Goal: Task Accomplishment & Management: Manage account settings

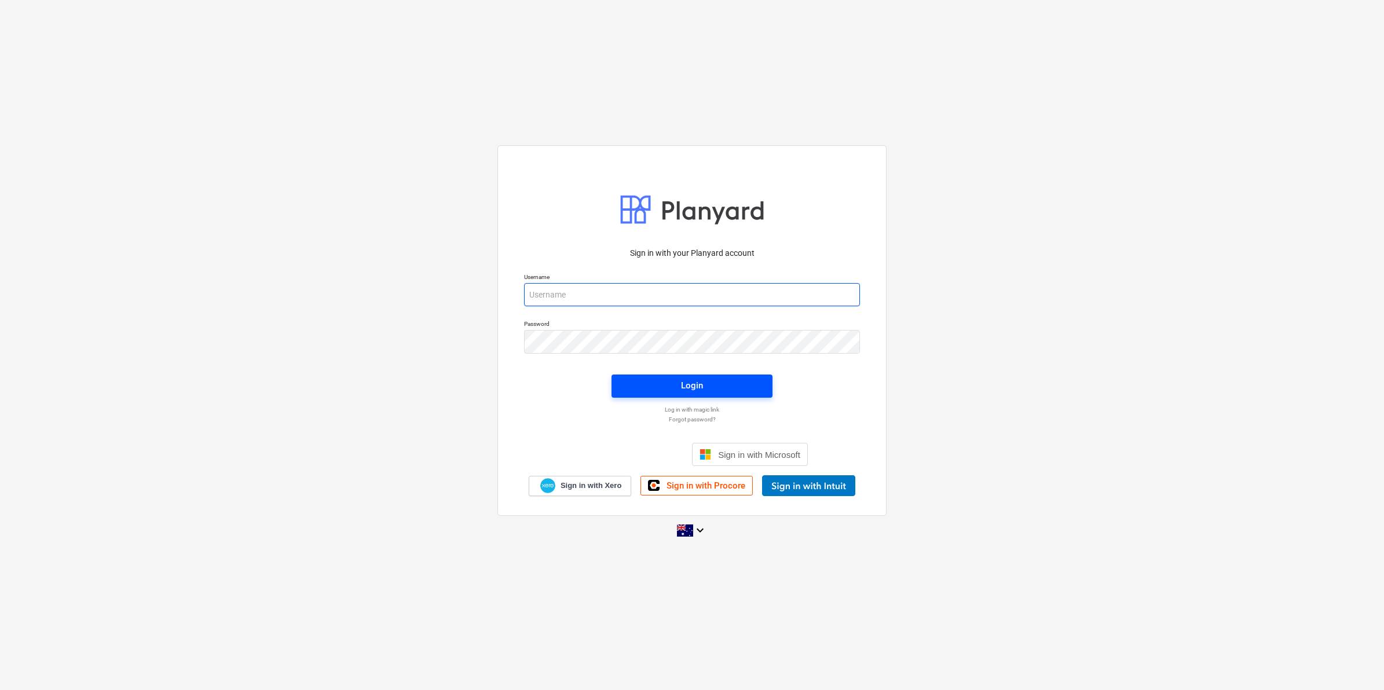
type input "[EMAIL_ADDRESS][DOMAIN_NAME]"
click at [681, 381] on div "Login" at bounding box center [692, 385] width 22 height 15
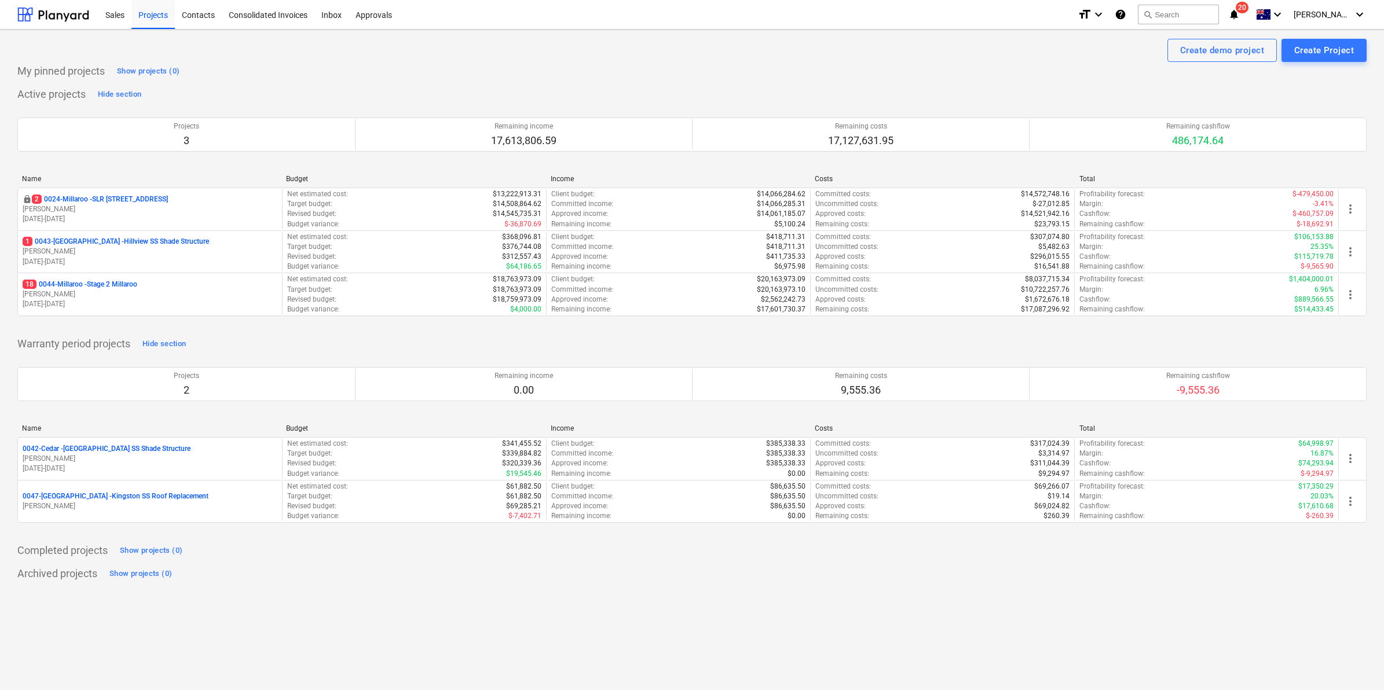
click at [1249, 12] on span "20" at bounding box center [1242, 8] width 13 height 12
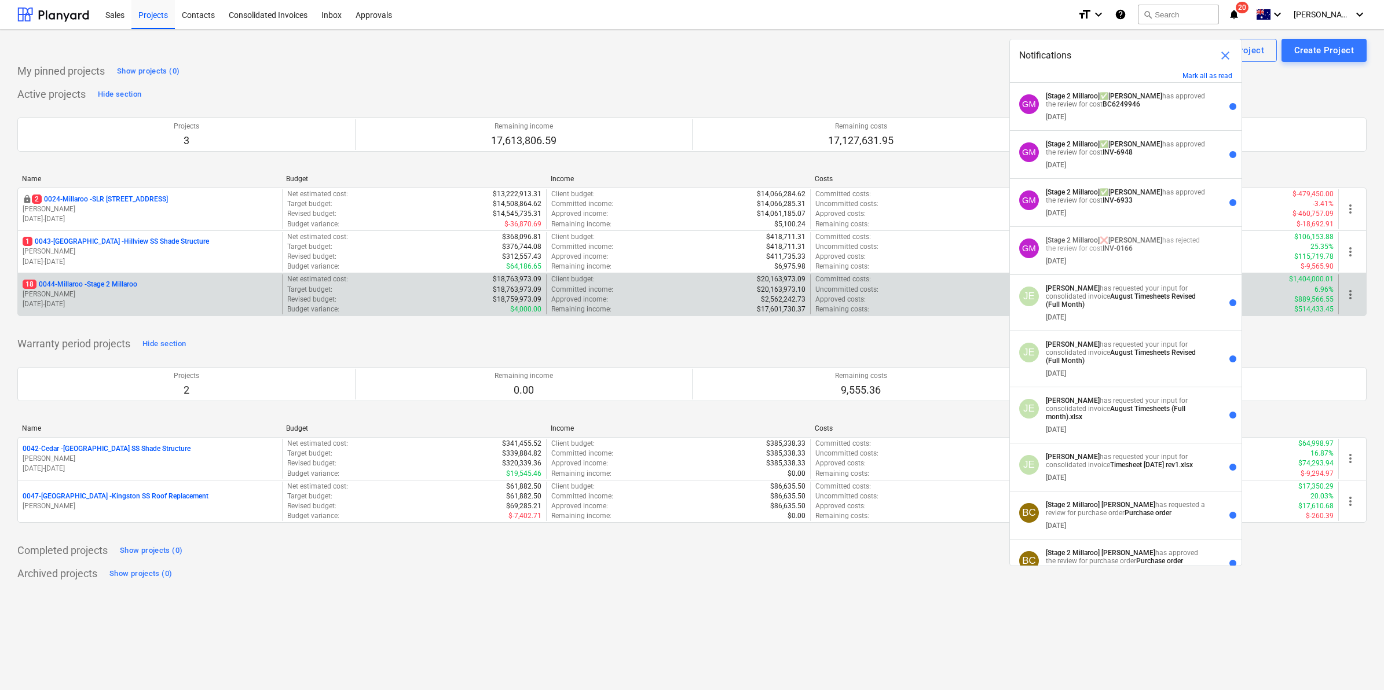
click at [92, 284] on p "18 0044-Millaroo - Stage 2 Millaroo" at bounding box center [80, 285] width 115 height 10
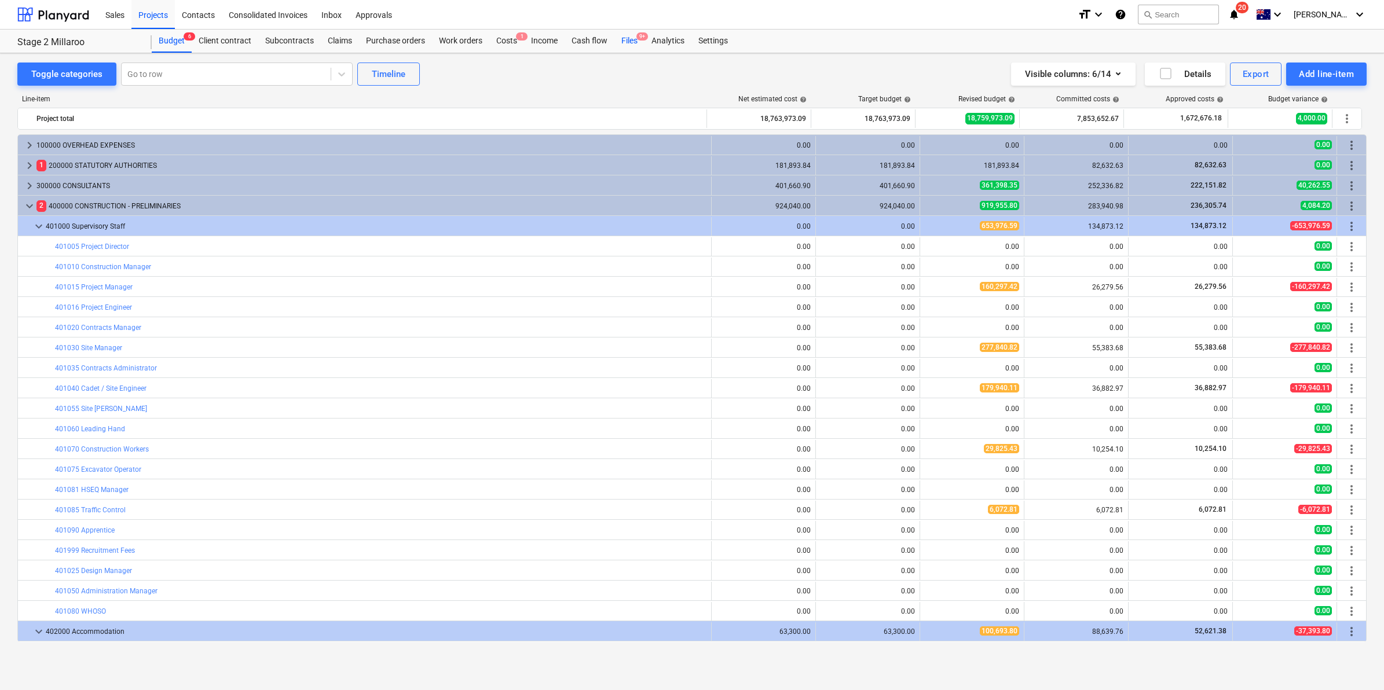
click at [626, 41] on div "Files 9+" at bounding box center [629, 41] width 30 height 23
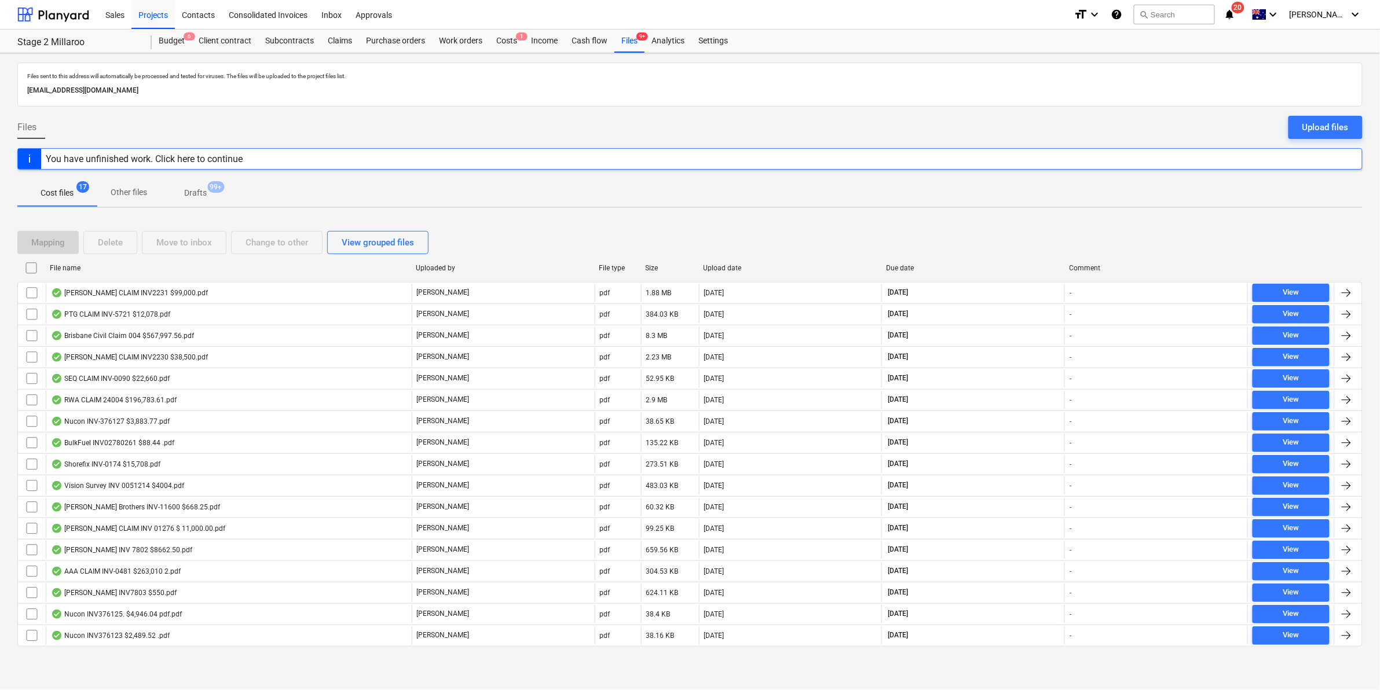
click at [765, 271] on div "Upload date" at bounding box center [791, 268] width 174 height 8
checkbox input "false"
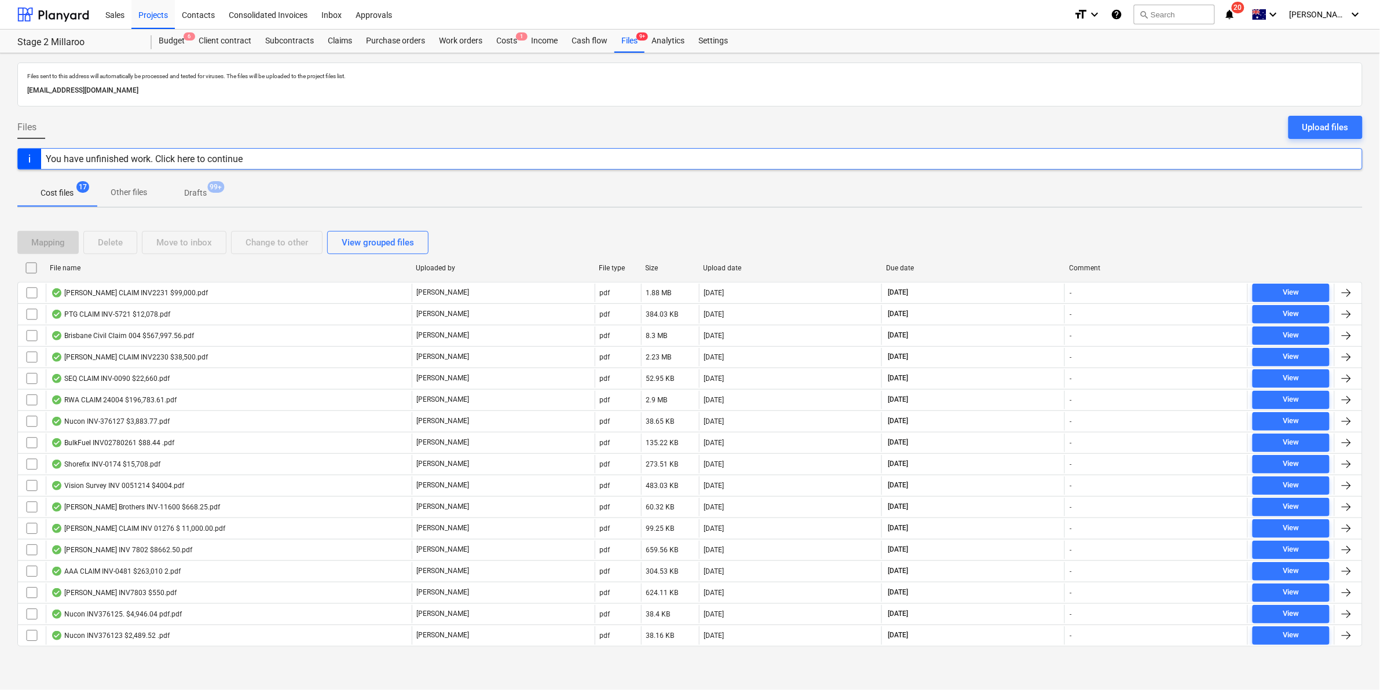
checkbox input "false"
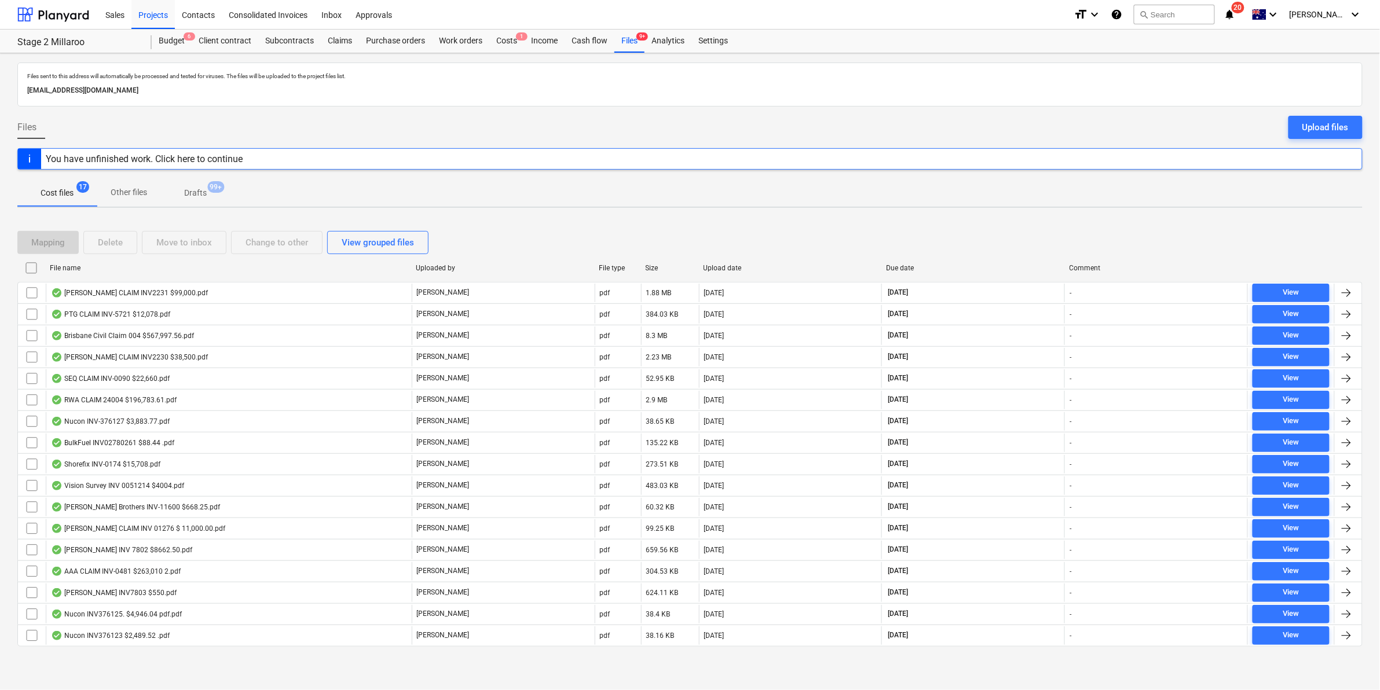
checkbox input "false"
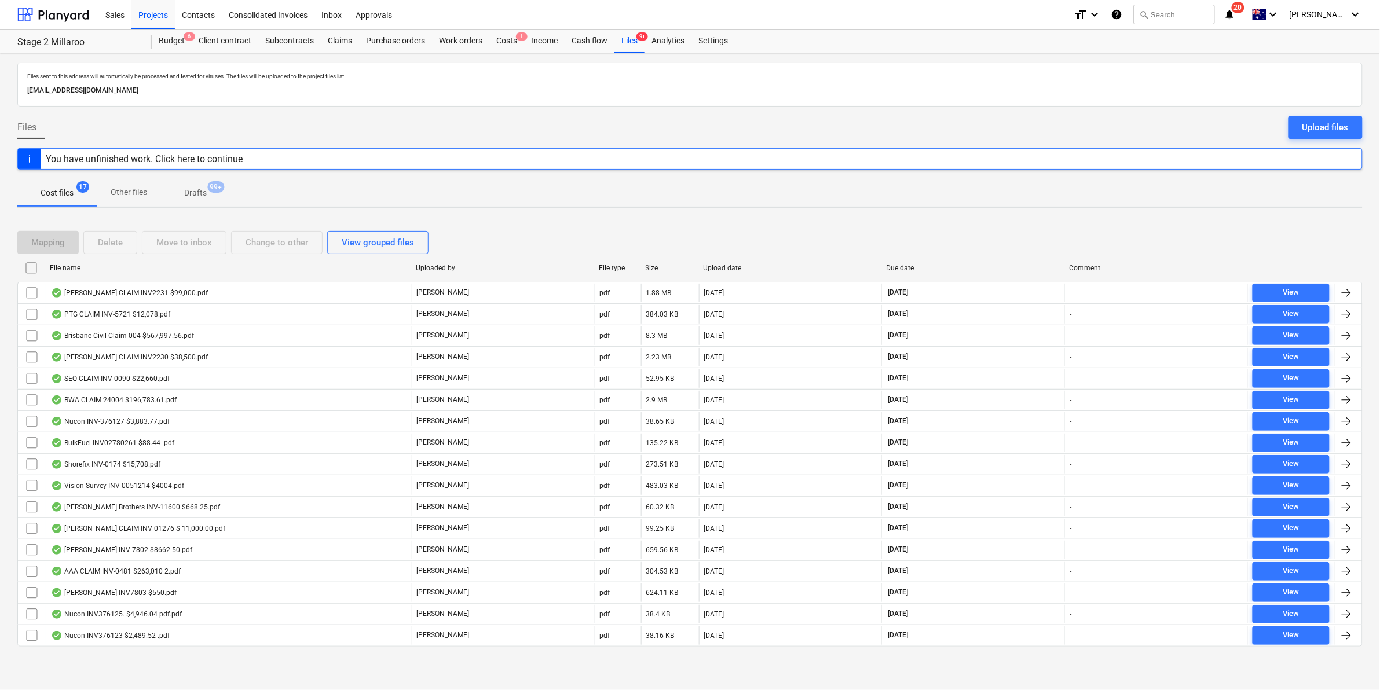
checkbox input "false"
click at [765, 271] on div "Upload date" at bounding box center [791, 268] width 174 height 8
checkbox input "false"
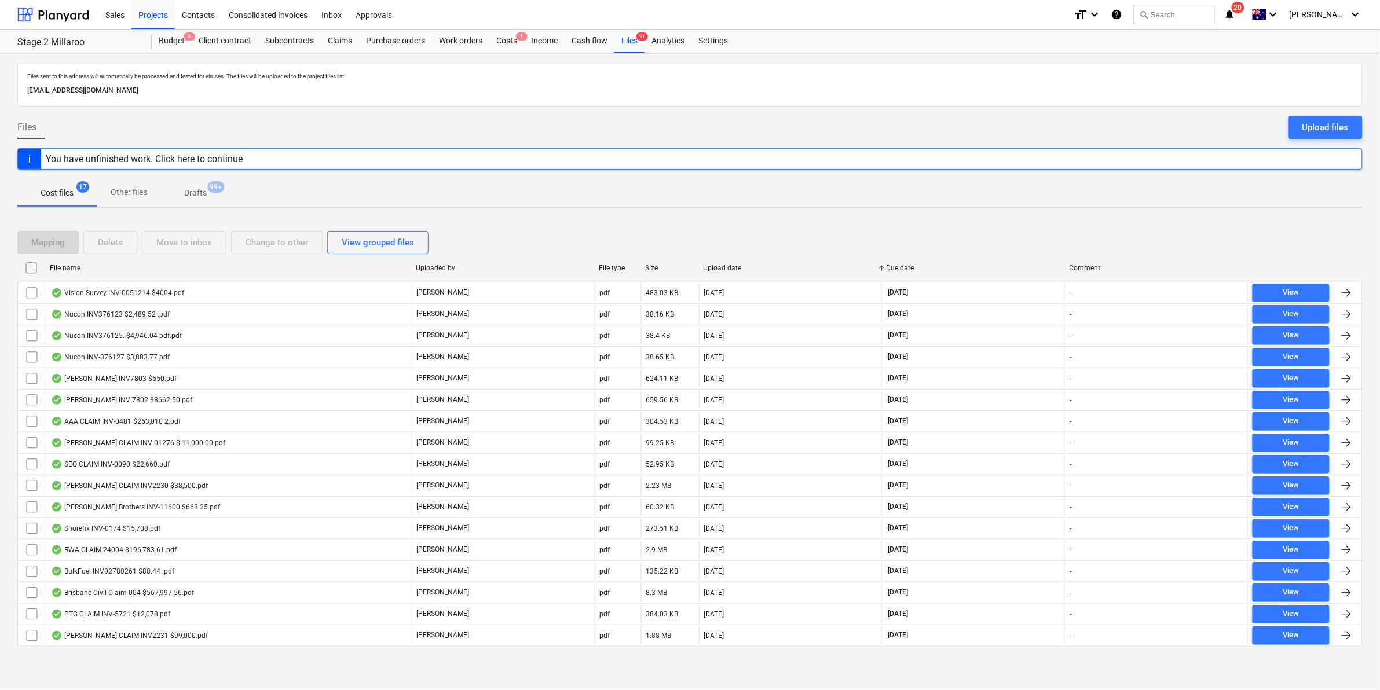
checkbox input "false"
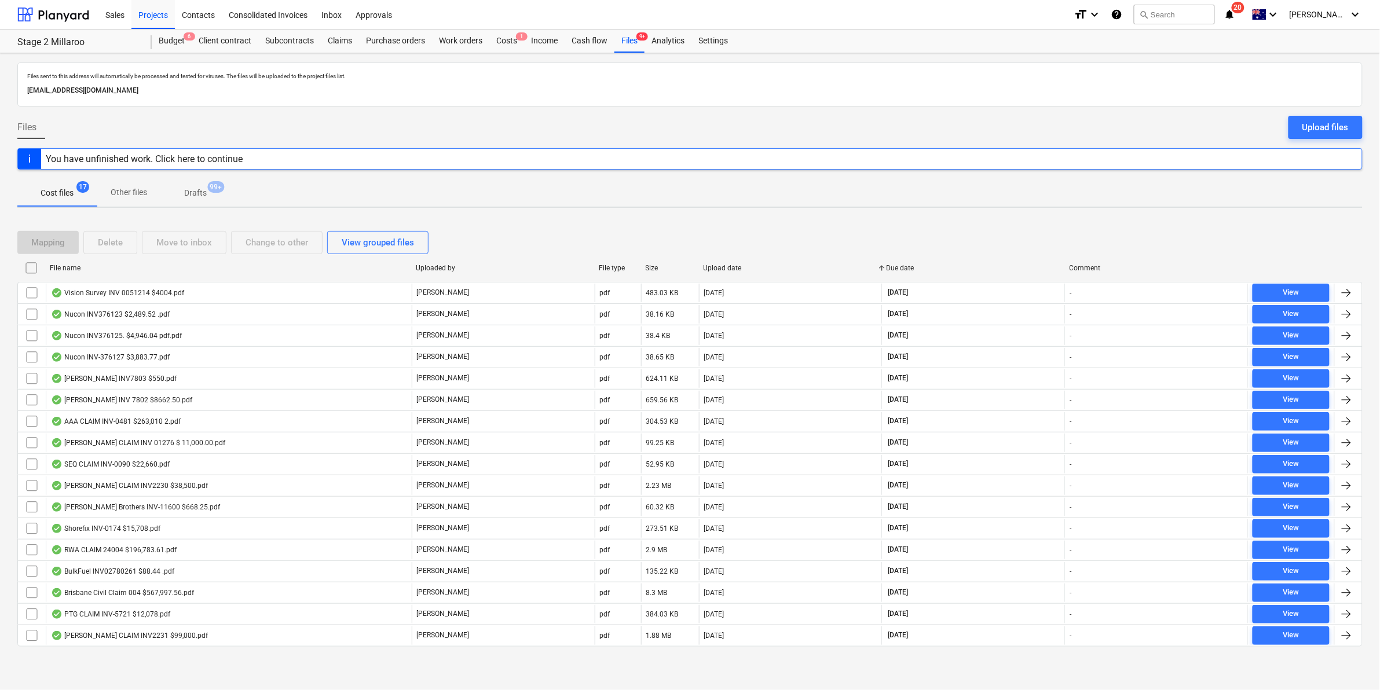
checkbox input "false"
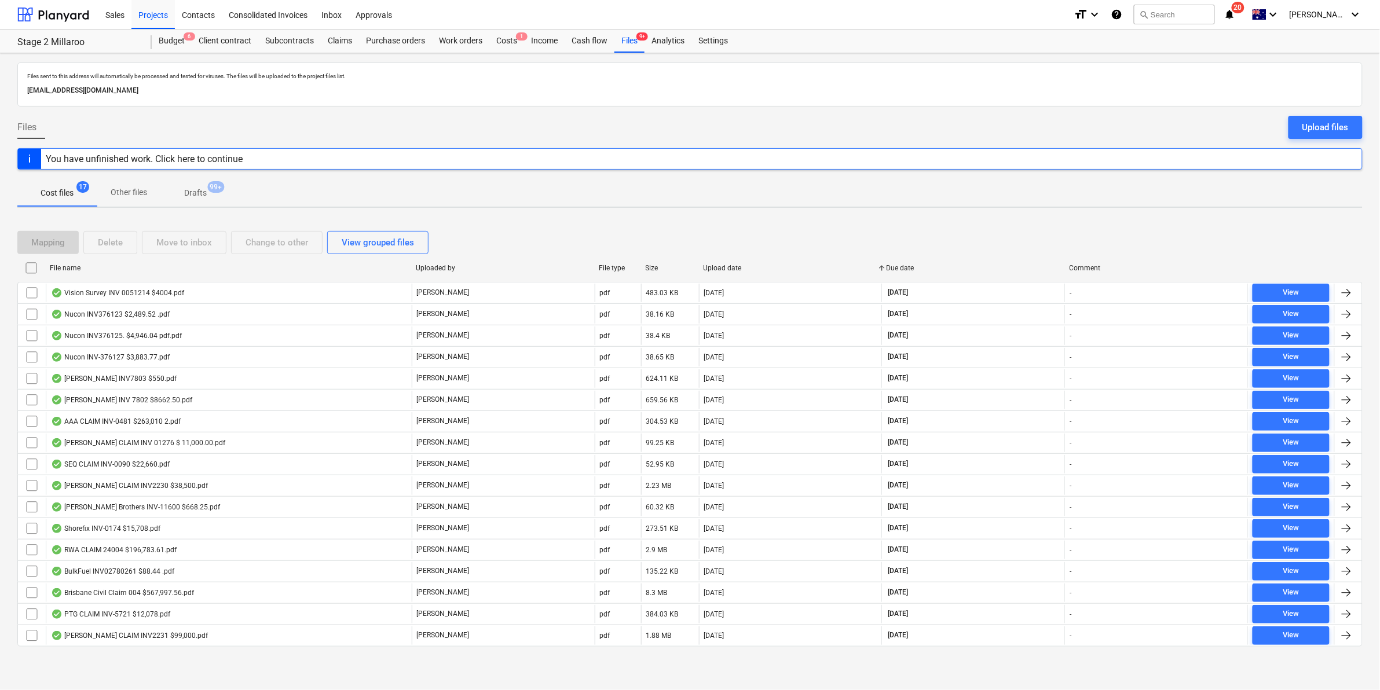
checkbox input "false"
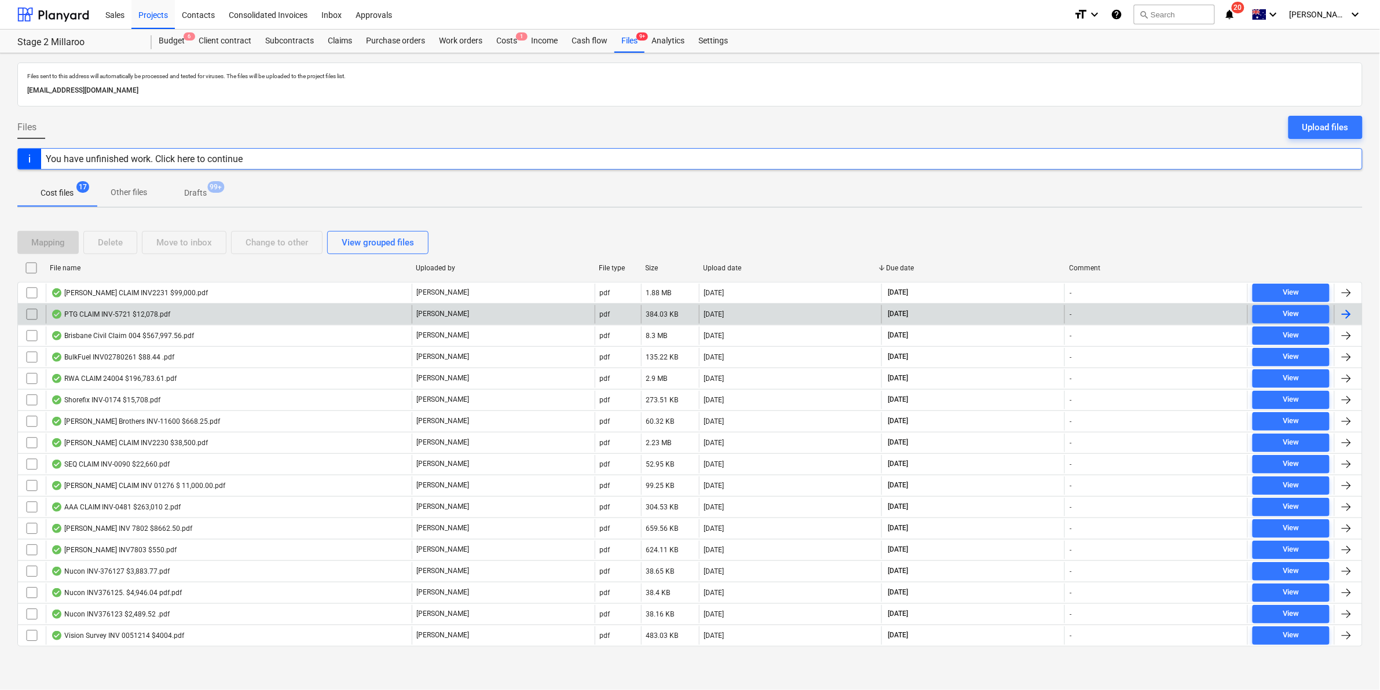
click at [160, 317] on div "PTG CLAIM INV-5721 $12,078.pdf" at bounding box center [110, 314] width 119 height 9
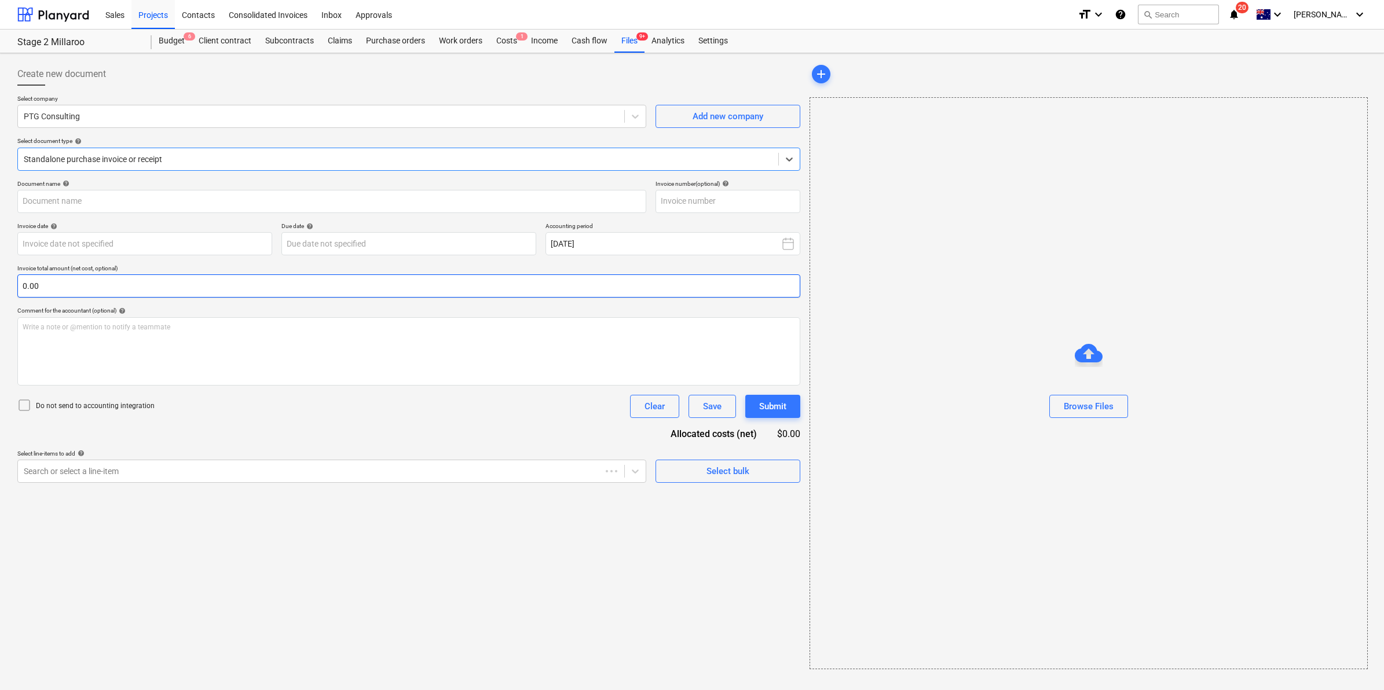
type input "715994"
type input "[DATE]"
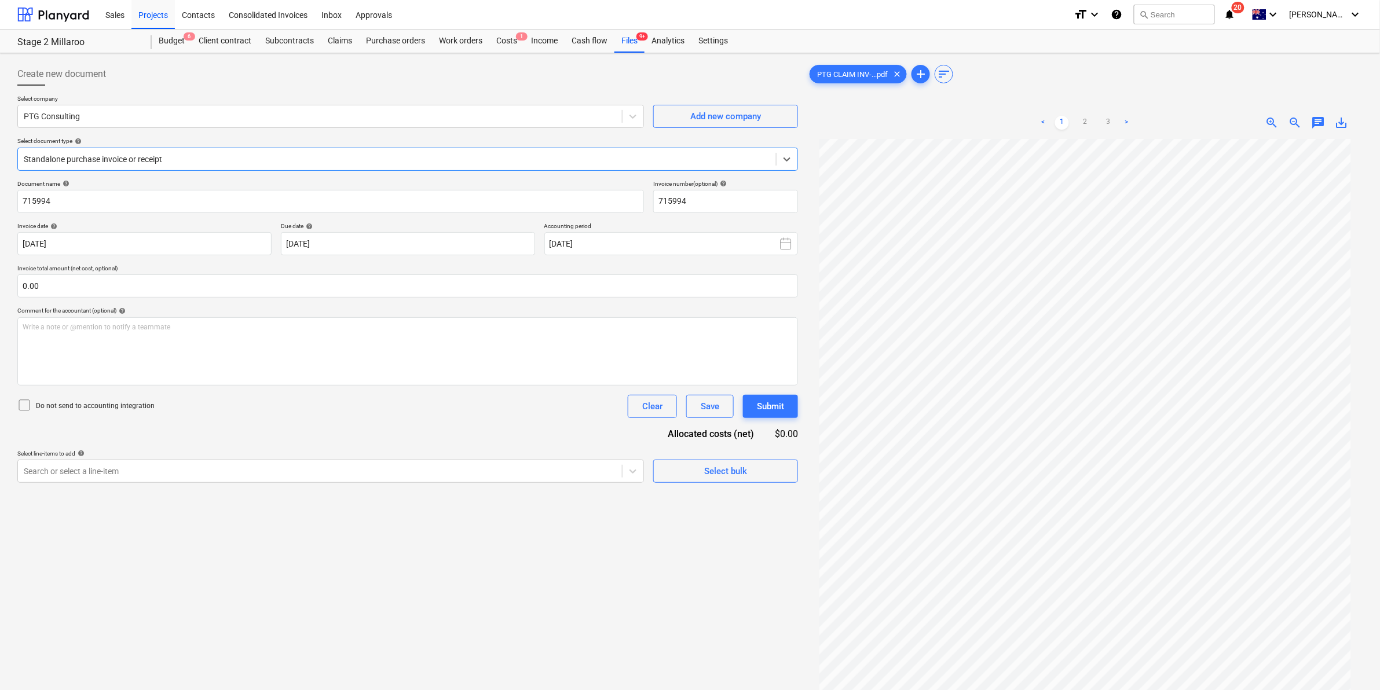
scroll to position [32, 0]
click at [1086, 123] on link "2" at bounding box center [1085, 123] width 14 height 14
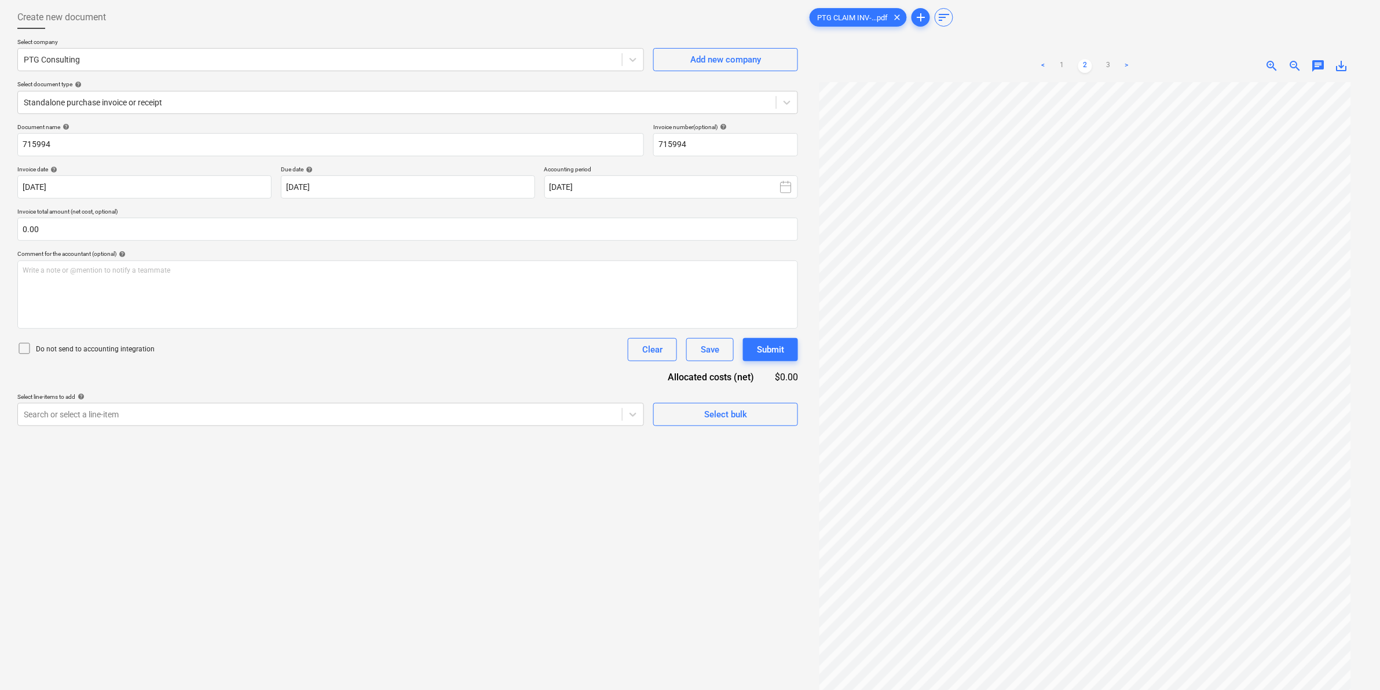
scroll to position [0, 0]
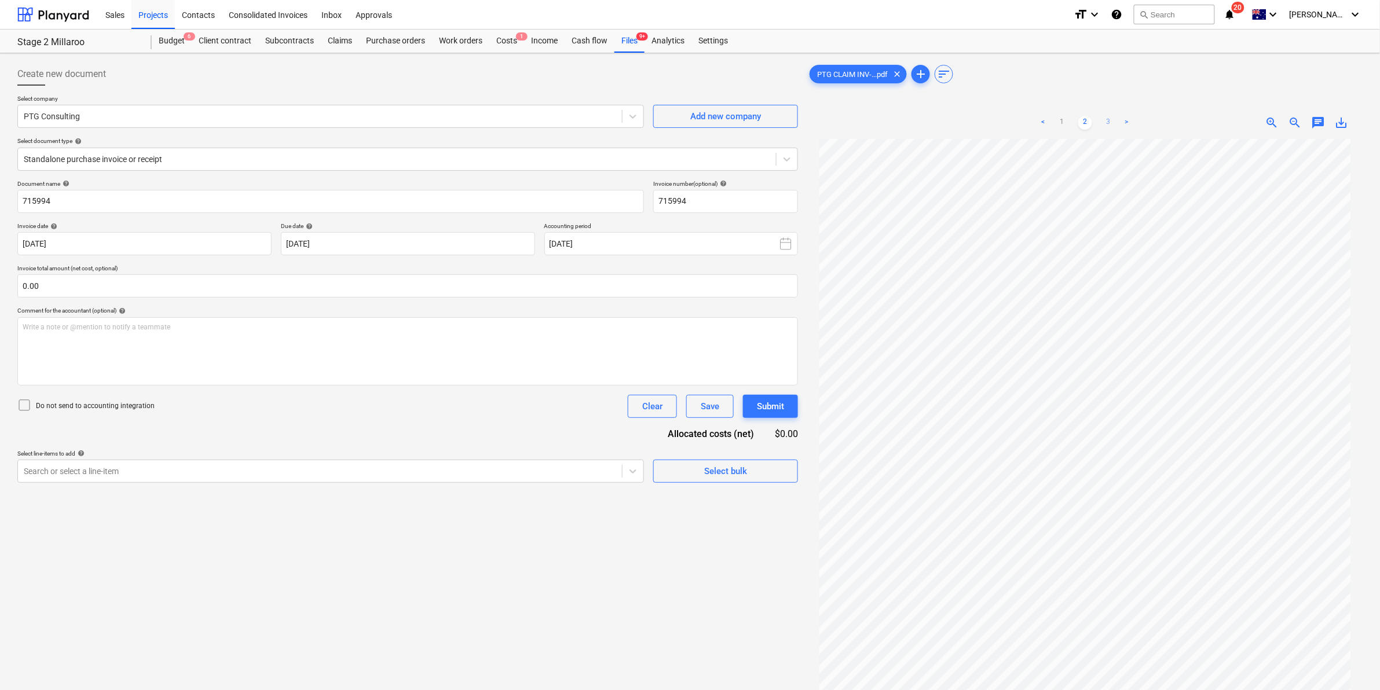
click at [1104, 119] on link "3" at bounding box center [1109, 123] width 14 height 14
click at [1085, 119] on link "2" at bounding box center [1085, 123] width 14 height 14
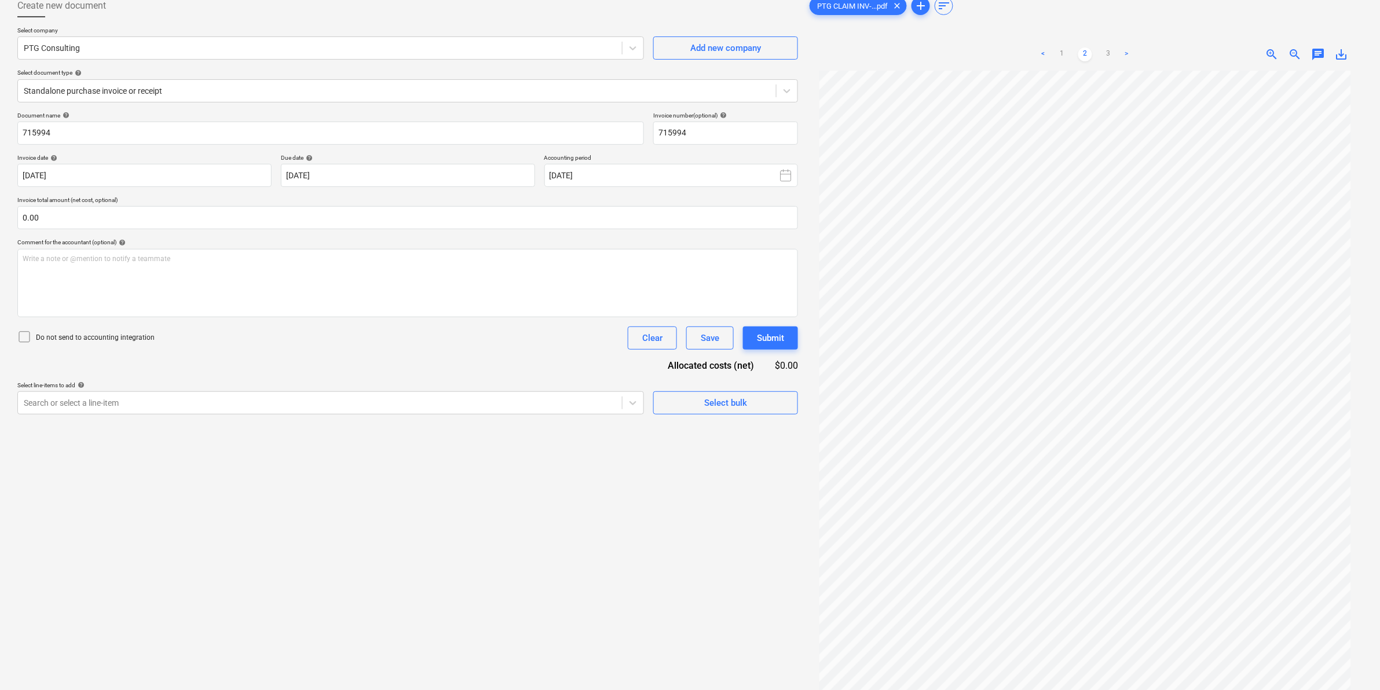
scroll to position [43, 0]
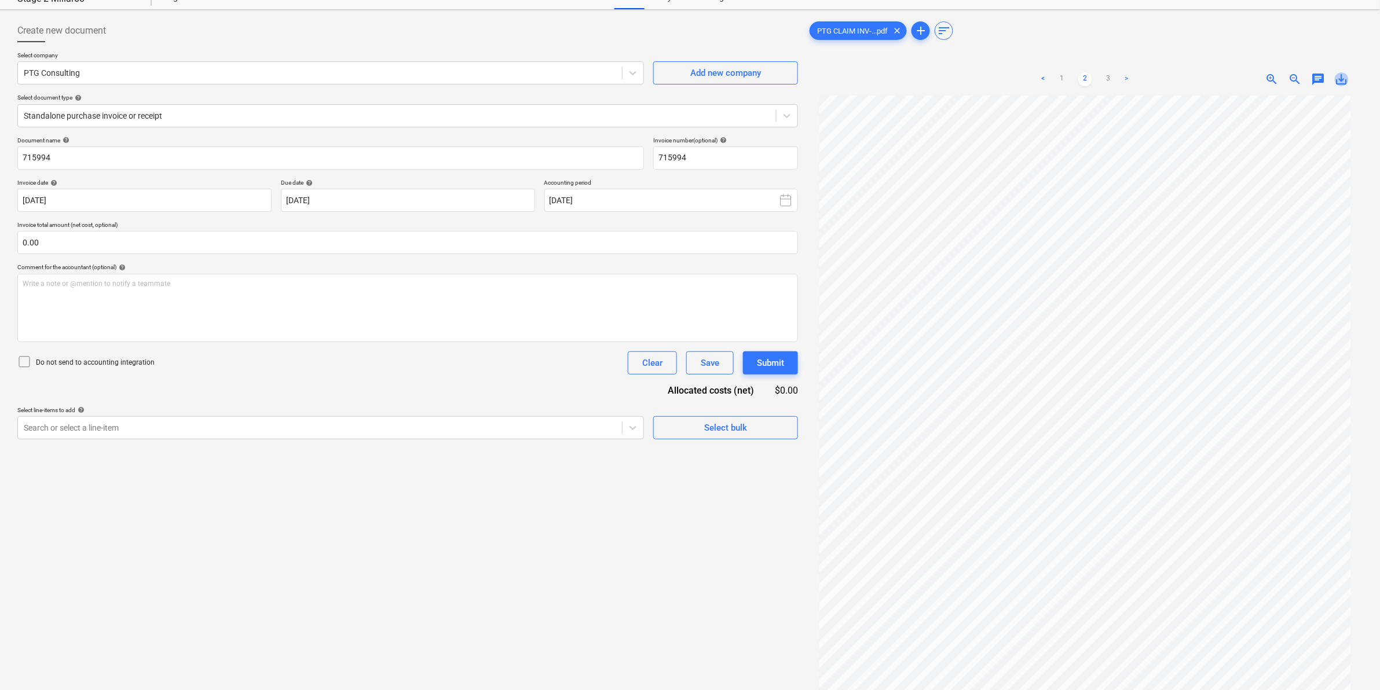
click at [1341, 80] on span "save_alt" at bounding box center [1342, 79] width 14 height 14
click at [1102, 76] on link "3" at bounding box center [1109, 79] width 14 height 14
click at [1083, 75] on link "2" at bounding box center [1085, 79] width 14 height 14
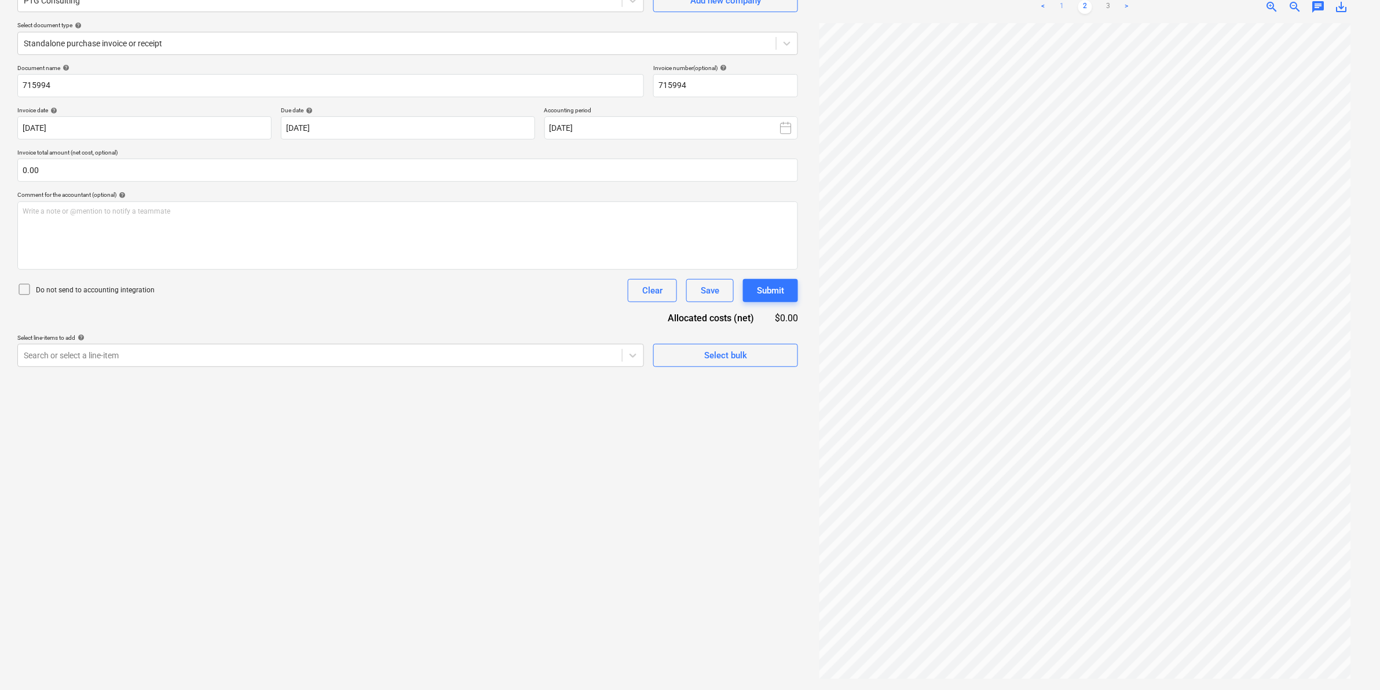
scroll to position [0, 0]
click at [1065, 12] on link "1" at bounding box center [1062, 7] width 14 height 14
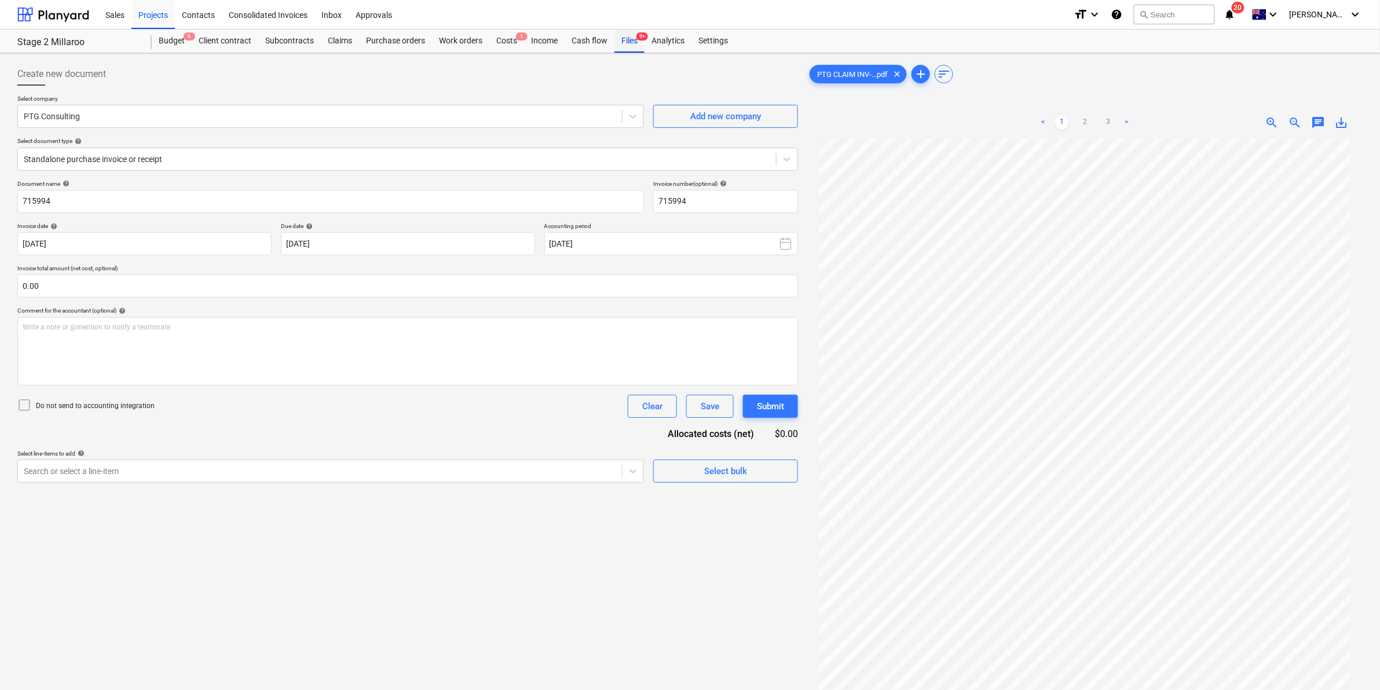
click at [635, 38] on div "Files 9+" at bounding box center [629, 41] width 30 height 23
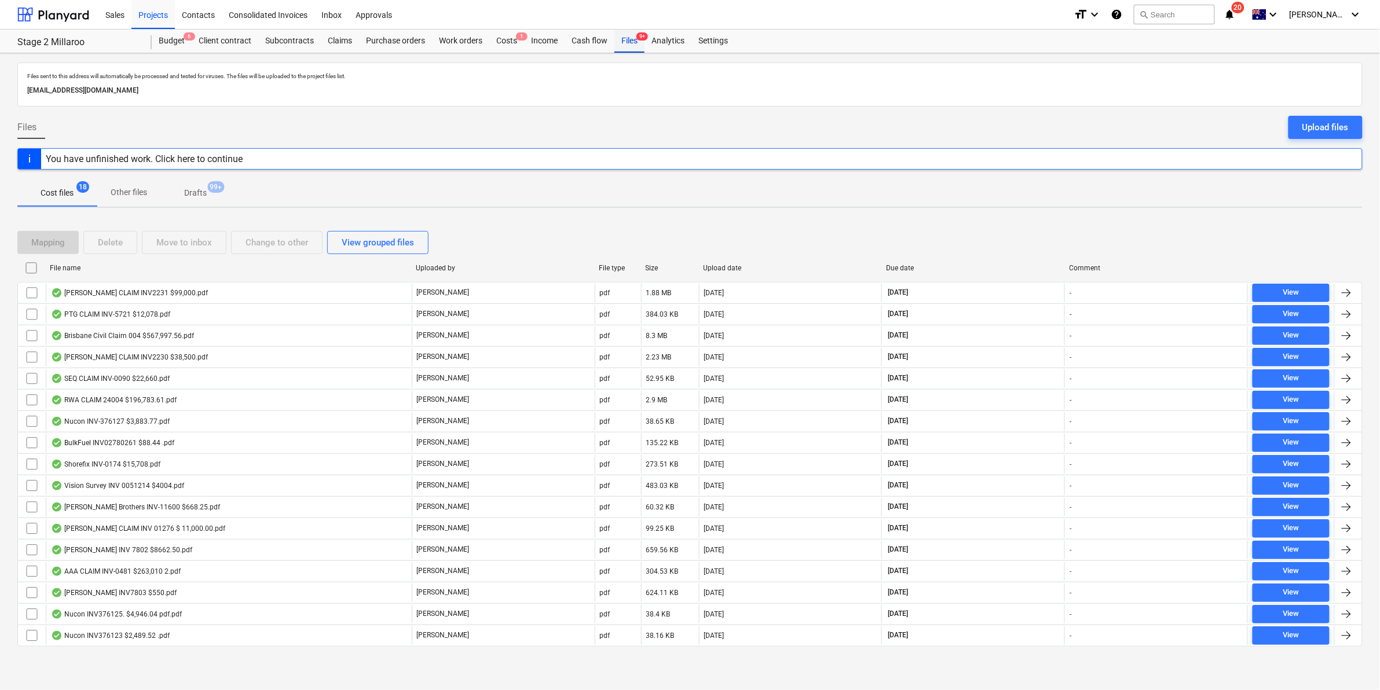
click at [620, 39] on div "Files 9+" at bounding box center [629, 41] width 30 height 23
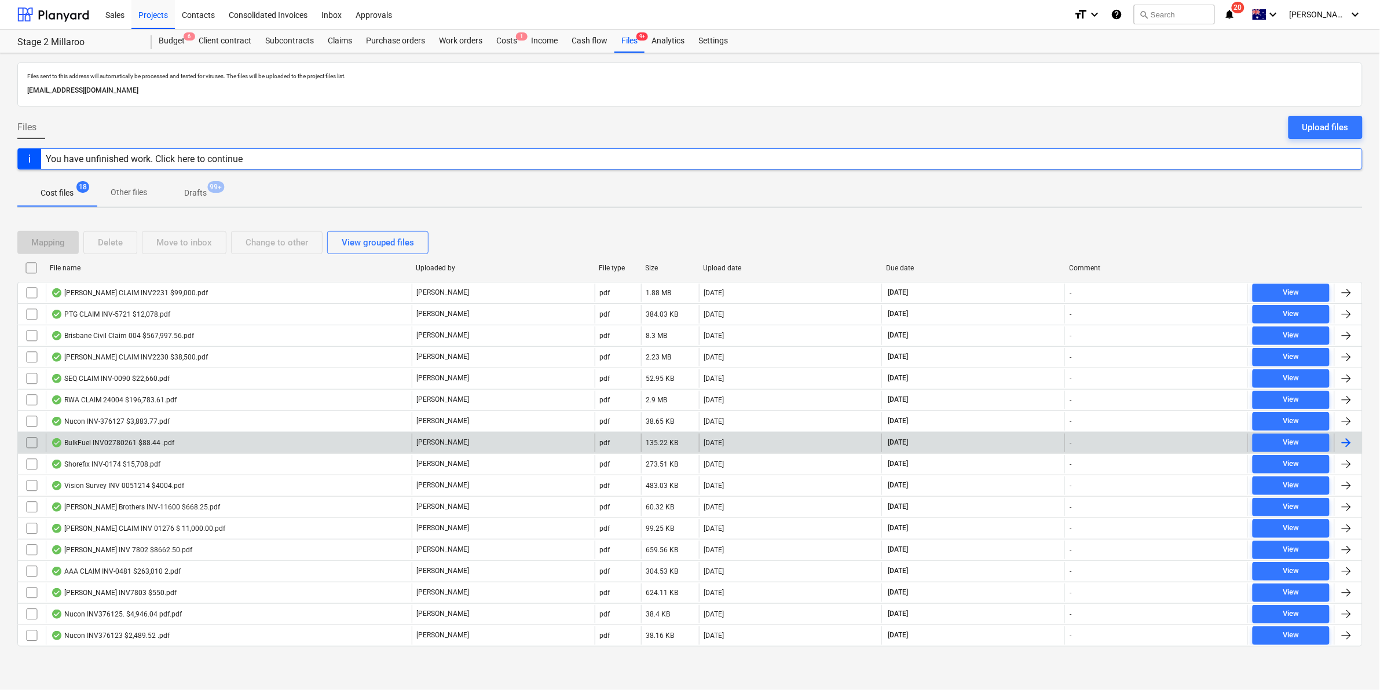
click at [183, 445] on div "BulkFuel INV02780261 $88.44 .pdf" at bounding box center [229, 443] width 366 height 19
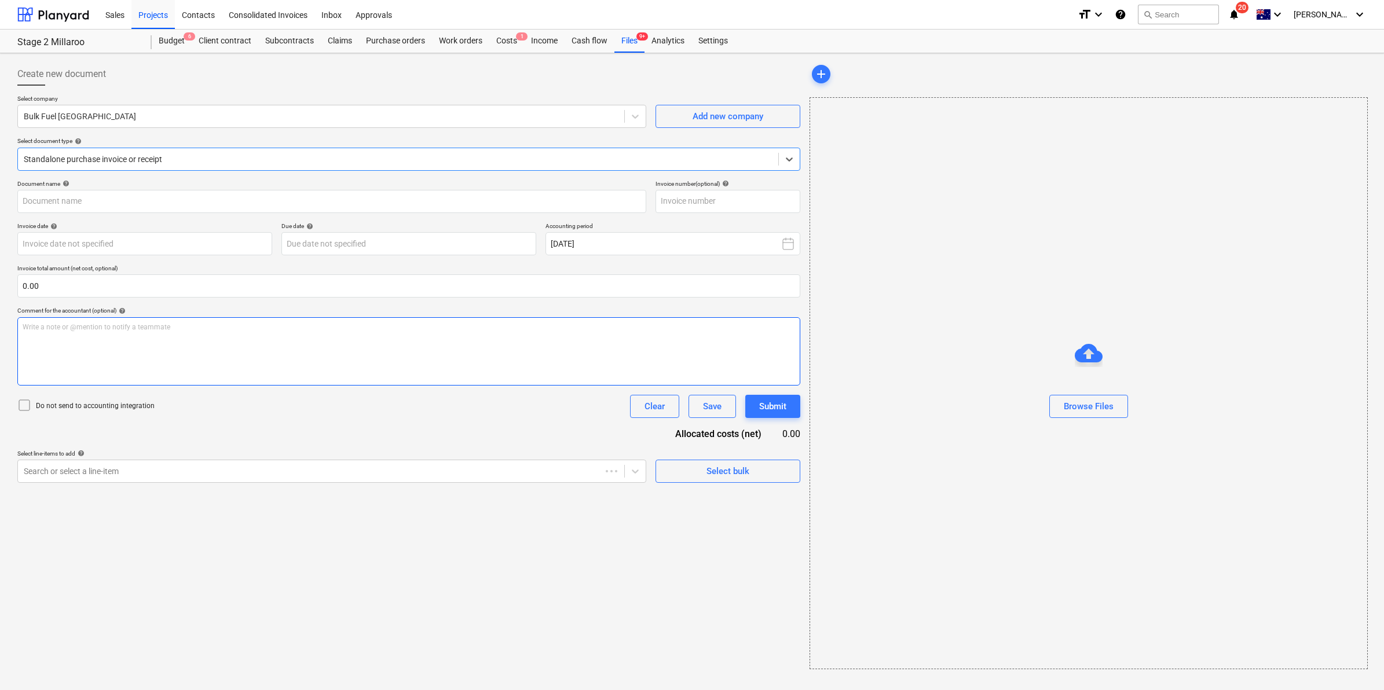
type input "02780261"
type input "[DATE]"
click at [460, 141] on div "Select document type help" at bounding box center [408, 141] width 783 height 8
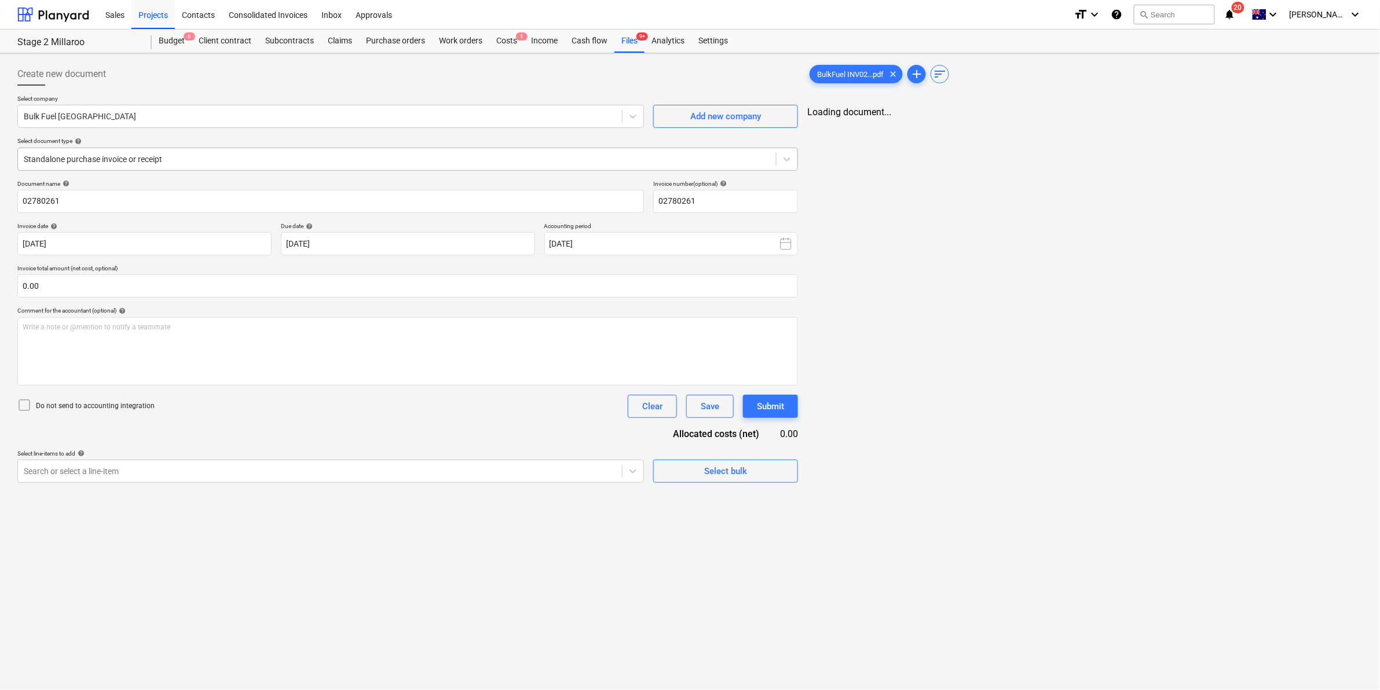
click at [430, 165] on div at bounding box center [397, 159] width 747 height 12
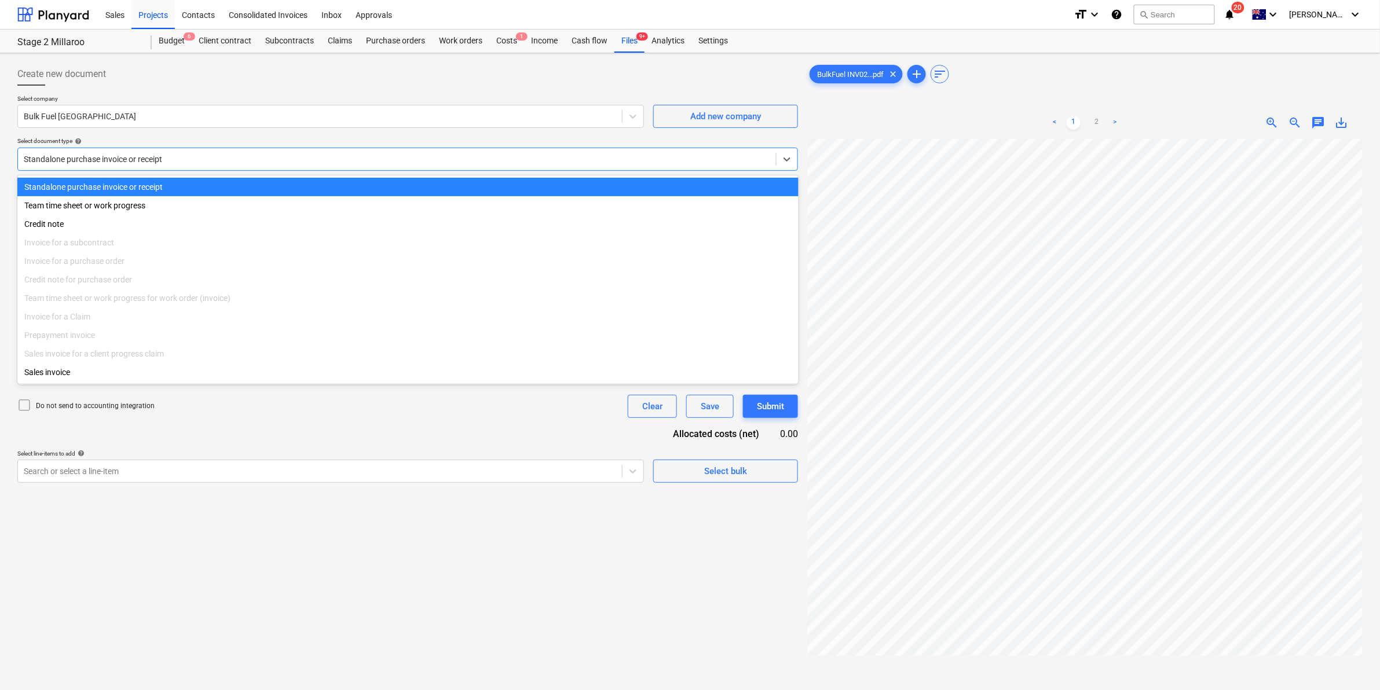
click at [430, 165] on div at bounding box center [397, 159] width 747 height 12
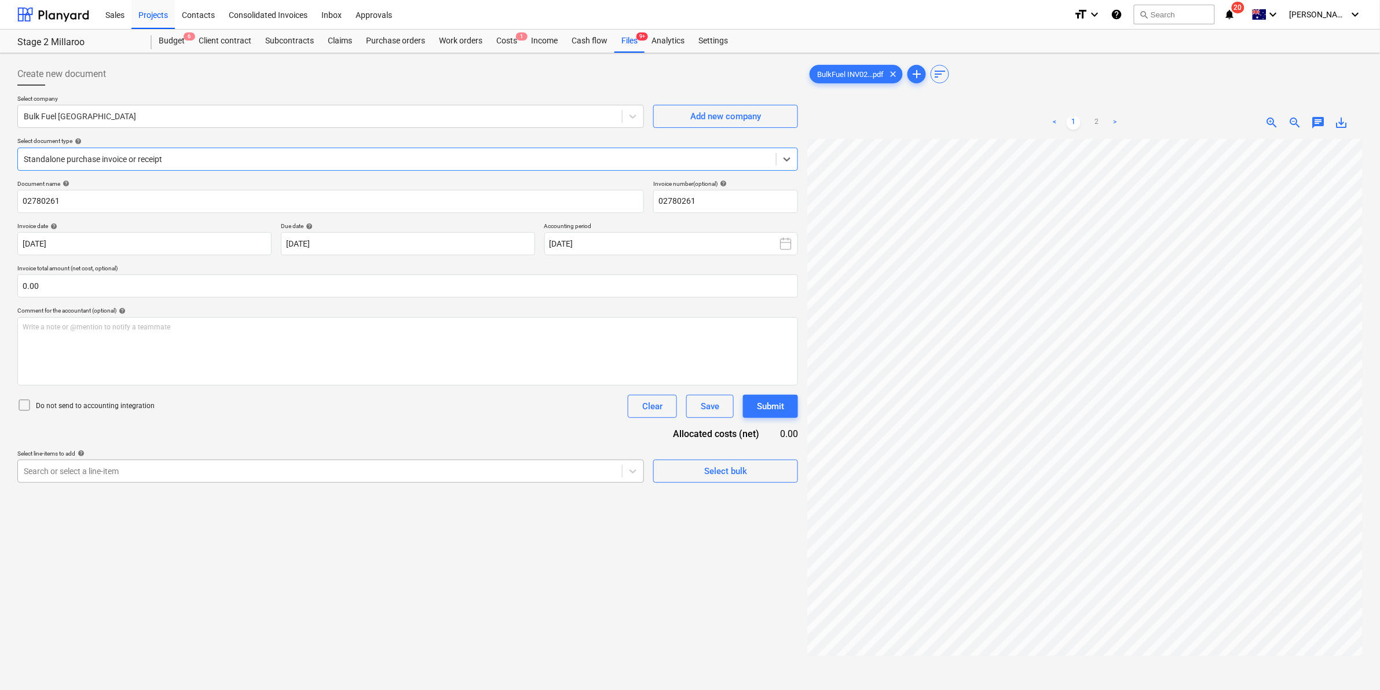
click at [207, 473] on div at bounding box center [320, 472] width 592 height 12
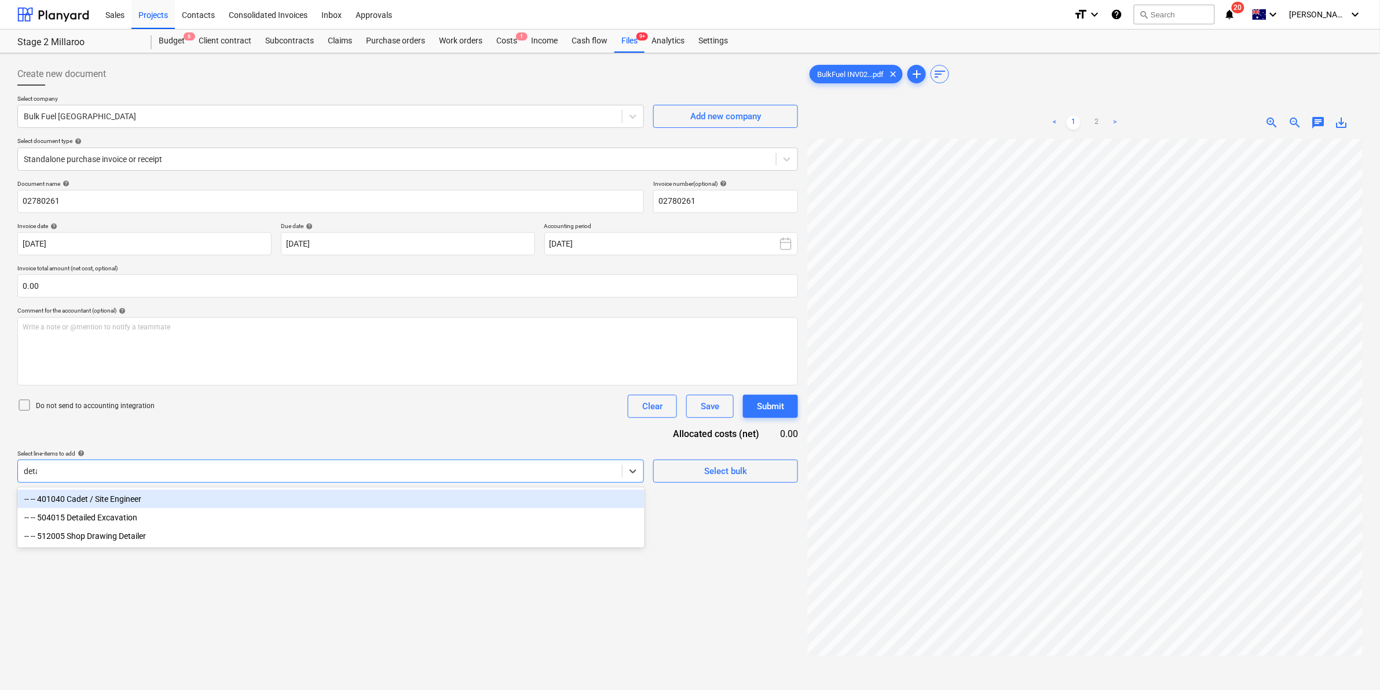
type input "detai"
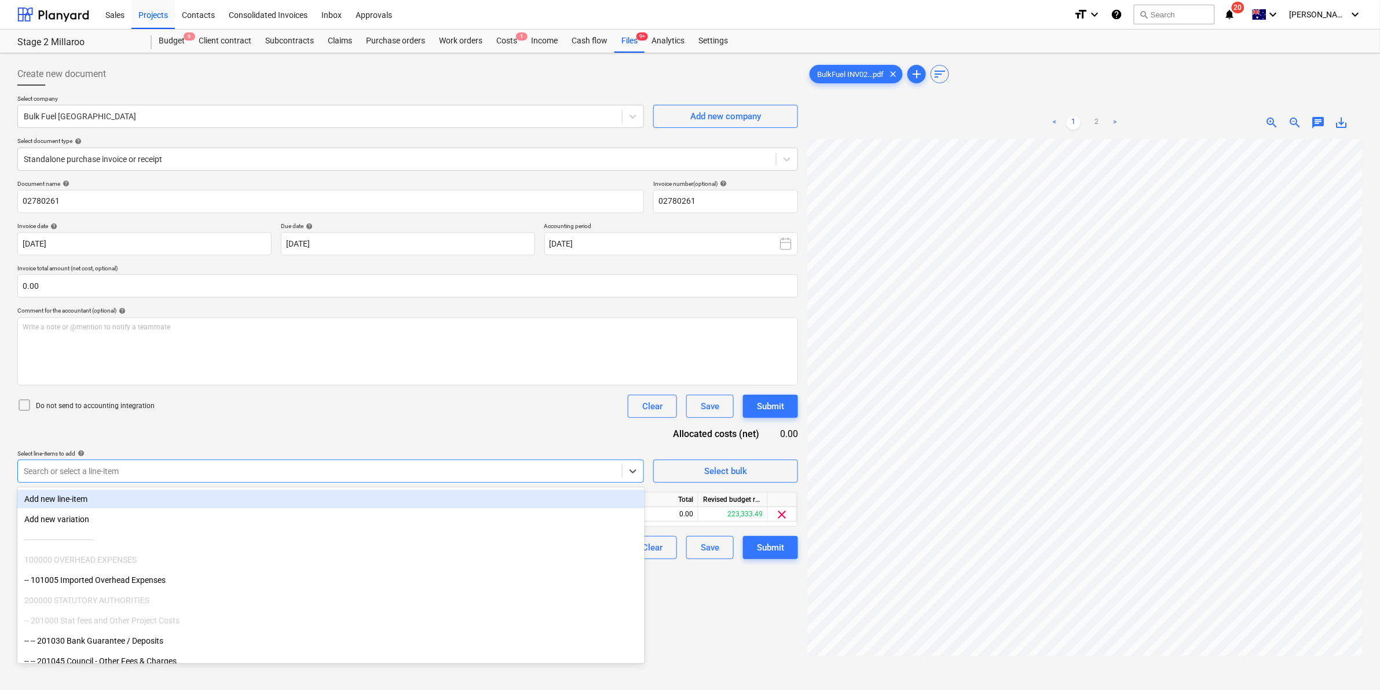
click at [544, 438] on div "Document name help 02780261 Invoice number (optional) help 02780261 Invoice dat…" at bounding box center [407, 369] width 781 height 379
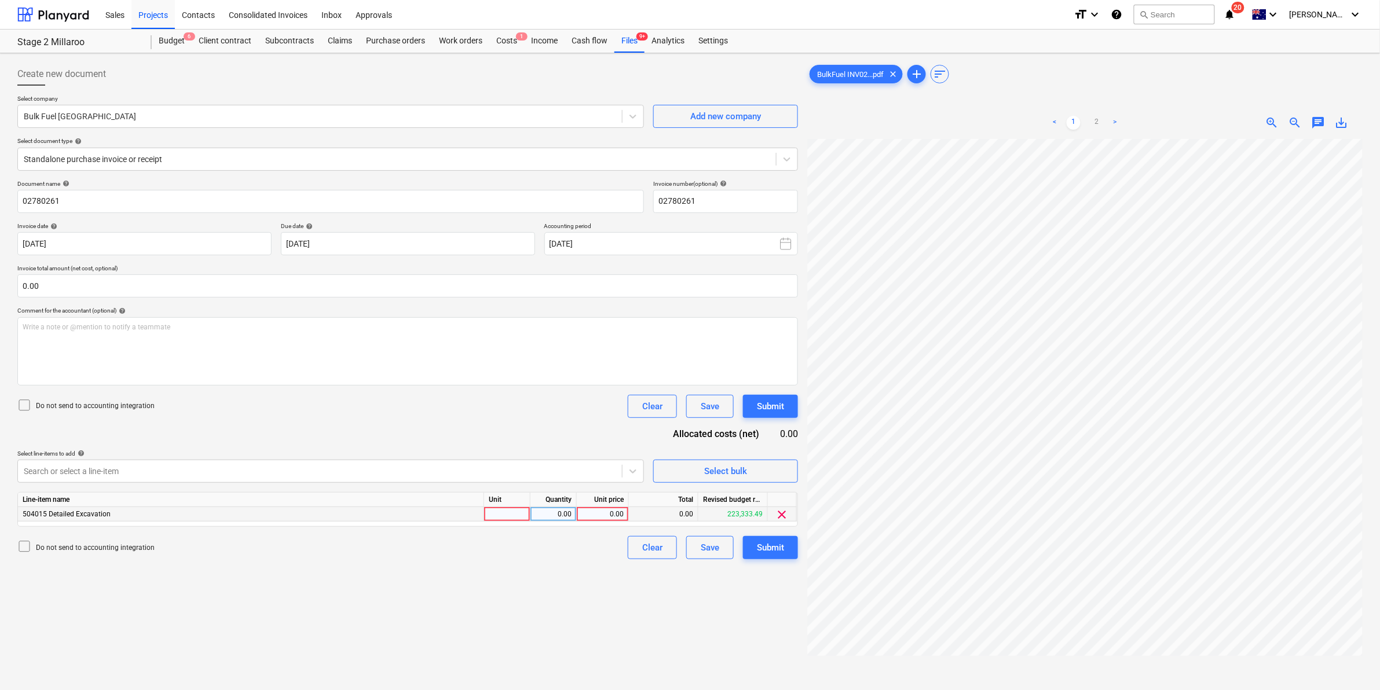
click at [507, 516] on div at bounding box center [507, 514] width 46 height 14
type input "item"
click at [602, 508] on div "0.00" at bounding box center [602, 514] width 42 height 14
type input "80.4"
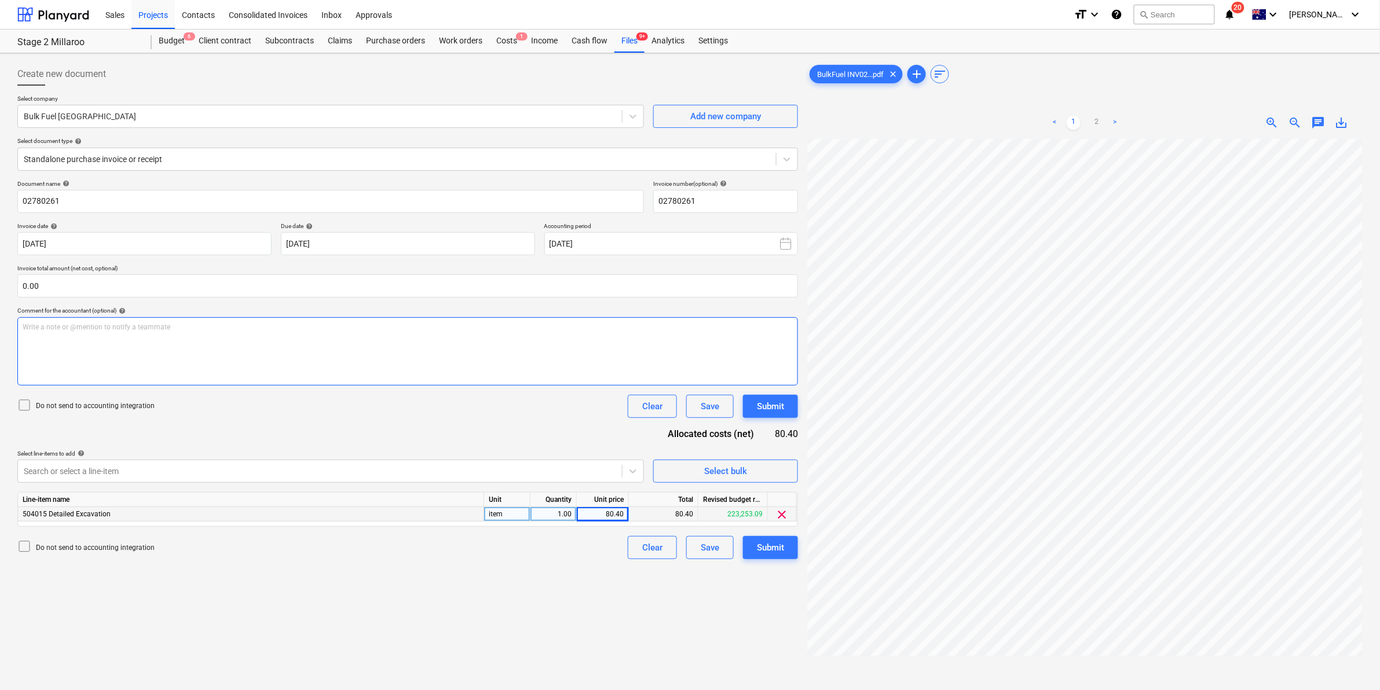
click at [189, 319] on div "Write a note or @mention to notify a teammate ﻿" at bounding box center [407, 351] width 781 height 68
click at [751, 543] on button "Submit" at bounding box center [770, 547] width 55 height 23
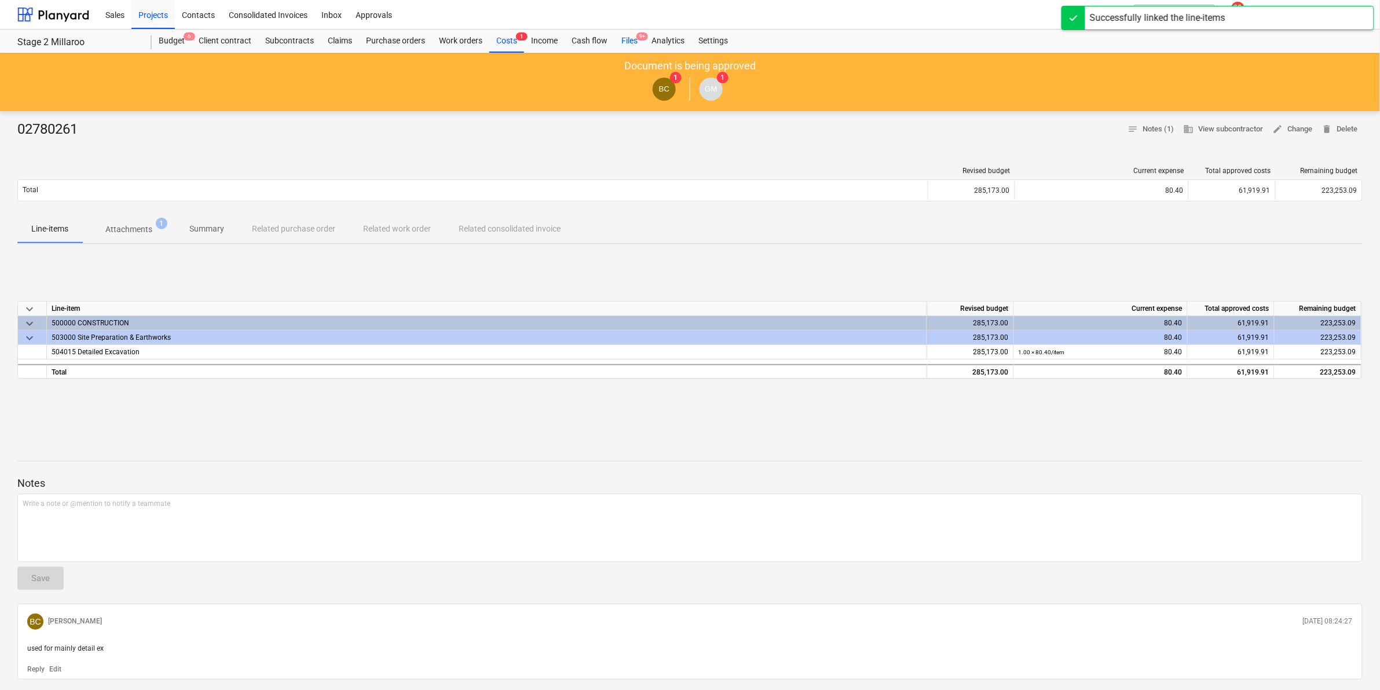
click at [638, 36] on span "9+" at bounding box center [643, 36] width 12 height 8
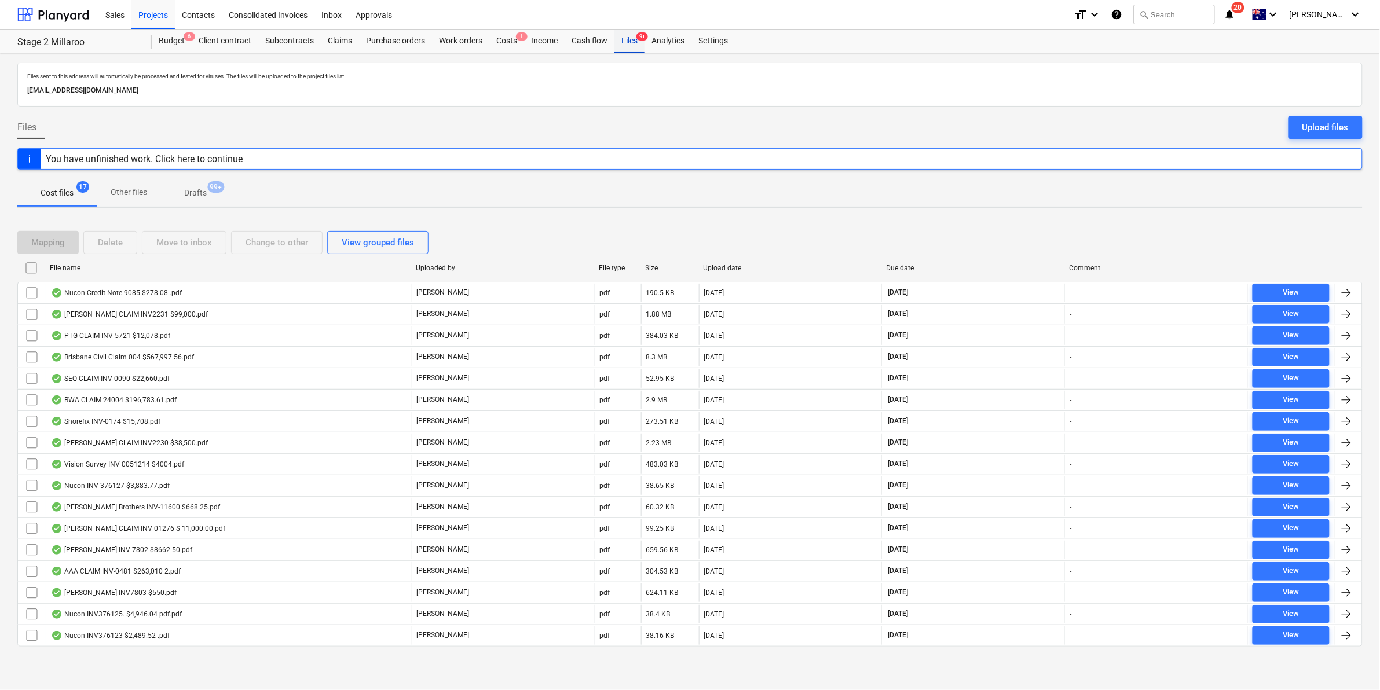
click at [626, 39] on div "Files 9+" at bounding box center [629, 41] width 30 height 23
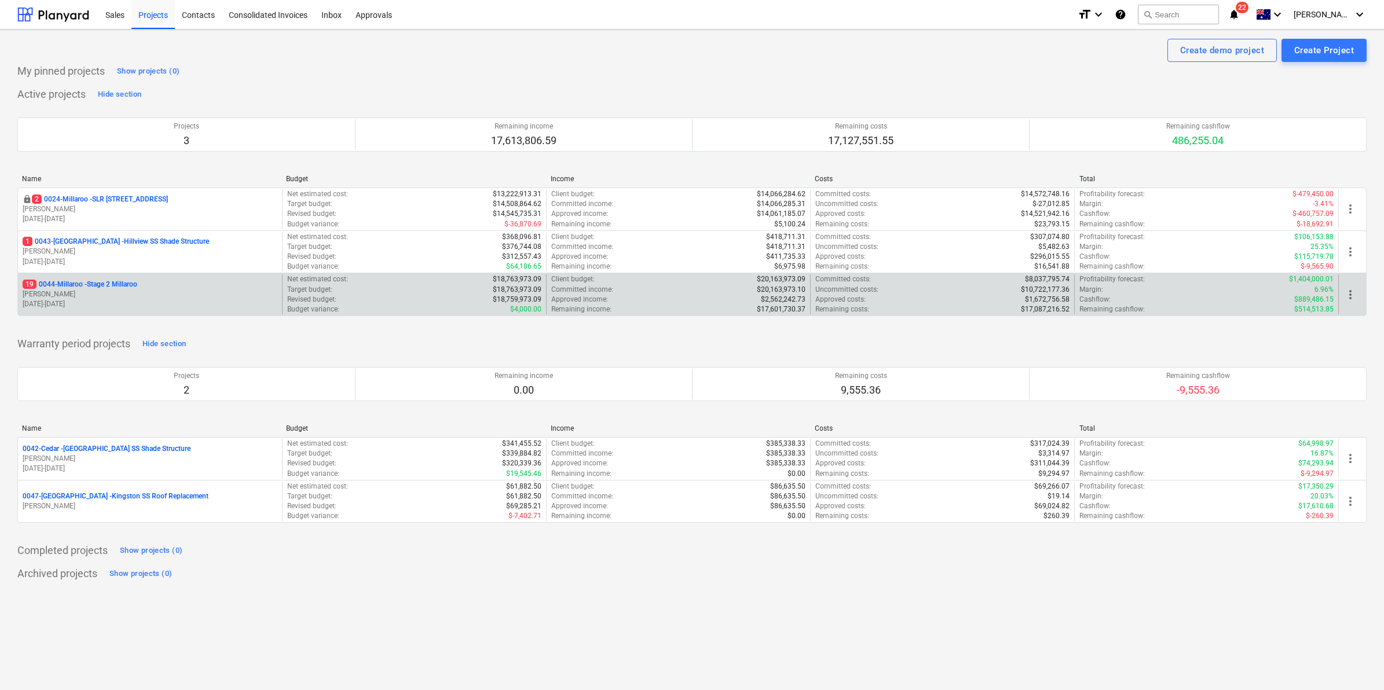
click at [125, 280] on p "19 0044-Millaroo - Stage 2 Millaroo" at bounding box center [80, 285] width 115 height 10
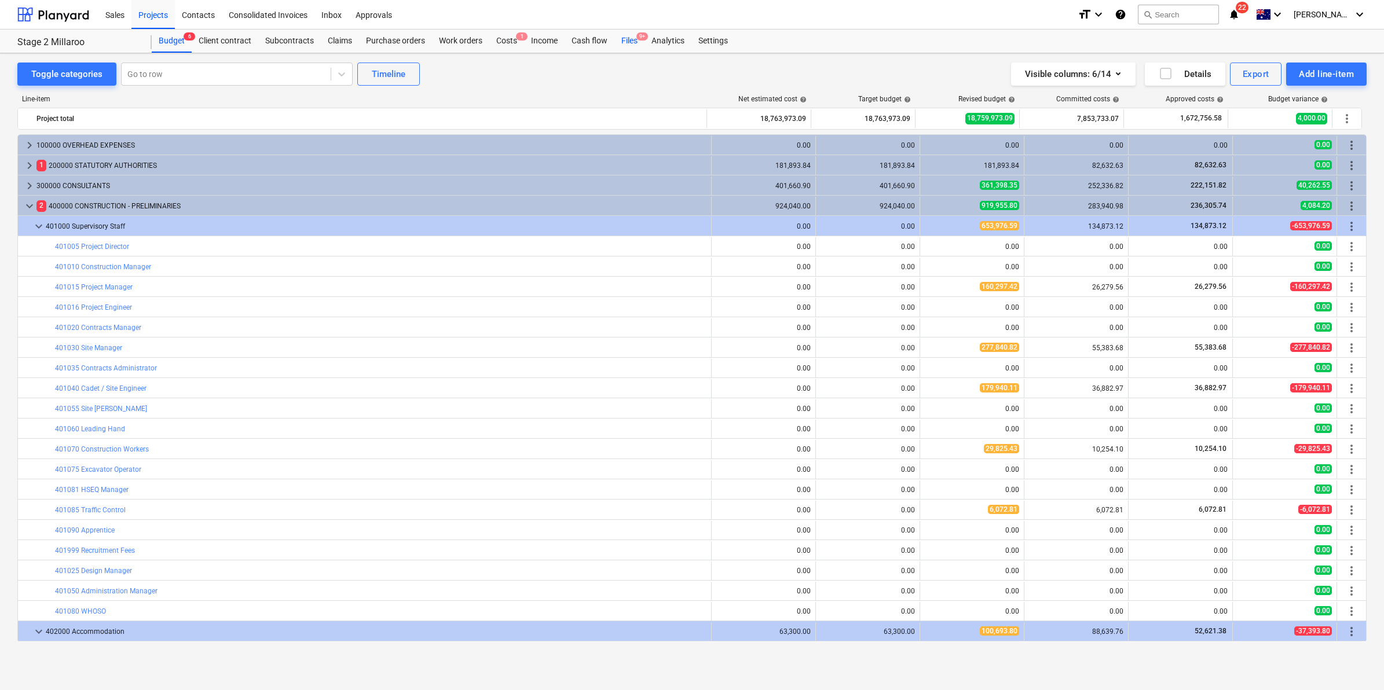
click at [647, 36] on span "9+" at bounding box center [643, 36] width 12 height 8
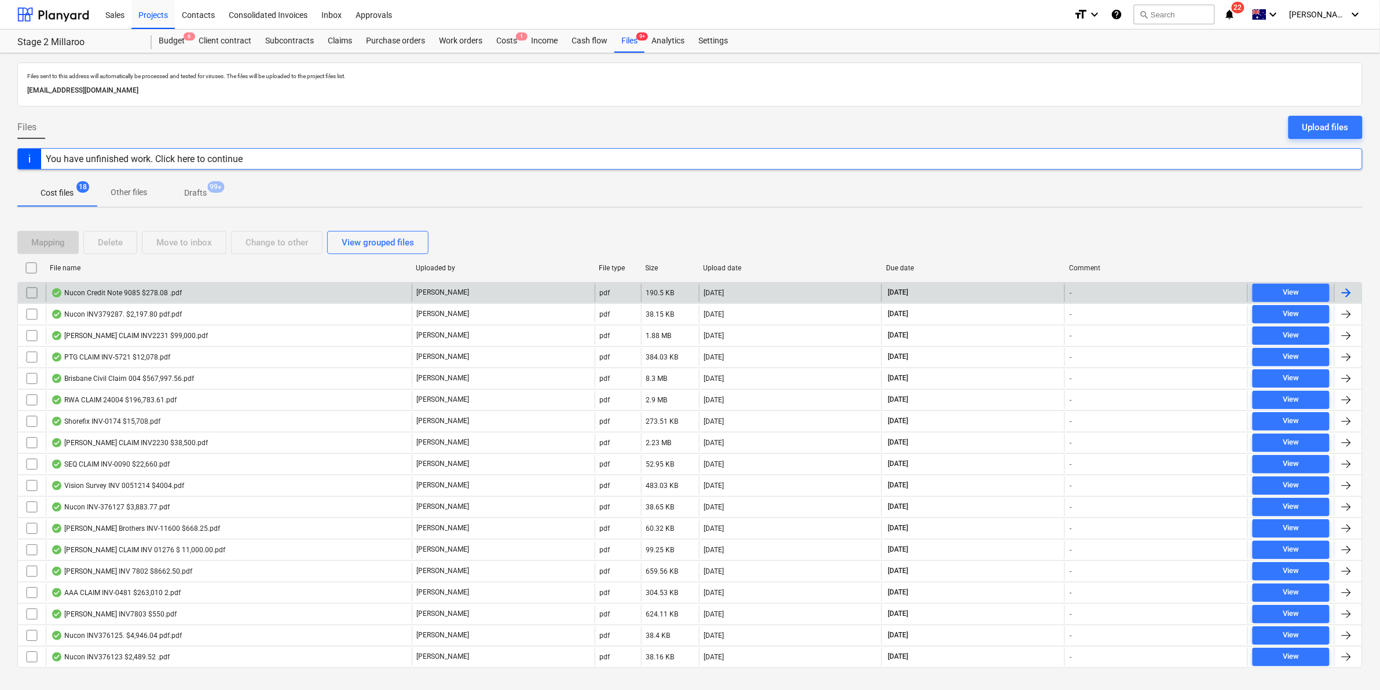
click at [207, 294] on div "Nucon Credit Note 9085 $278.08 .pdf" at bounding box center [229, 293] width 366 height 19
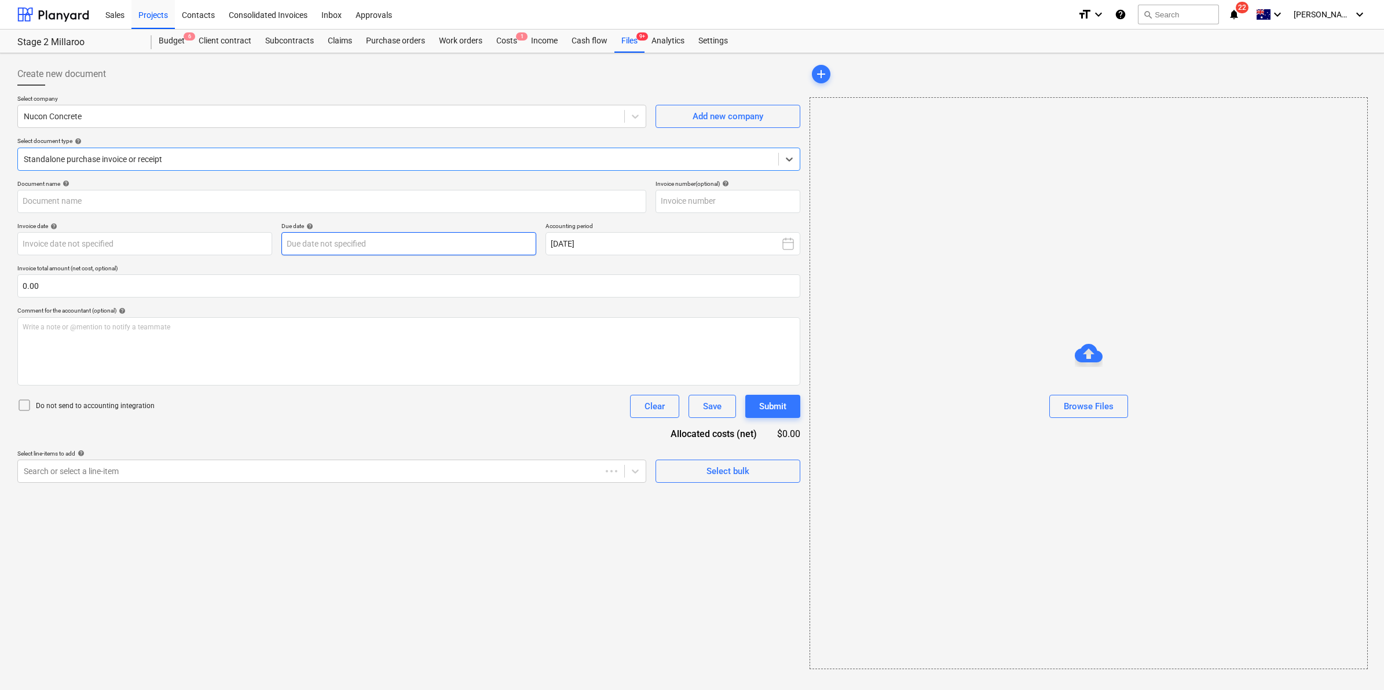
type input "CN9085"
type input "[DATE]"
click at [1341, 123] on span "save_alt" at bounding box center [1342, 123] width 14 height 14
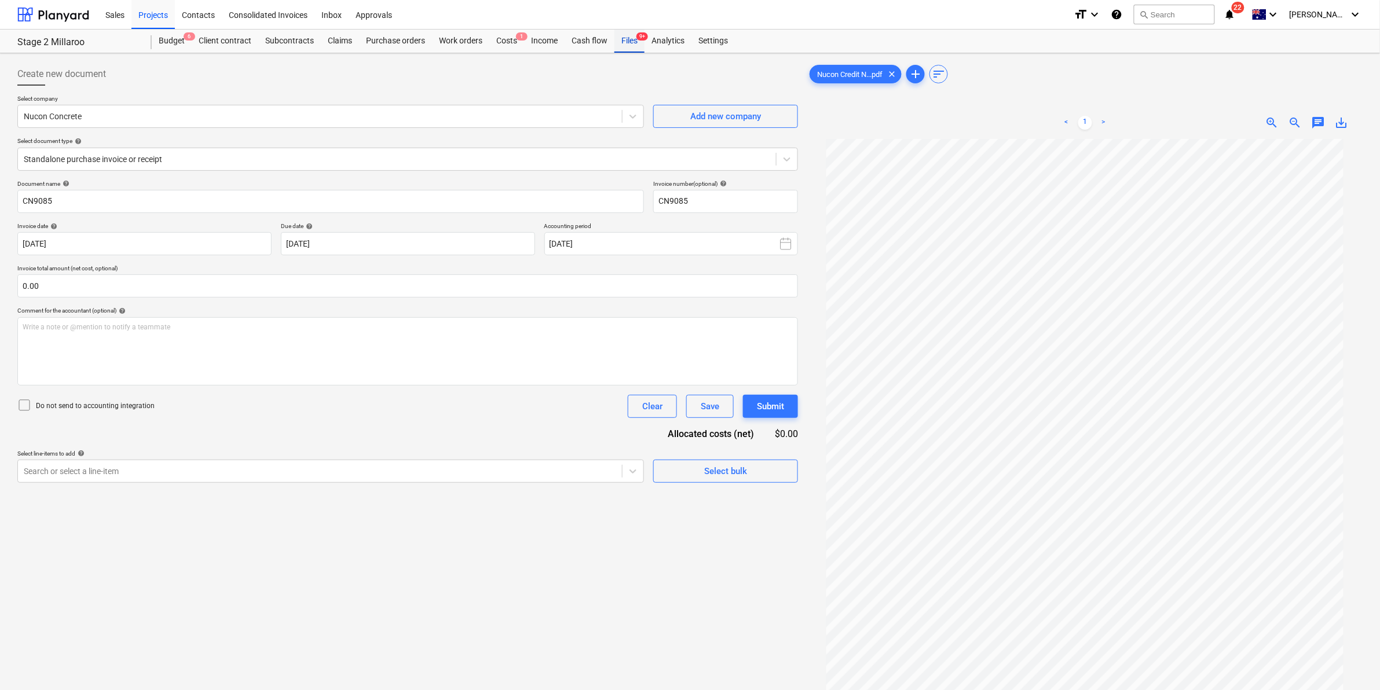
click at [638, 44] on div "Files 9+" at bounding box center [629, 41] width 30 height 23
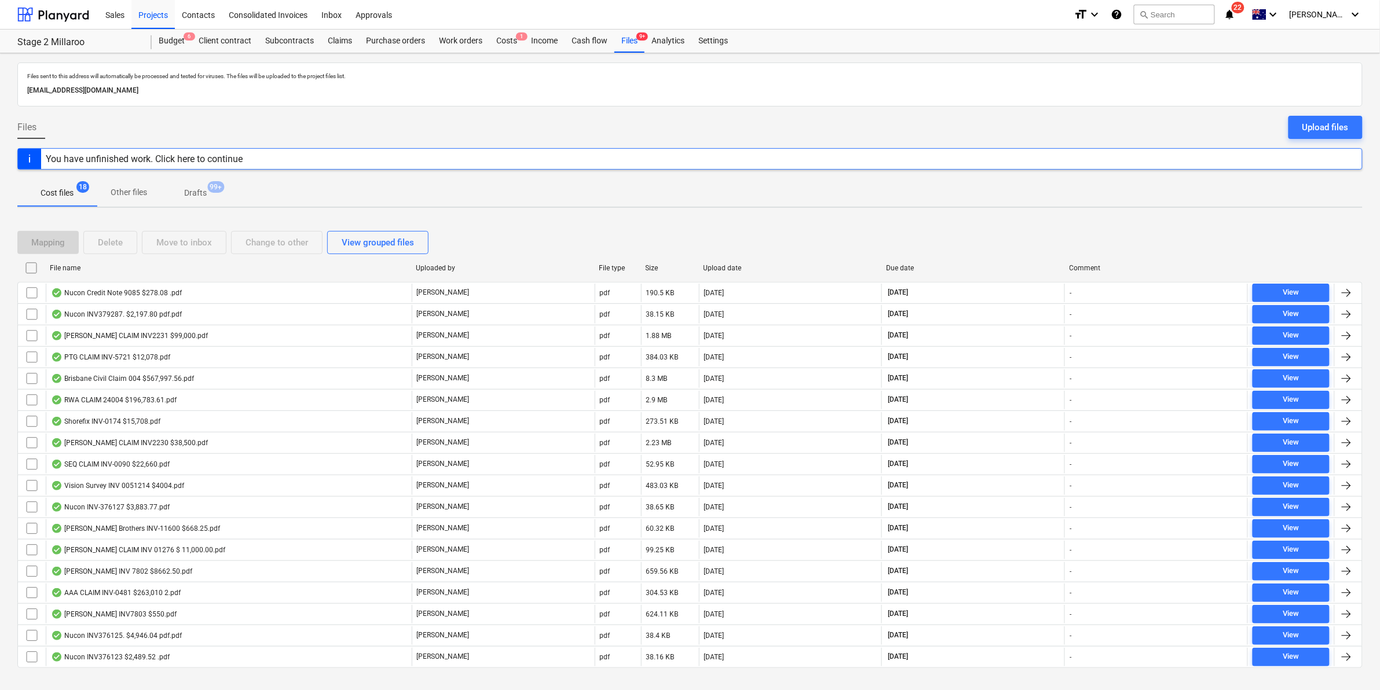
click at [107, 265] on div "File name" at bounding box center [228, 268] width 357 height 8
checkbox input "false"
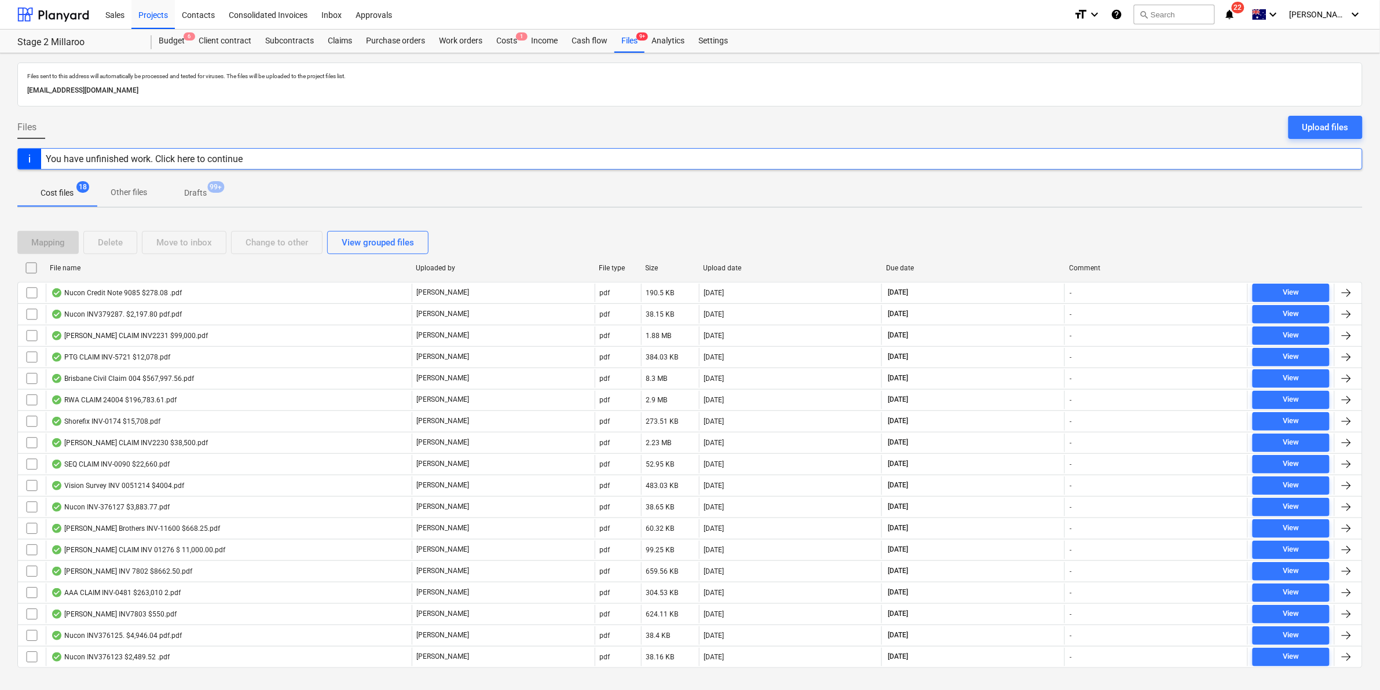
checkbox input "false"
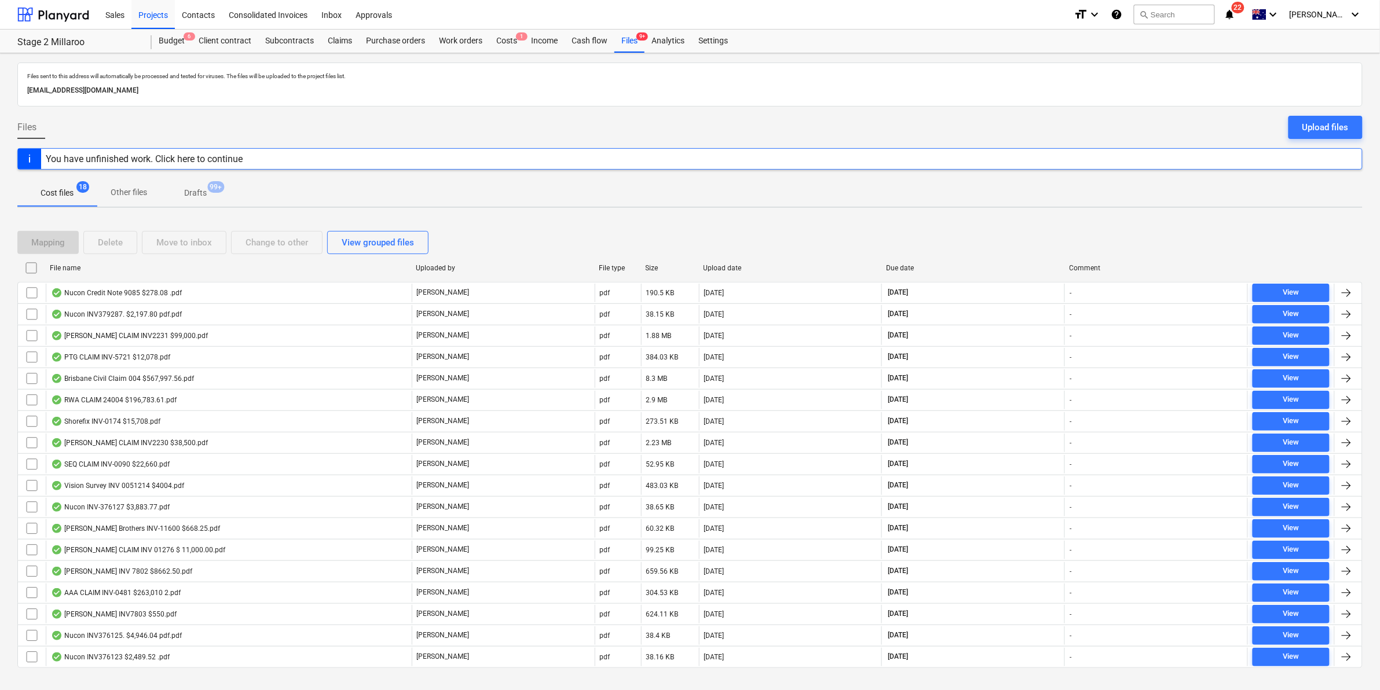
checkbox input "false"
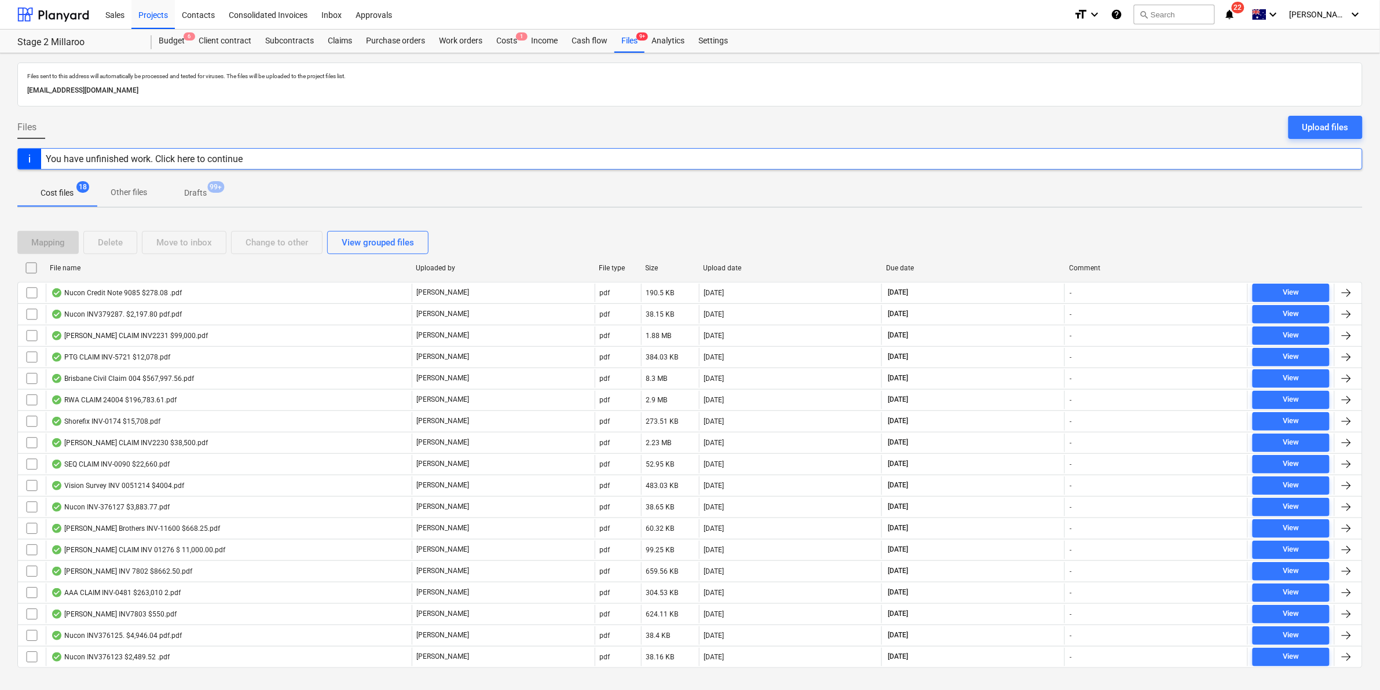
checkbox input "false"
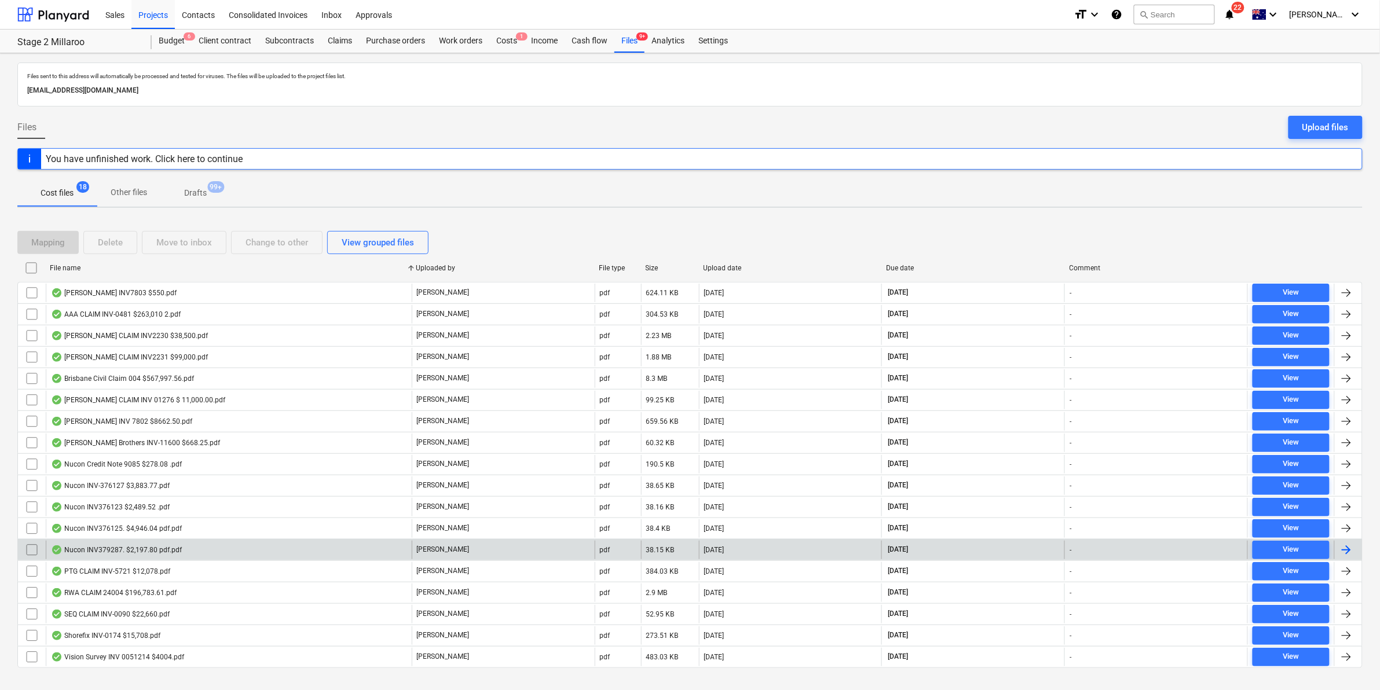
click at [141, 547] on div "Nucon INV379287. $2,197.80 pdf.pdf" at bounding box center [116, 550] width 131 height 9
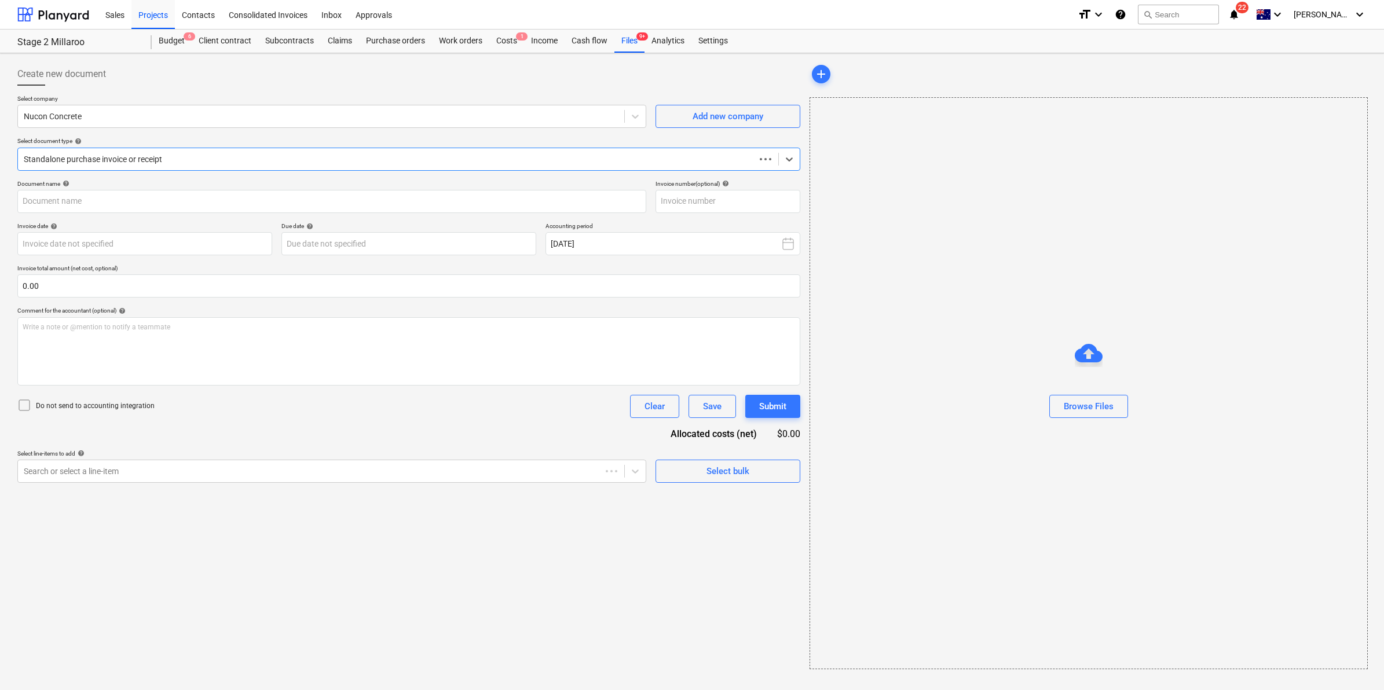
type input "379287"
type input "[DATE]"
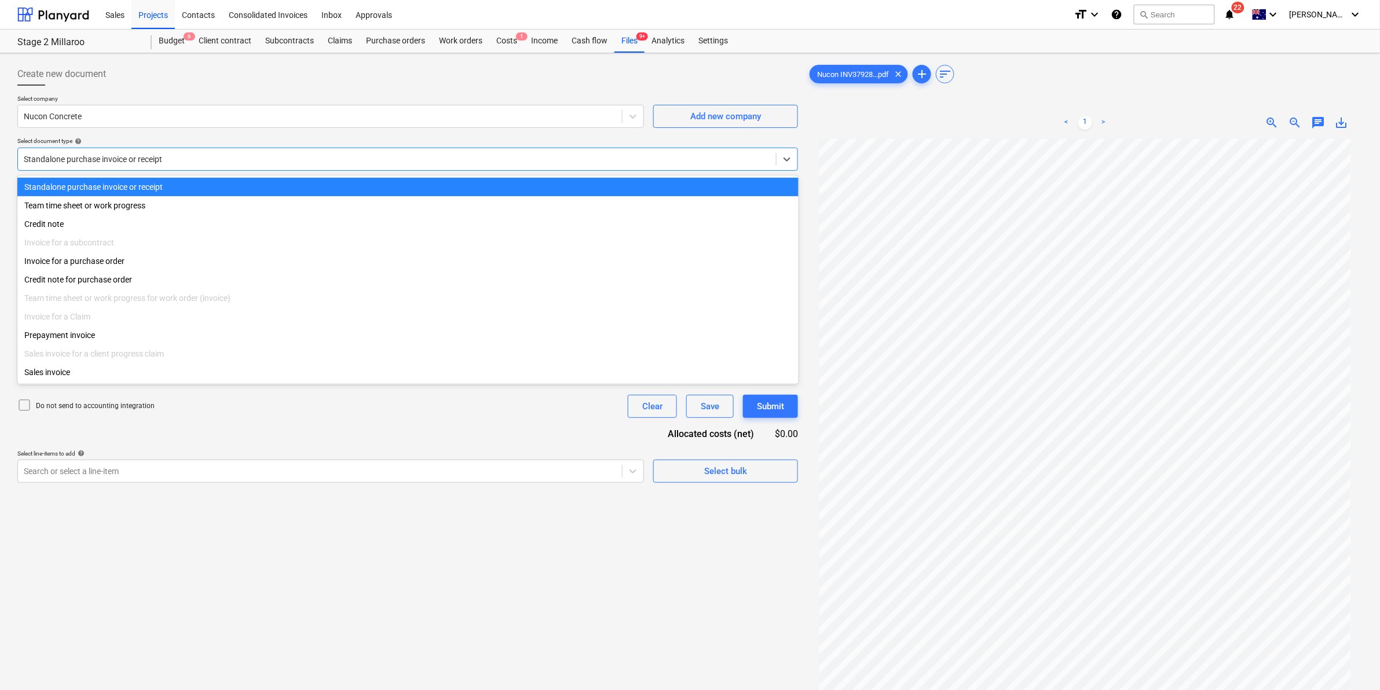
click at [368, 162] on div at bounding box center [397, 159] width 747 height 12
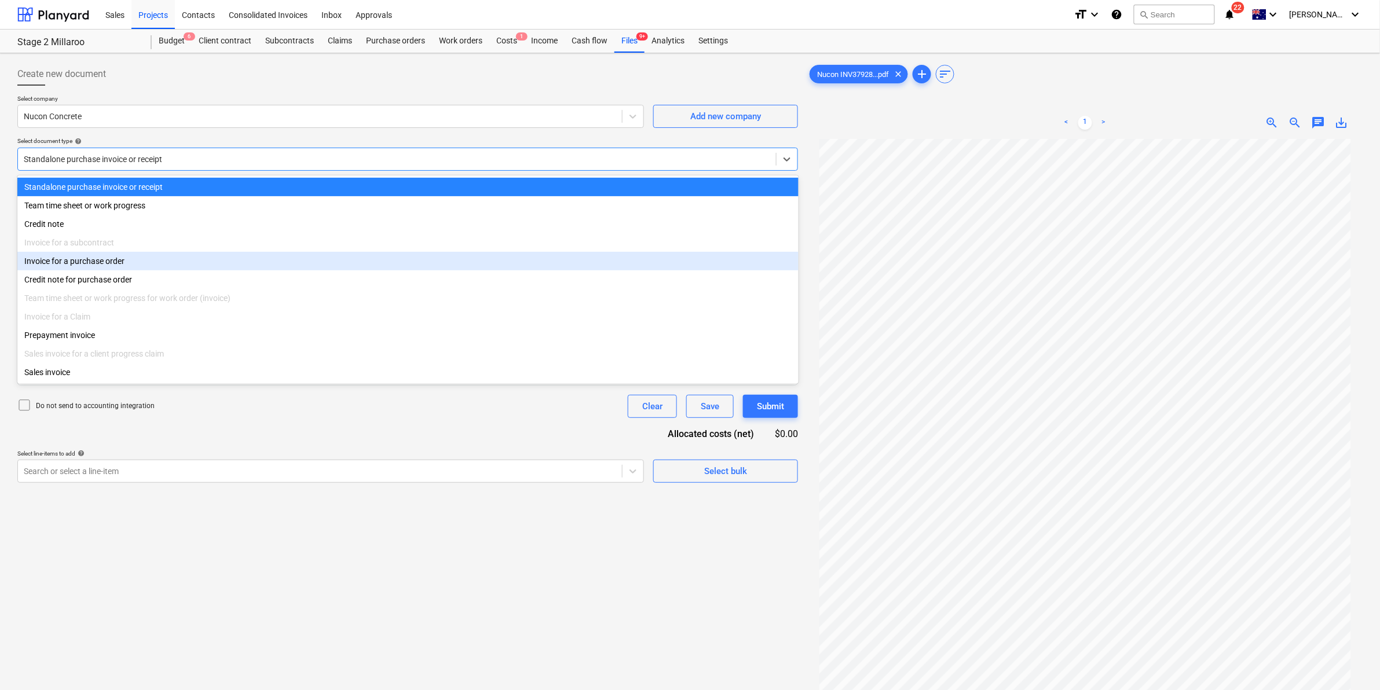
click at [141, 269] on div "Invoice for a purchase order" at bounding box center [407, 261] width 781 height 19
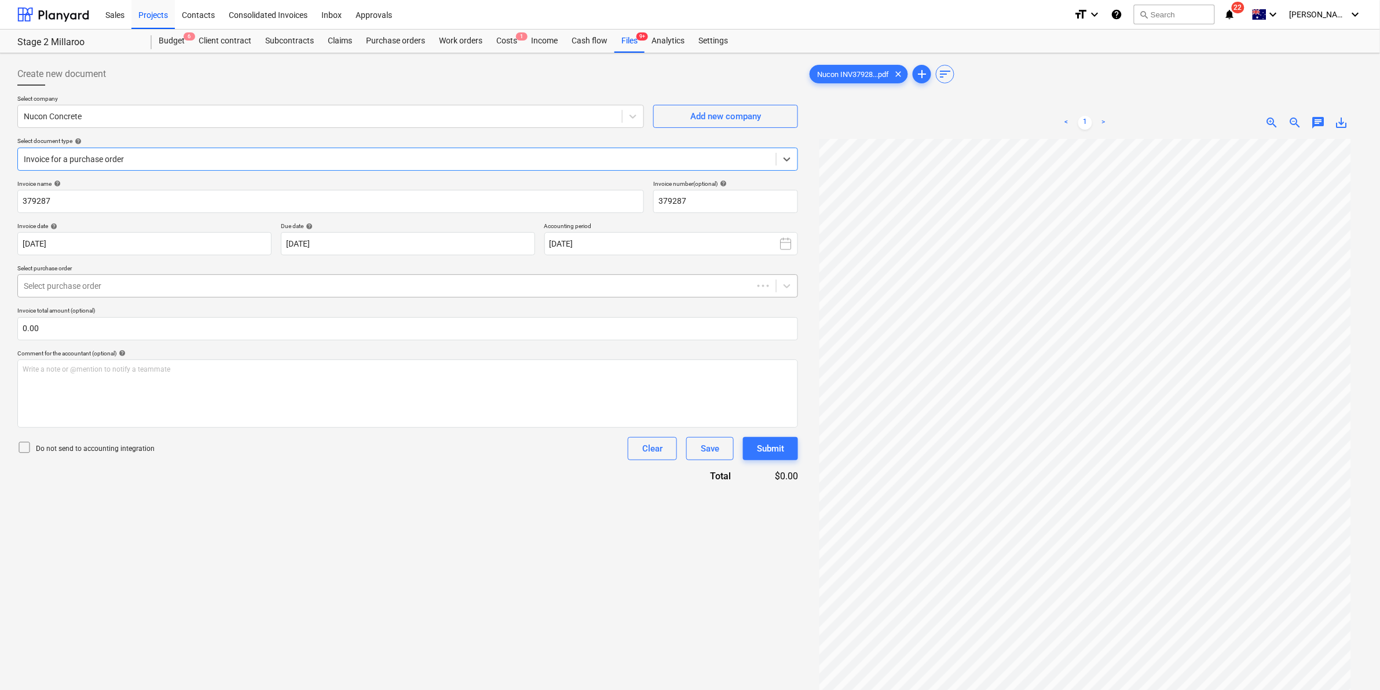
click at [204, 282] on div at bounding box center [385, 286] width 723 height 12
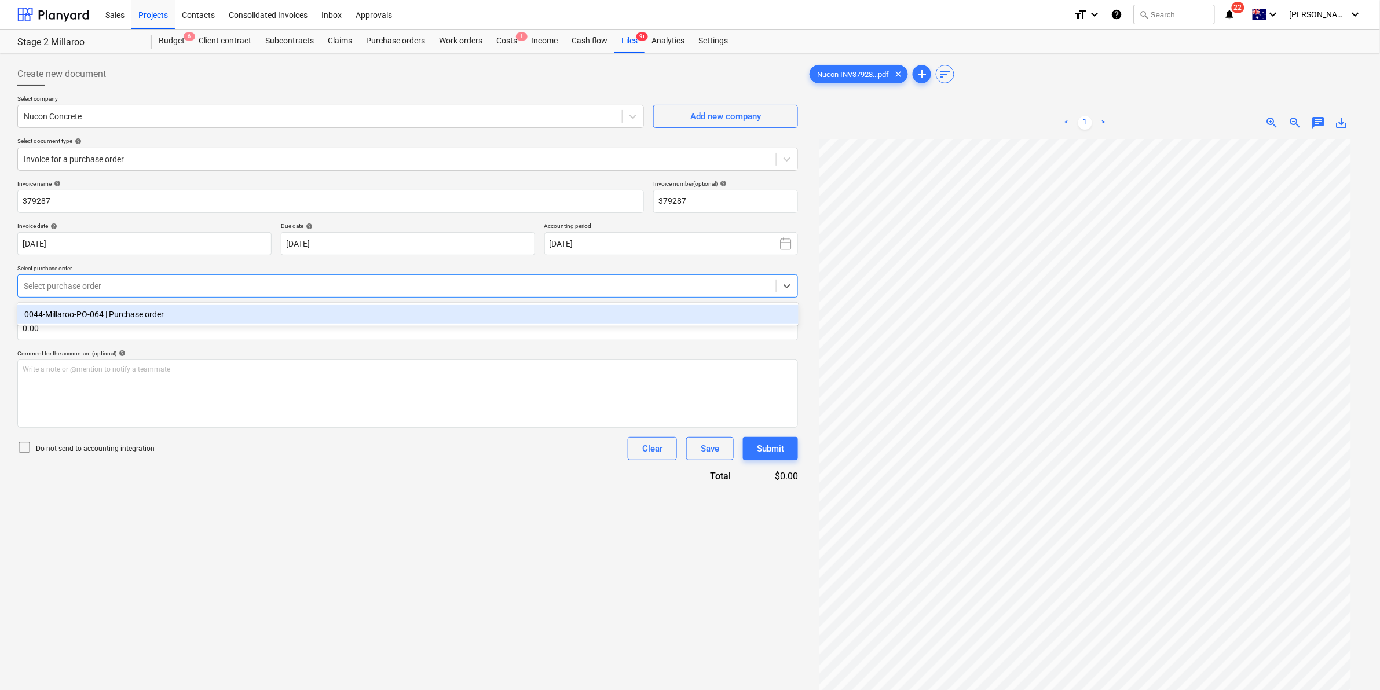
click at [228, 311] on div "0044-Millaroo-PO-064 | Purchase order" at bounding box center [407, 314] width 781 height 19
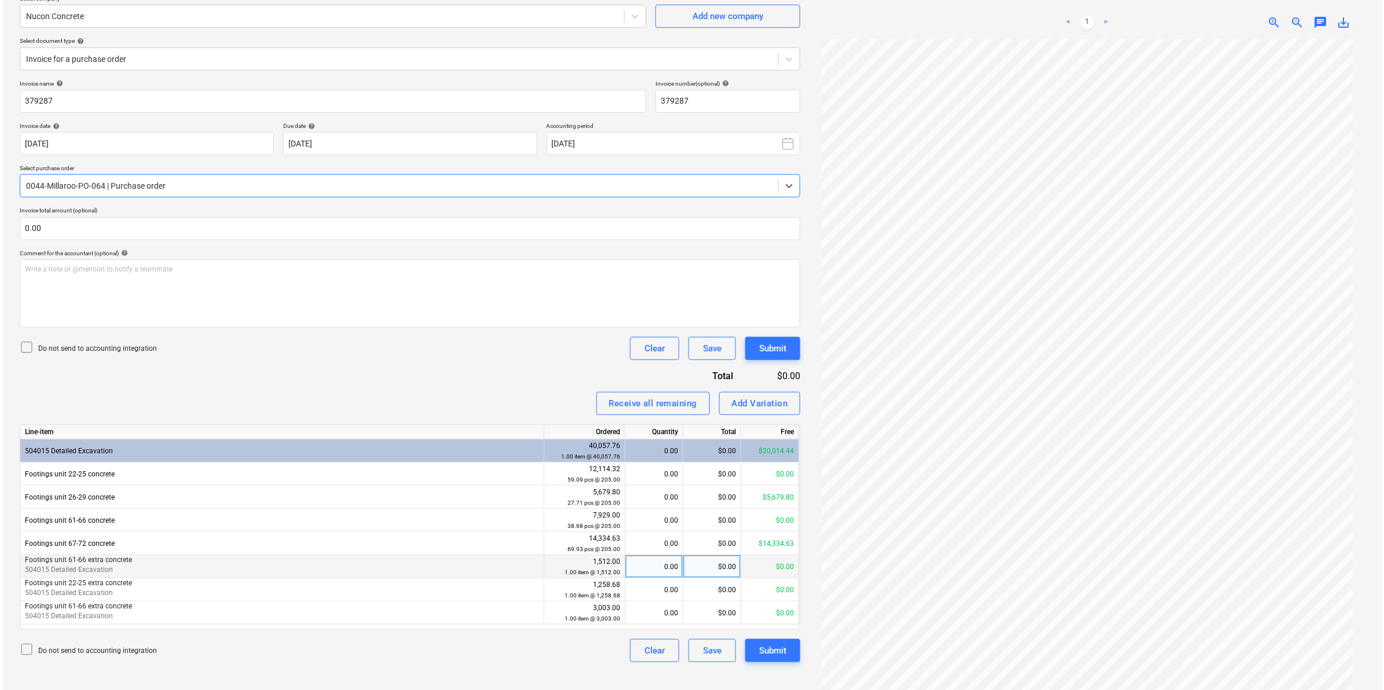
scroll to position [116, 0]
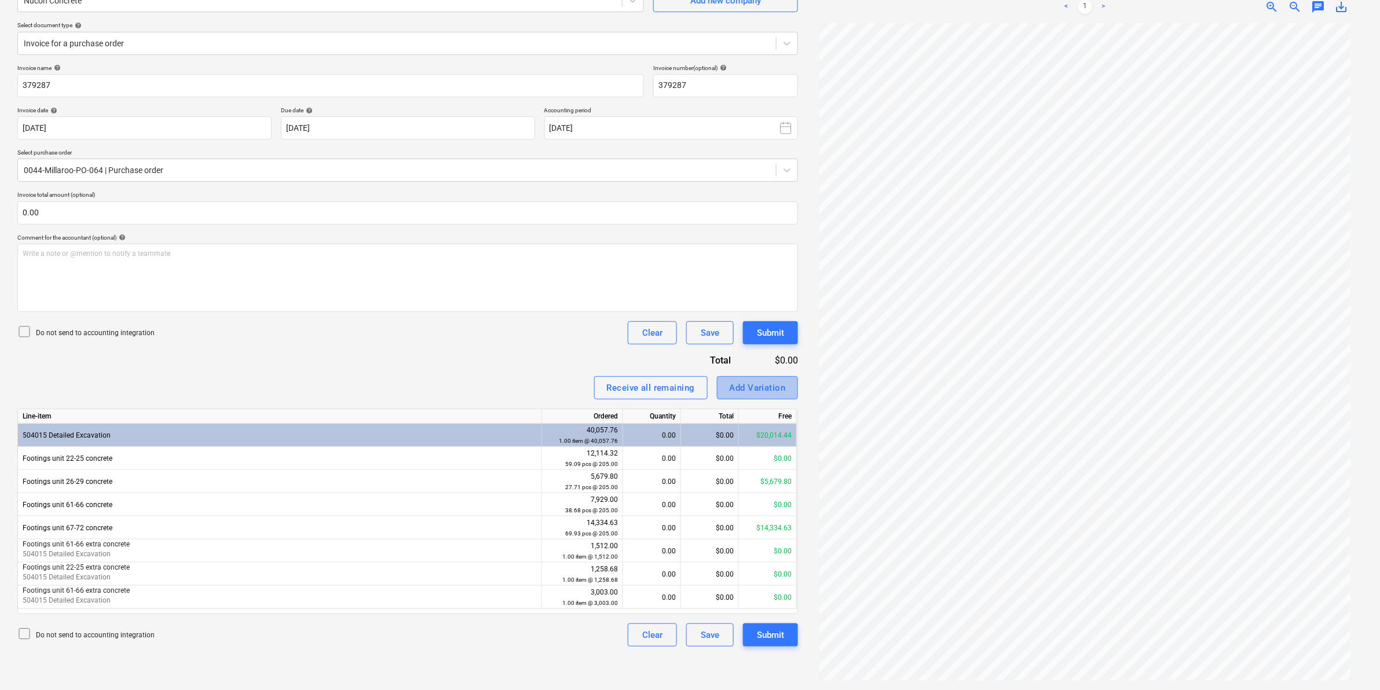
click at [766, 385] on div "Add Variation" at bounding box center [758, 388] width 56 height 15
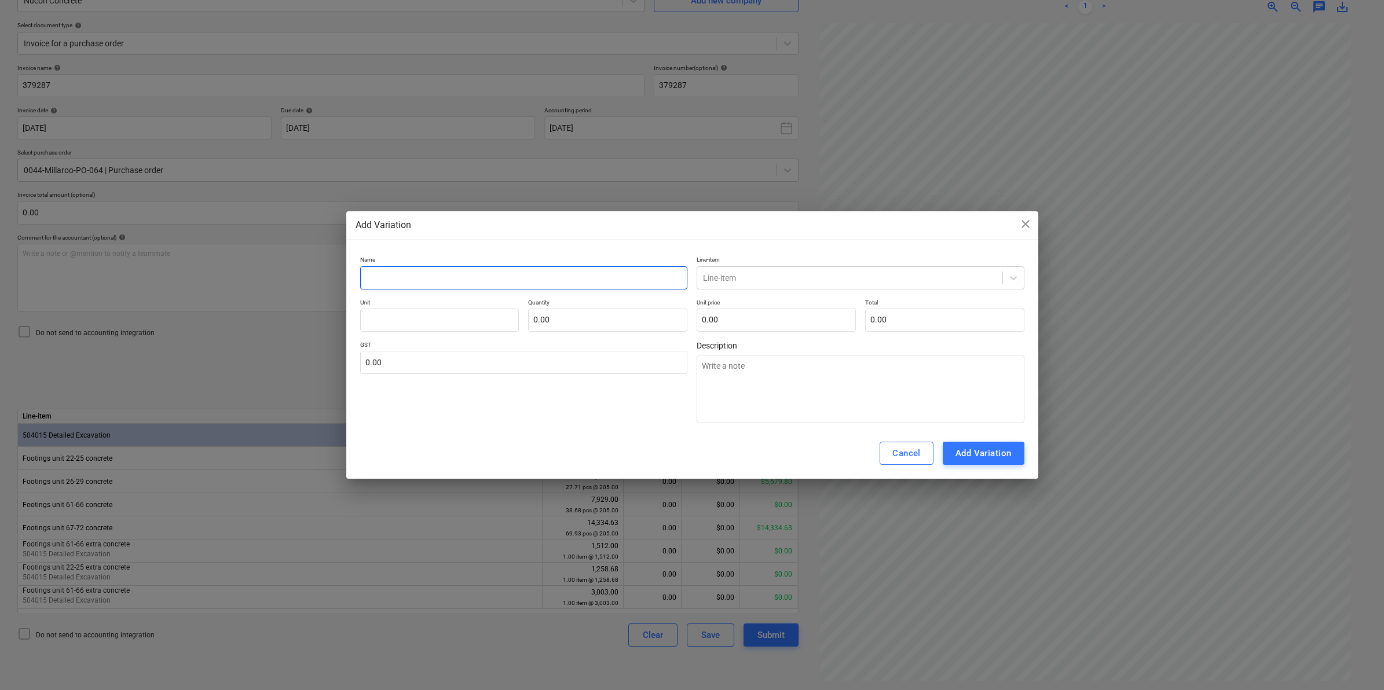
click at [562, 276] on input "text" at bounding box center [524, 277] width 328 height 23
type input "F"
type textarea "x"
type input "Fo"
type textarea "x"
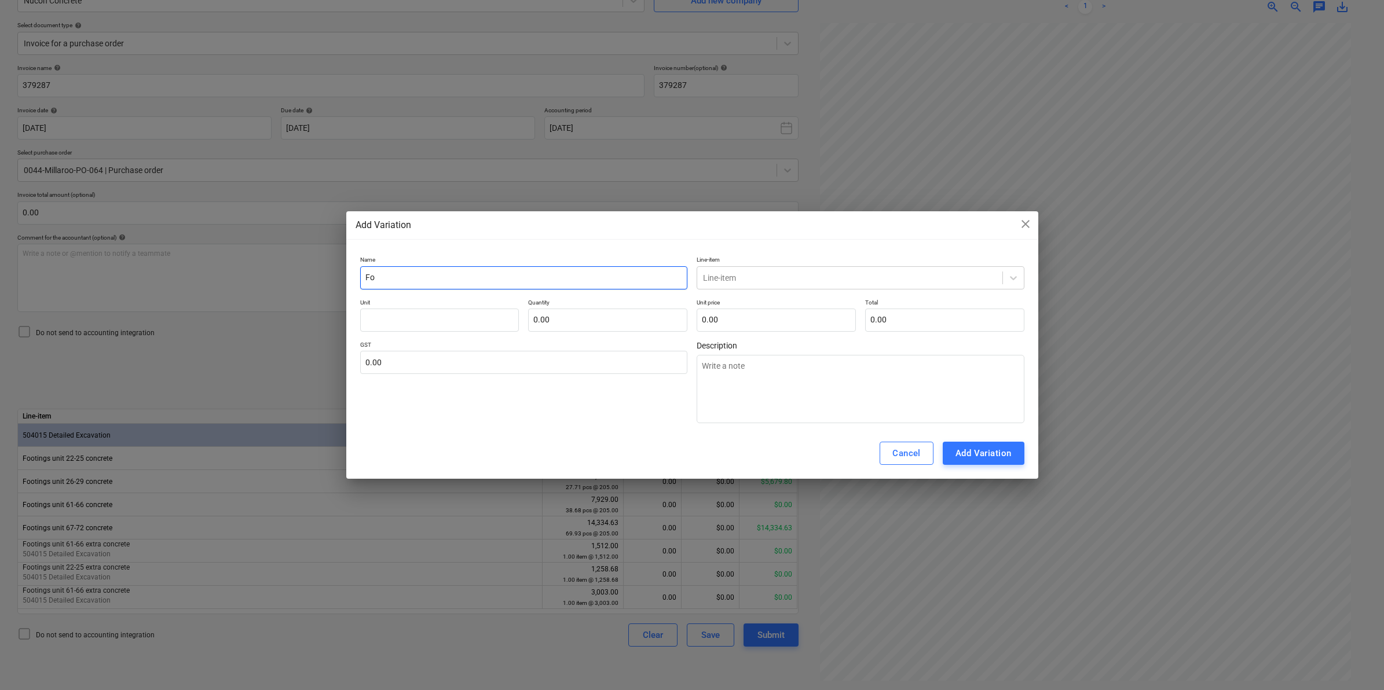
type input "Foo"
type textarea "x"
type input "Foot"
type textarea "x"
type input "Footi"
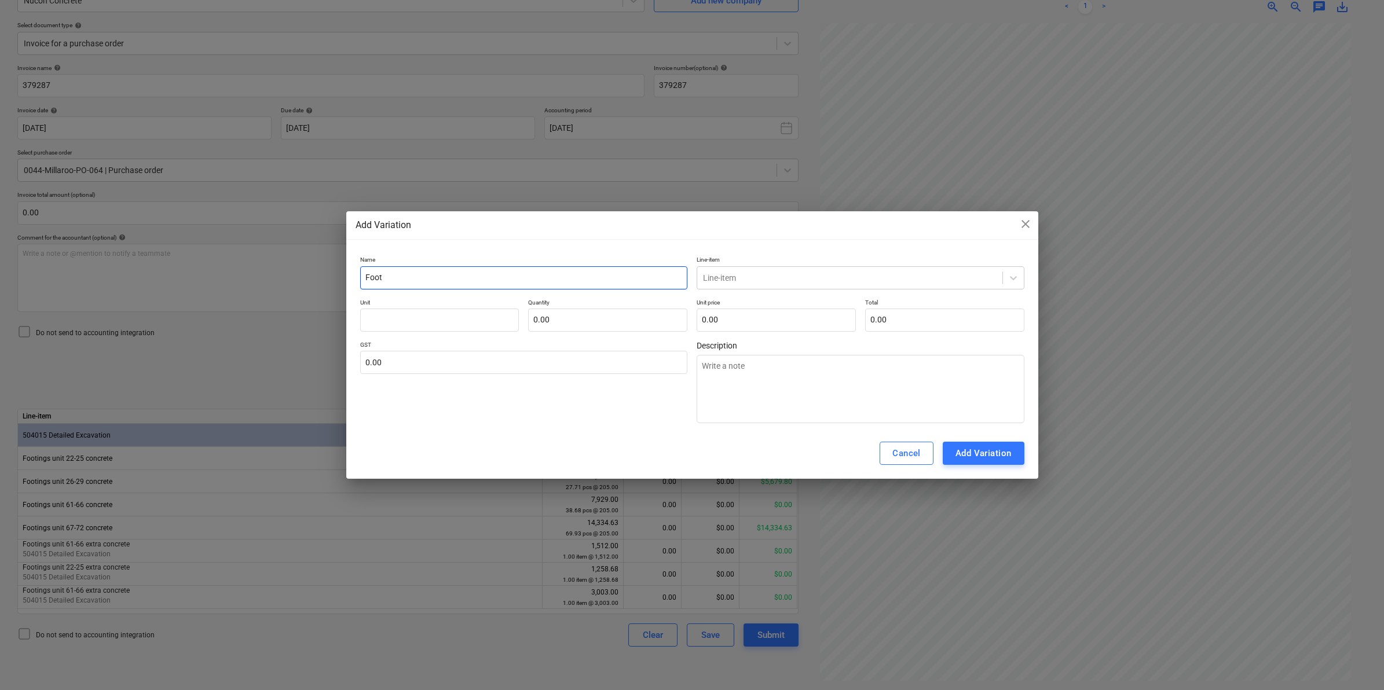
type textarea "x"
type input "Footin"
type textarea "x"
type input "Footing"
type textarea "x"
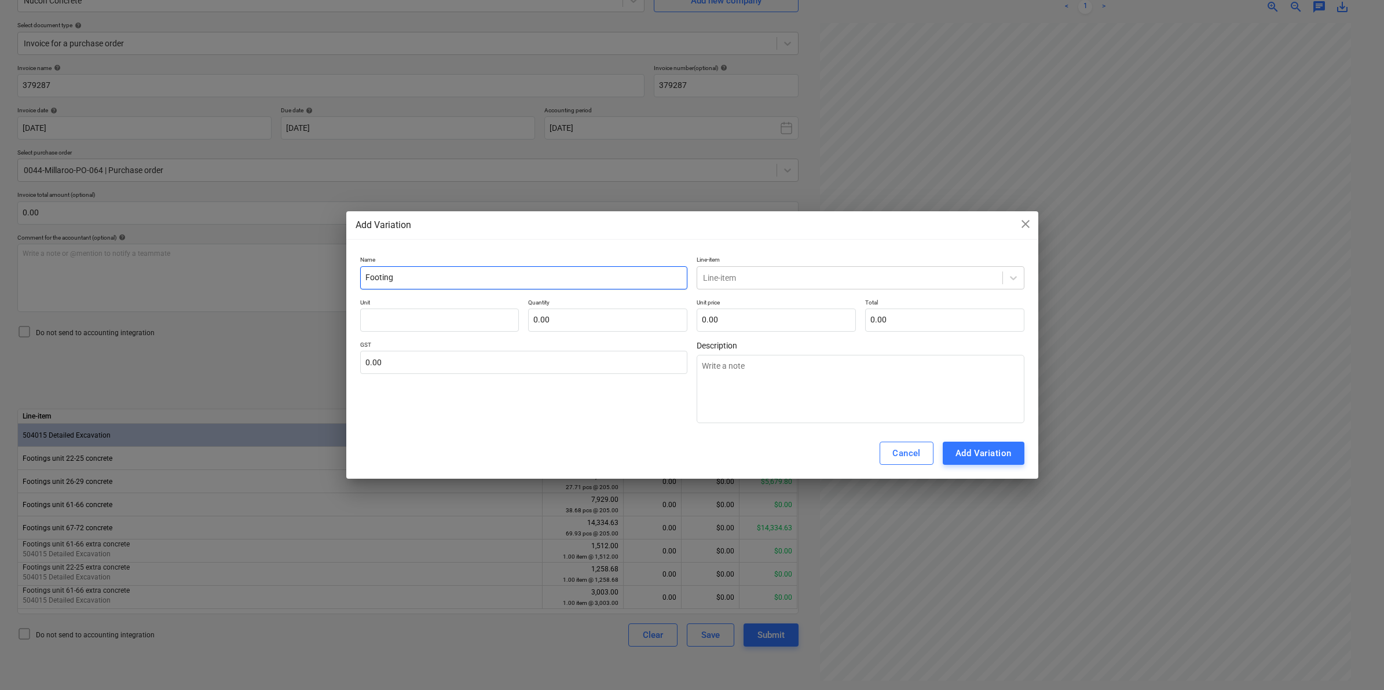
type input "Footings"
type textarea "x"
type input "Footings"
type textarea "x"
type input "Footings 6"
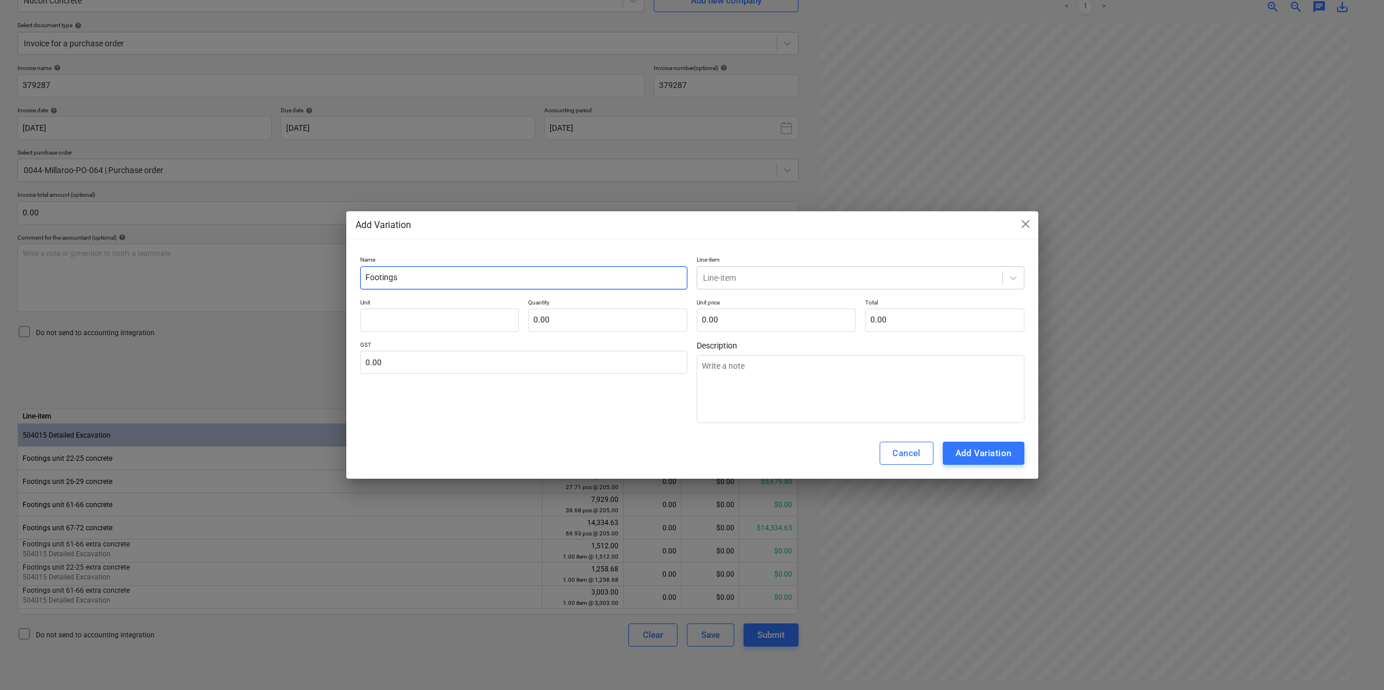
type textarea "x"
type input "Footings 61"
type textarea "x"
type input "Footings 61-"
type textarea "x"
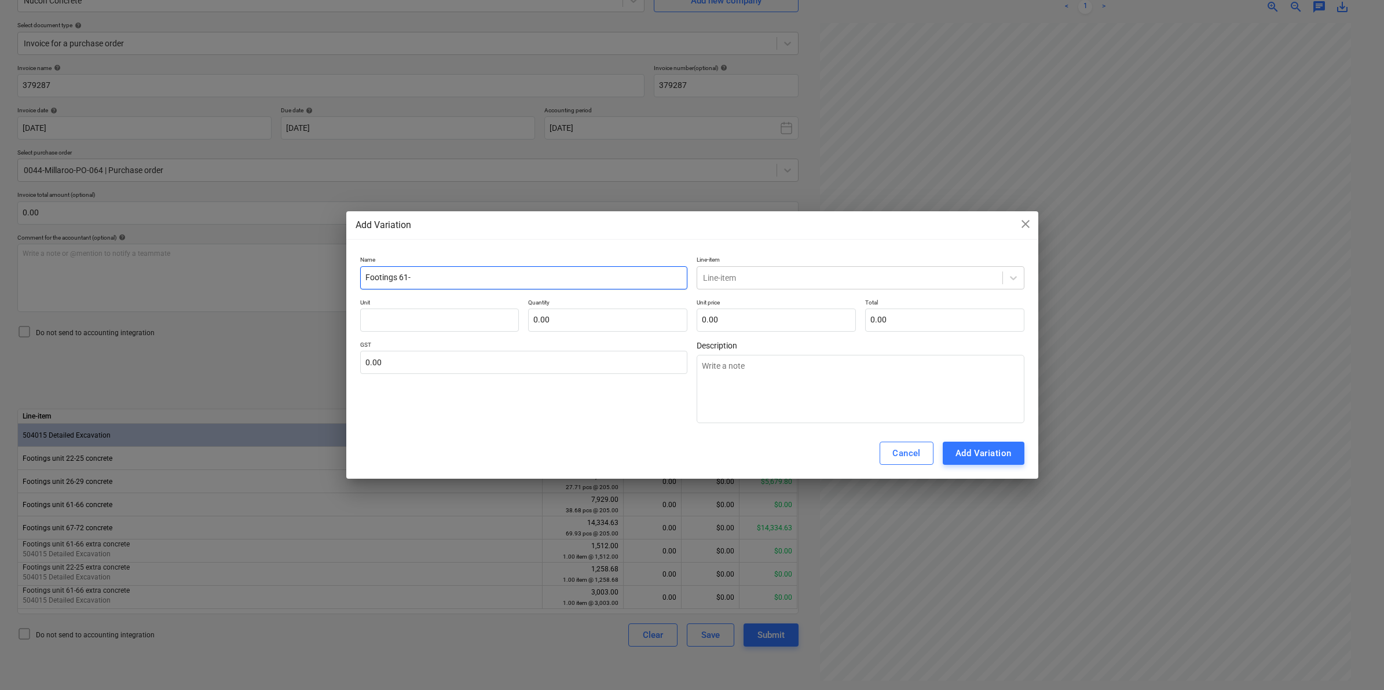
type input "Footings 61-6"
type textarea "x"
type input "Footings 61-66"
type textarea "x"
type input "Footings 61-66"
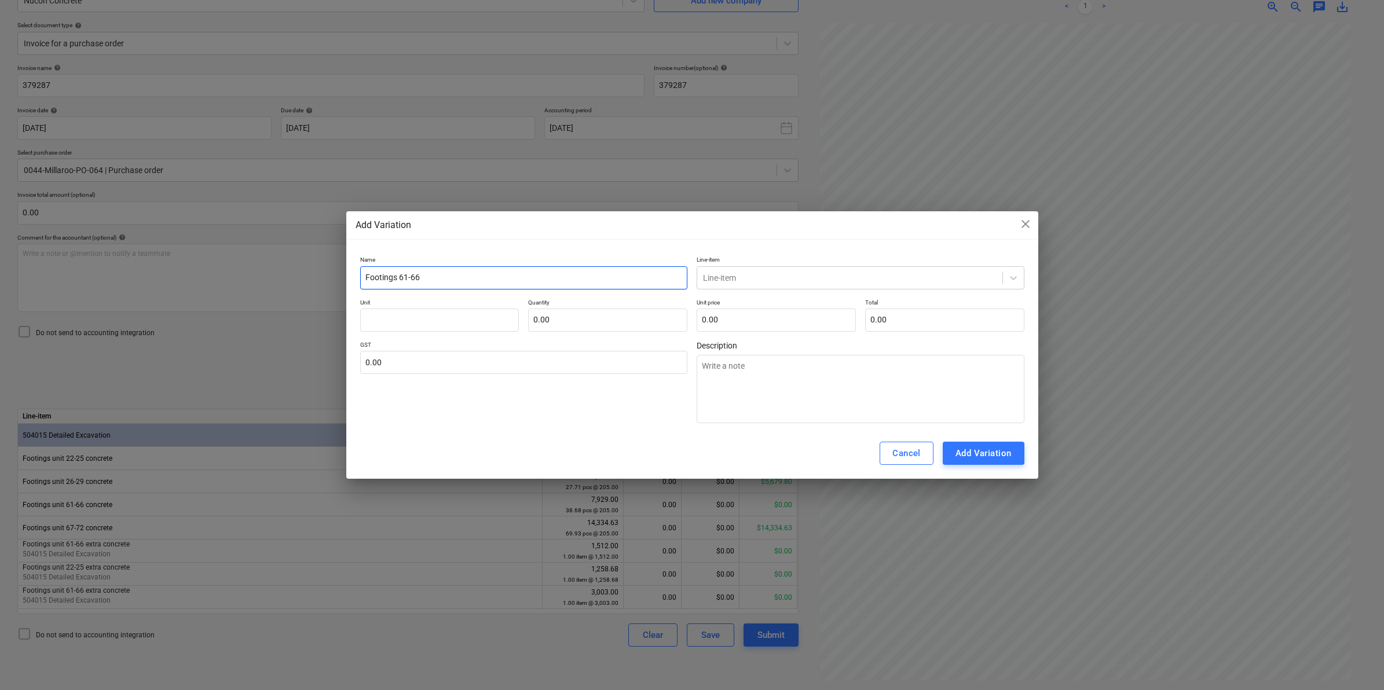
type textarea "x"
type input "Footings 61-66 e"
type textarea "x"
type input "Footings 61-66 ex"
type textarea "x"
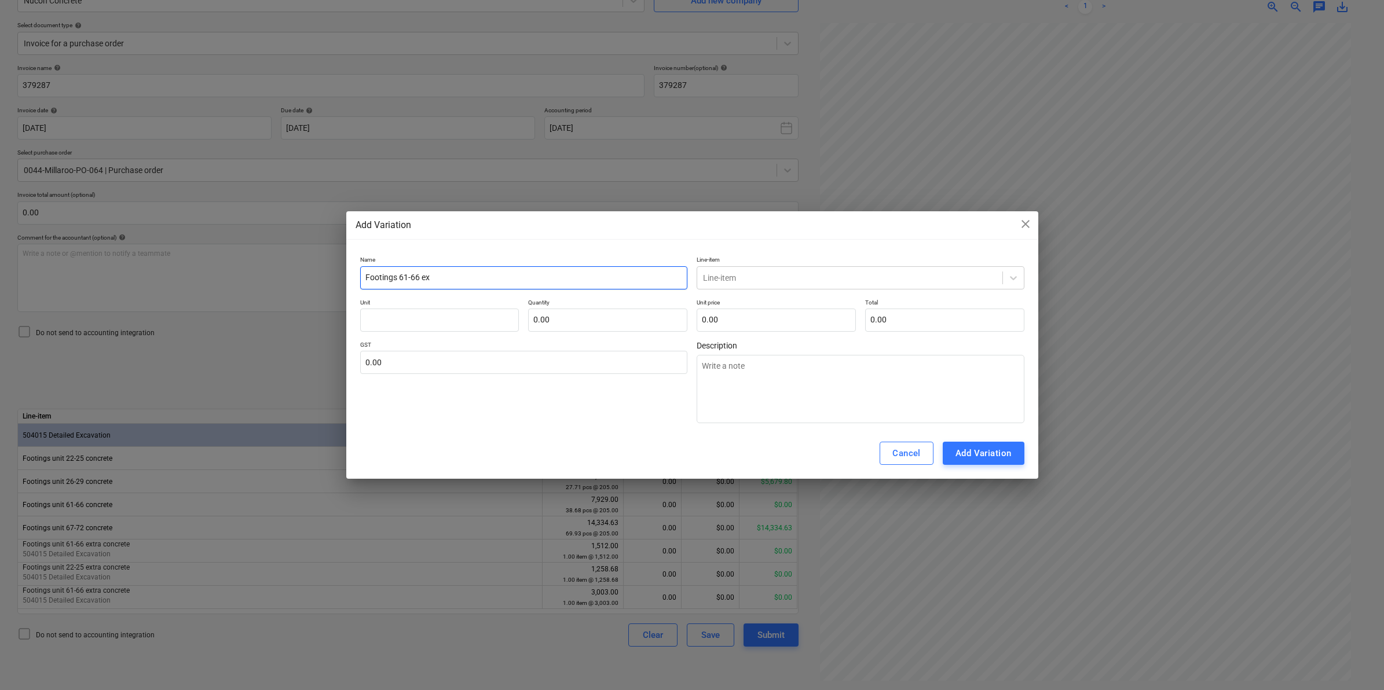
type input "Footings 61-66 ext"
type textarea "x"
type input "Footings 61-66 extr"
type textarea "x"
type input "Footings 61-66 extra"
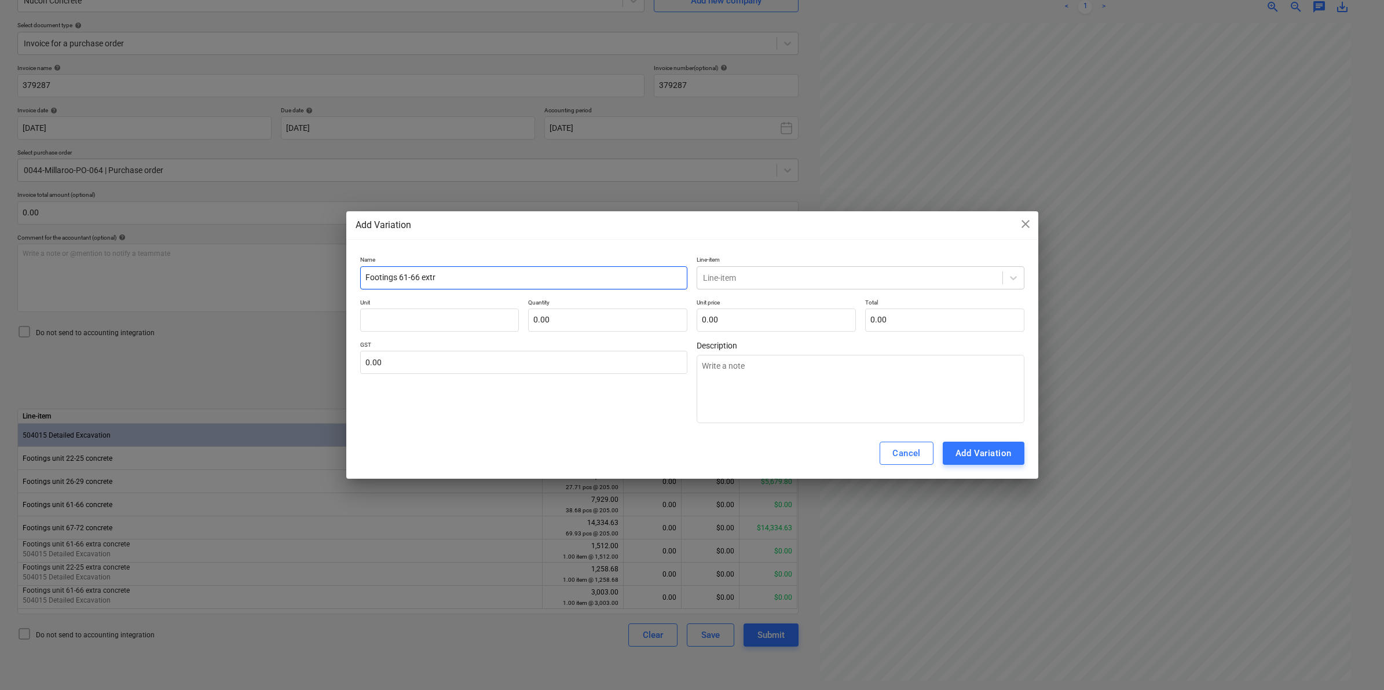
type textarea "x"
type input "Footings 61-66 extra"
type textarea "x"
type input "Footings 61-66 extra c"
type textarea "x"
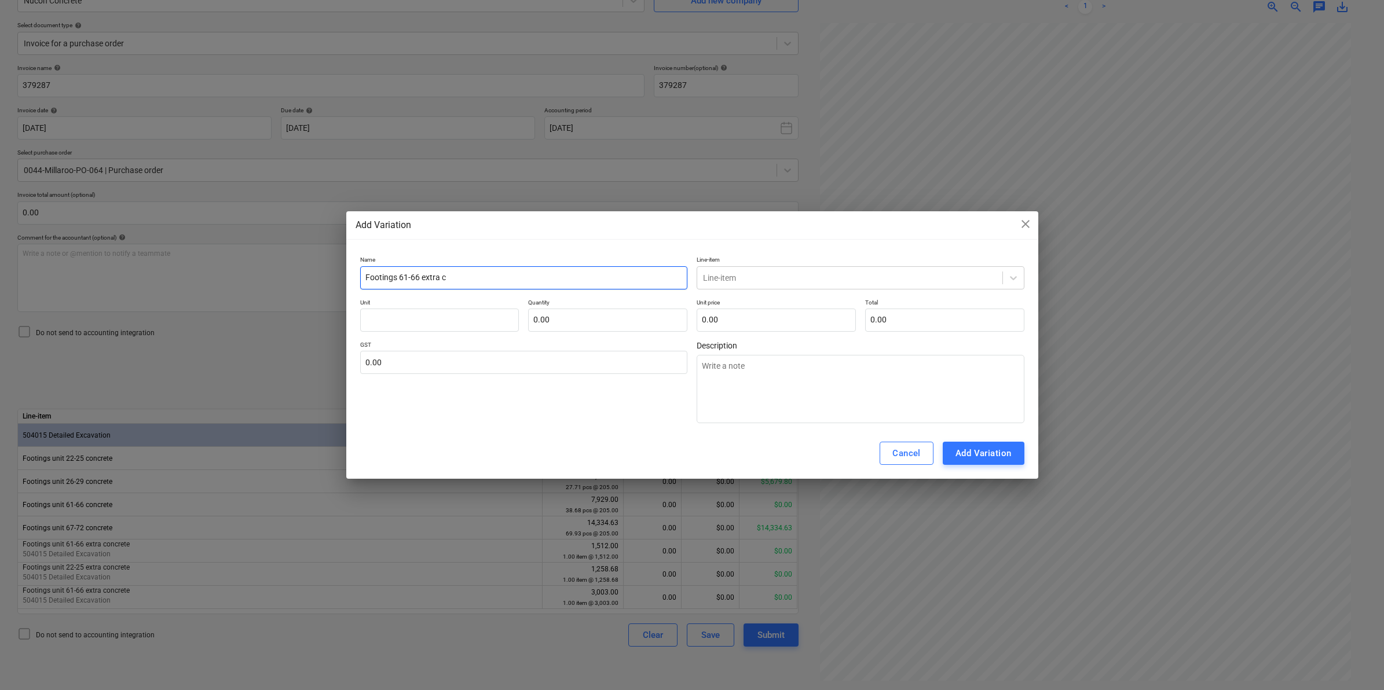
type input "Footings 61-66 extra co"
type textarea "x"
type input "Footings 61-66 extra con"
type textarea "x"
type input "Footings 61-66 extra conc"
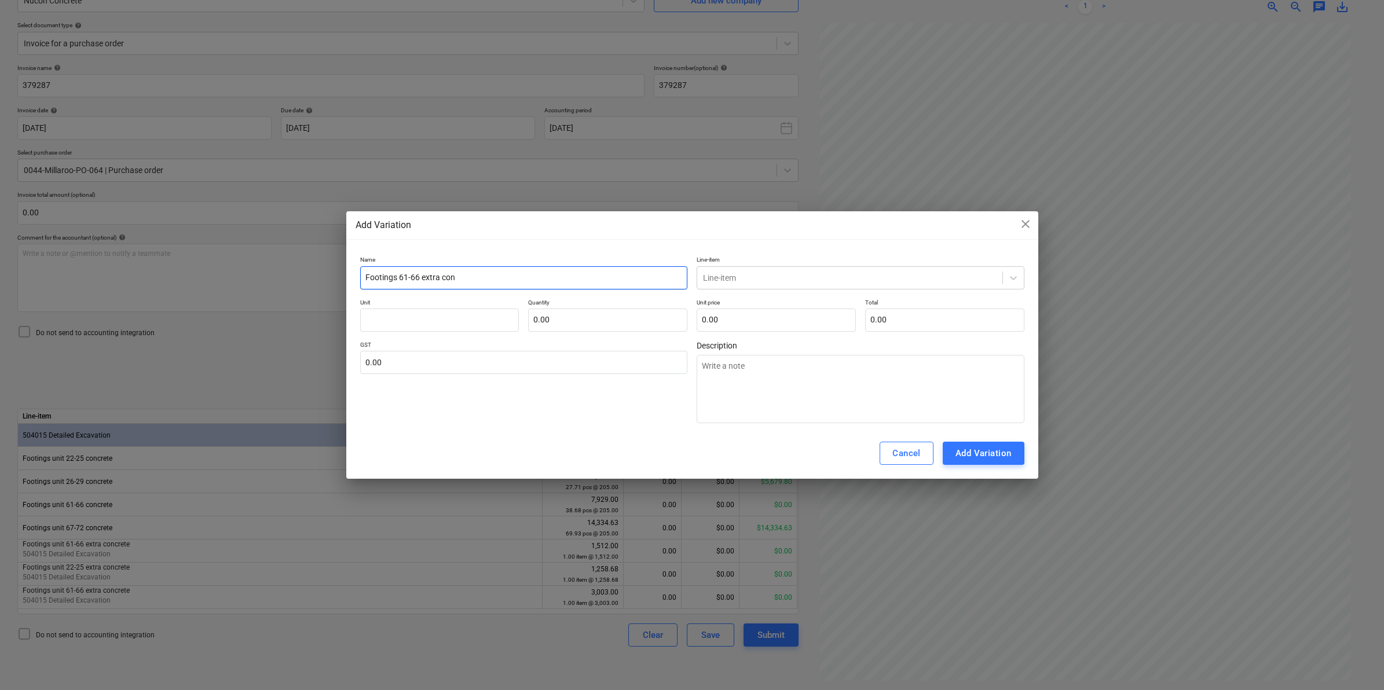
type textarea "x"
type input "Footings 61-66 extra concr"
type textarea "x"
type input "Footings 61-66 extra concre"
type textarea "x"
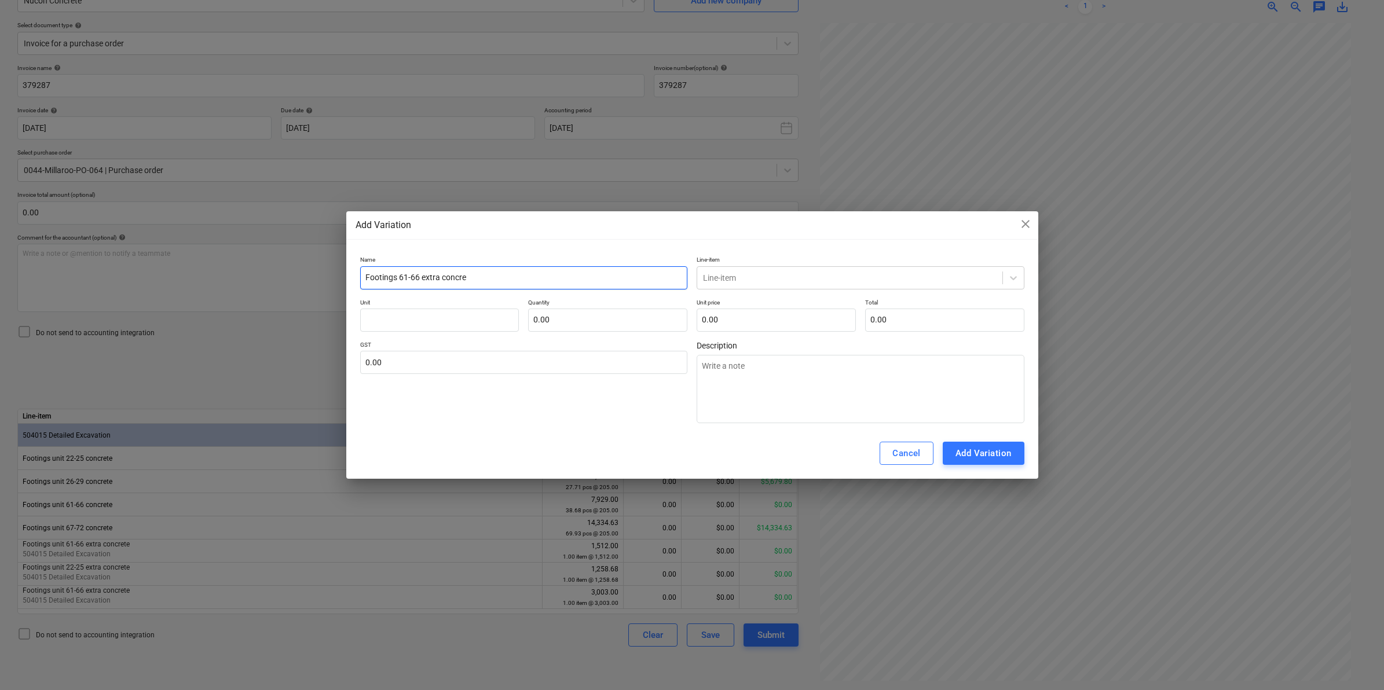
type input "Footings 61-66 extra concree"
type textarea "x"
type input "Footings 61-66 extra concre"
type textarea "x"
type input "Footings 61-66 extra concret"
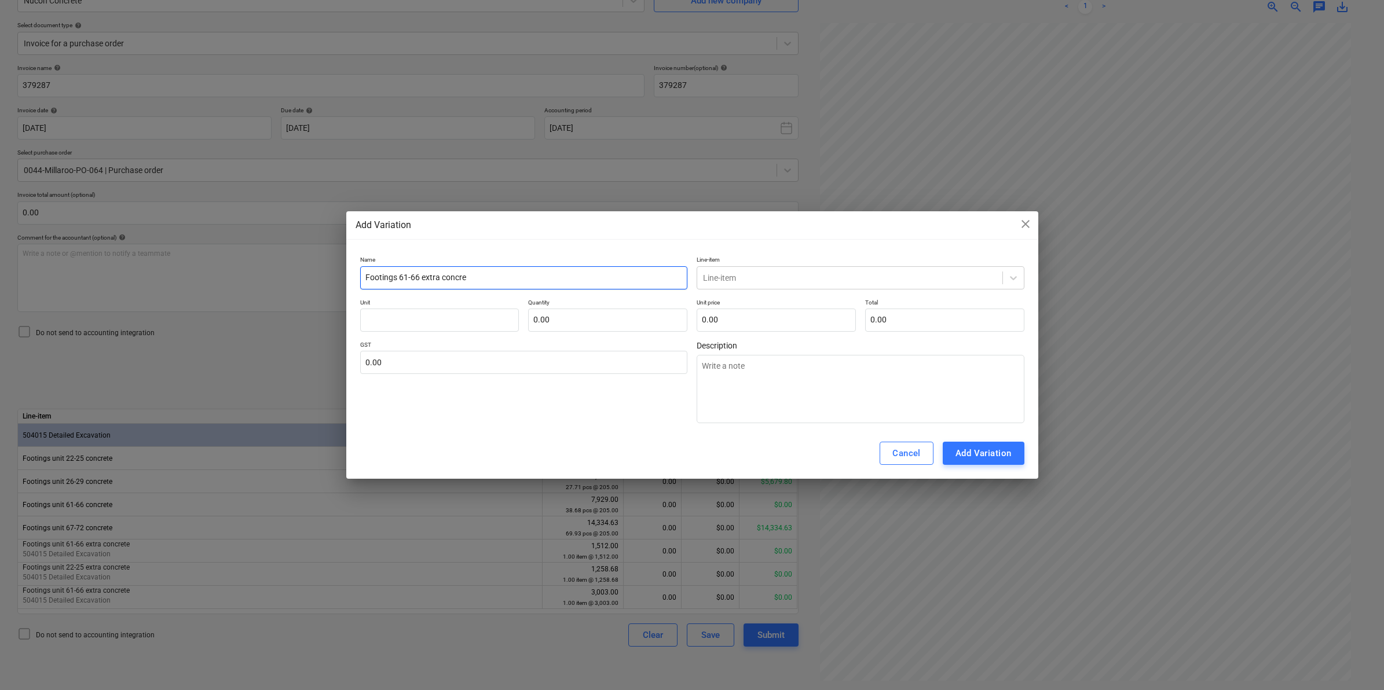
type textarea "x"
type input "Footings 61-66 extra concrete"
type textarea "x"
type input "Footings 61-66 extra concrete"
click at [763, 266] on div "Line-item" at bounding box center [861, 277] width 328 height 23
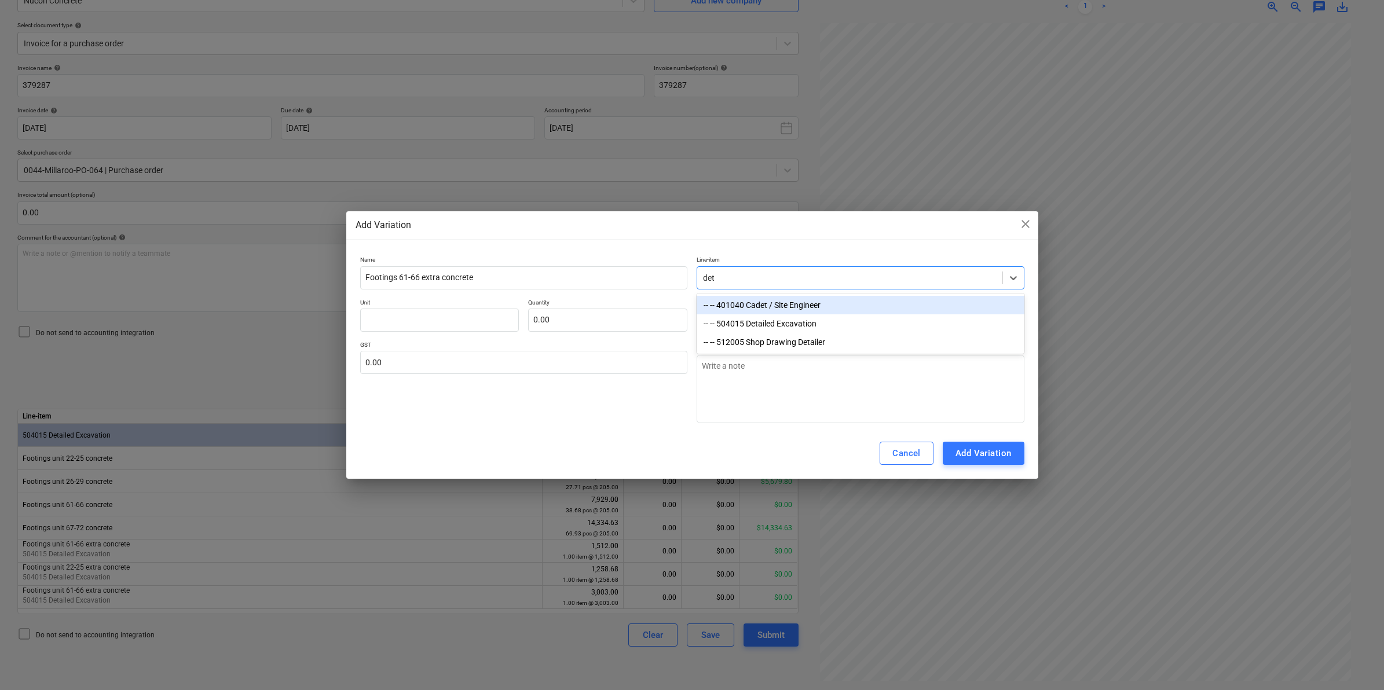
type input "deta"
click at [801, 304] on div "-- -- 504015 Detailed Excavation" at bounding box center [861, 305] width 328 height 19
type textarea "x"
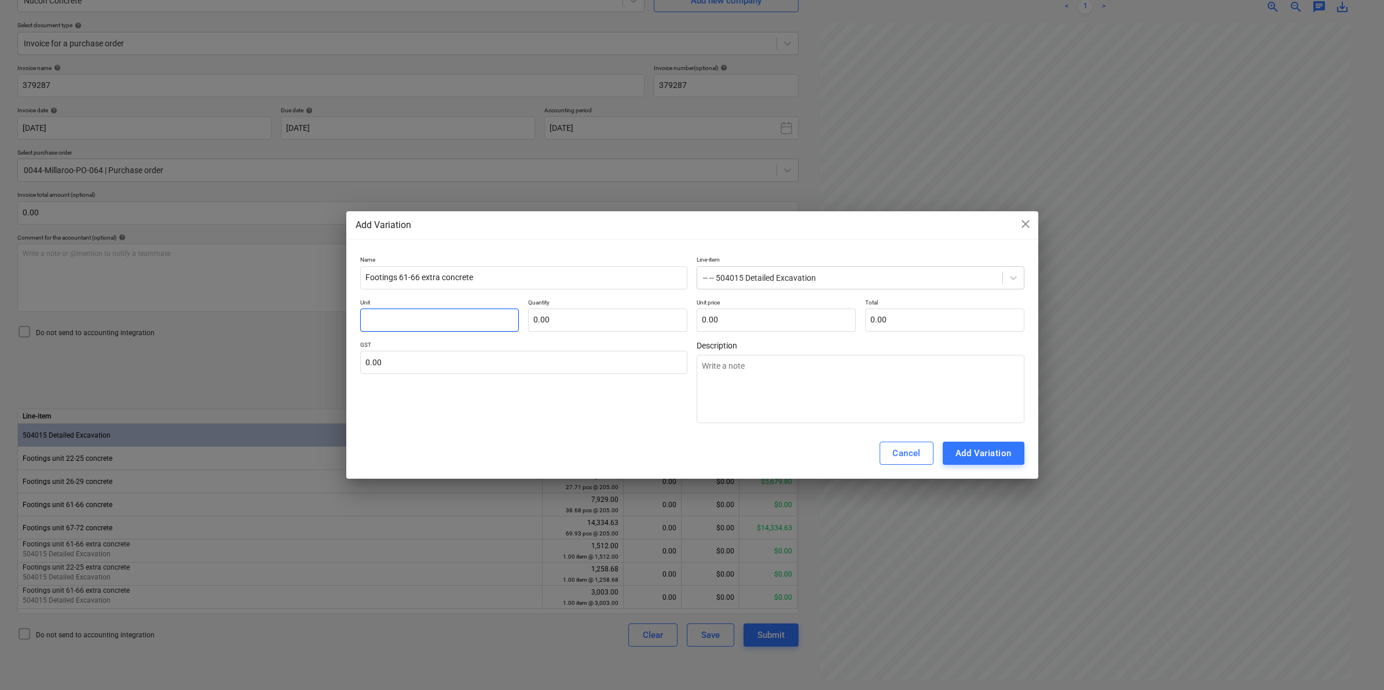
click at [444, 317] on input "text" at bounding box center [439, 320] width 159 height 23
type input "i"
type textarea "x"
type input "it"
type textarea "x"
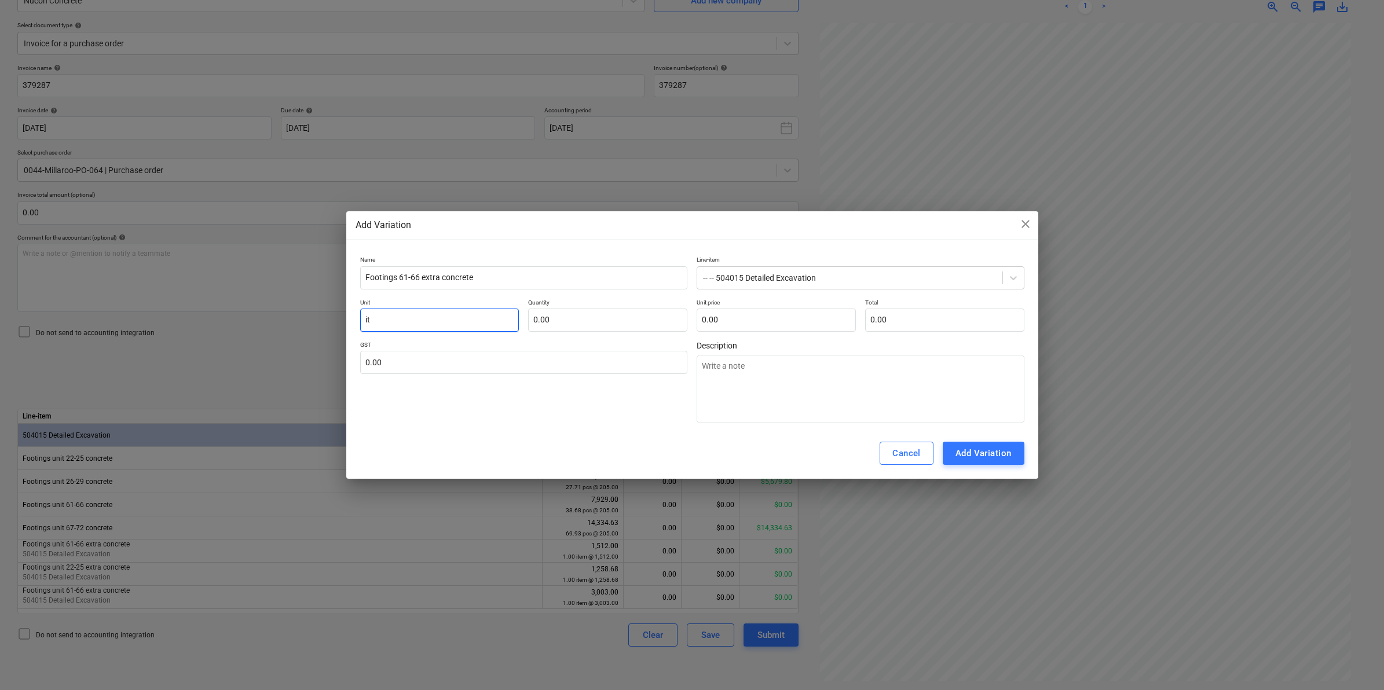
type input "ite"
type textarea "x"
type input "item"
type textarea "x"
type input "item"
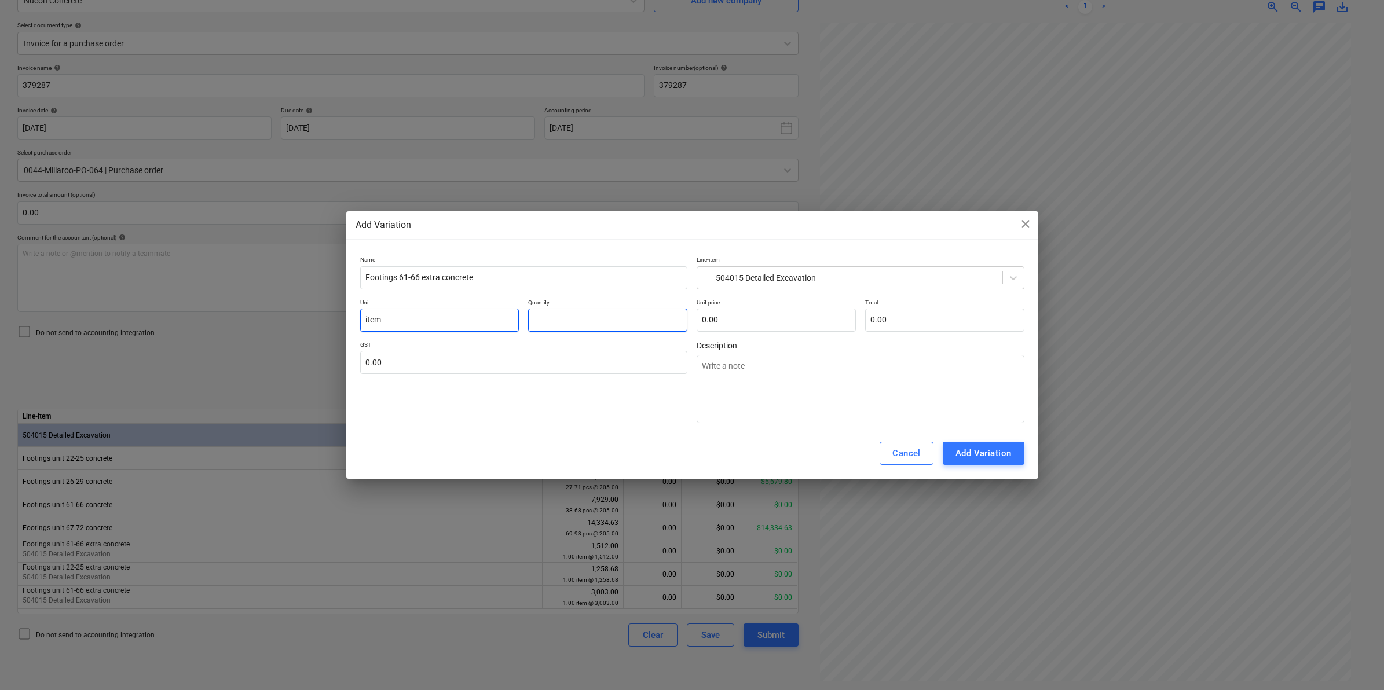
type input "1"
type textarea "x"
type input "1.00"
type input "1"
type textarea "x"
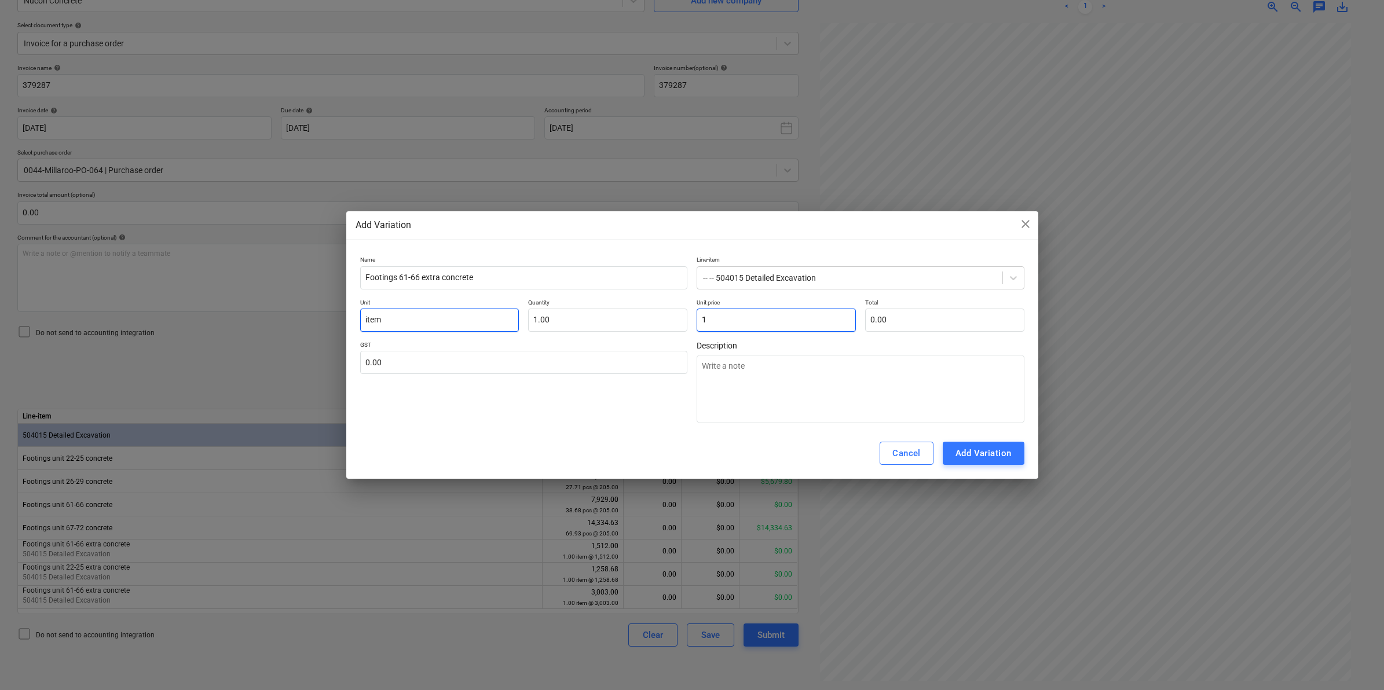
type input "1.00"
type input "19"
type textarea "x"
type input "19.00"
type input "199"
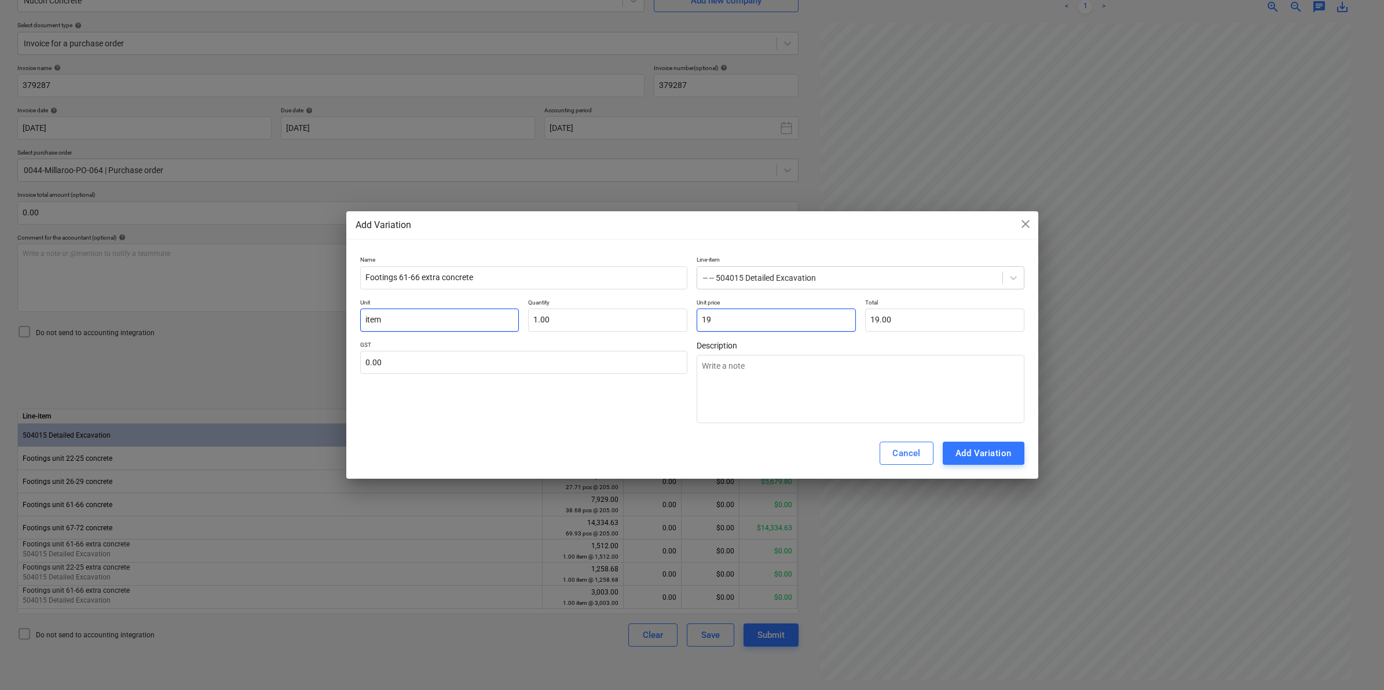
type textarea "x"
type input "199.00"
type input "1998"
type textarea "x"
type input "1,998.00"
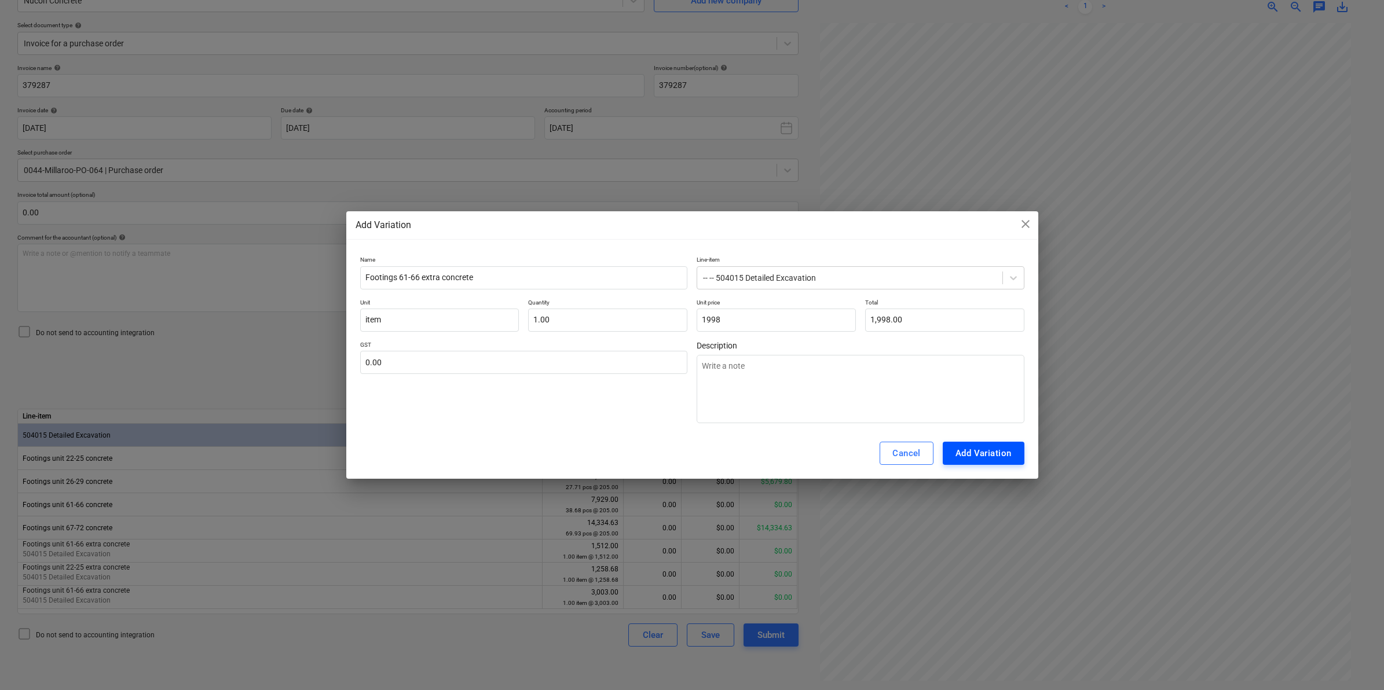
type input "1,998.00"
click at [982, 447] on div "Add Variation" at bounding box center [984, 453] width 56 height 15
type textarea "x"
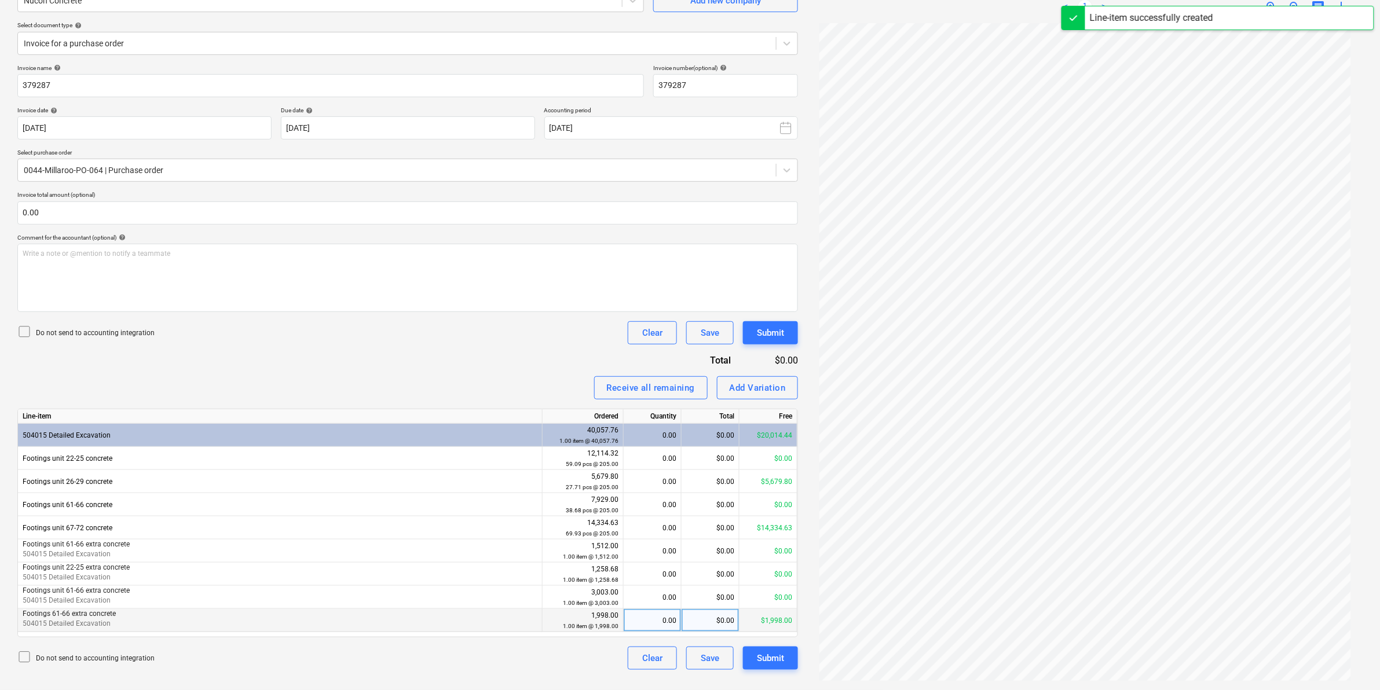
click at [643, 620] on div "0.00" at bounding box center [652, 620] width 48 height 23
type input "1"
click at [415, 354] on div "Invoice name help 379287 Invoice number (optional) help 379287 Invoice date hel…" at bounding box center [407, 367] width 781 height 606
click at [767, 656] on div "Submit" at bounding box center [770, 658] width 27 height 15
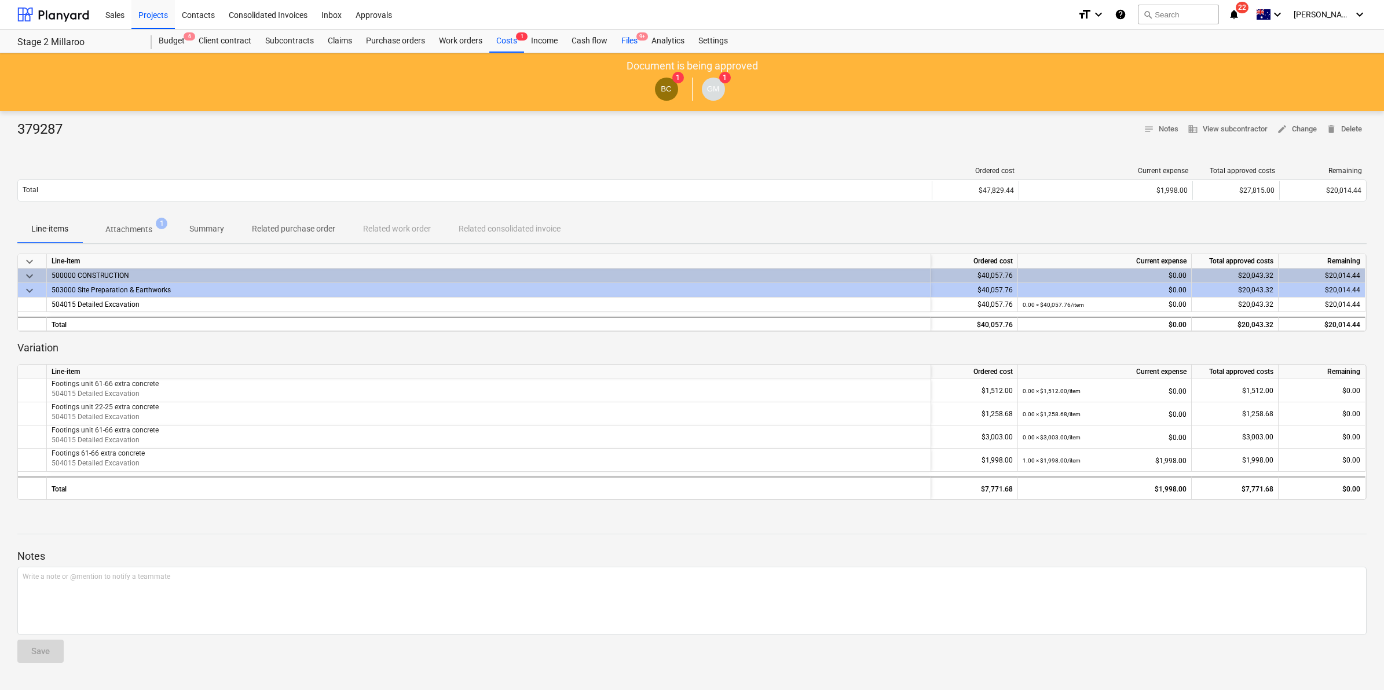
click at [630, 38] on div "Files 9+" at bounding box center [629, 41] width 30 height 23
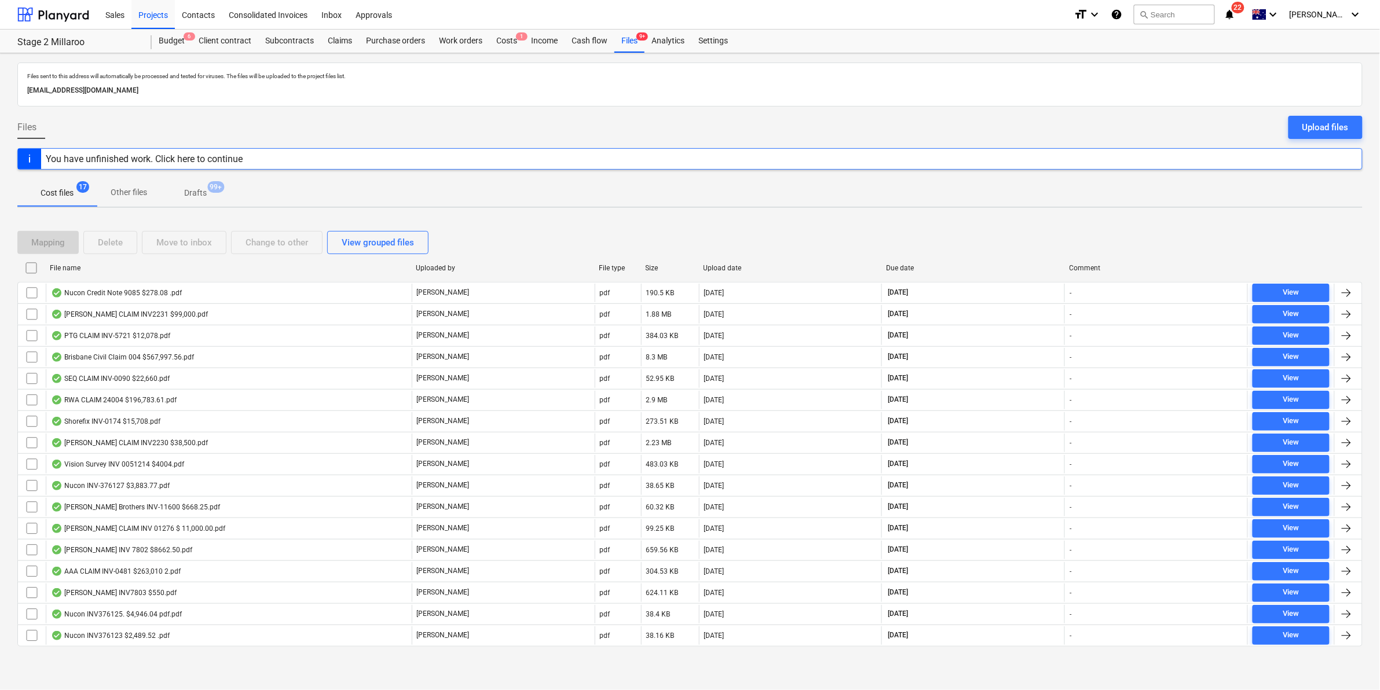
click at [123, 266] on div "File name" at bounding box center [228, 268] width 357 height 8
checkbox input "false"
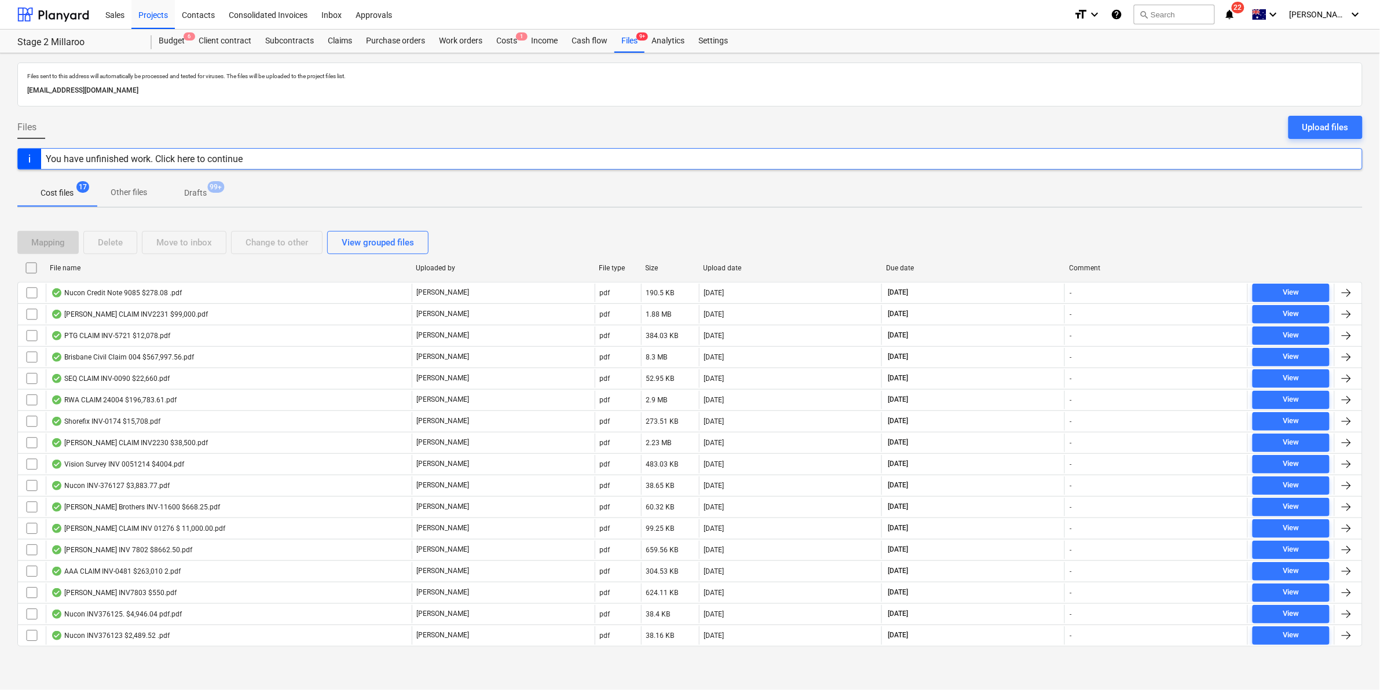
checkbox input "false"
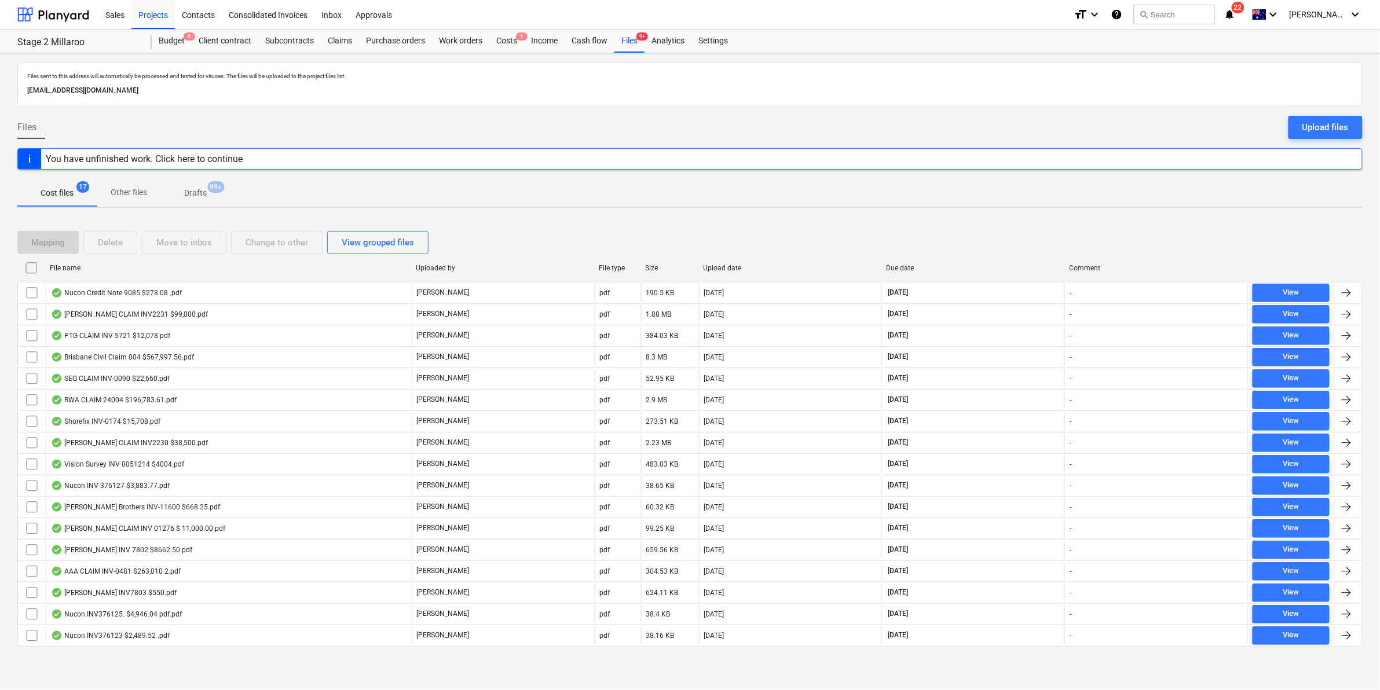
checkbox input "false"
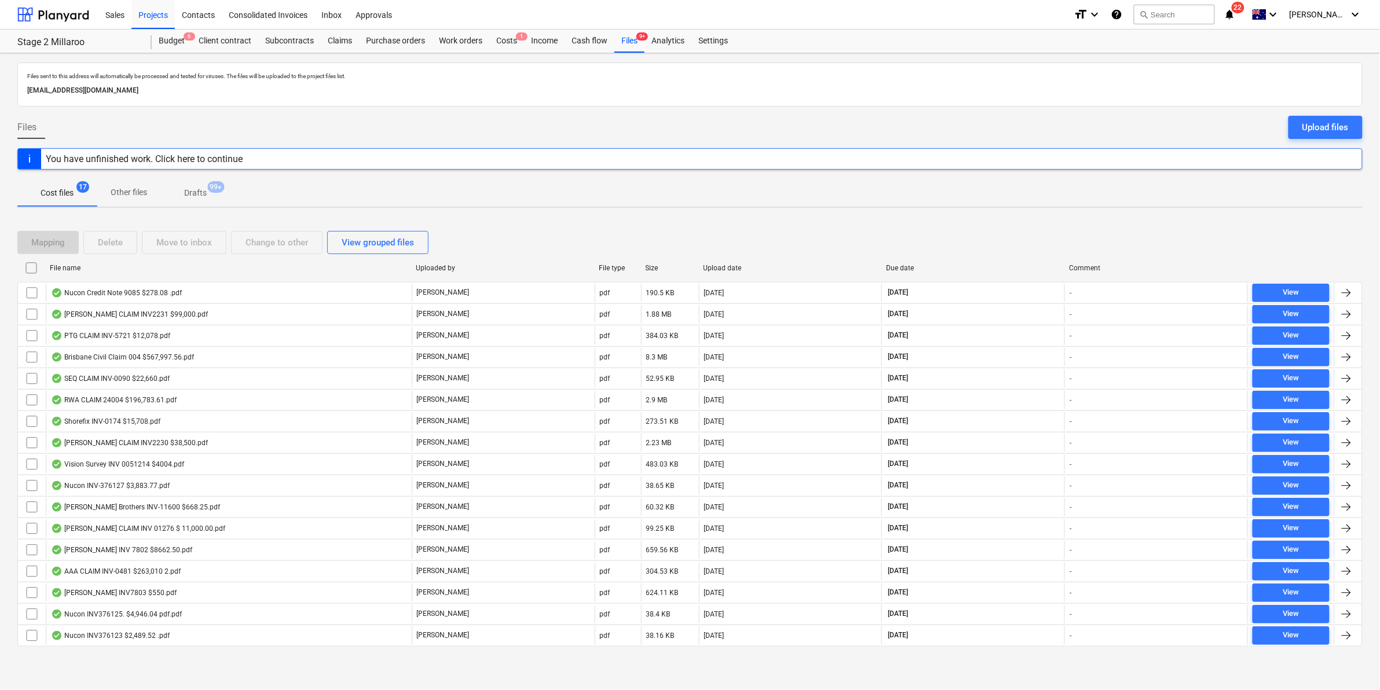
checkbox input "false"
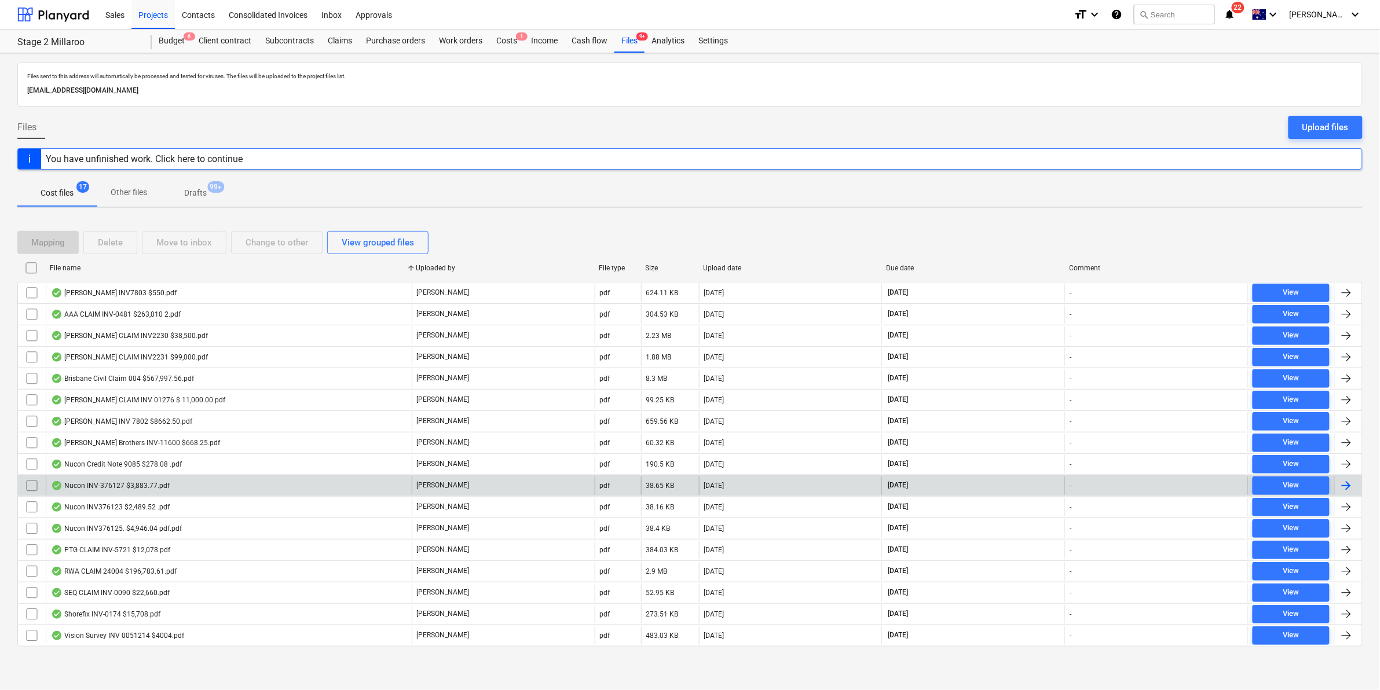
click at [111, 484] on div "Nucon INV-376127 $3,883.77.pdf" at bounding box center [110, 485] width 119 height 9
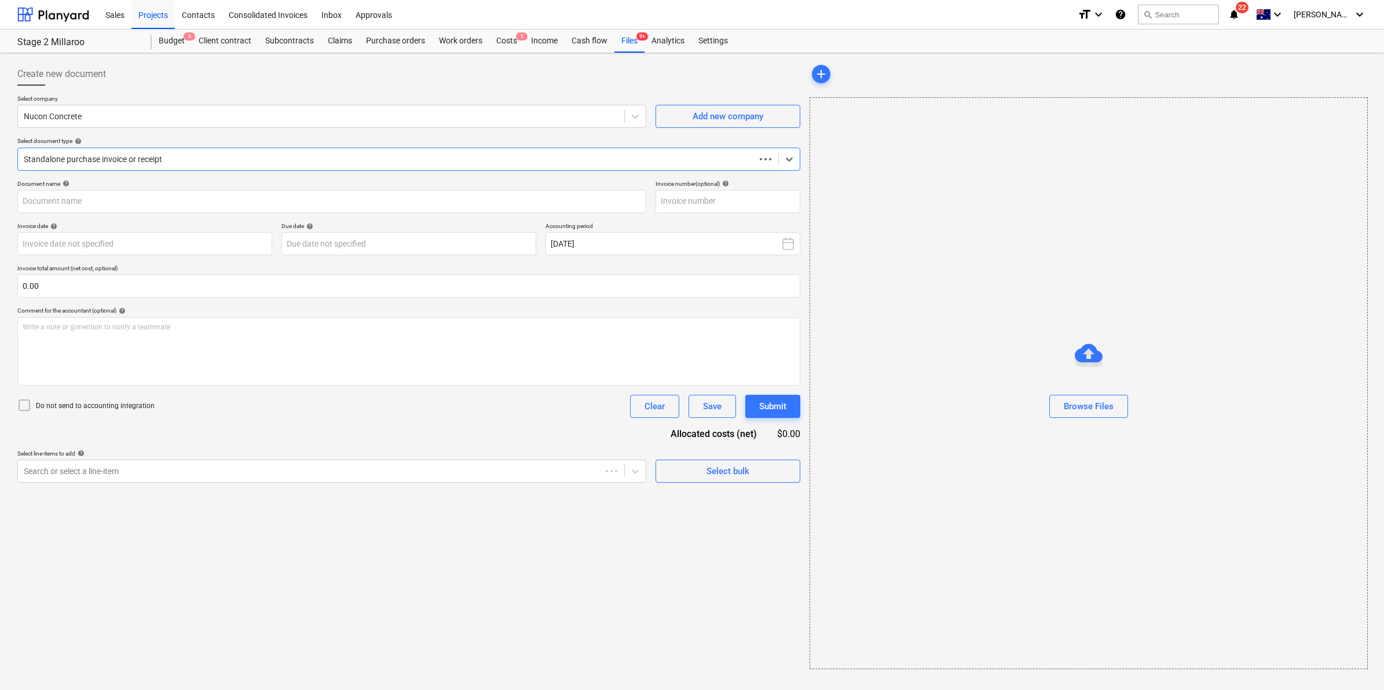
type input "376127"
type input "[DATE]"
click at [522, 166] on div "Standalone purchase invoice or receipt" at bounding box center [397, 159] width 758 height 16
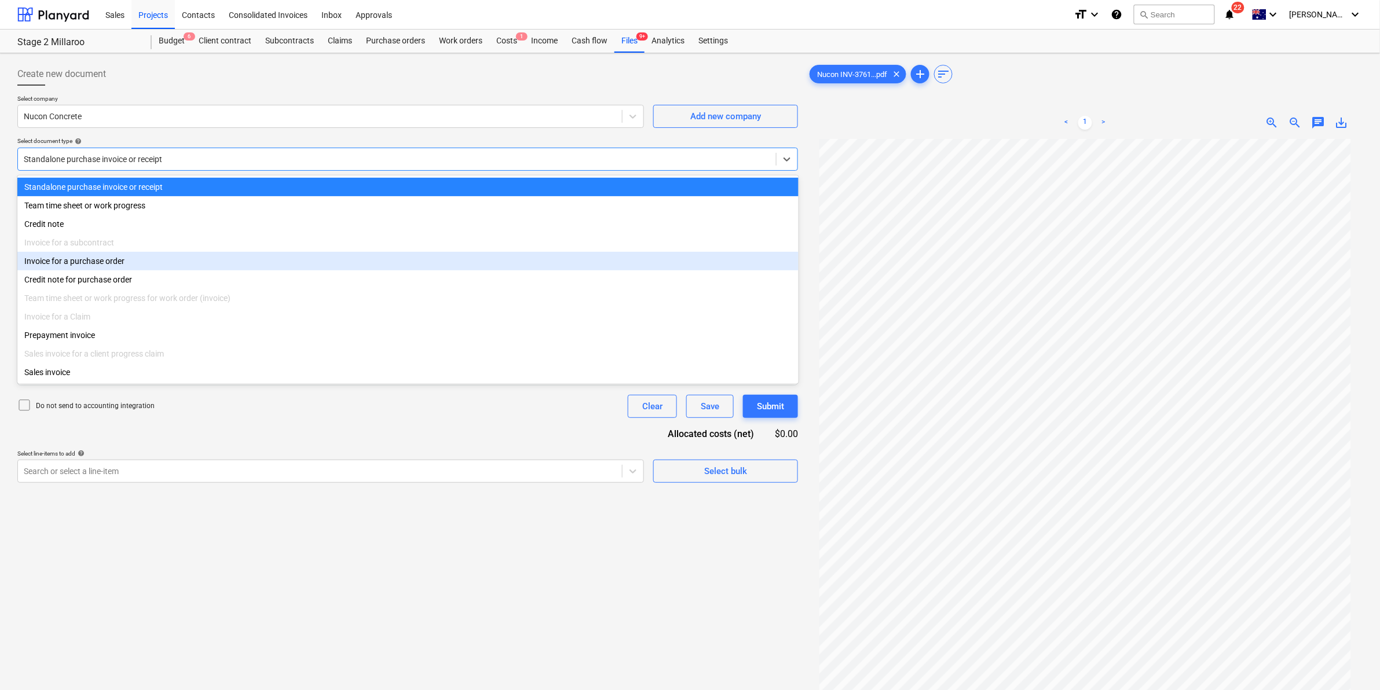
click at [111, 265] on div "Invoice for a purchase order" at bounding box center [407, 261] width 781 height 19
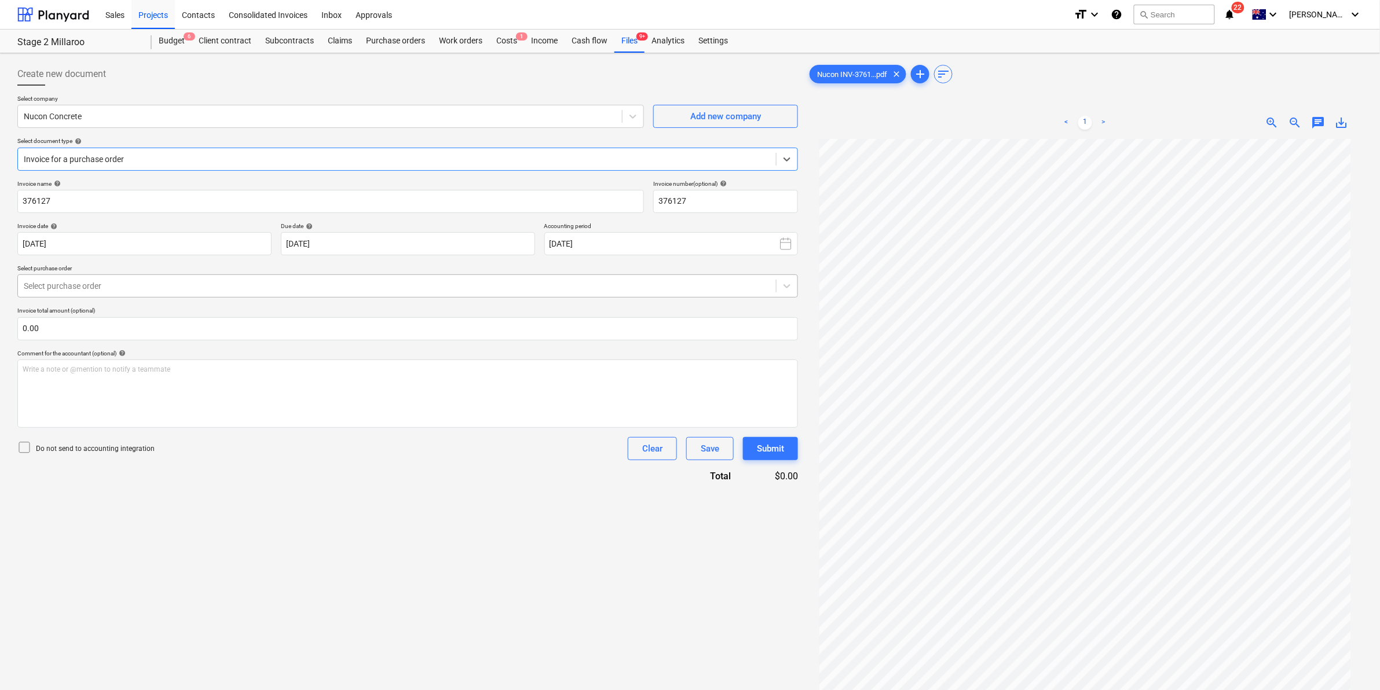
click at [229, 281] on div at bounding box center [397, 286] width 747 height 12
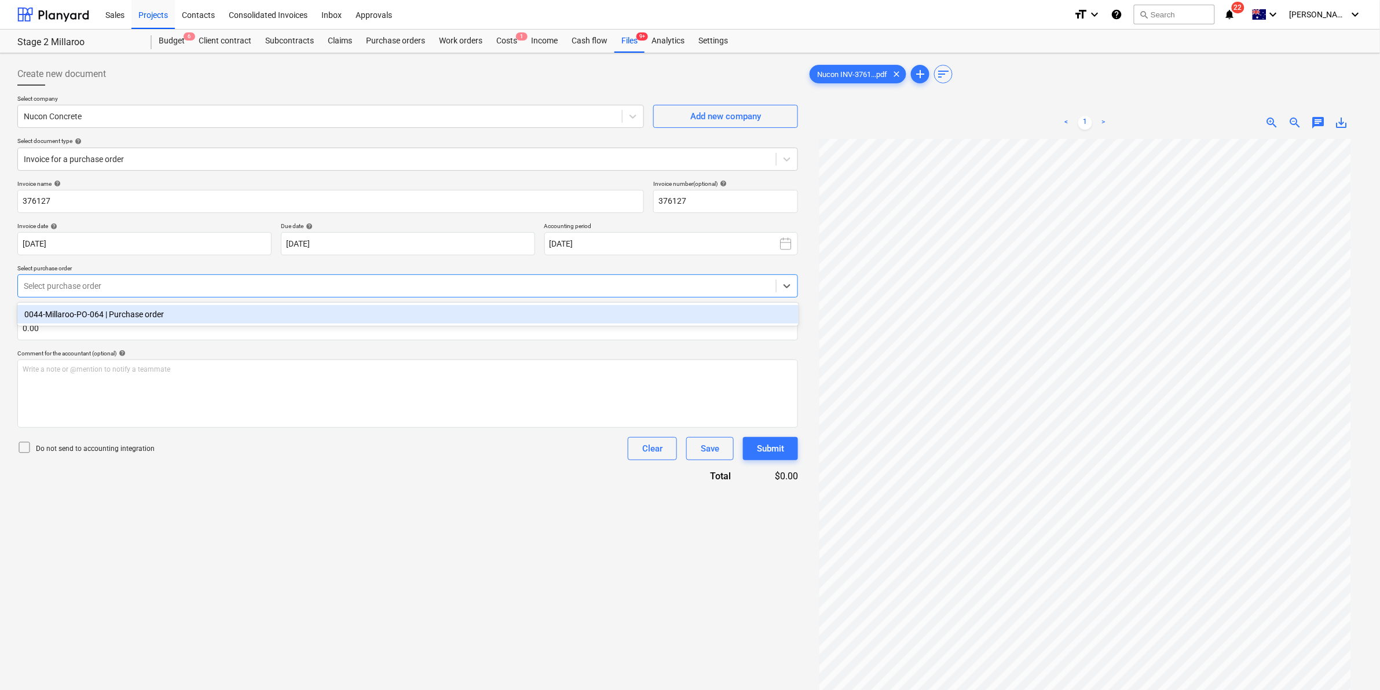
click at [161, 308] on div "0044-Millaroo-PO-064 | Purchase order" at bounding box center [407, 314] width 781 height 19
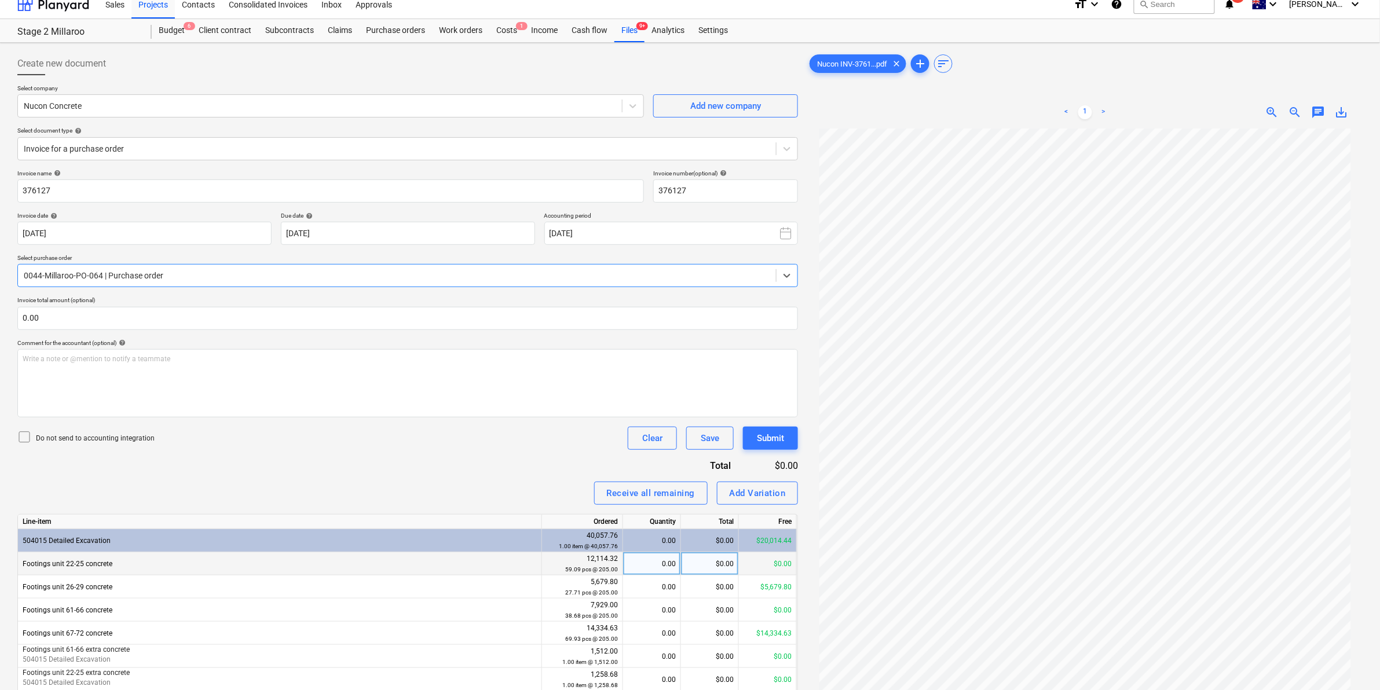
scroll to position [116, 0]
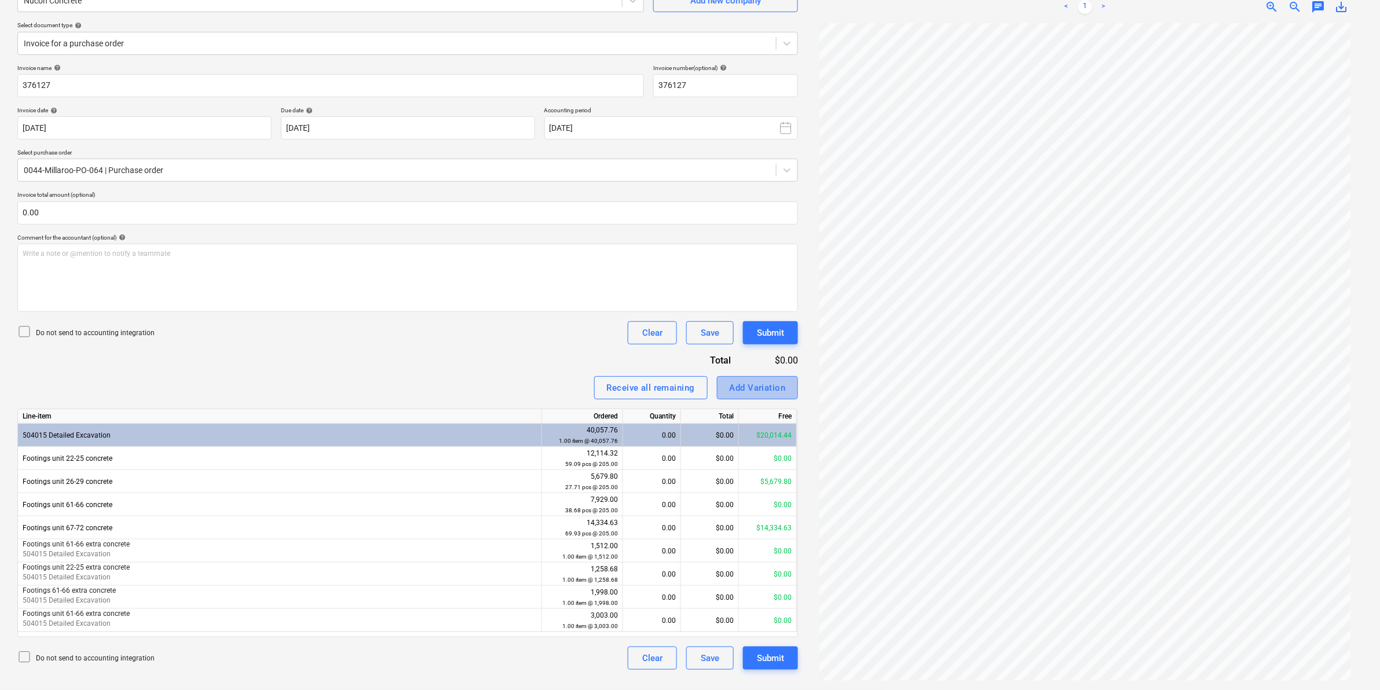
click at [769, 387] on div "Add Variation" at bounding box center [758, 388] width 56 height 15
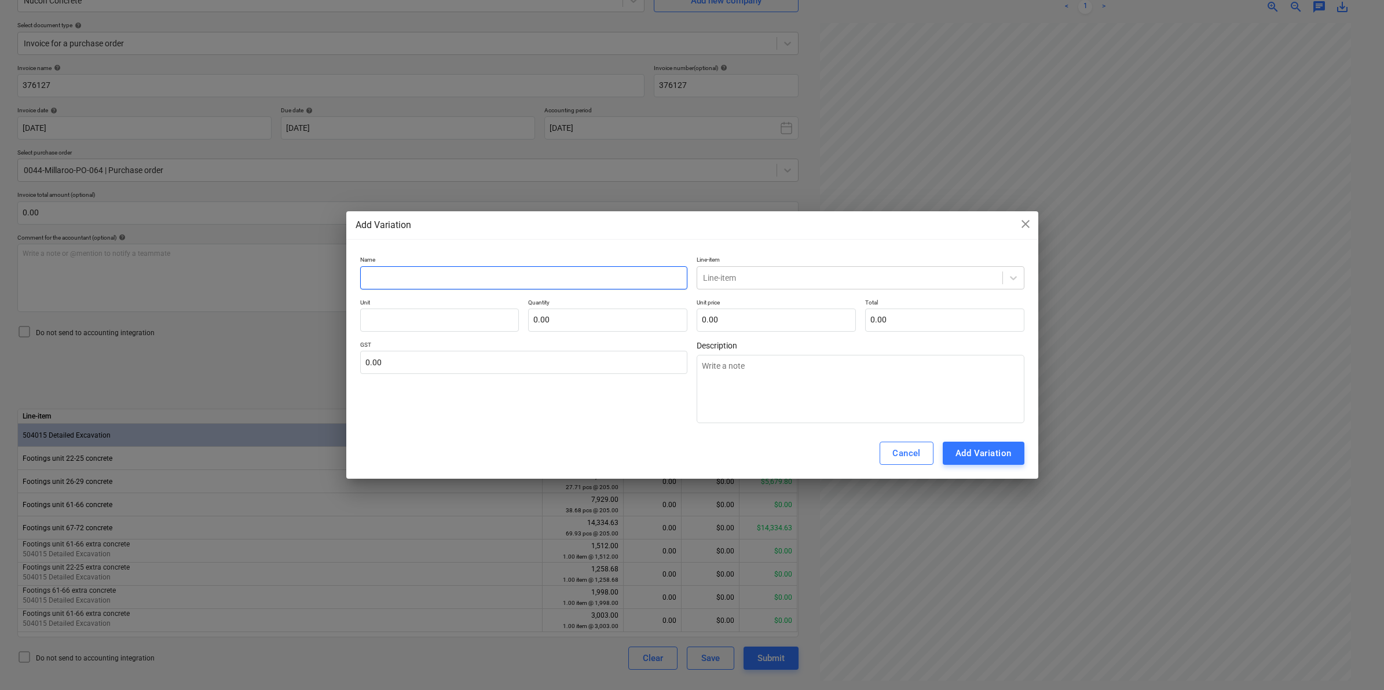
click at [505, 273] on input "text" at bounding box center [524, 277] width 328 height 23
type textarea "x"
type input "F"
type textarea "x"
type input "Fo"
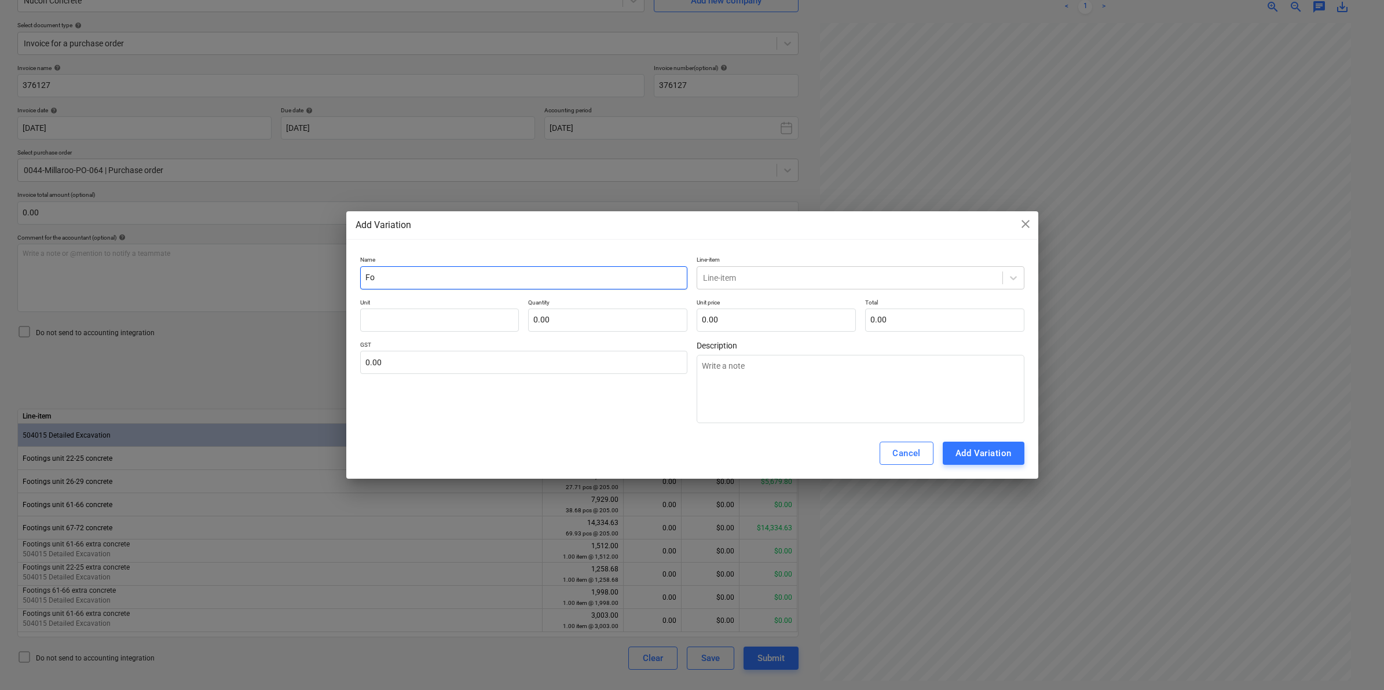
type textarea "x"
type input "Foo"
type textarea "x"
type input "Foot"
type textarea "x"
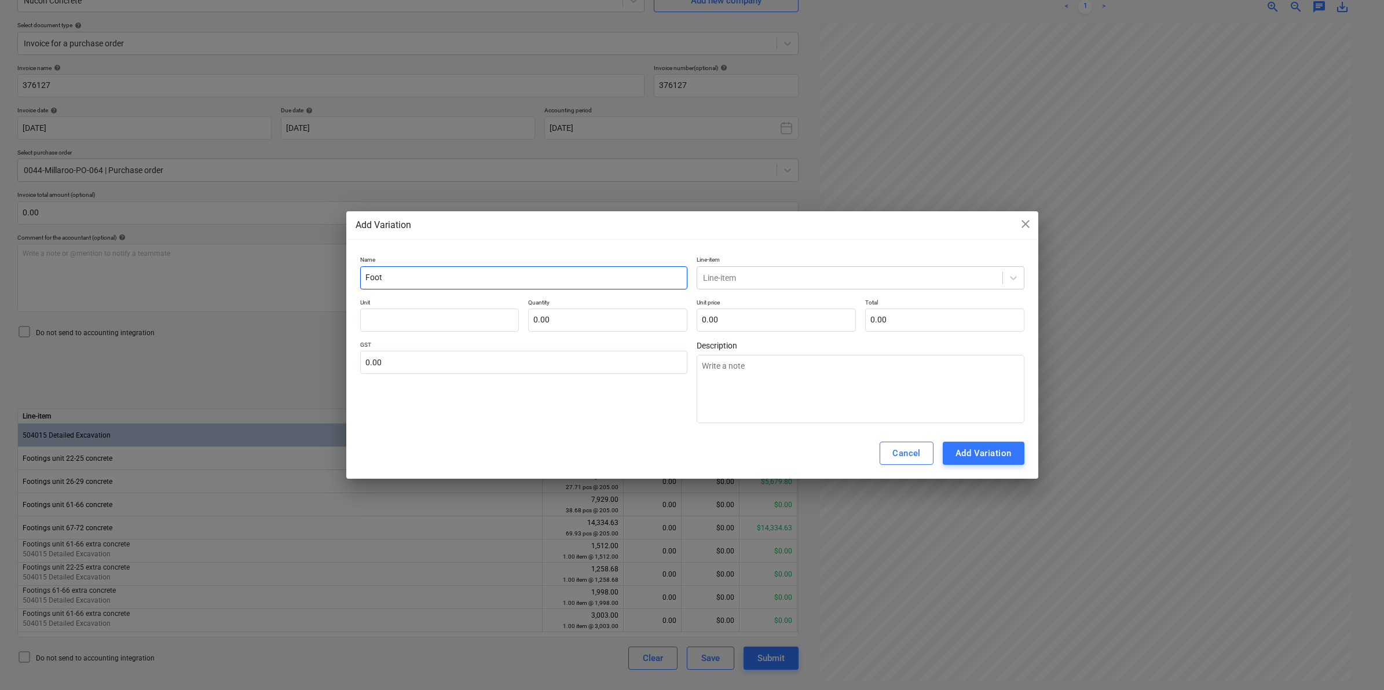
type input "Footi"
type textarea "x"
type input "Footin"
type textarea "x"
type input "Footing"
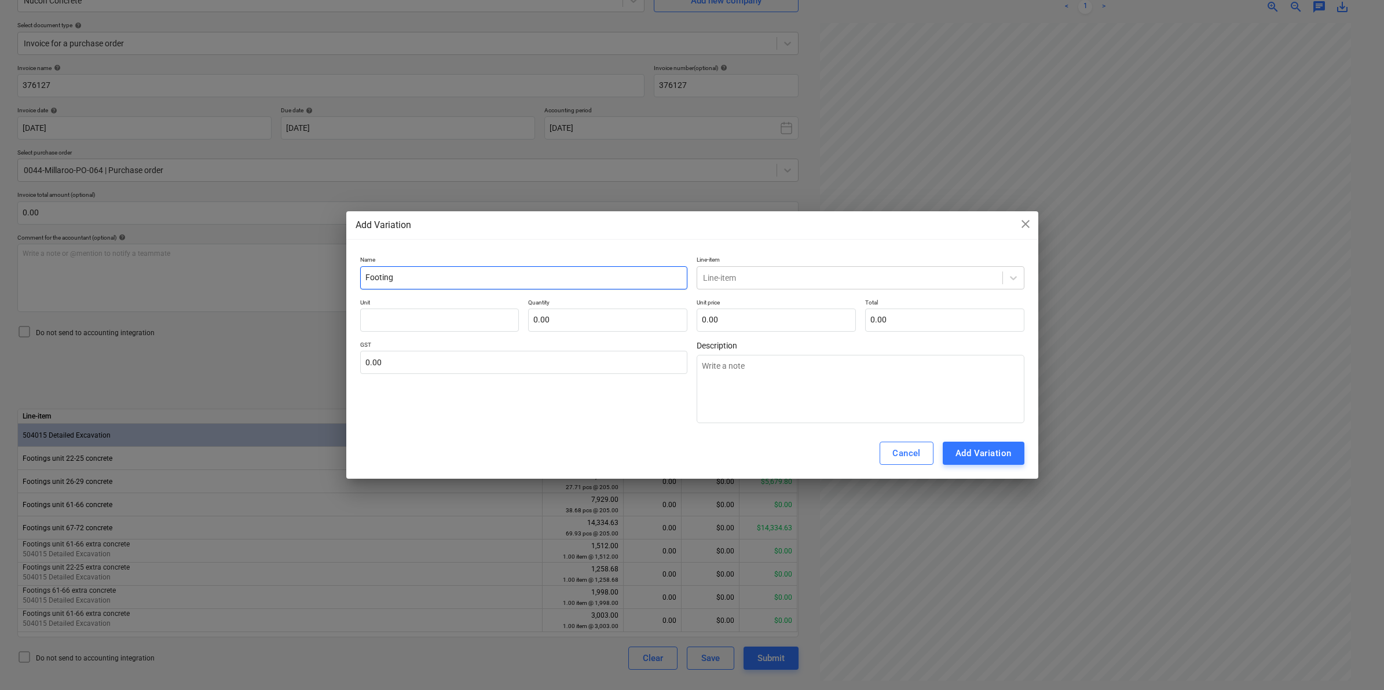
type textarea "x"
type input "Footings"
type textarea "x"
type input "Footings"
type textarea "x"
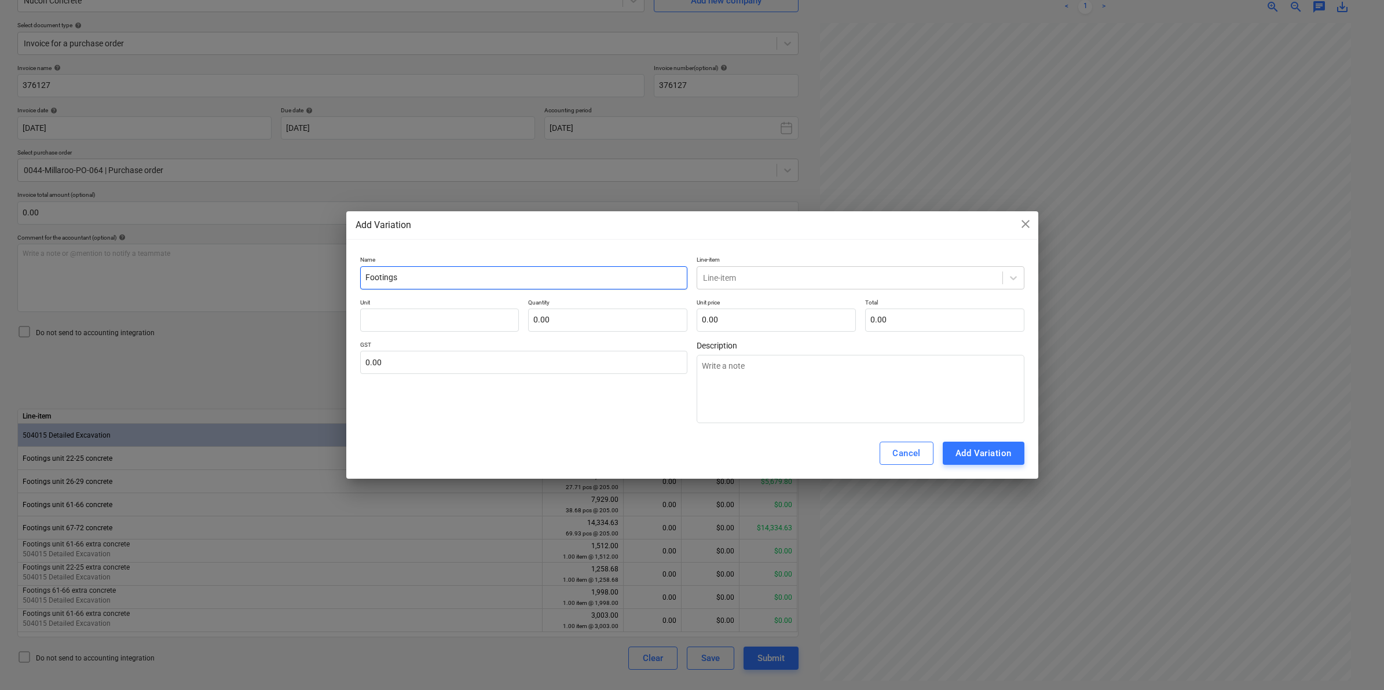
type input "Footings u"
type textarea "x"
type input "Footings um"
type textarea "x"
type input "Footings umi"
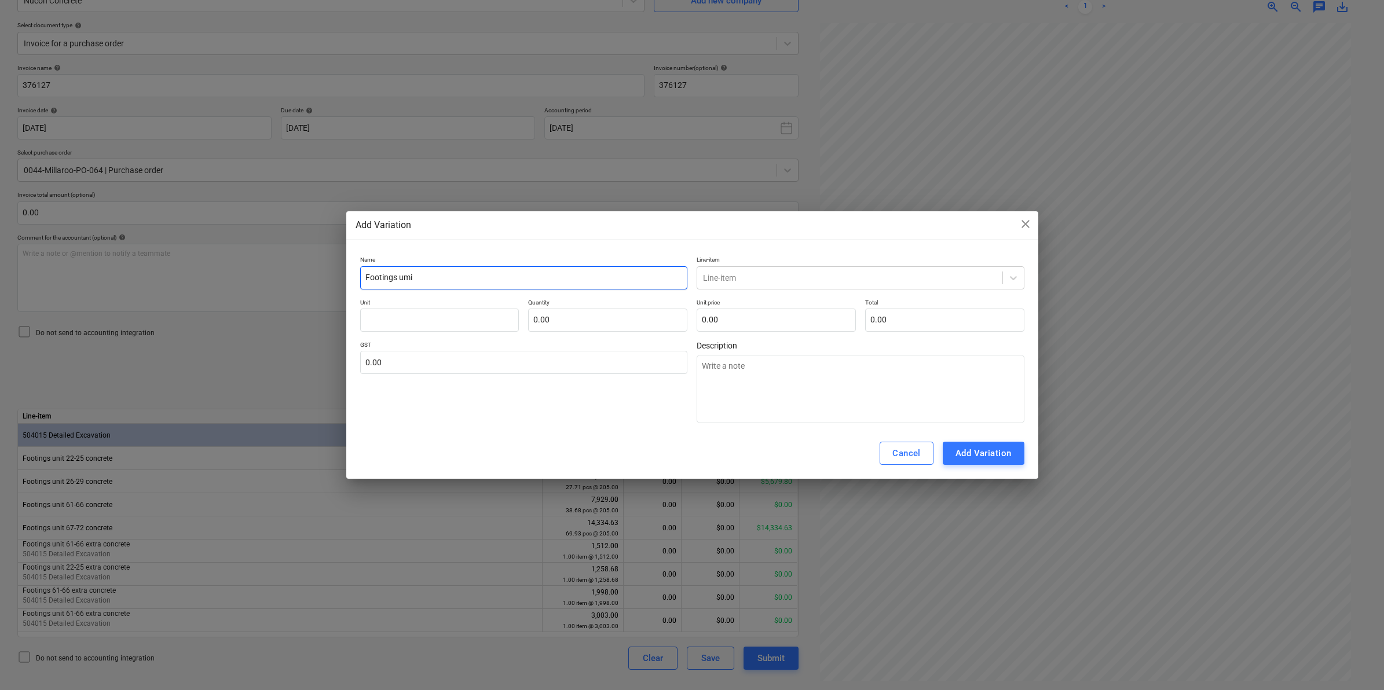
type textarea "x"
type input "Footings umit"
type textarea "x"
type input "Footings umit"
type textarea "x"
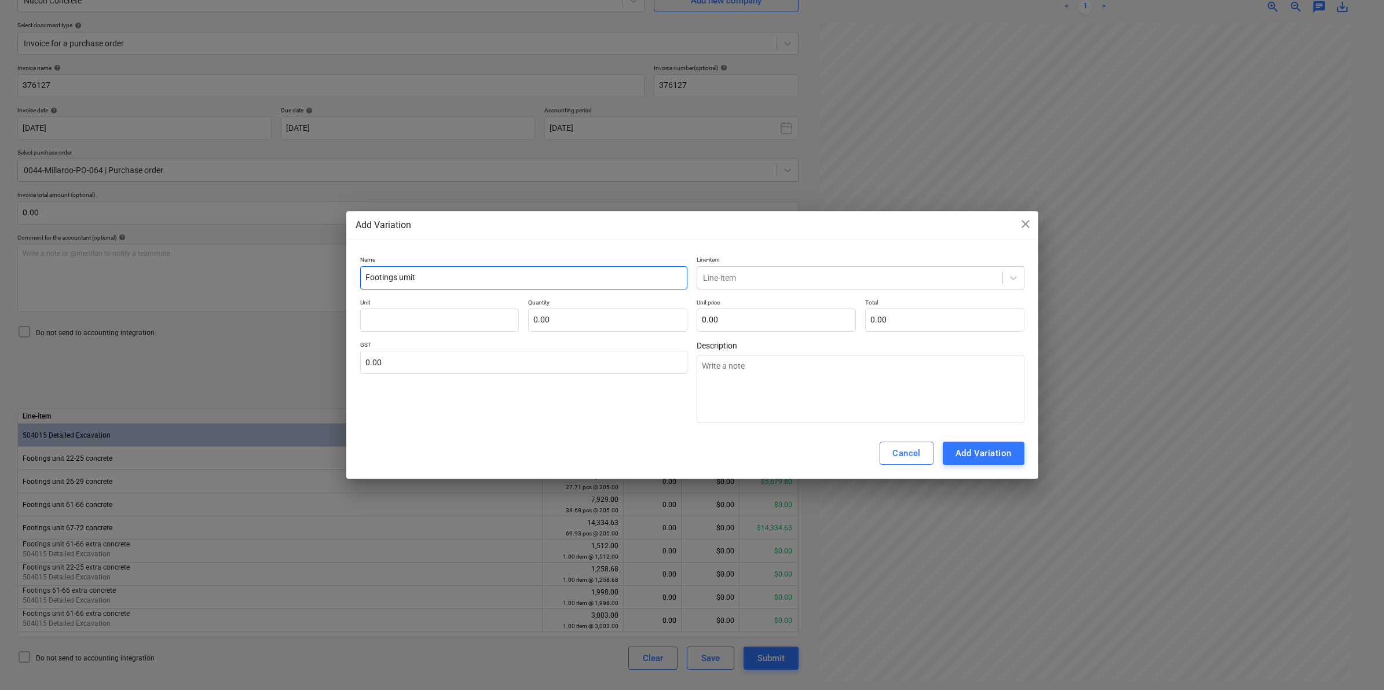
type input "Footings umit 2"
type textarea "x"
type input "Footings umit 22"
type textarea "x"
type input "Footings umit 22-"
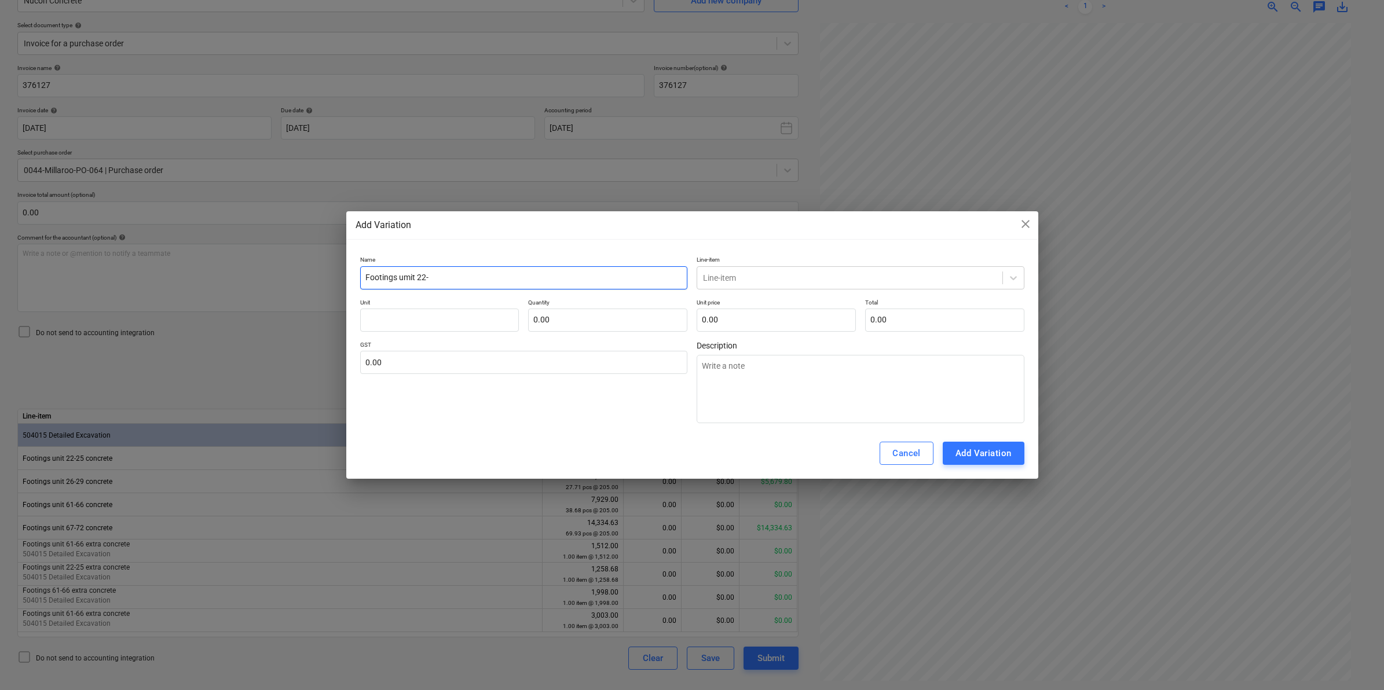
type textarea "x"
type input "Footings umit 22-2"
type textarea "x"
type input "Footings umit 22-25"
type textarea "x"
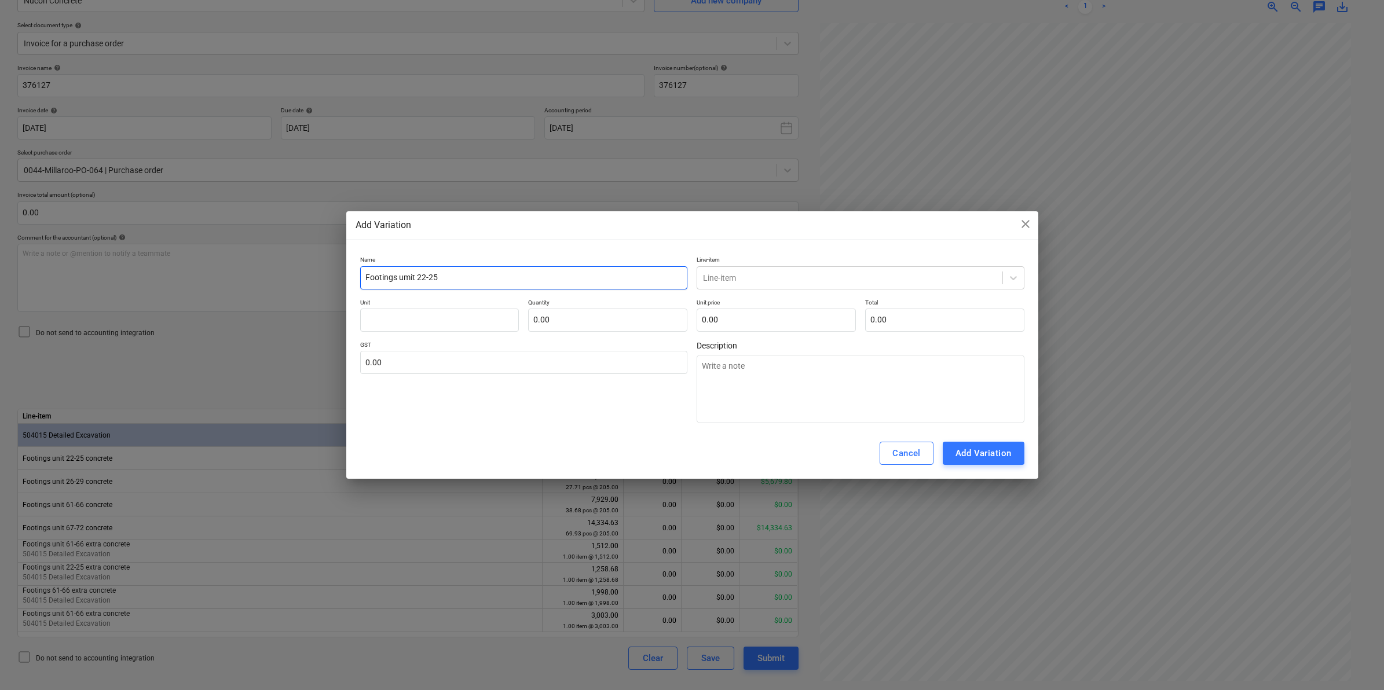
type input "Footings umit 22-2"
type textarea "x"
type input "Footings umit 22-"
type textarea "x"
type input "Footings umit 22"
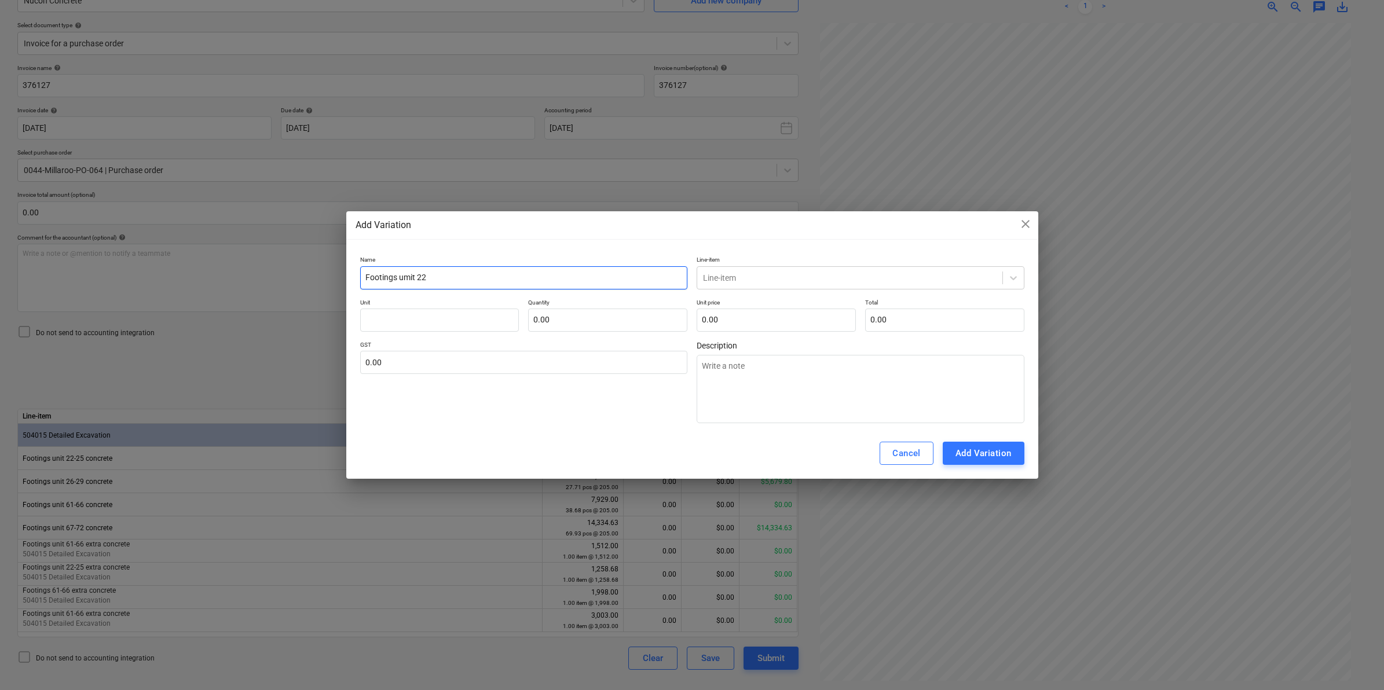
type textarea "x"
type input "Footings umit 2"
type textarea "x"
type input "Footings umit"
type textarea "x"
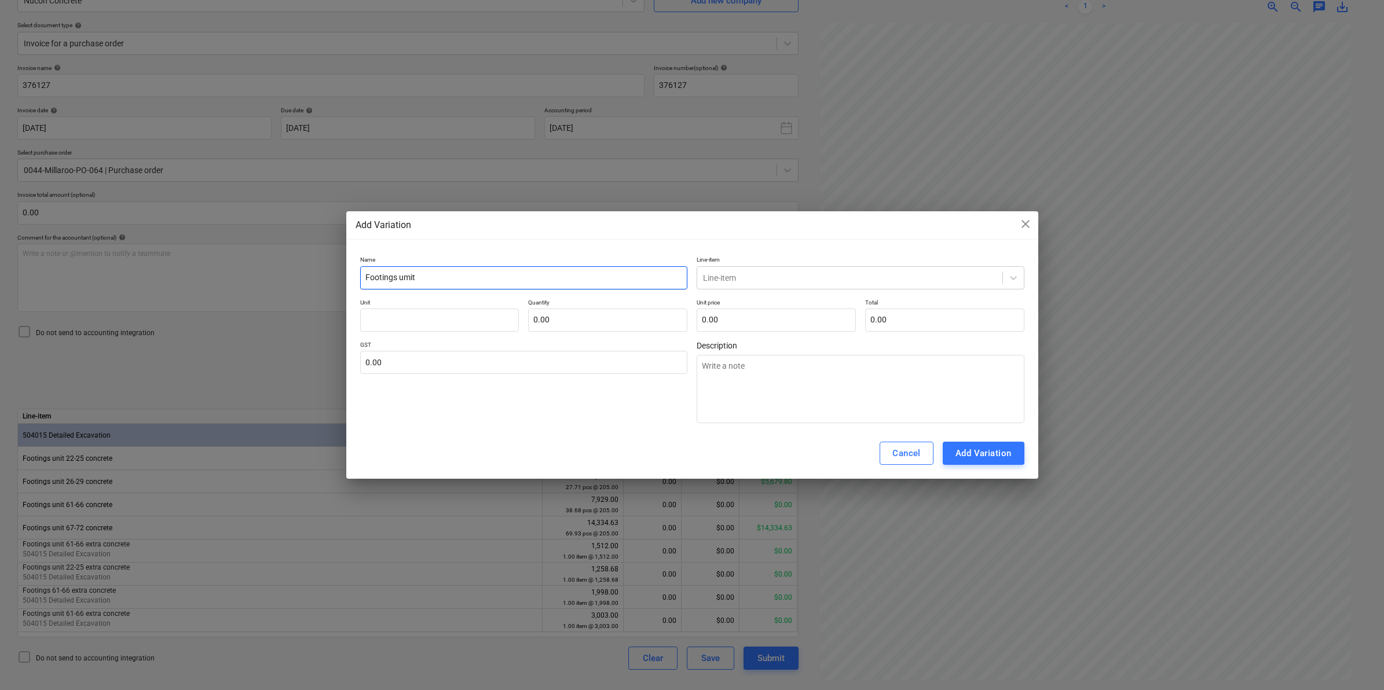
type input "Footings umit"
type textarea "x"
type input "Footings umi"
type textarea "x"
type input "Footings um"
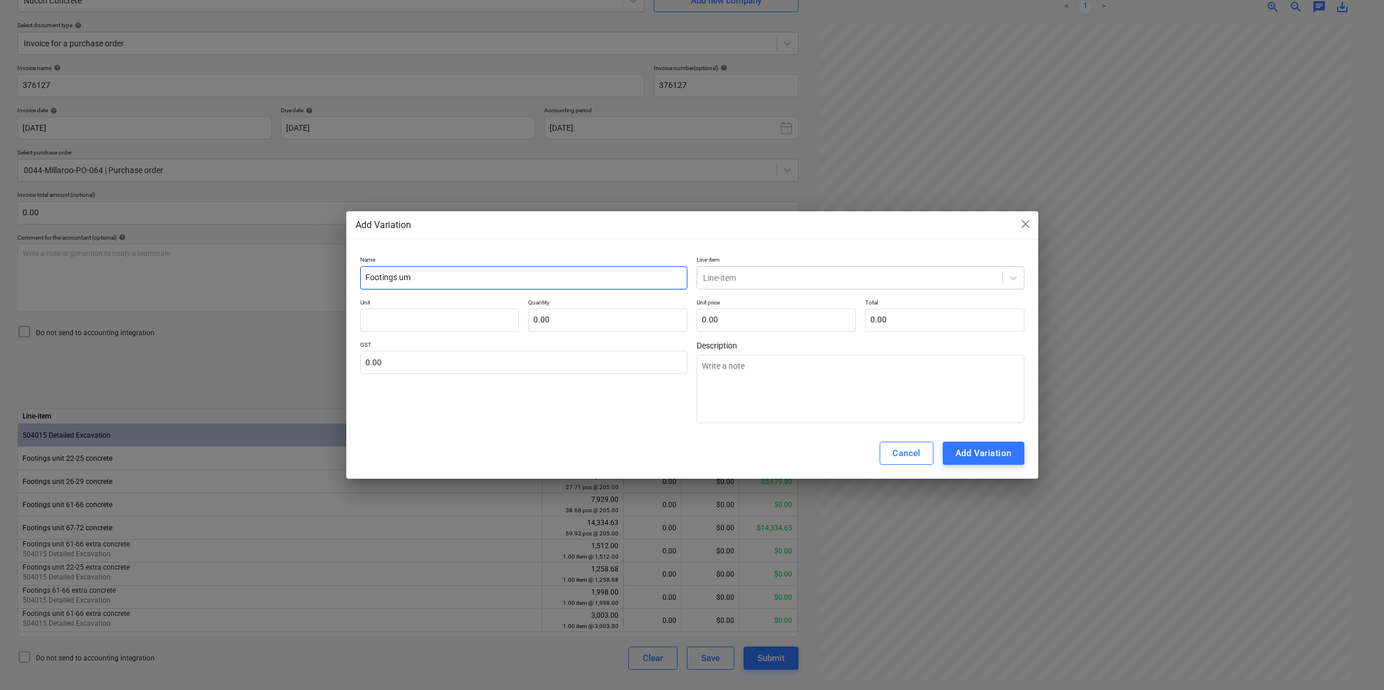
type textarea "x"
type input "Footings u"
type textarea "x"
type input "Footings un"
type textarea "x"
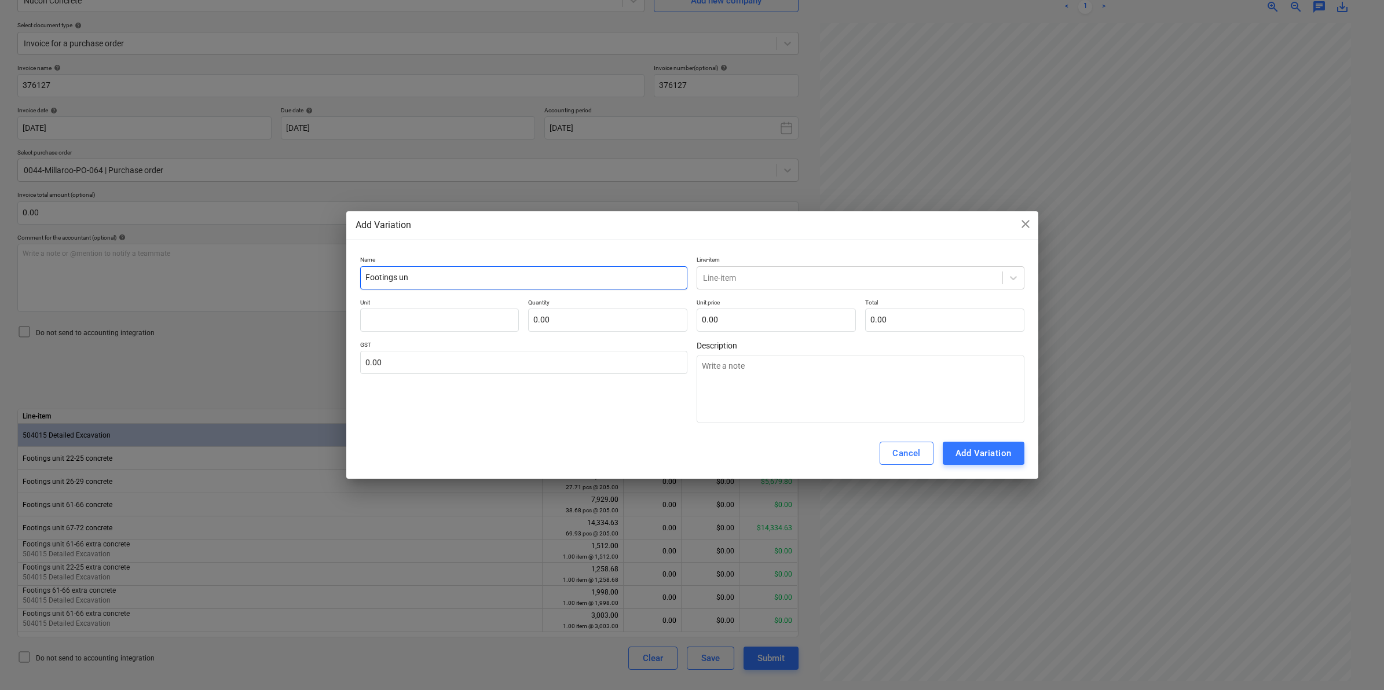
type input "Footings uni"
type textarea "x"
type input "Footings unit"
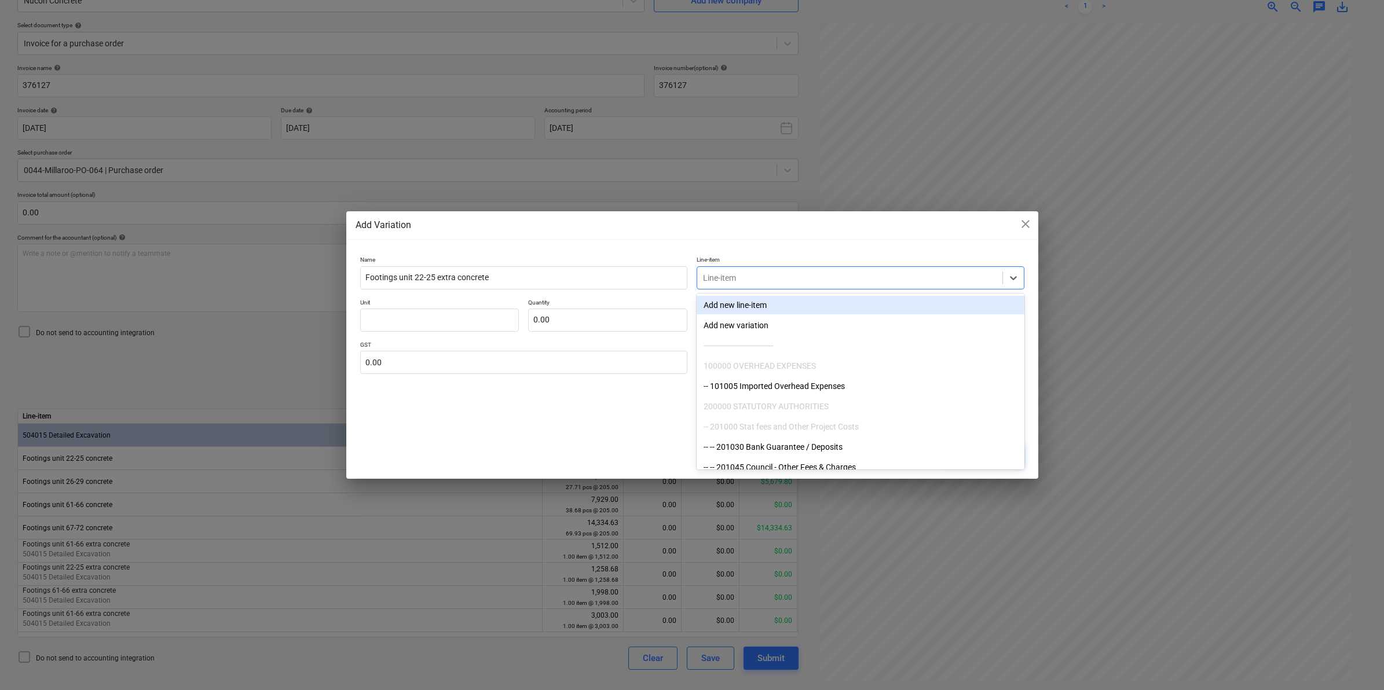
click at [774, 270] on div "Line-item" at bounding box center [849, 278] width 305 height 16
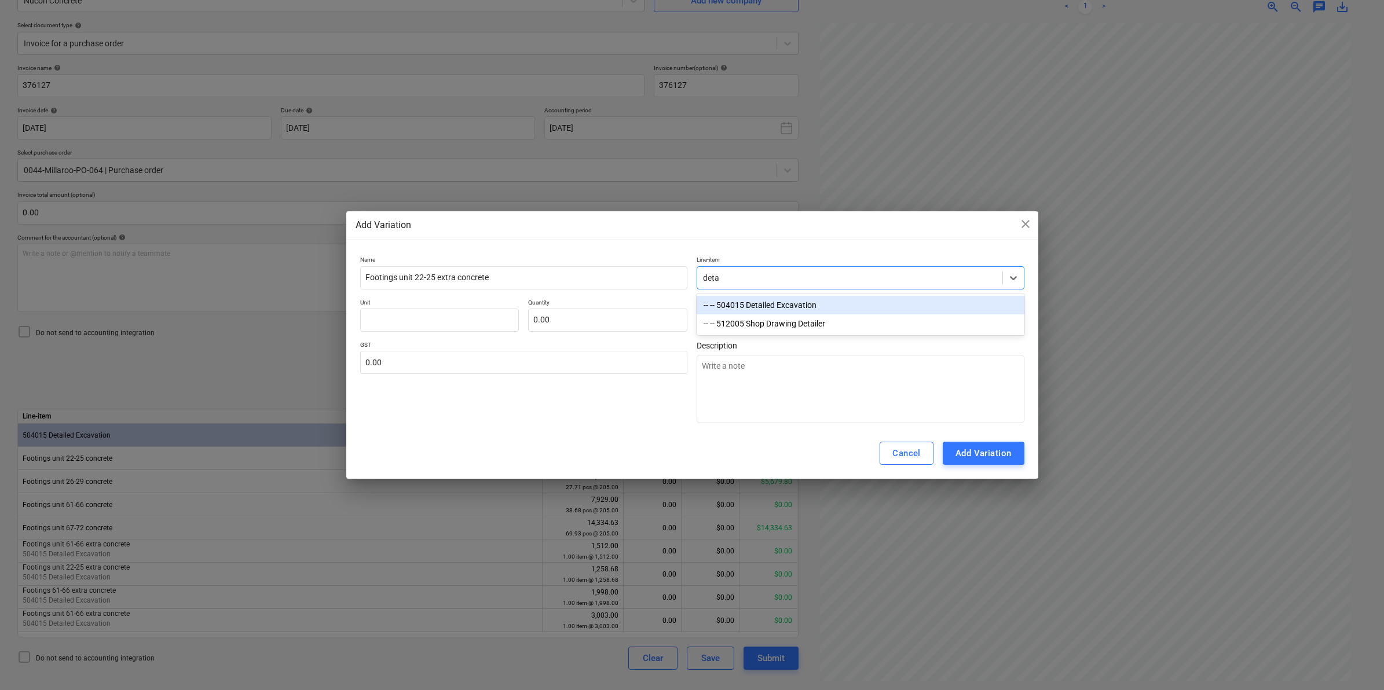
click at [798, 313] on div "-- -- 504015 Detailed Excavation" at bounding box center [861, 305] width 328 height 19
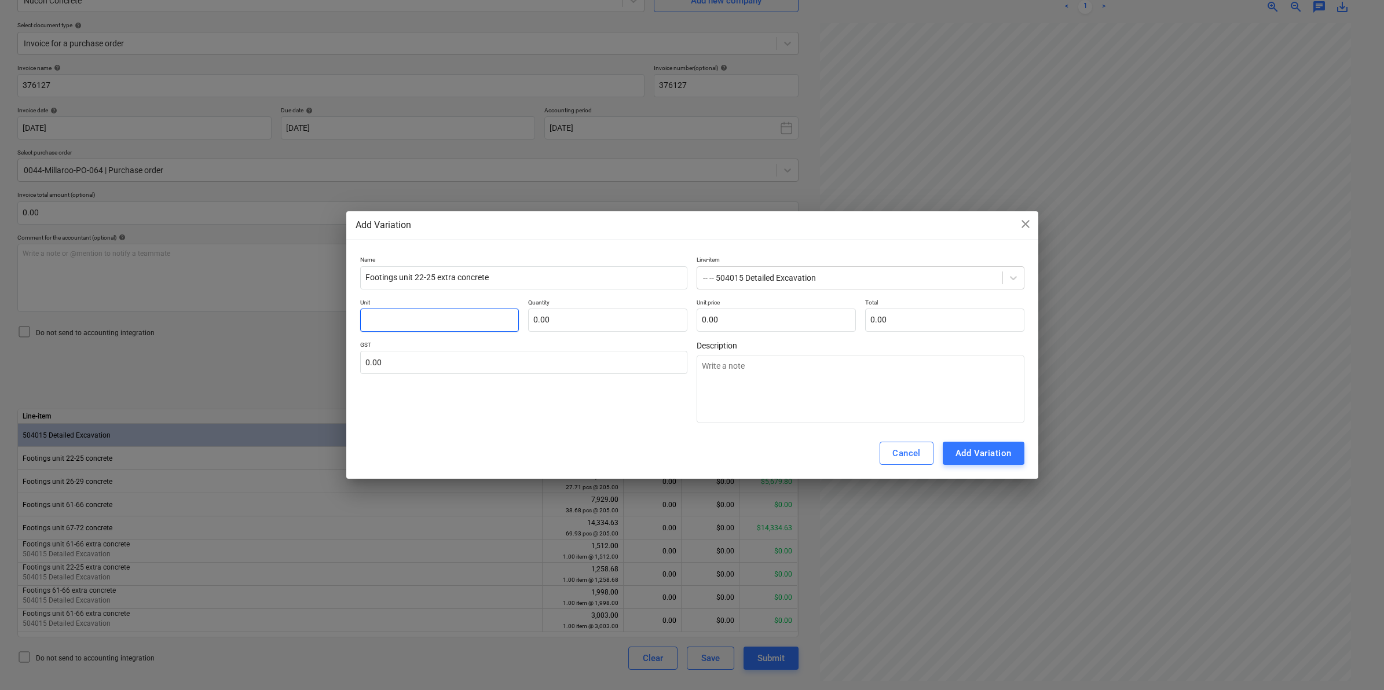
click at [442, 313] on input "text" at bounding box center [439, 320] width 159 height 23
click at [600, 419] on div "GST 0.00" at bounding box center [524, 382] width 328 height 82
click at [989, 451] on div "Add Variation" at bounding box center [984, 453] width 56 height 15
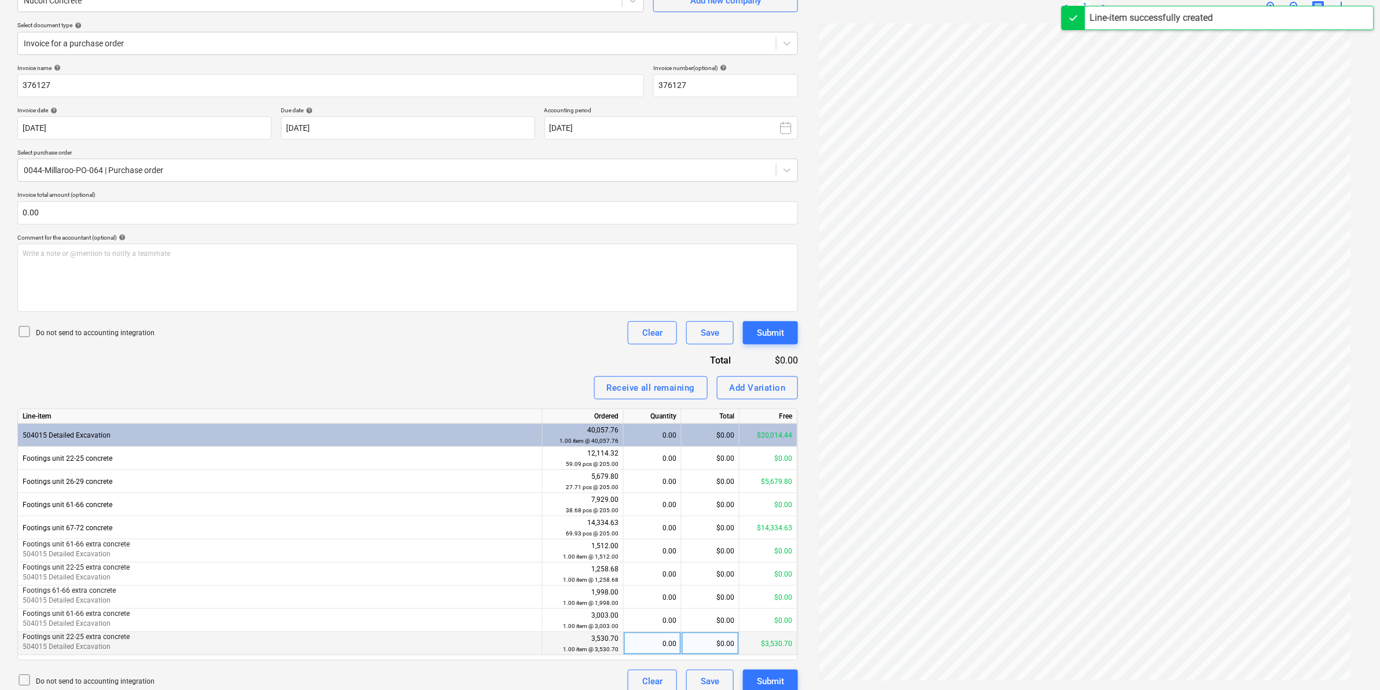
click at [664, 649] on div "0.00" at bounding box center [652, 643] width 48 height 23
click at [452, 378] on div "Receive all remaining Add Variation" at bounding box center [407, 387] width 781 height 23
click at [765, 676] on div "Submit" at bounding box center [770, 681] width 27 height 15
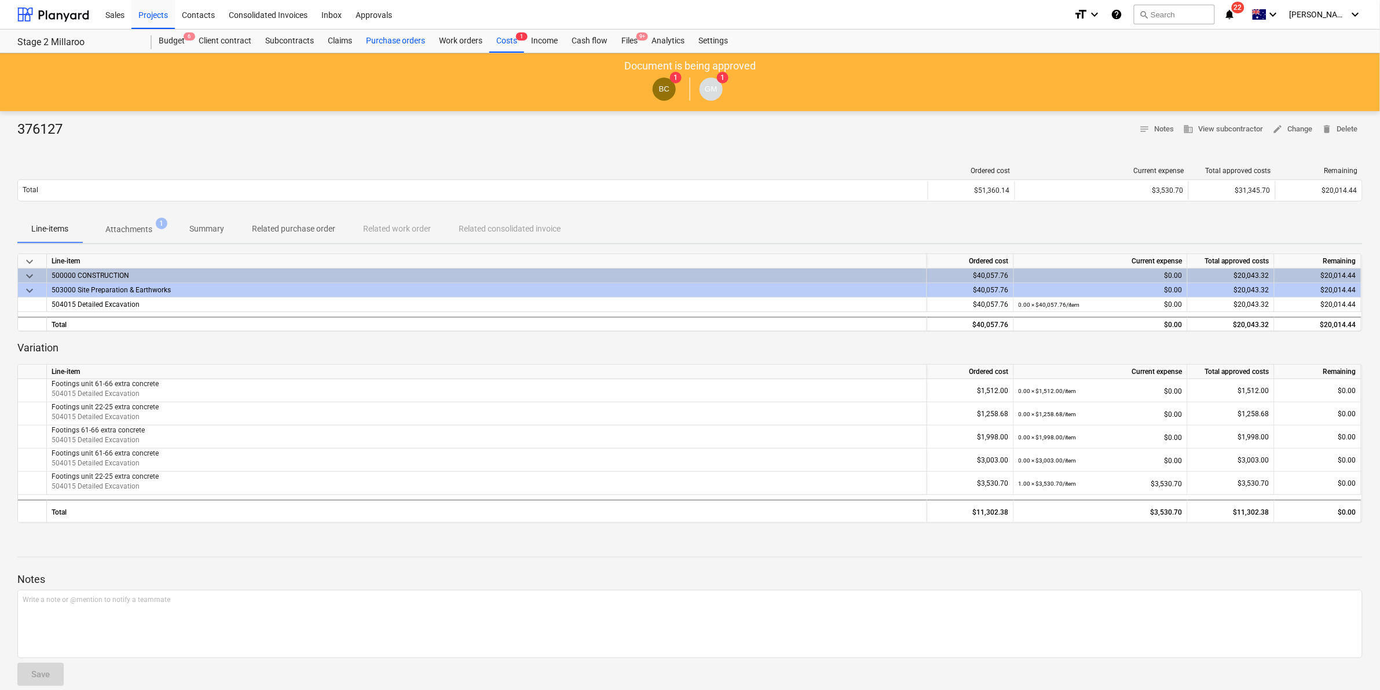
click at [405, 38] on div "Purchase orders" at bounding box center [395, 41] width 73 height 23
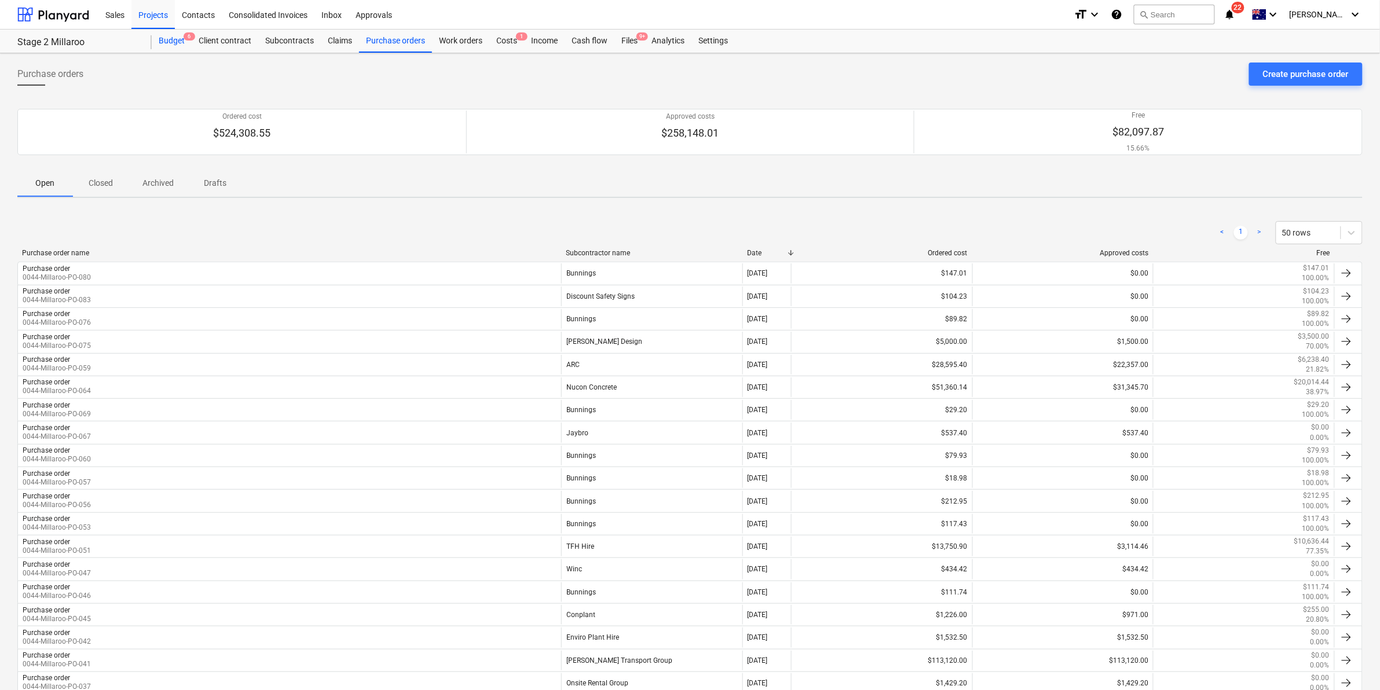
click at [174, 44] on div "Budget 6" at bounding box center [172, 41] width 40 height 23
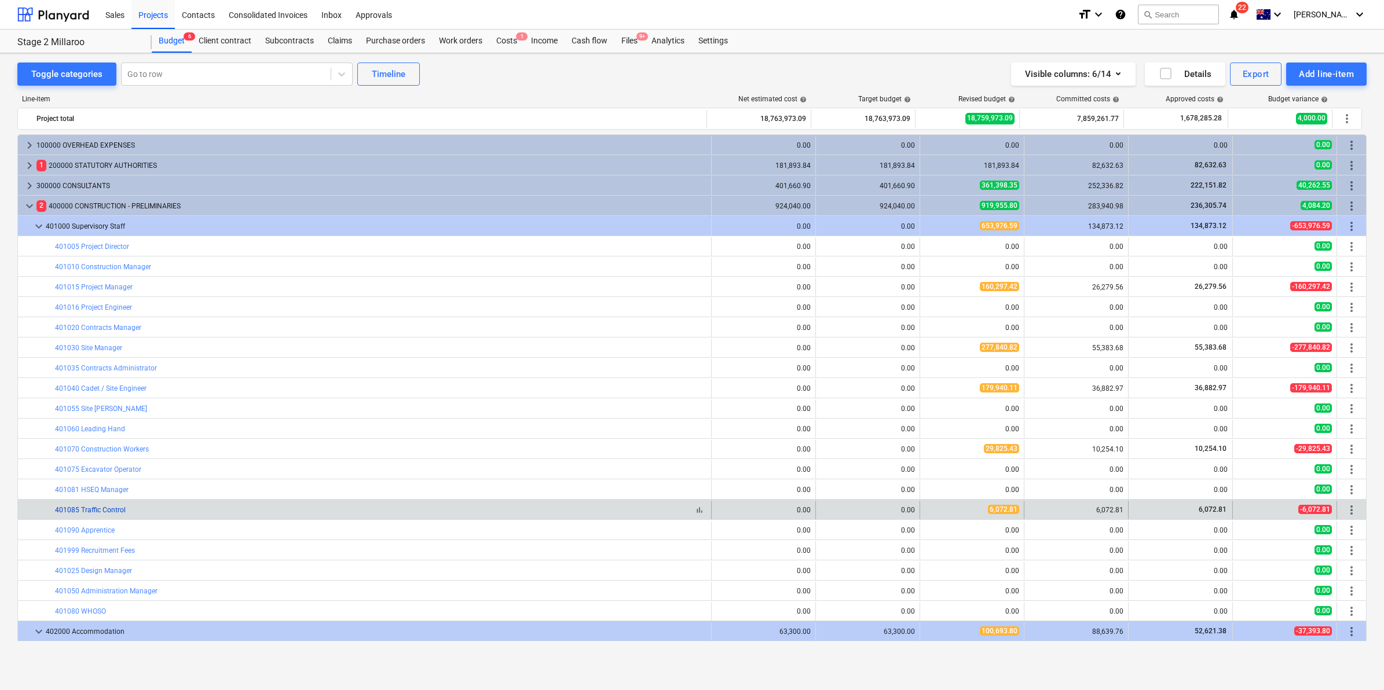
click at [108, 514] on link "401085 Traffic Control" at bounding box center [90, 510] width 71 height 8
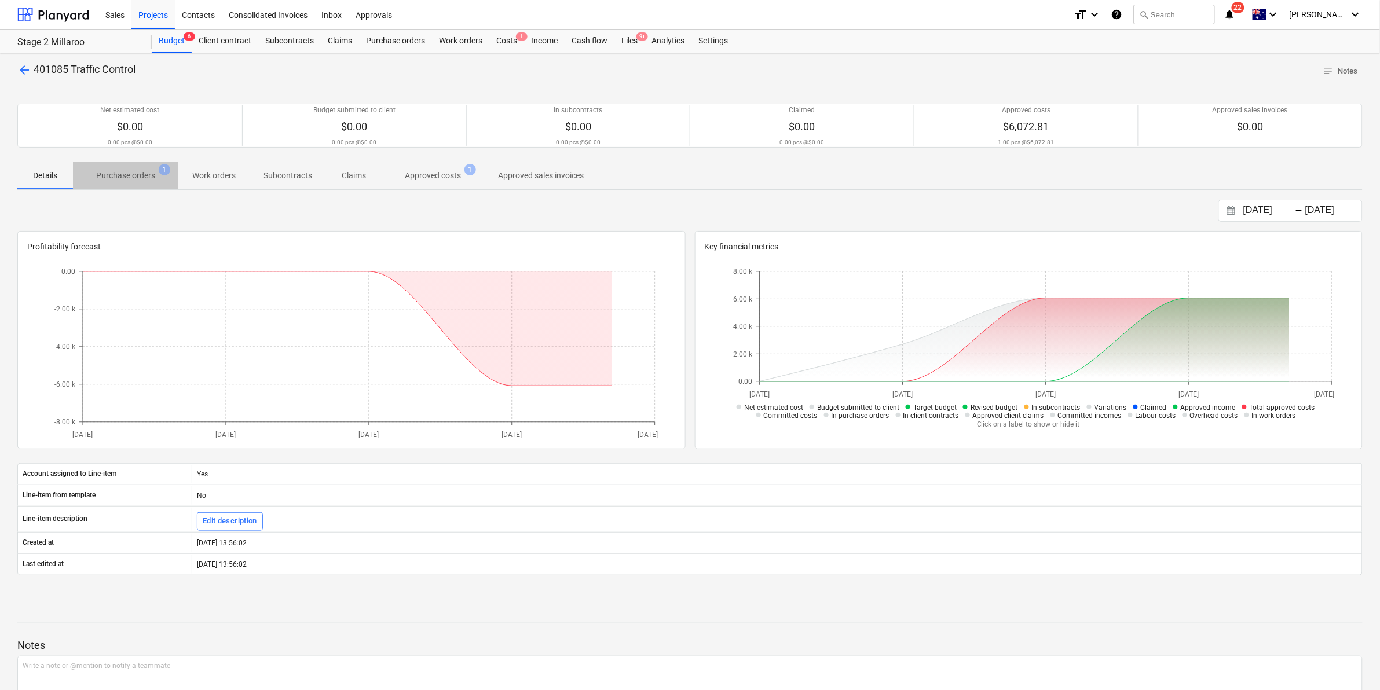
click at [126, 169] on span "Purchase orders 1" at bounding box center [125, 175] width 105 height 21
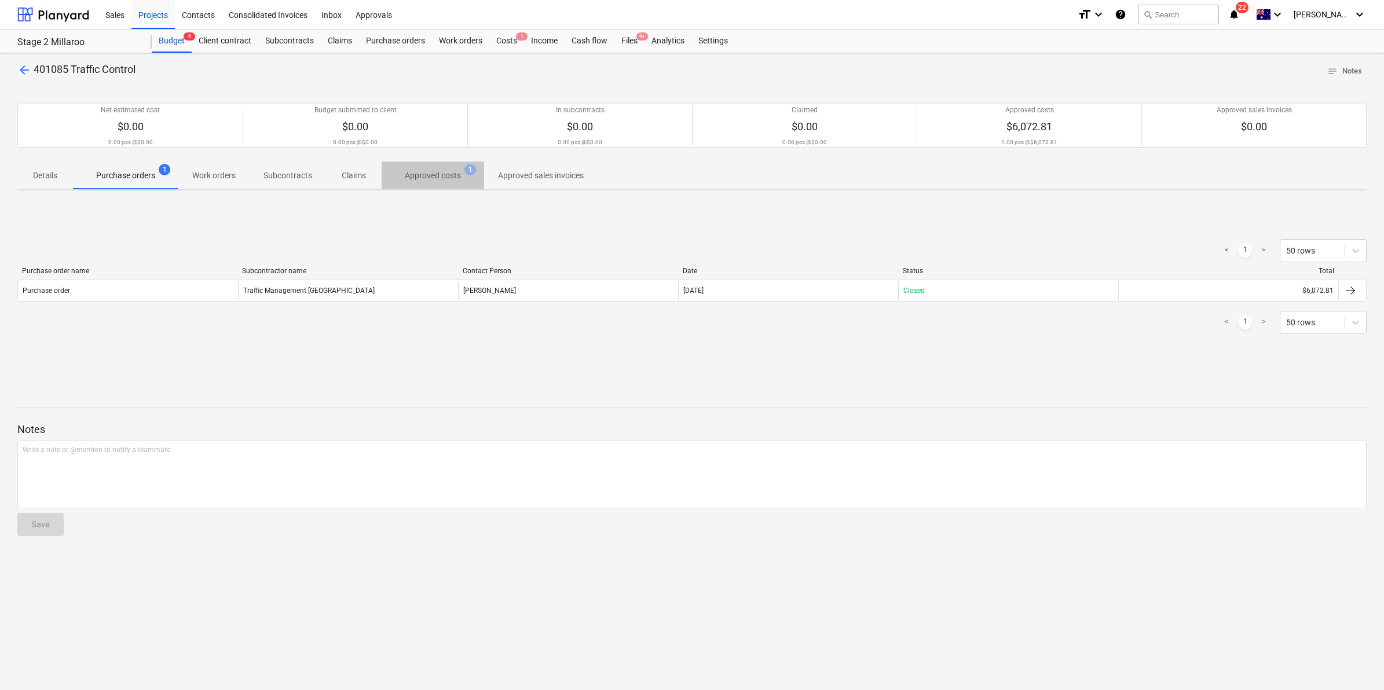
click at [435, 174] on p "Approved costs" at bounding box center [433, 176] width 56 height 12
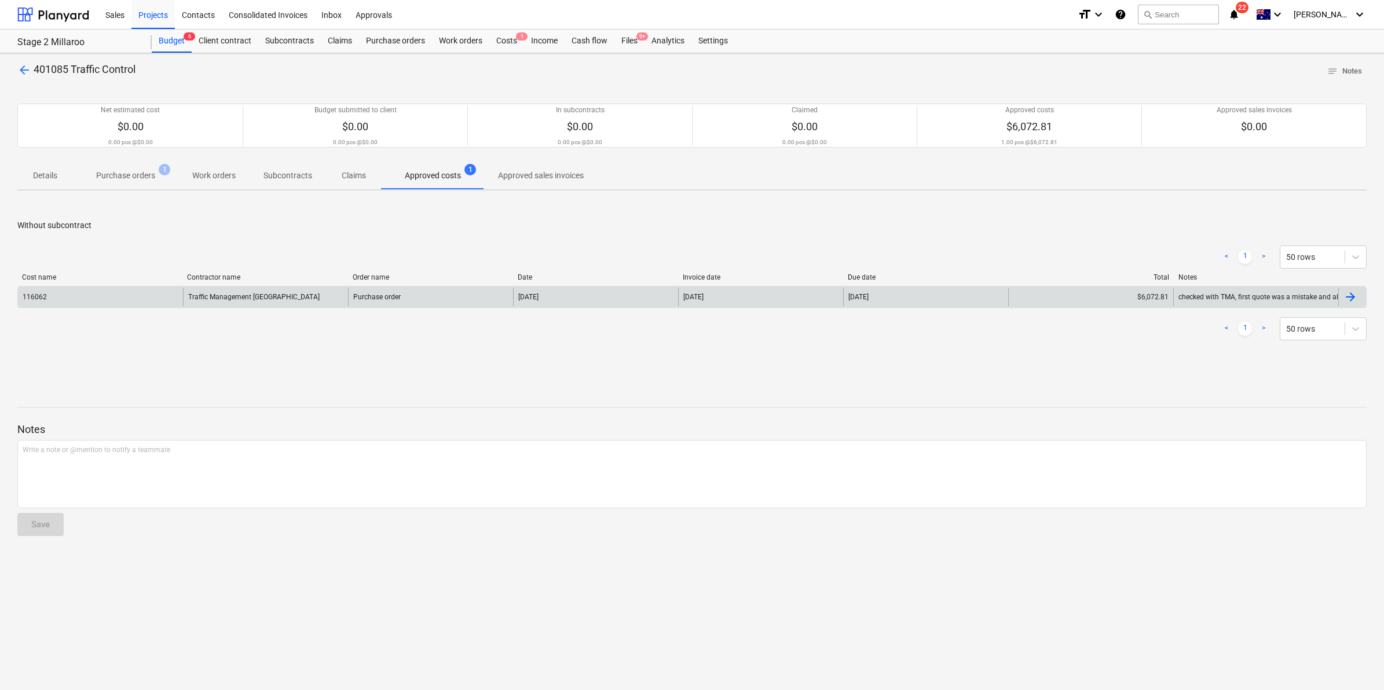
click at [462, 296] on div "Purchase order" at bounding box center [430, 297] width 165 height 19
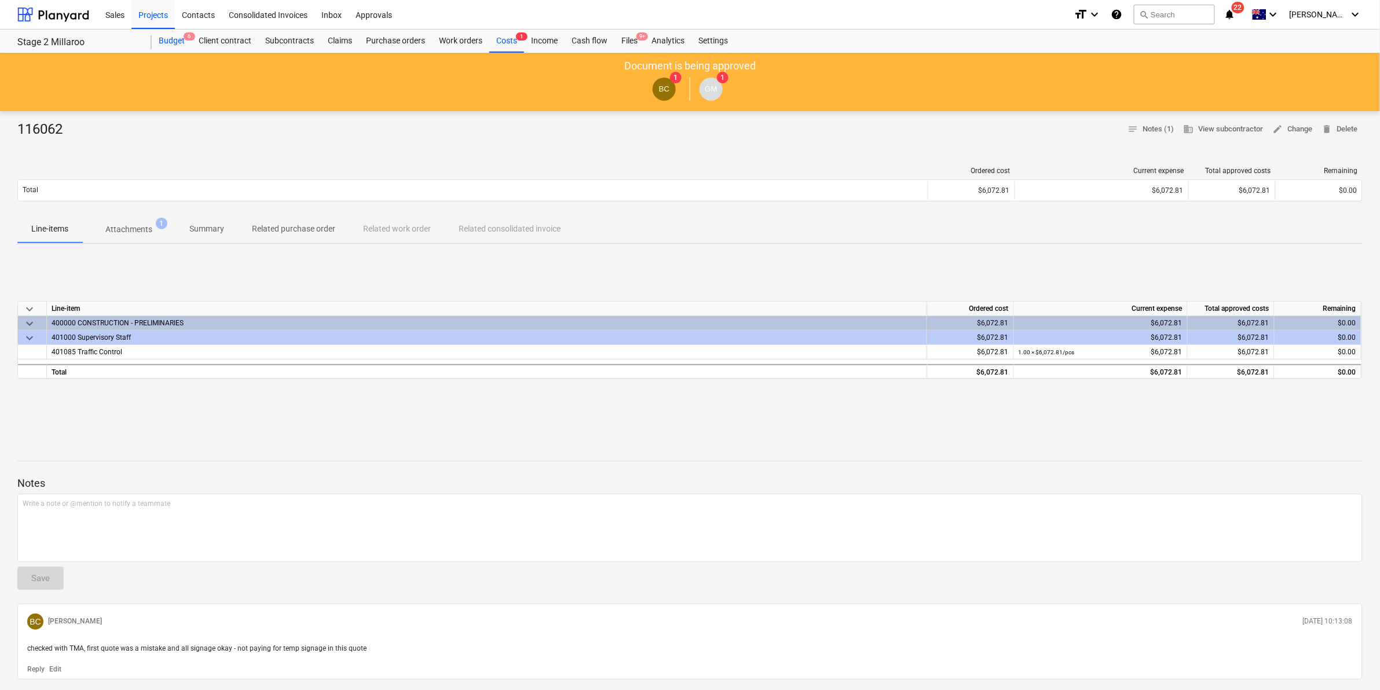
click at [170, 39] on div "Budget 6" at bounding box center [172, 41] width 40 height 23
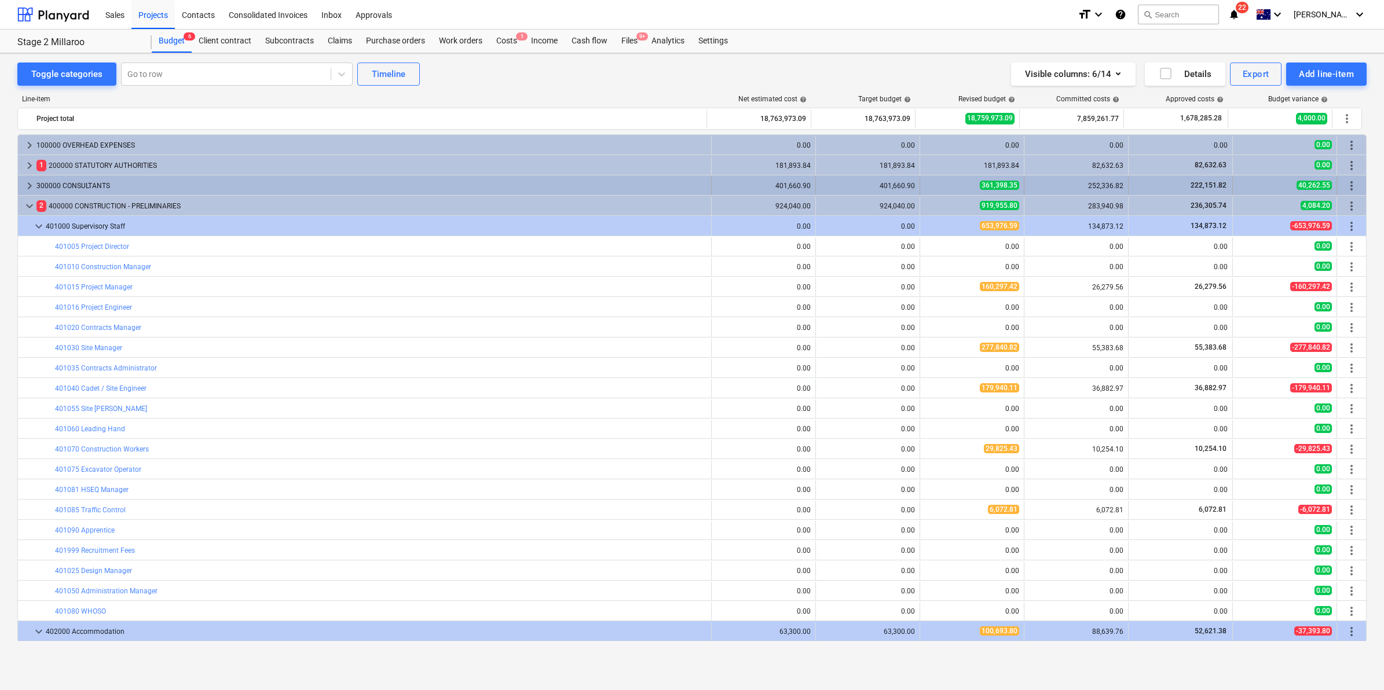
click at [28, 182] on span "keyboard_arrow_right" at bounding box center [30, 186] width 14 height 14
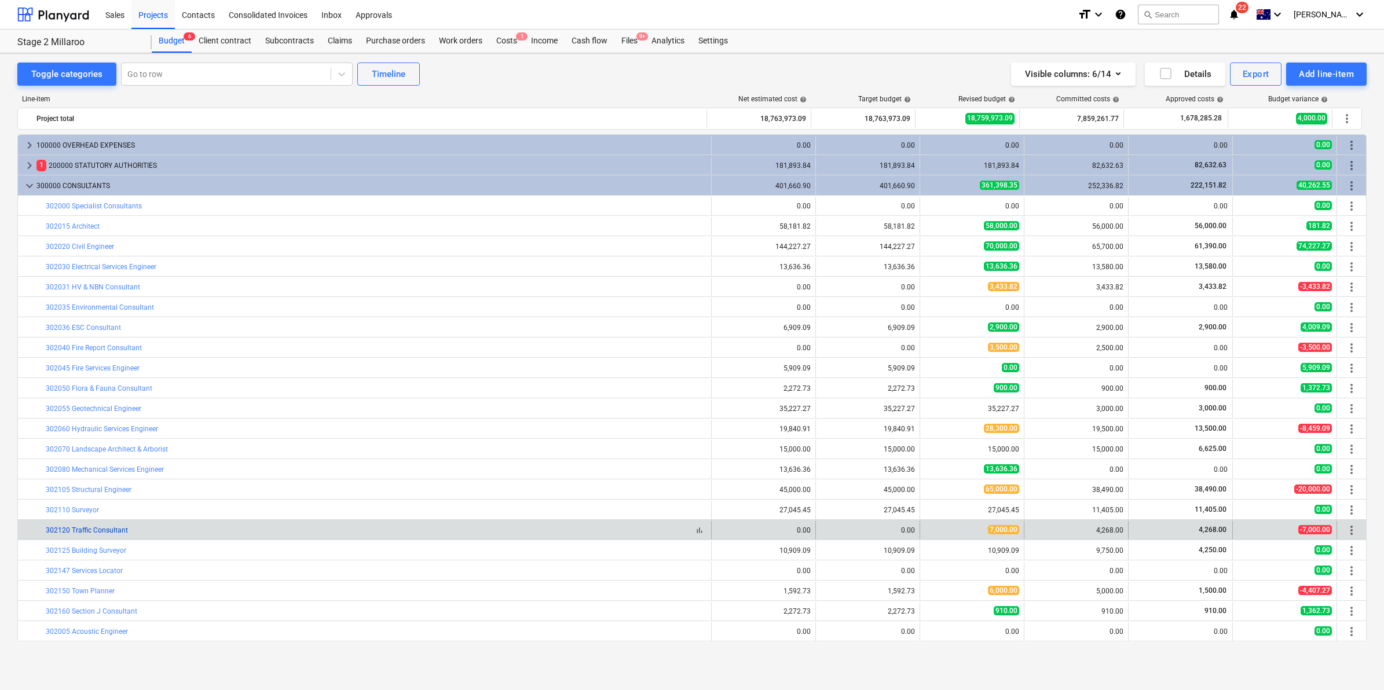
click at [114, 529] on link "302120 Traffic Consultant" at bounding box center [87, 530] width 82 height 8
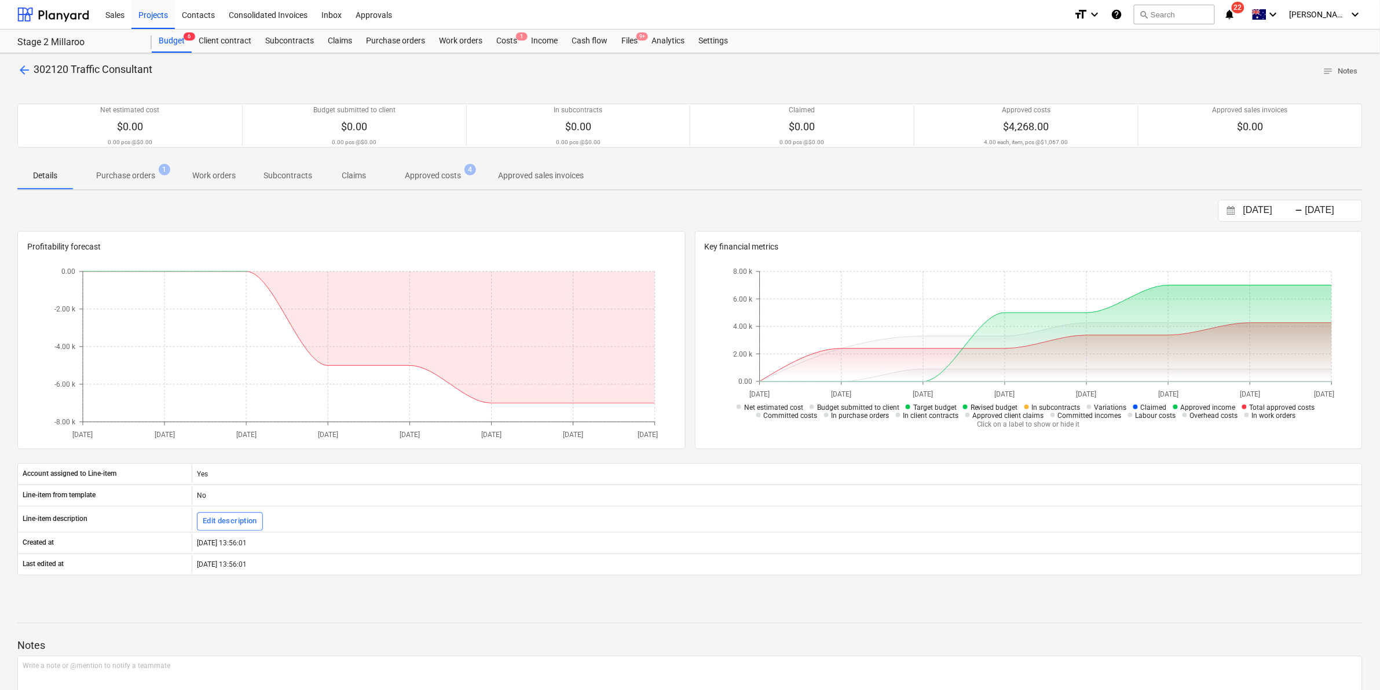
click at [420, 178] on p "Approved costs" at bounding box center [433, 176] width 56 height 12
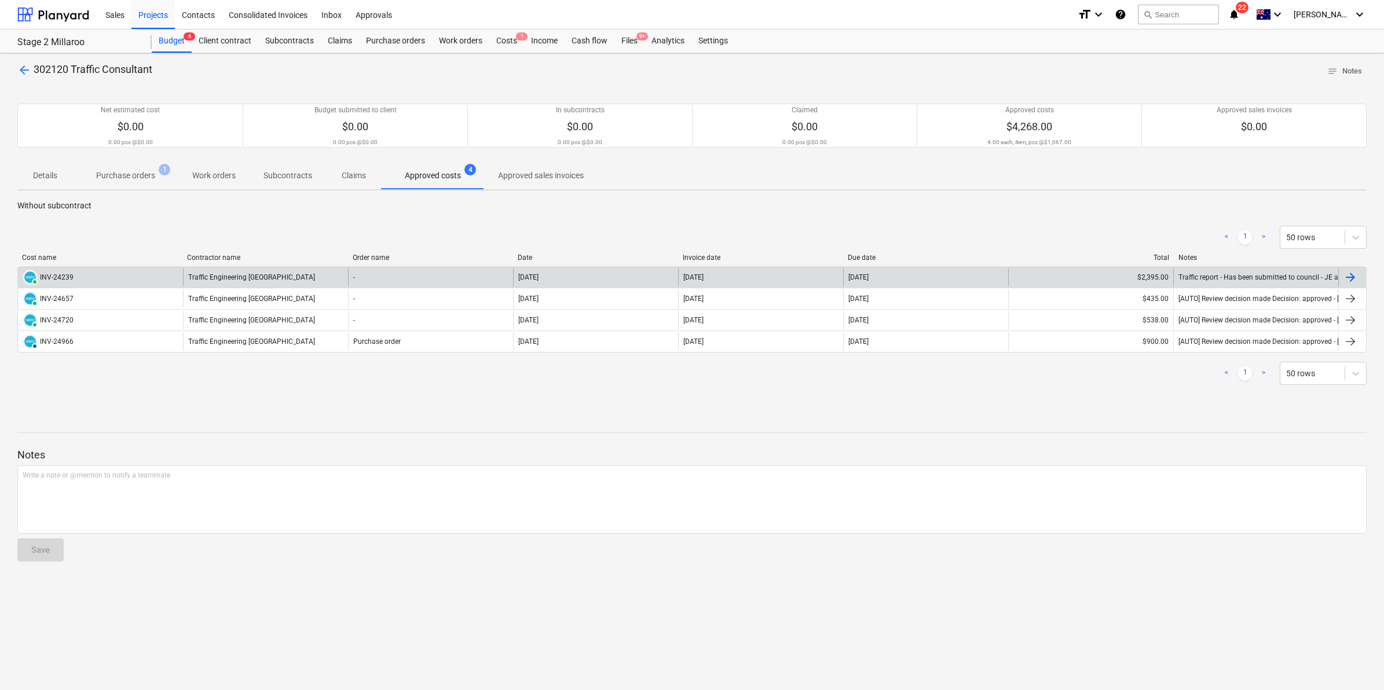
click at [91, 277] on div "PAID INV-24239" at bounding box center [100, 277] width 165 height 19
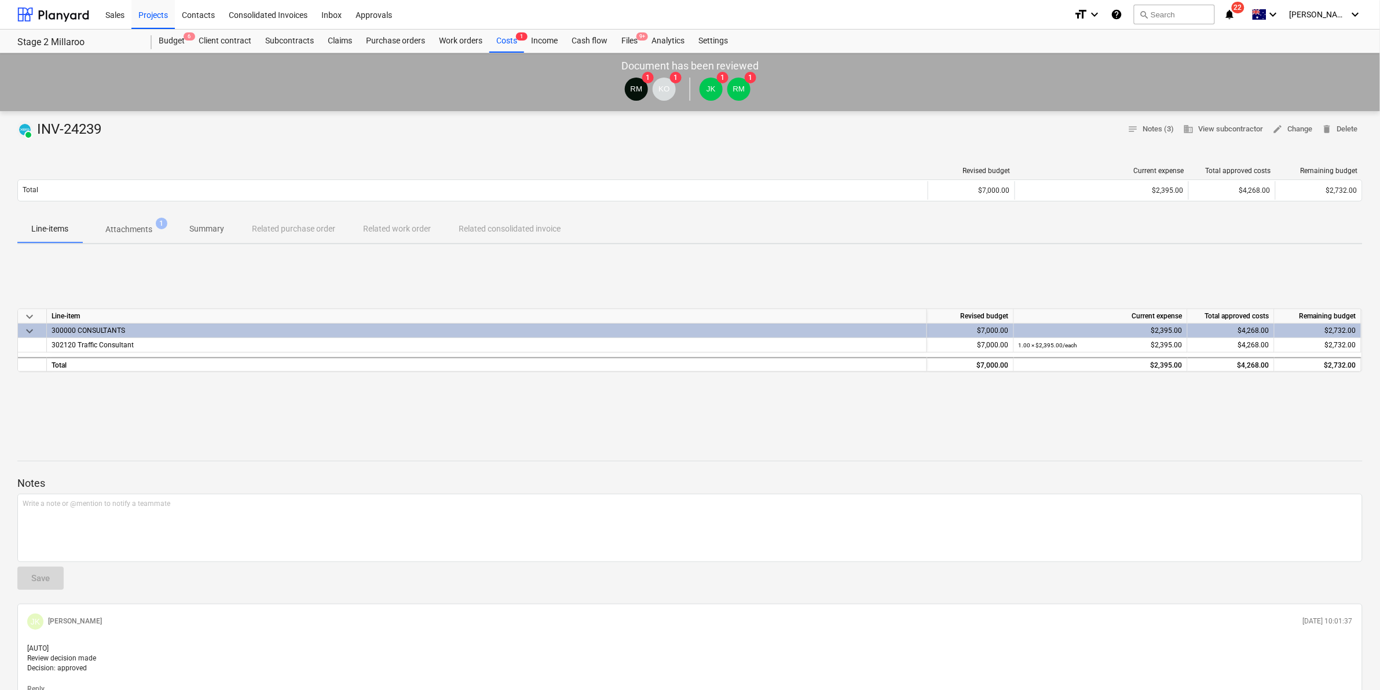
click at [131, 230] on p "Attachments" at bounding box center [128, 230] width 47 height 12
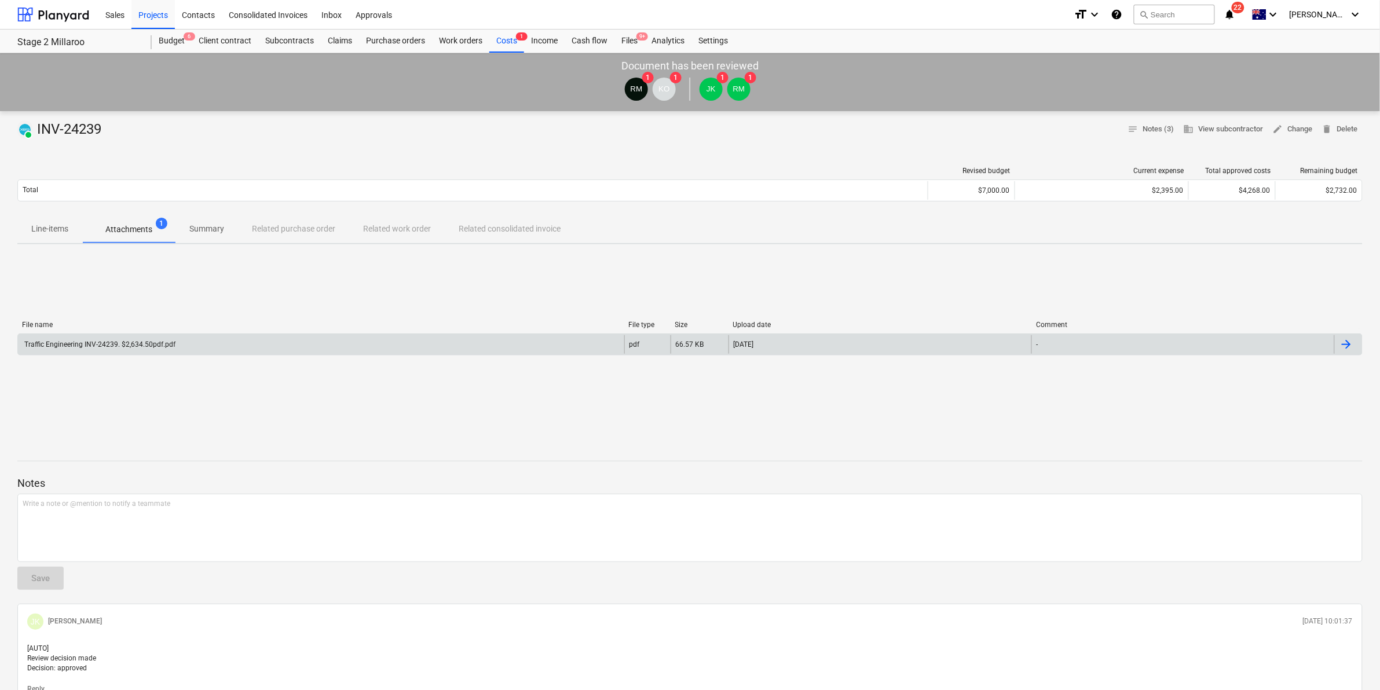
click at [249, 350] on div "Traffic Engineering INV-24239. $2,634.50pdf.pdf" at bounding box center [321, 344] width 606 height 19
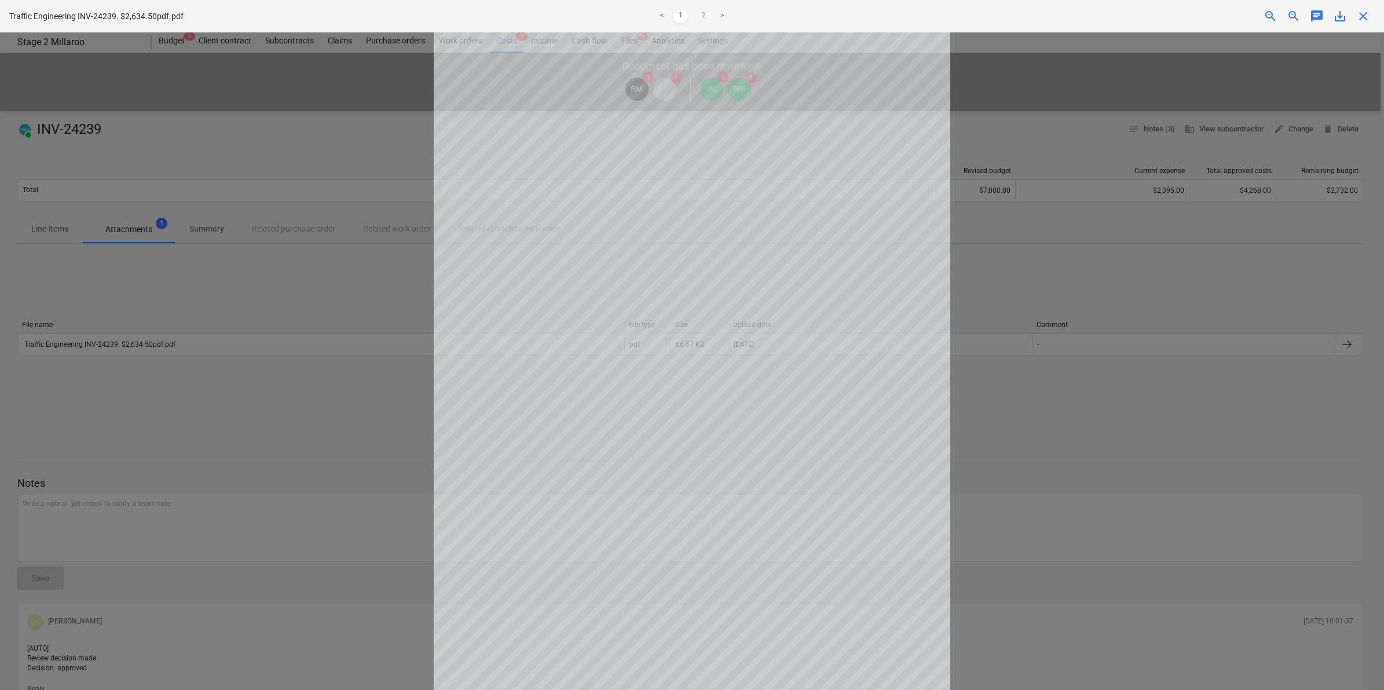
click at [1362, 14] on span "close" at bounding box center [1363, 16] width 14 height 14
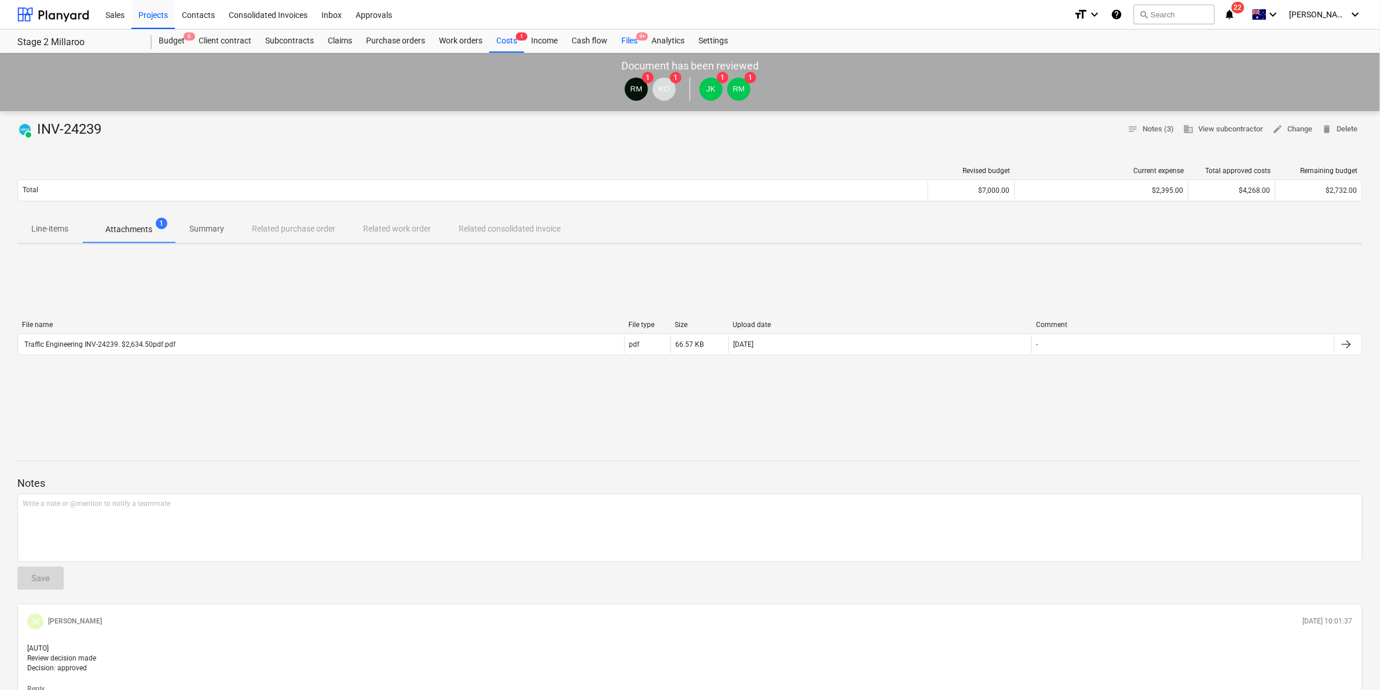
click at [630, 33] on div "Files 9+" at bounding box center [629, 41] width 30 height 23
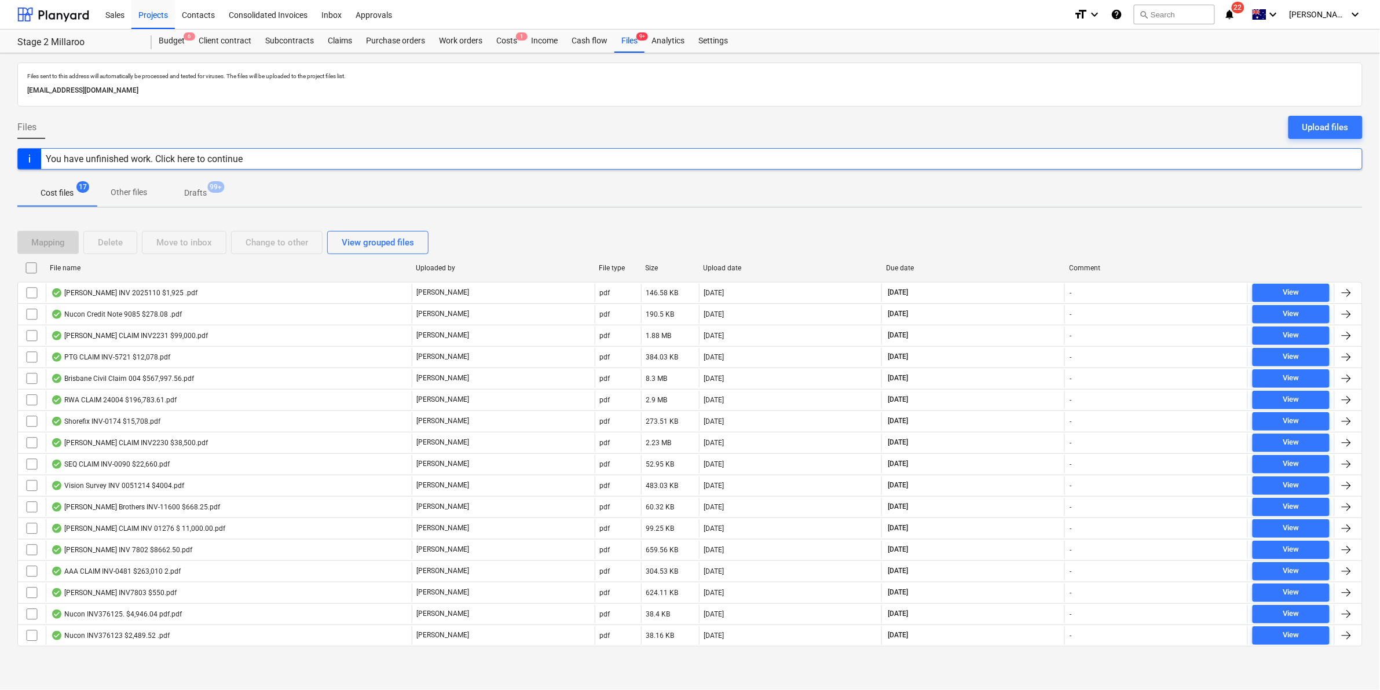
click at [96, 265] on div "File name" at bounding box center [228, 268] width 357 height 8
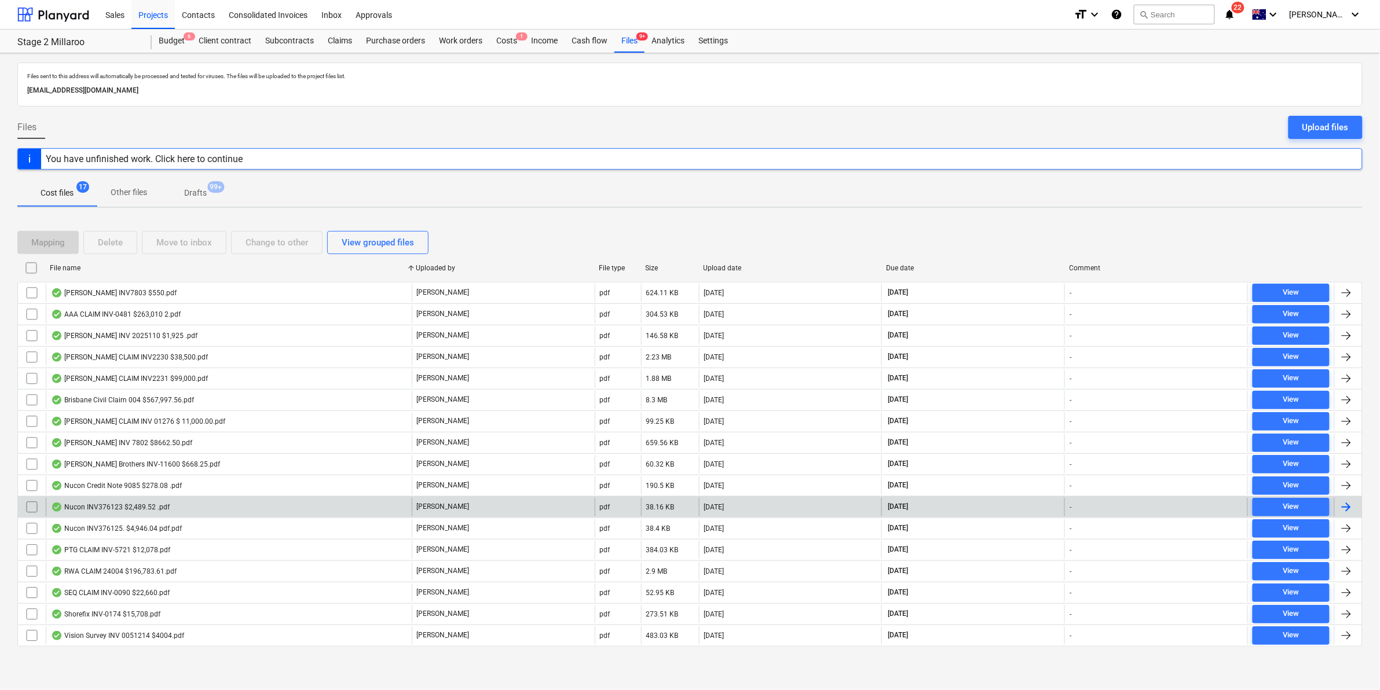
click at [186, 503] on div "Nucon INV376123 $2,489.52 .pdf" at bounding box center [229, 507] width 366 height 19
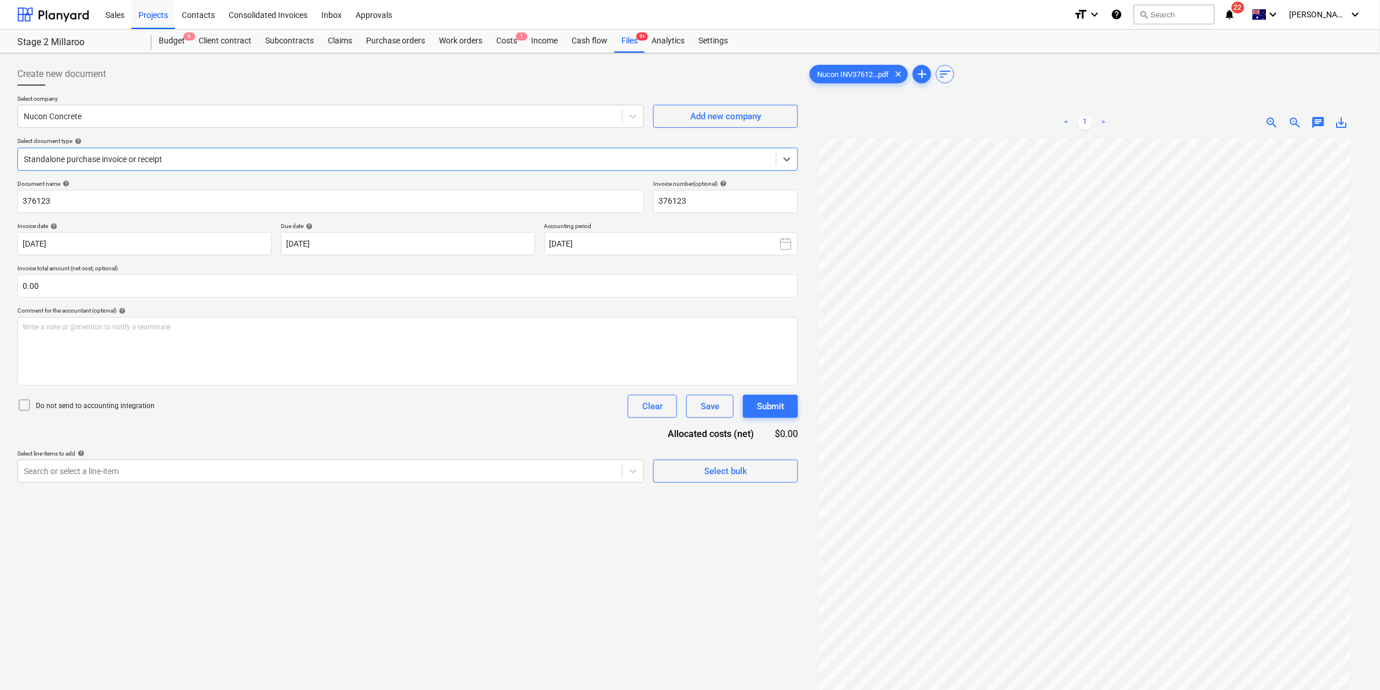
click at [543, 169] on div "Standalone purchase invoice or receipt" at bounding box center [407, 159] width 781 height 23
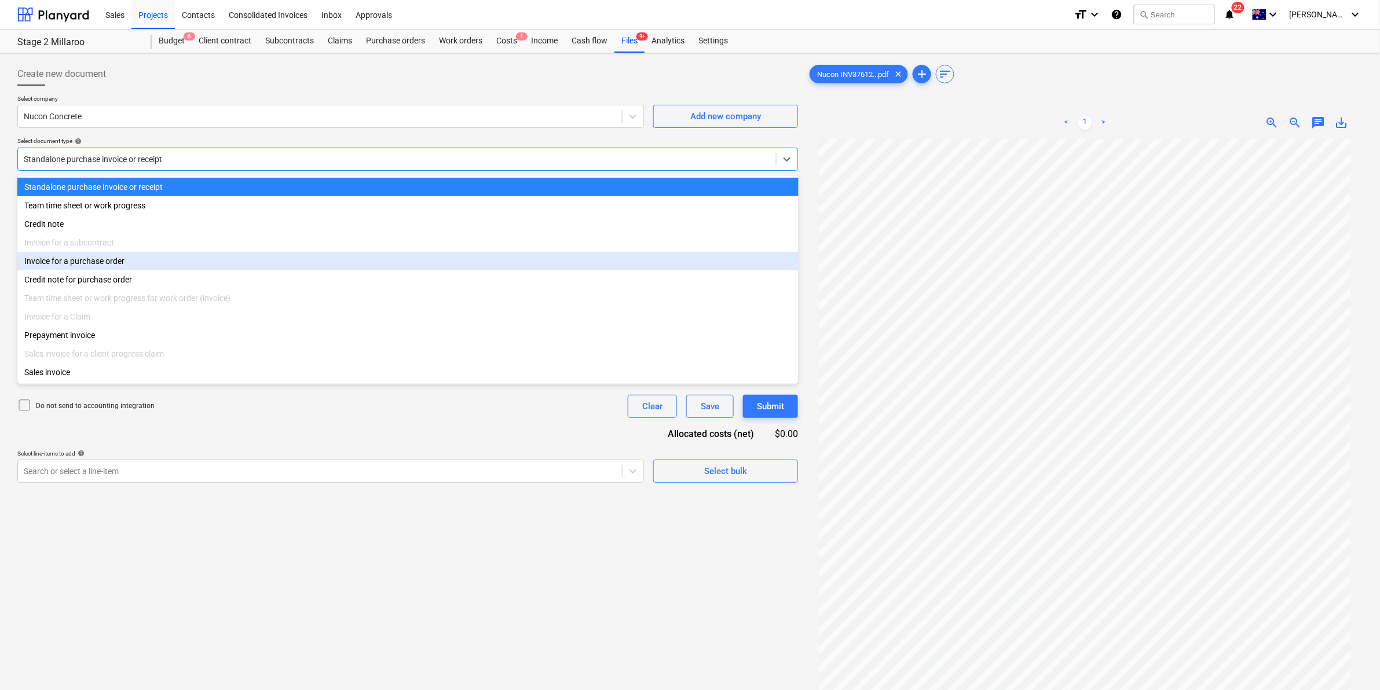
click at [137, 256] on div "Invoice for a purchase order" at bounding box center [407, 261] width 781 height 19
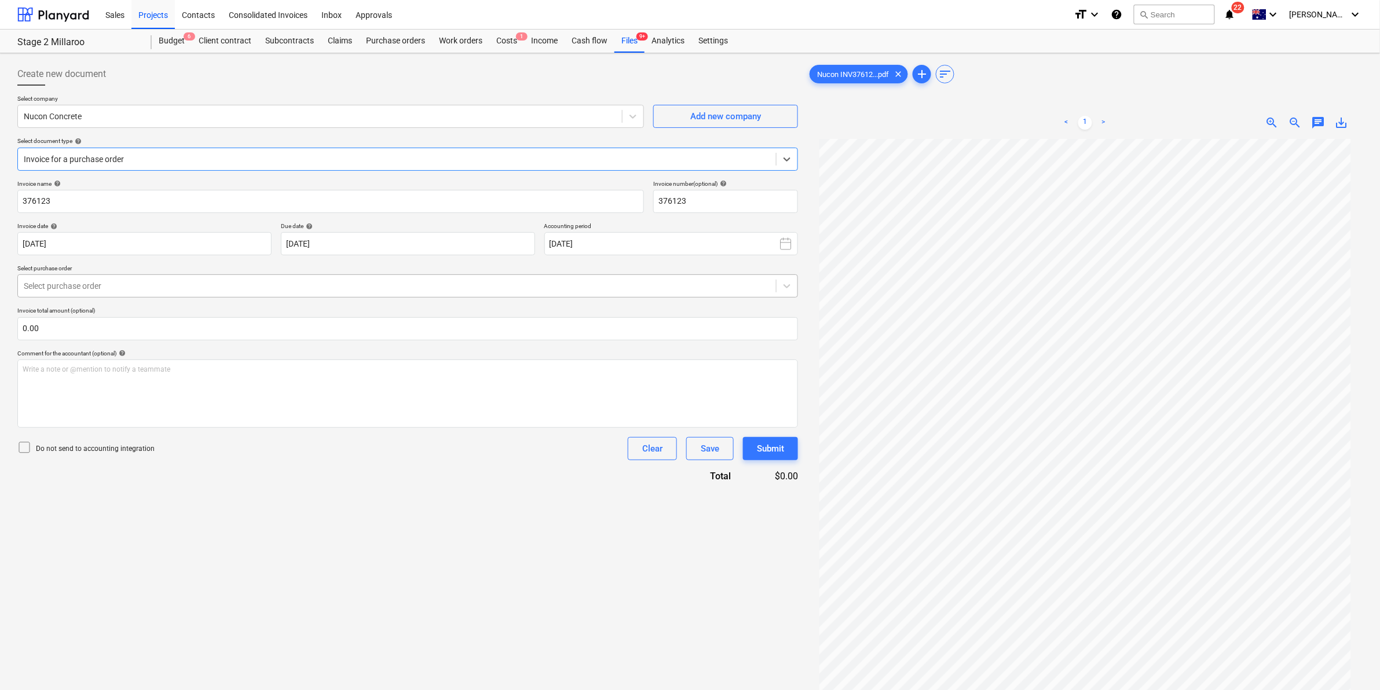
click at [123, 277] on div "Select purchase order" at bounding box center [407, 286] width 781 height 23
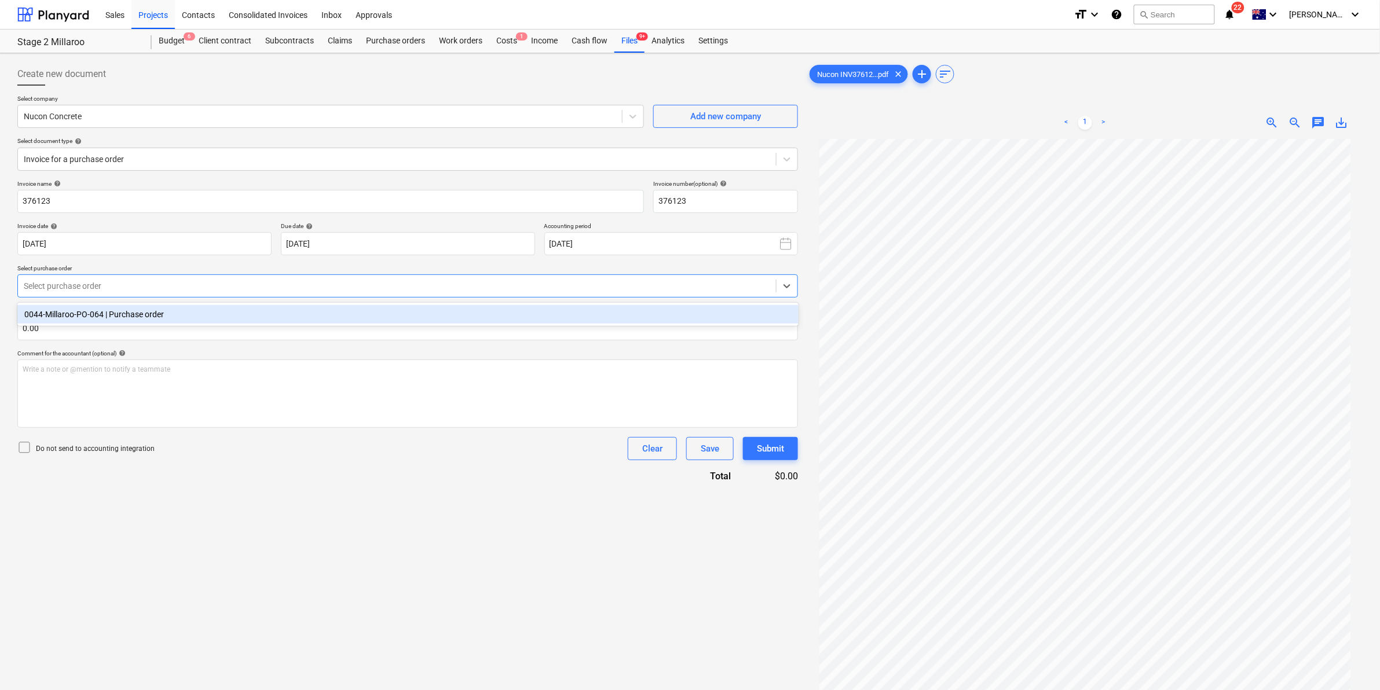
click at [148, 298] on div "Invoice name help 376123 Invoice number (optional) help 376123 Invoice date hel…" at bounding box center [407, 331] width 781 height 303
click at [128, 280] on div at bounding box center [397, 286] width 747 height 12
click at [125, 314] on div "0044-Millaroo-PO-064 | Purchase order" at bounding box center [407, 314] width 781 height 19
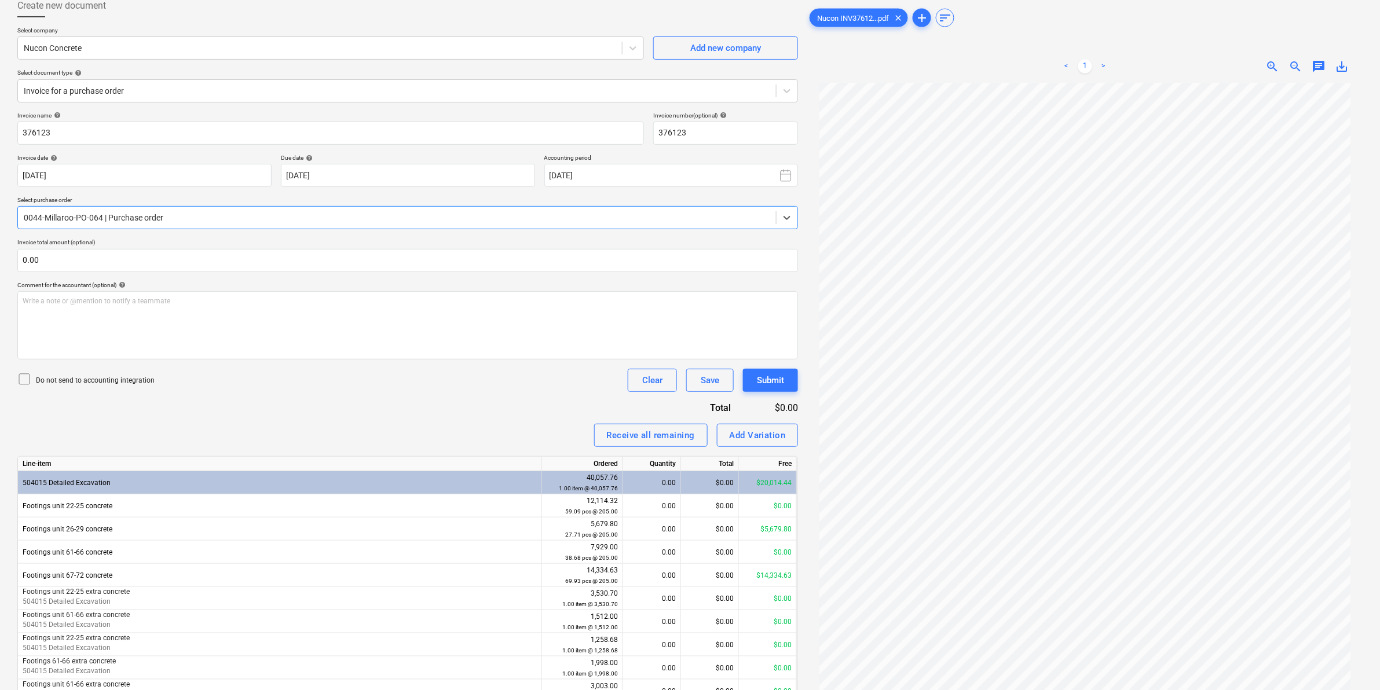
scroll to position [128, 0]
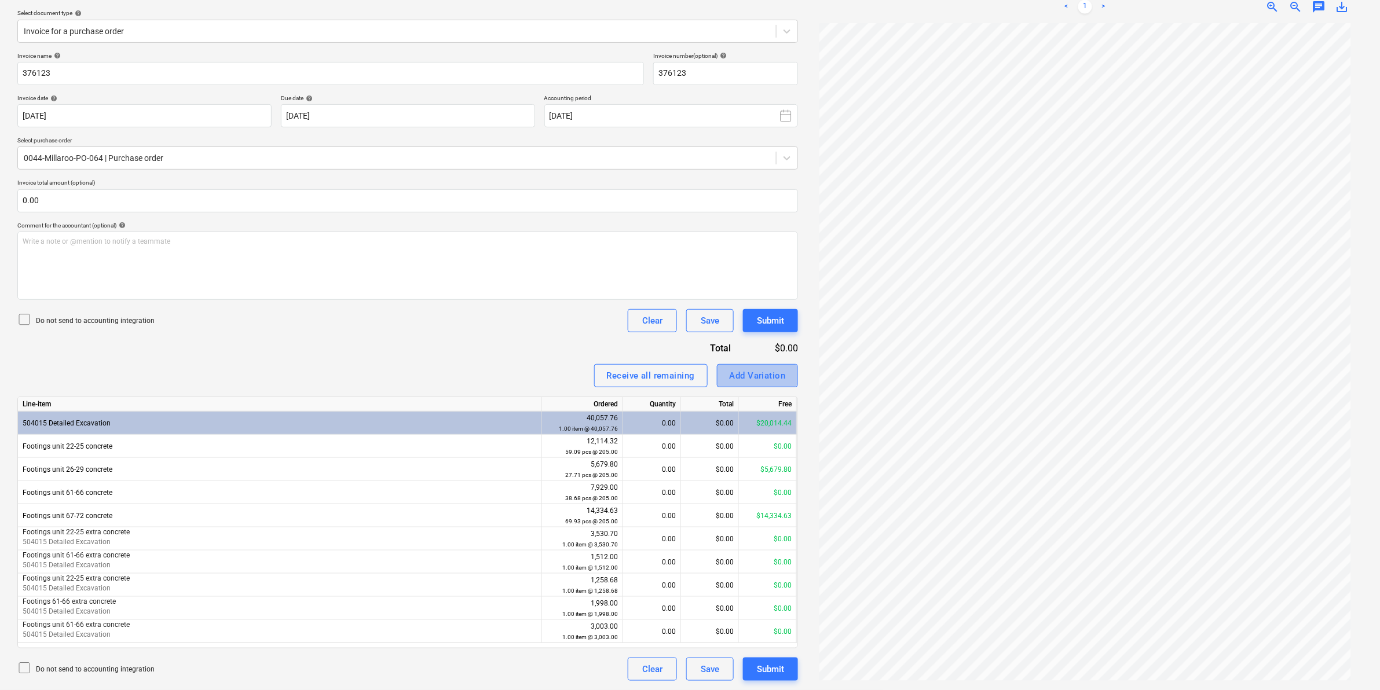
click at [775, 371] on div "Add Variation" at bounding box center [758, 375] width 56 height 15
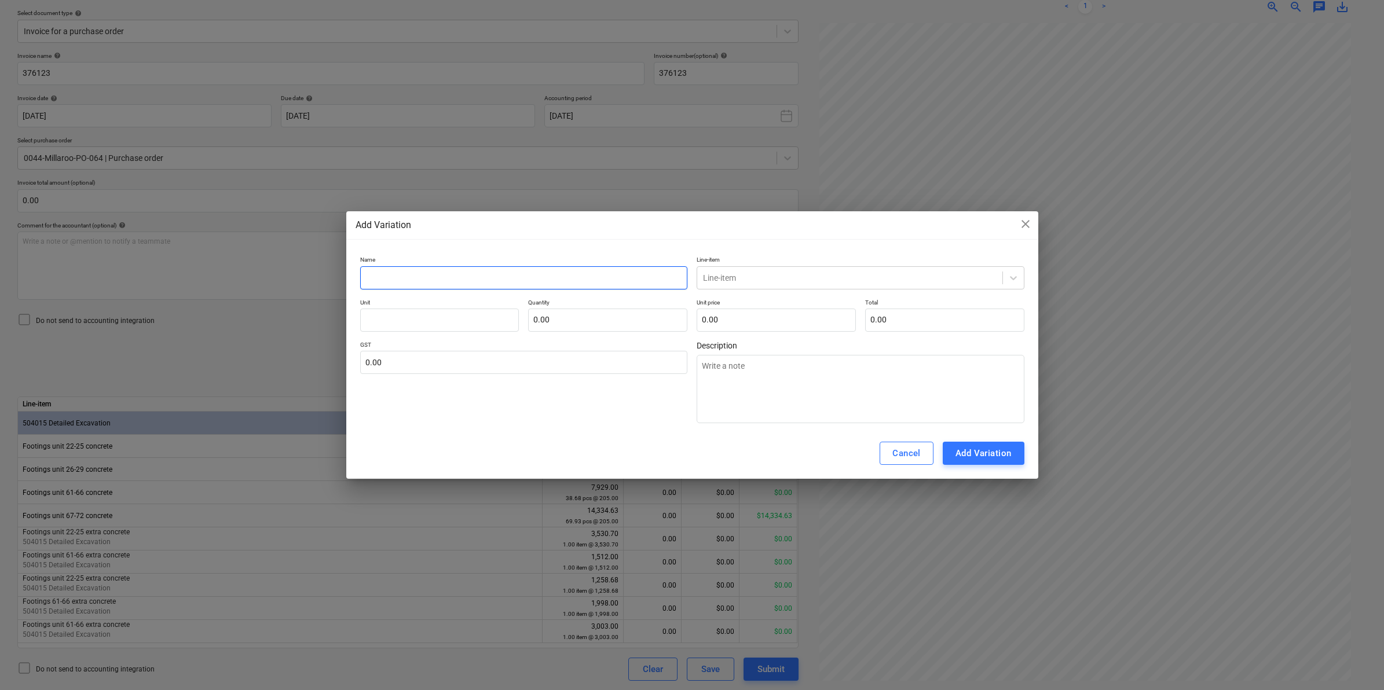
click at [430, 280] on input "text" at bounding box center [524, 277] width 328 height 23
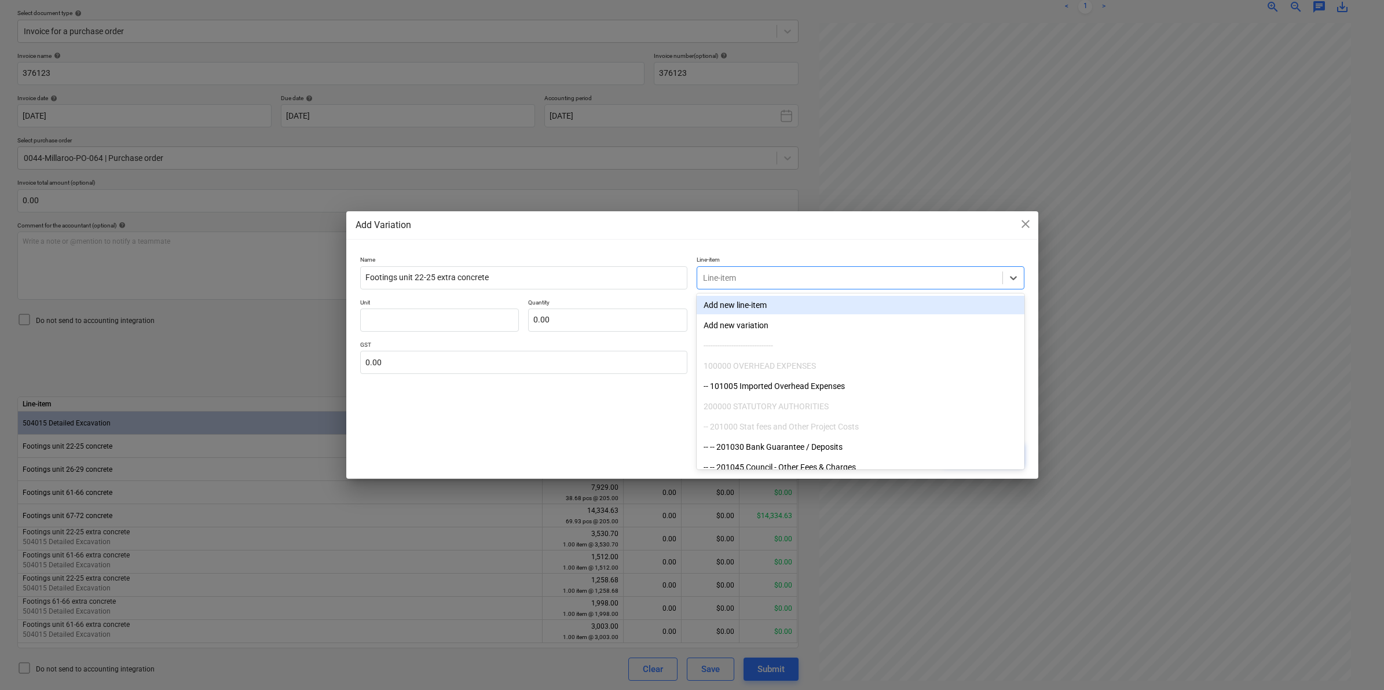
click at [742, 284] on div "Line-item" at bounding box center [849, 278] width 305 height 16
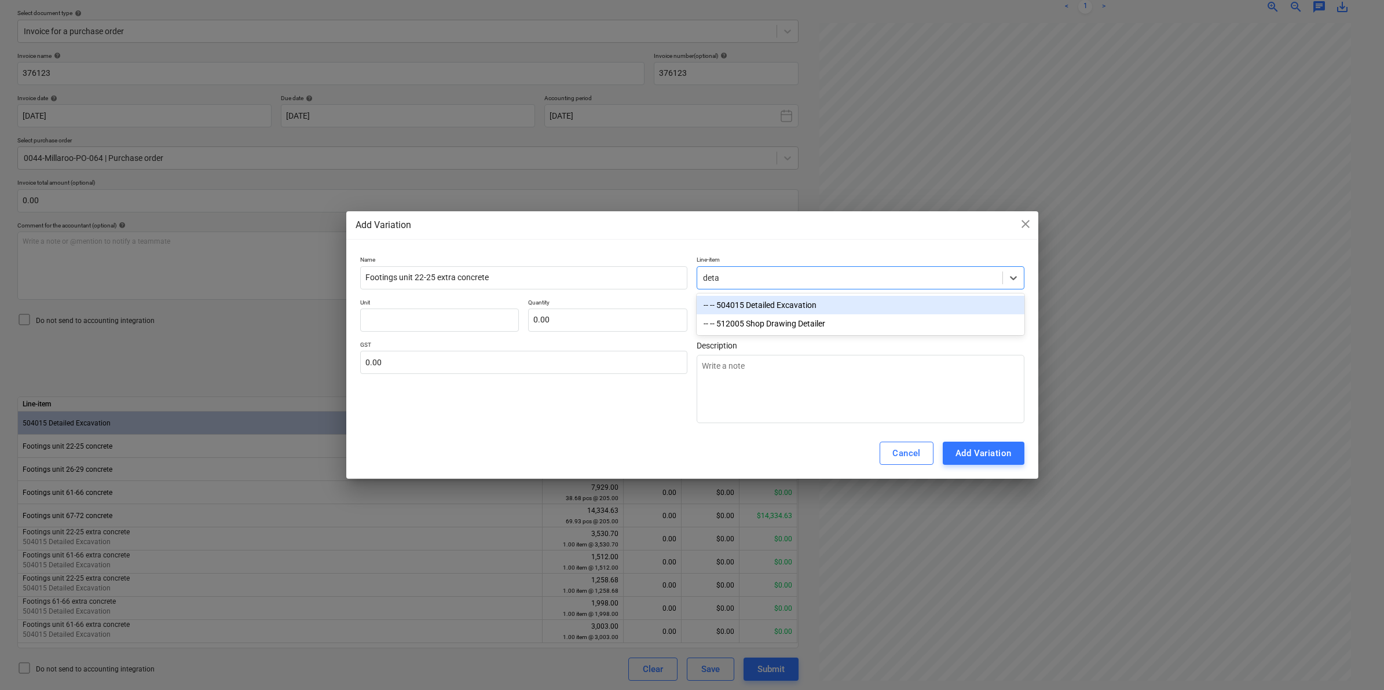
click at [722, 305] on div "-- -- 504015 Detailed Excavation" at bounding box center [861, 305] width 328 height 19
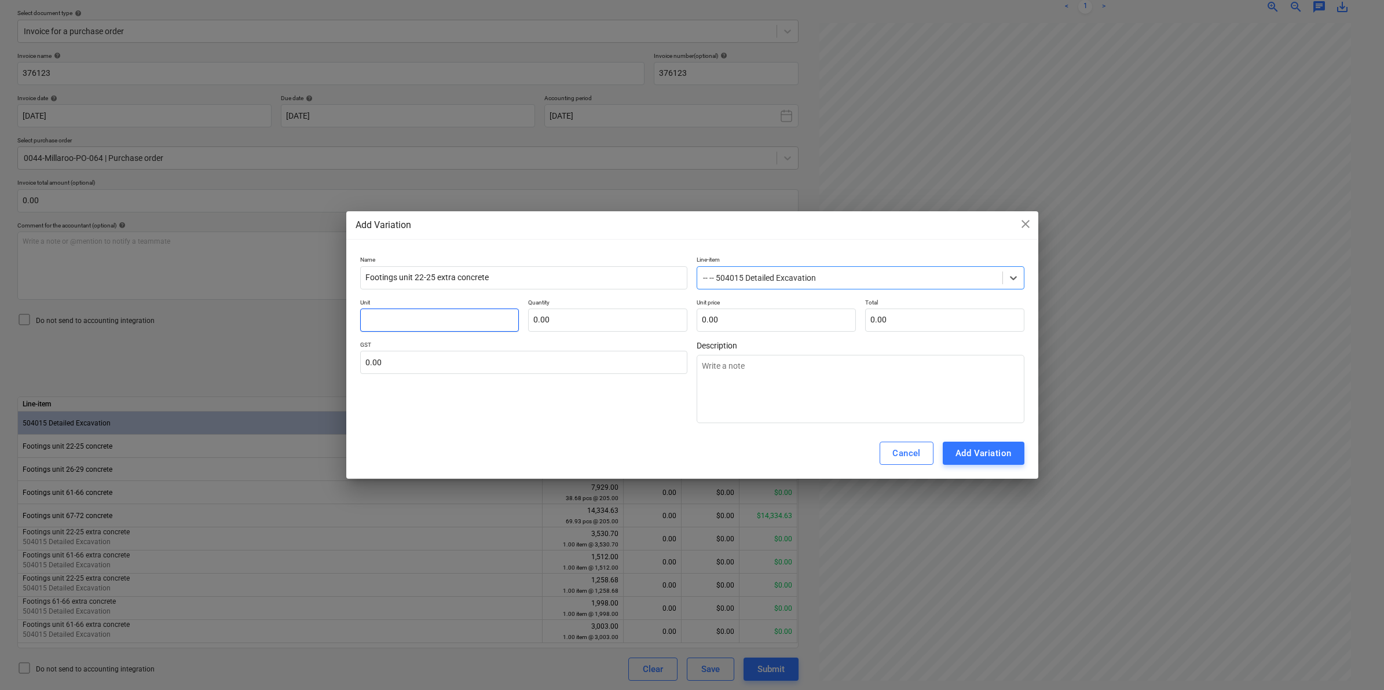
click at [416, 325] on input "text" at bounding box center [439, 320] width 159 height 23
click at [971, 452] on div "Add Variation" at bounding box center [984, 453] width 56 height 15
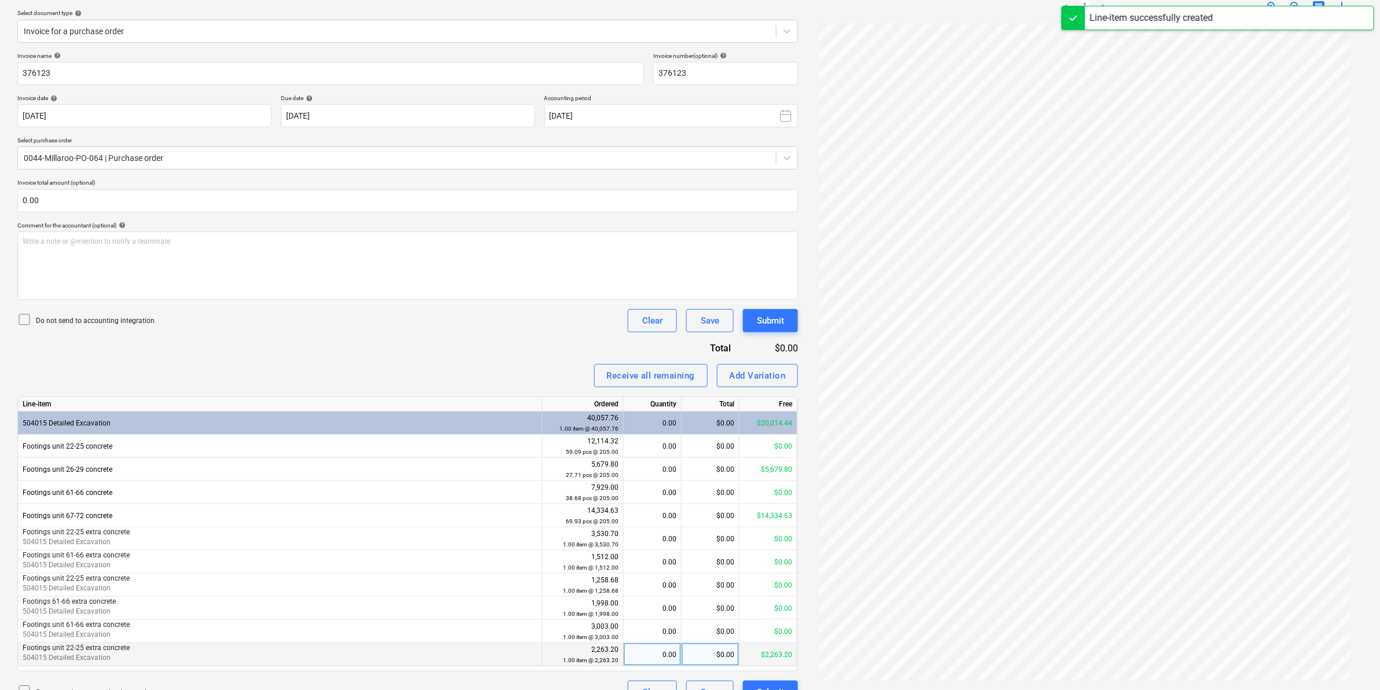
click at [667, 655] on div "0.00" at bounding box center [652, 654] width 48 height 23
click at [444, 341] on div "Invoice name help 376123 Invoice number (optional) help 376123 Invoice date hel…" at bounding box center [407, 378] width 781 height 652
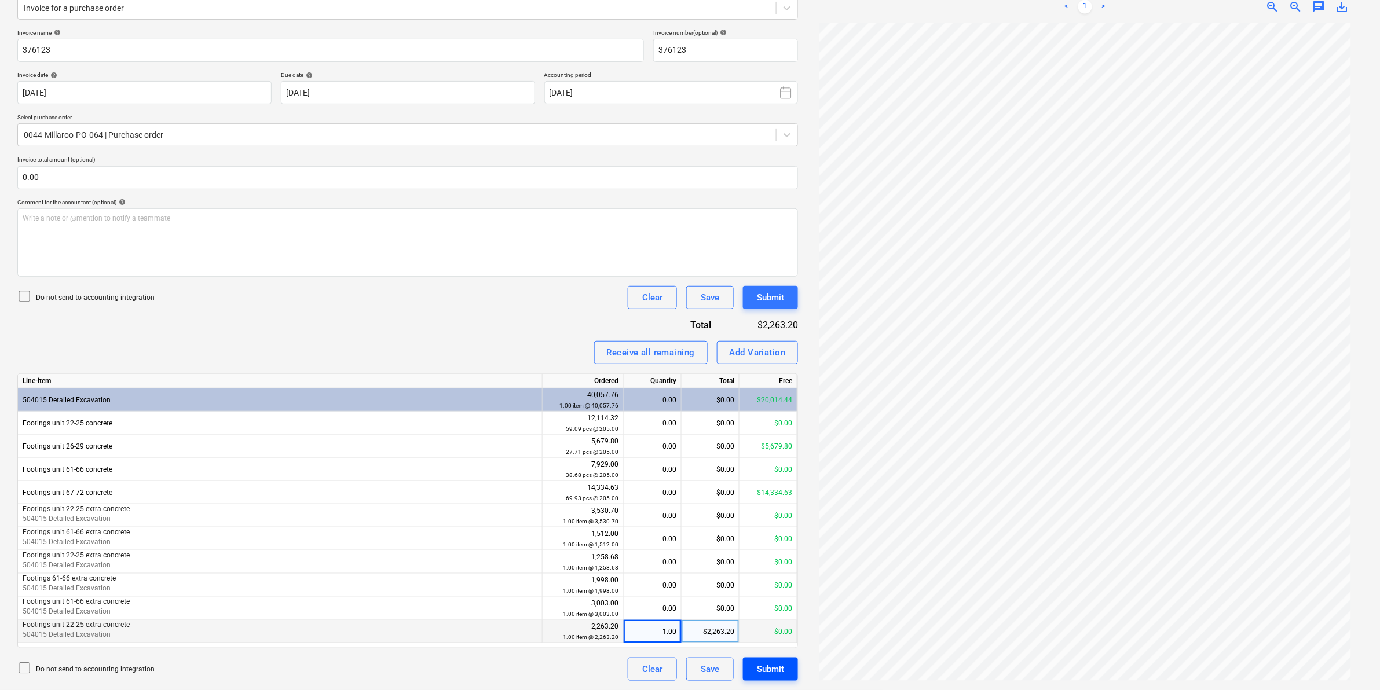
click at [770, 672] on div "Submit" at bounding box center [770, 669] width 27 height 15
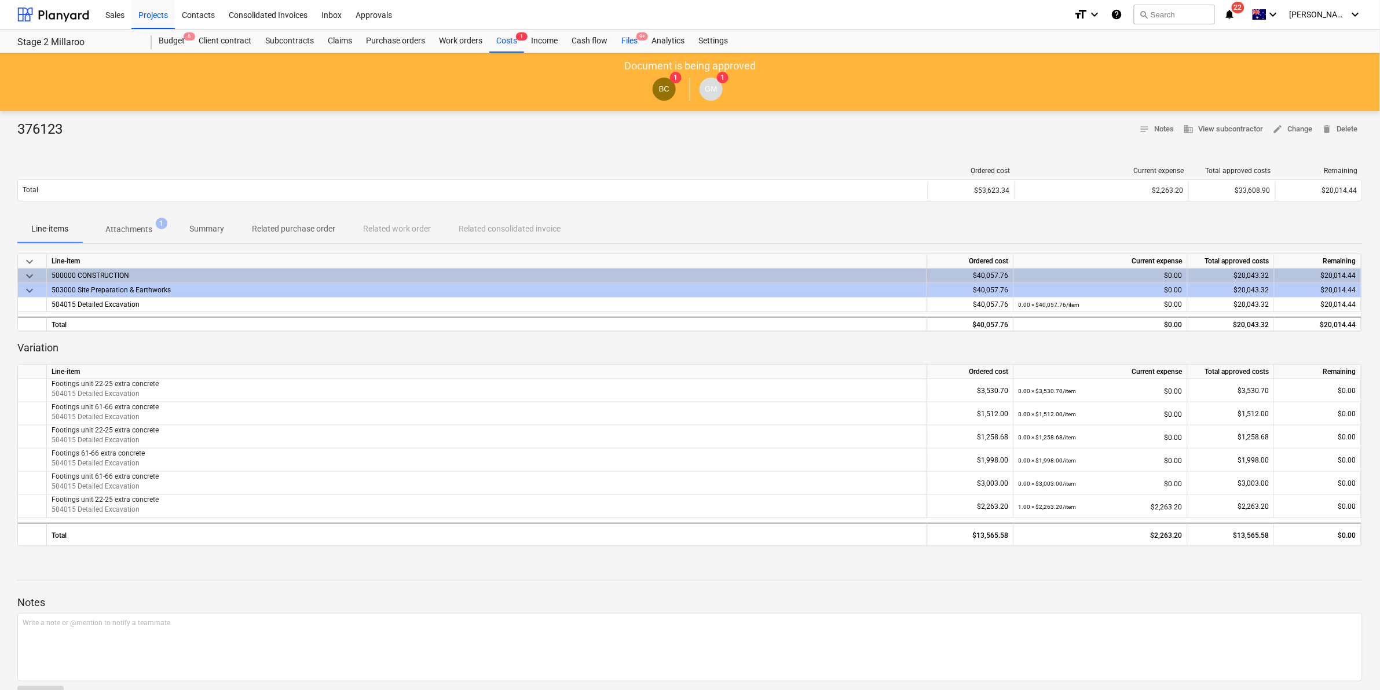
click at [626, 42] on div "Files 9+" at bounding box center [629, 41] width 30 height 23
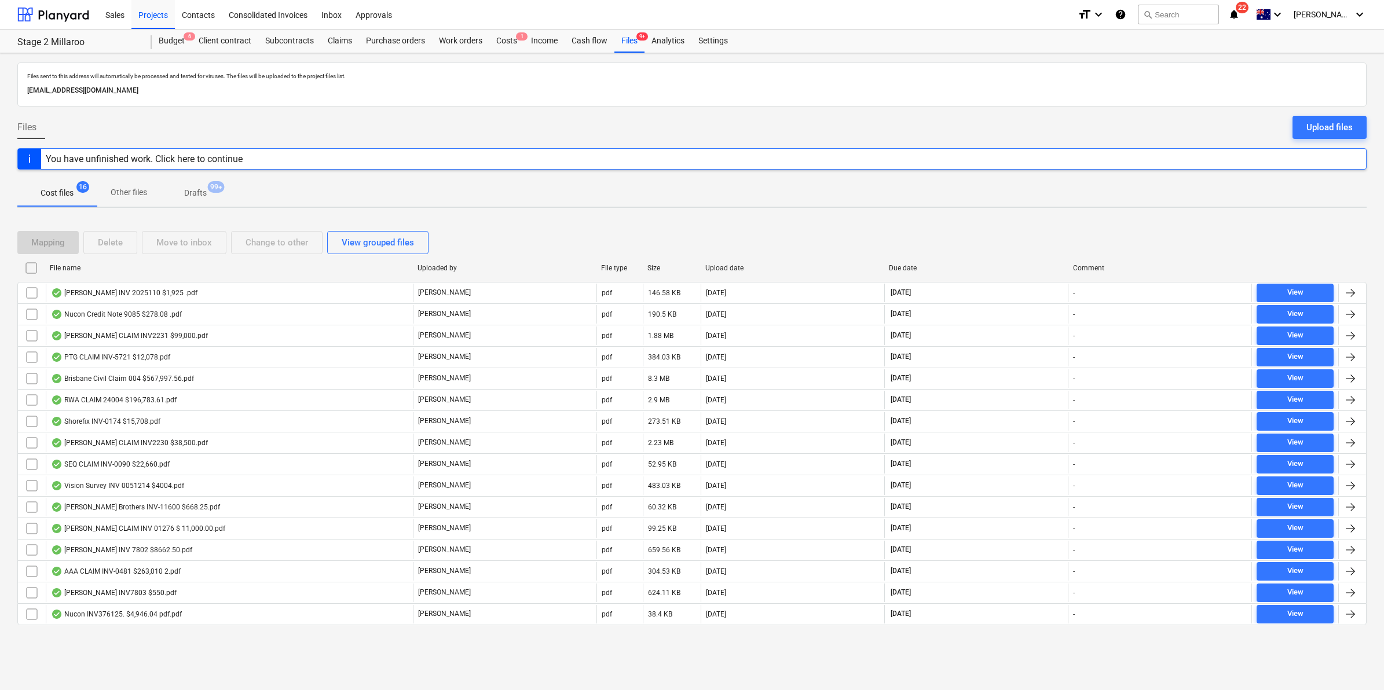
click at [108, 269] on div "File name" at bounding box center [229, 268] width 359 height 8
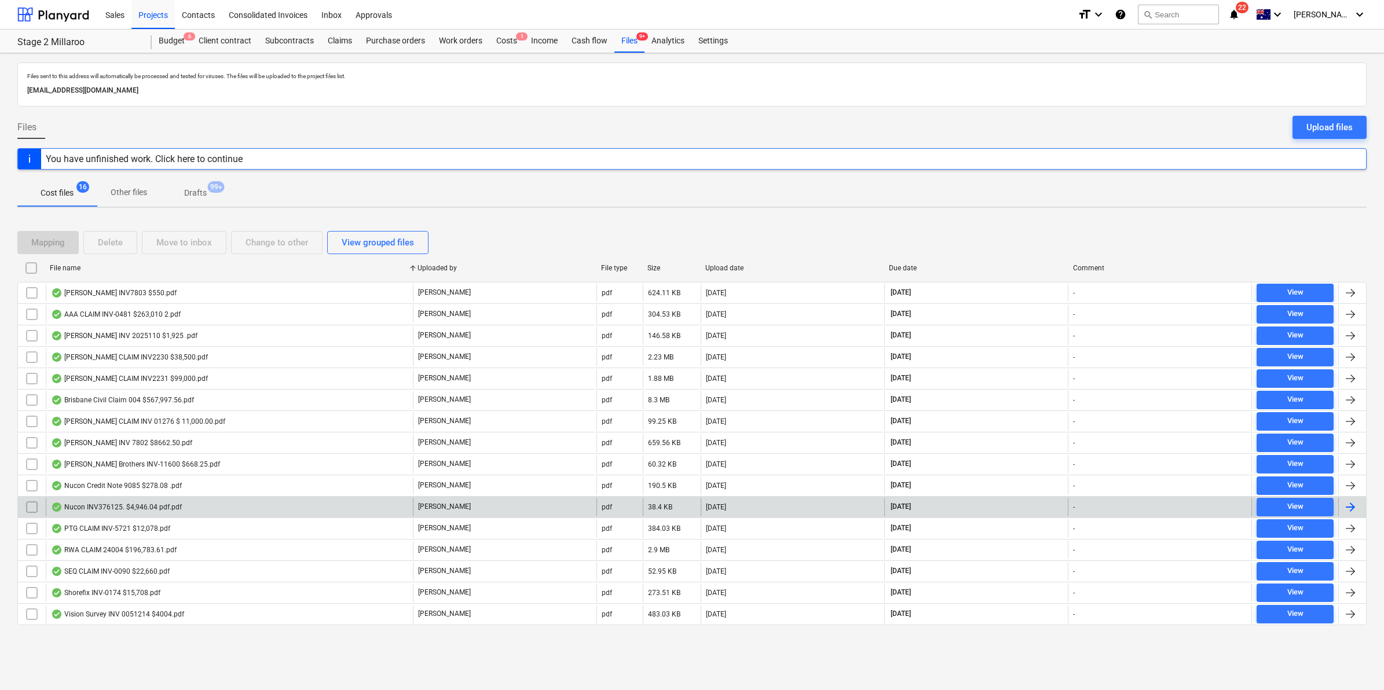
click at [141, 507] on div "Nucon INV376125. $4,946.04 pdf.pdf" at bounding box center [116, 507] width 131 height 9
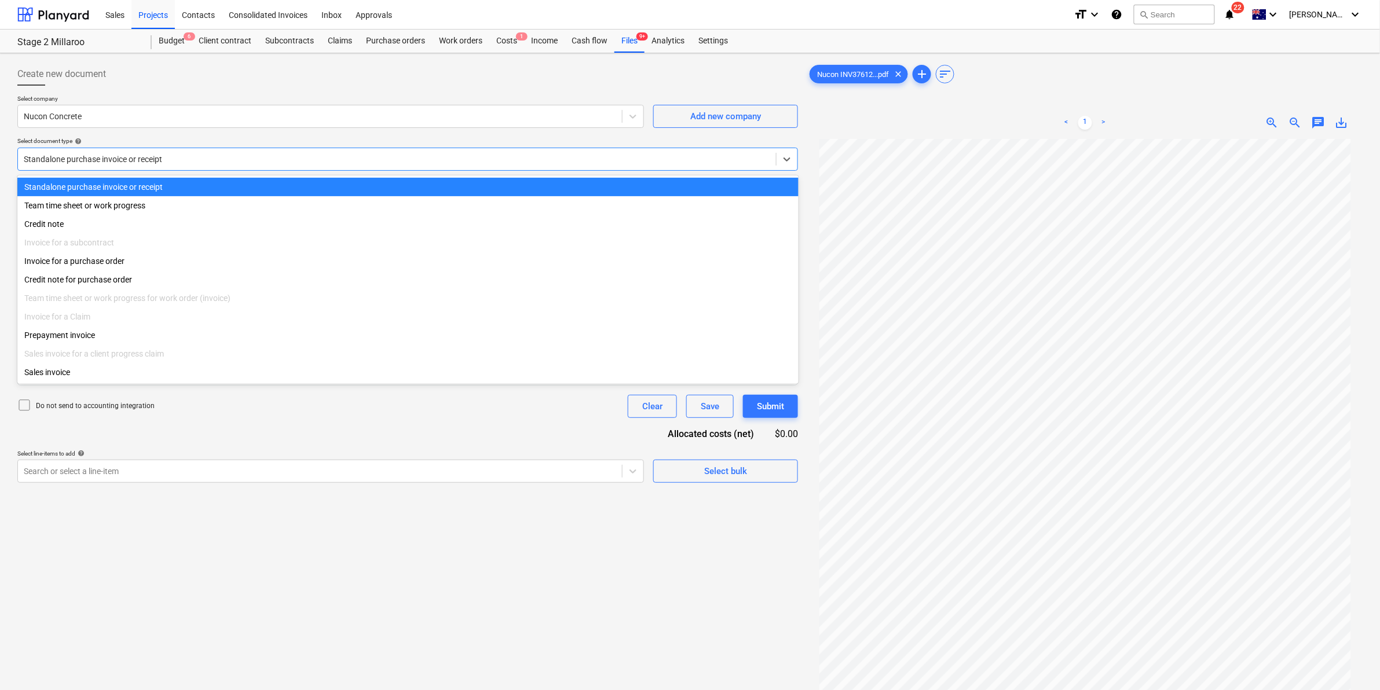
click at [499, 167] on div "Standalone purchase invoice or receipt" at bounding box center [397, 159] width 758 height 16
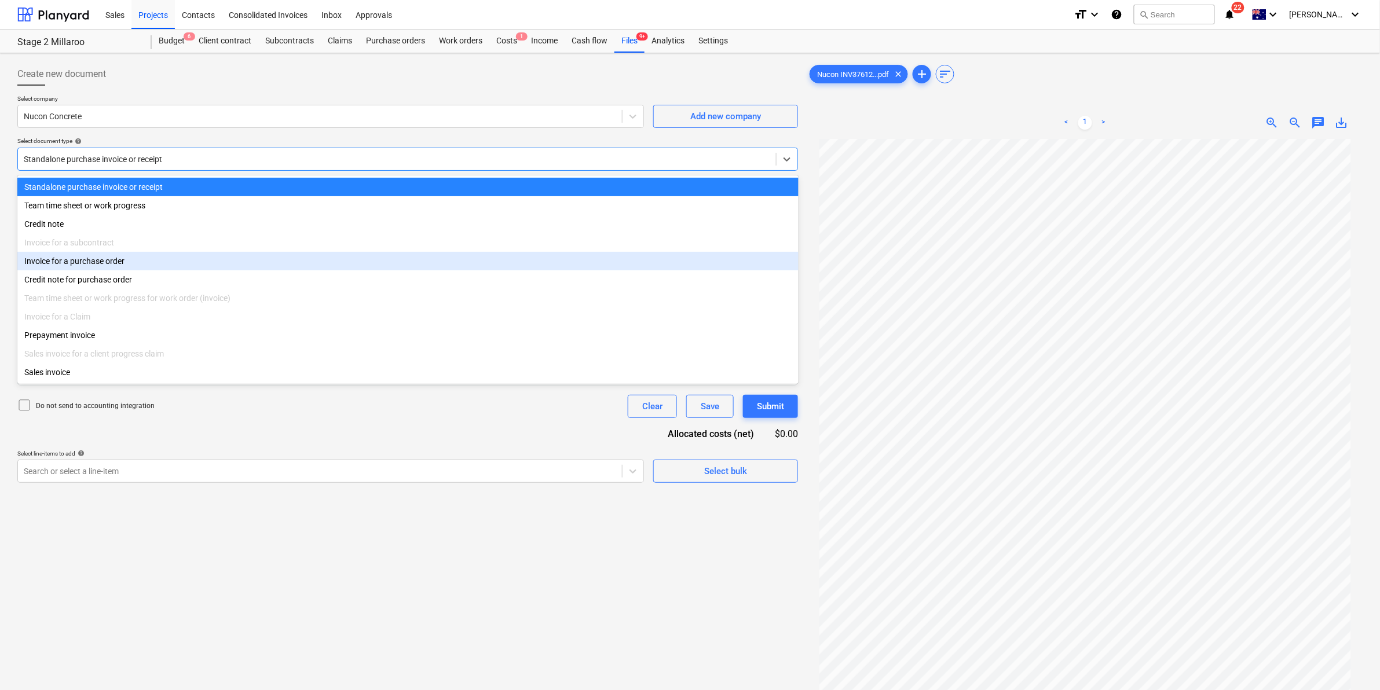
click at [131, 261] on div "Invoice for a purchase order" at bounding box center [407, 261] width 781 height 19
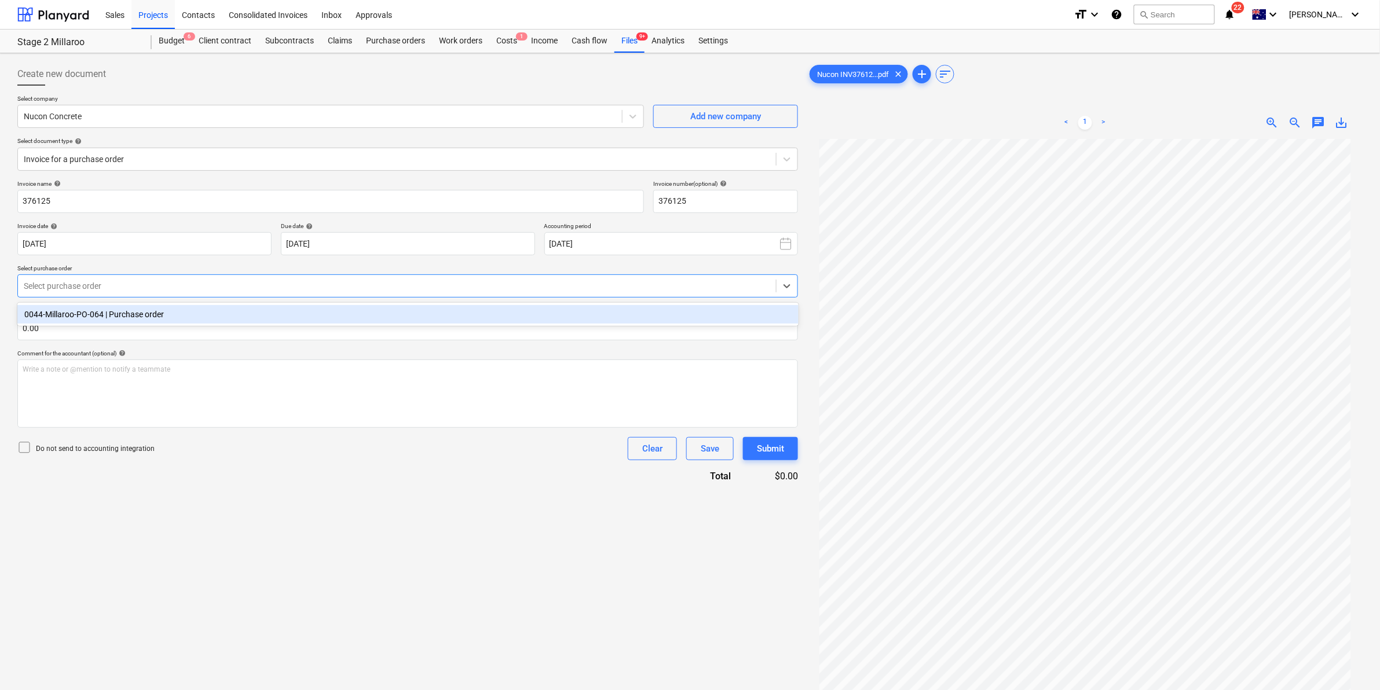
click at [120, 290] on div at bounding box center [397, 286] width 747 height 12
click at [123, 310] on div "0044-Millaroo-PO-064 | Purchase order" at bounding box center [407, 314] width 781 height 19
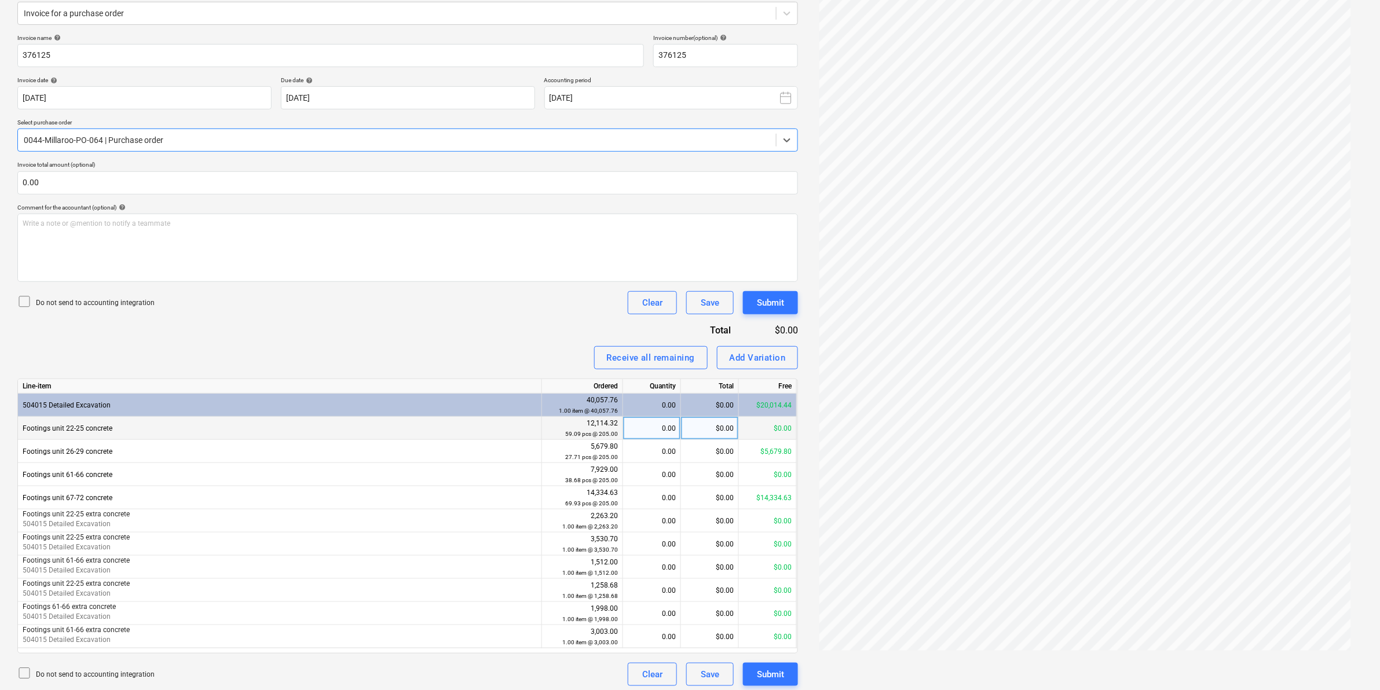
scroll to position [151, 0]
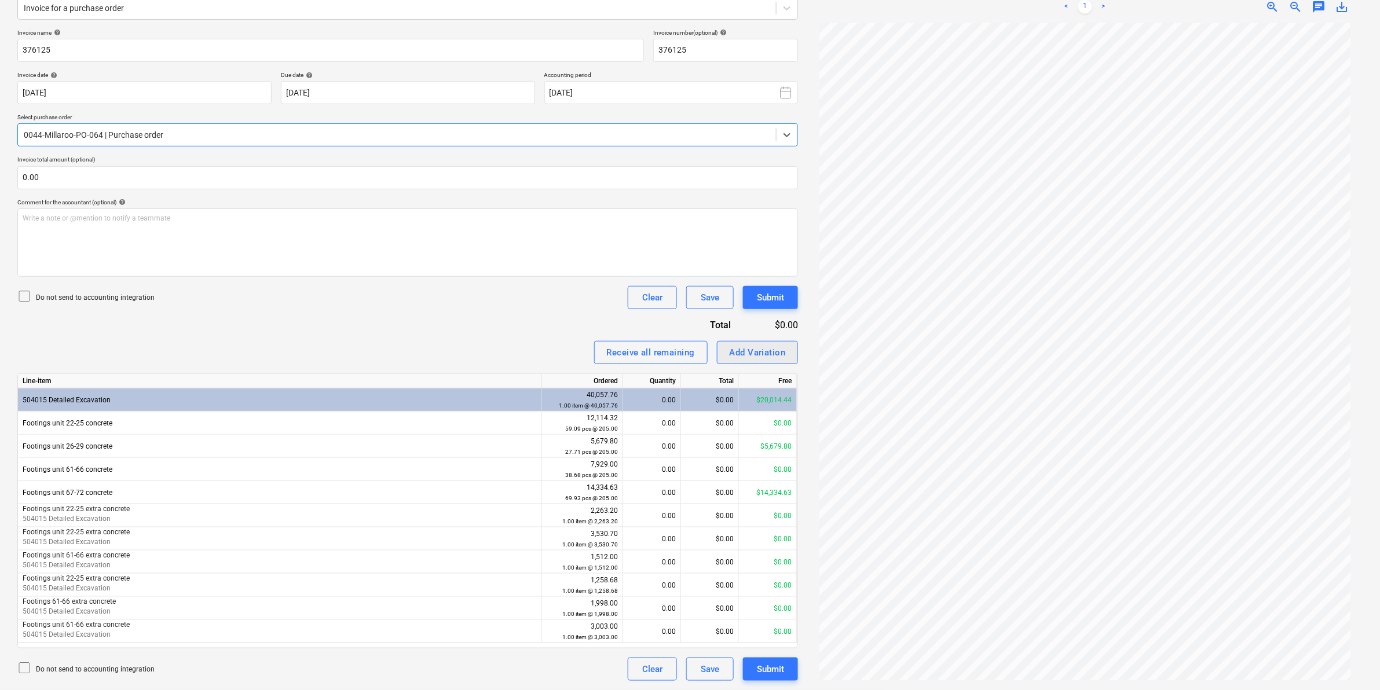
click at [756, 348] on div "Add Variation" at bounding box center [758, 352] width 56 height 15
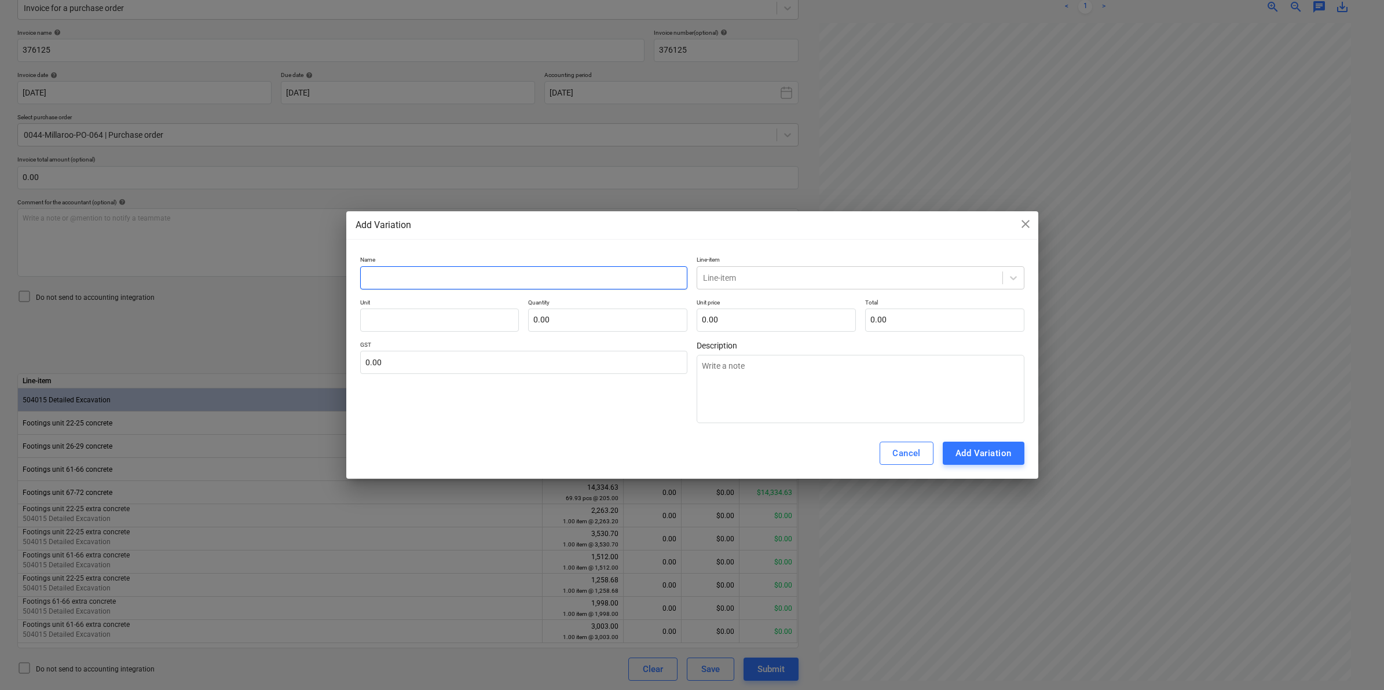
click at [481, 269] on input "text" at bounding box center [524, 277] width 328 height 23
click at [788, 286] on div "Line-item" at bounding box center [861, 277] width 328 height 23
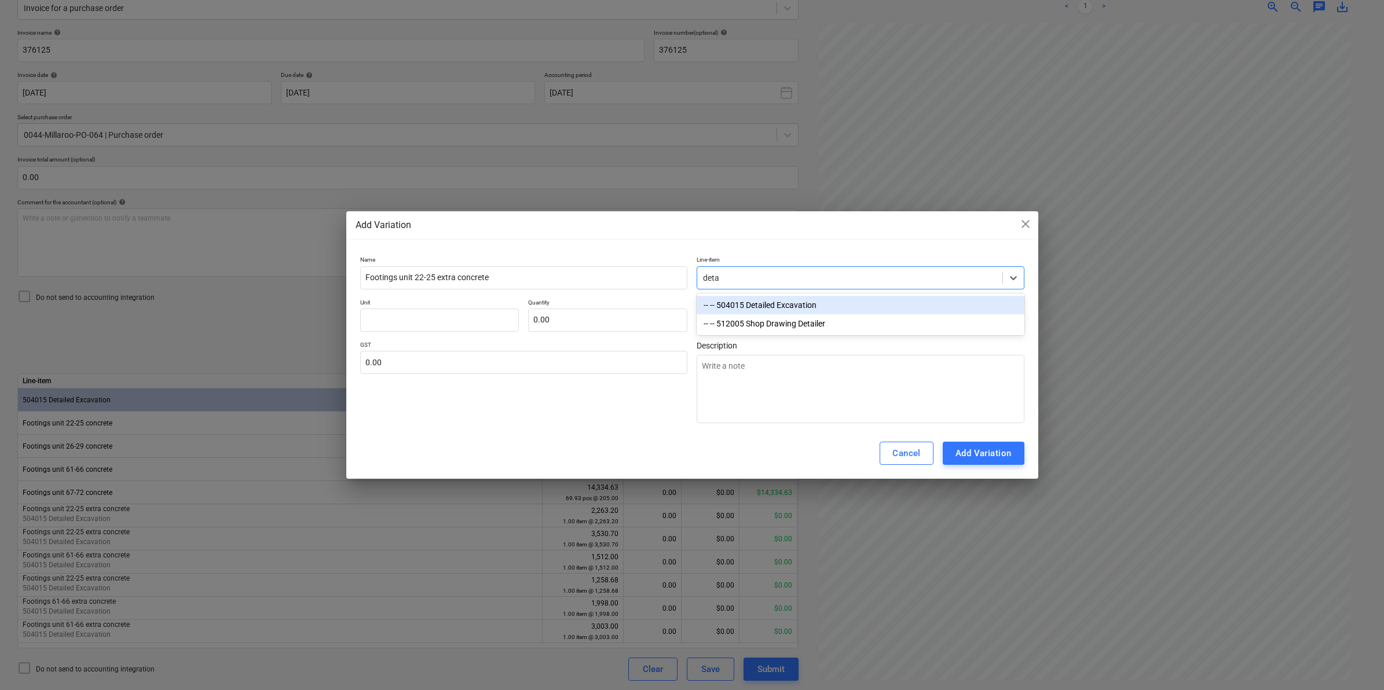
click at [774, 301] on div "-- -- 504015 Detailed Excavation" at bounding box center [861, 305] width 328 height 19
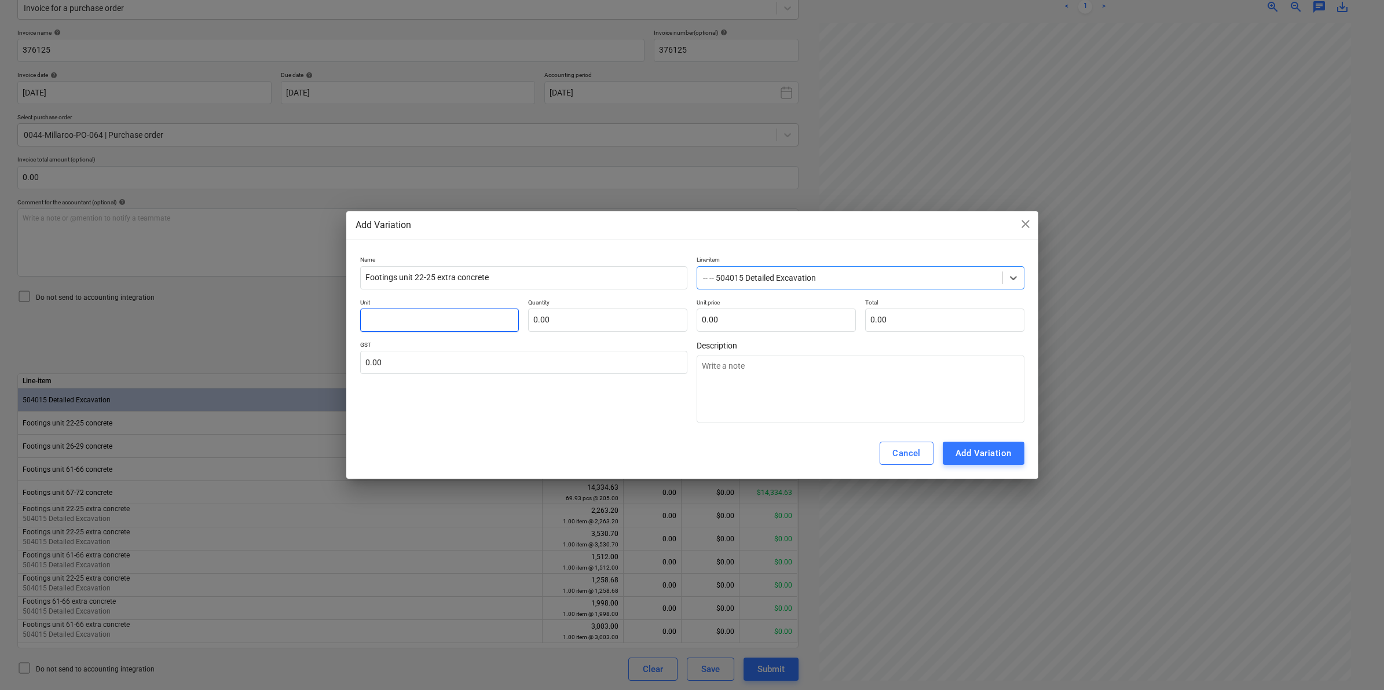
click at [451, 317] on input "text" at bounding box center [439, 320] width 159 height 23
click at [999, 445] on button "Add Variation" at bounding box center [984, 453] width 82 height 23
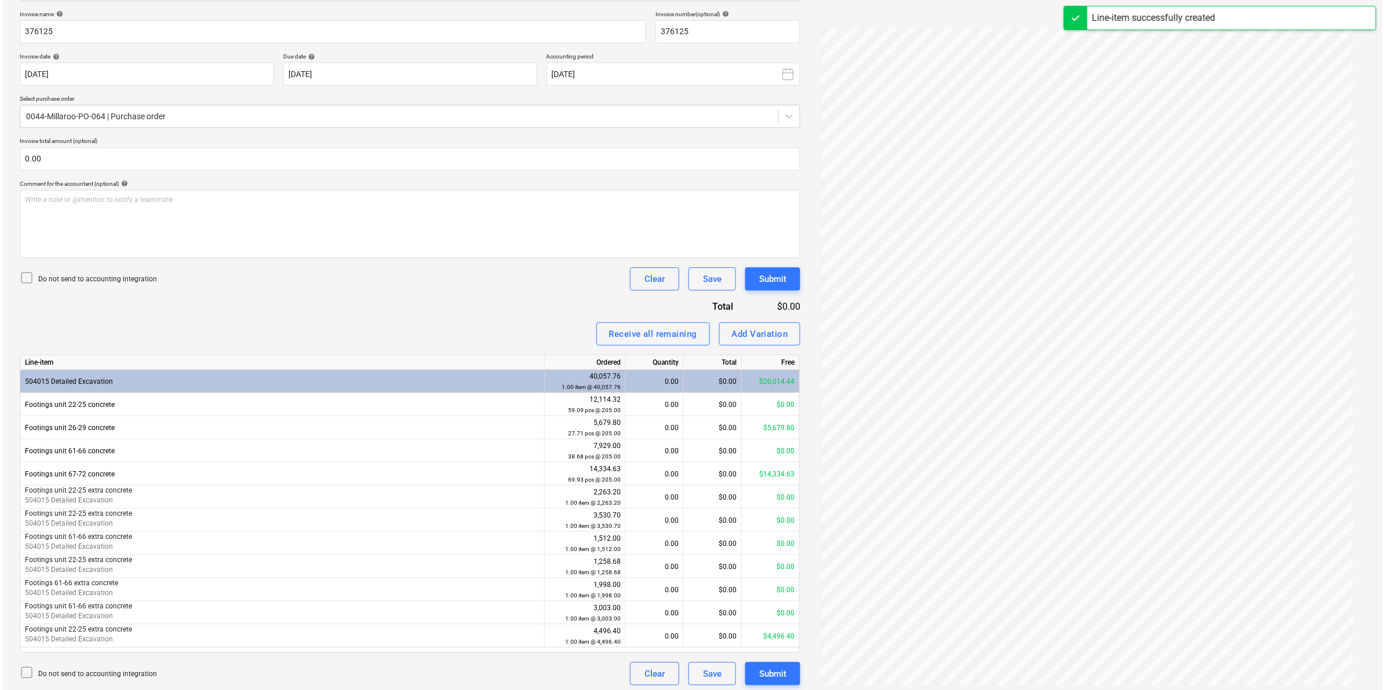
scroll to position [174, 0]
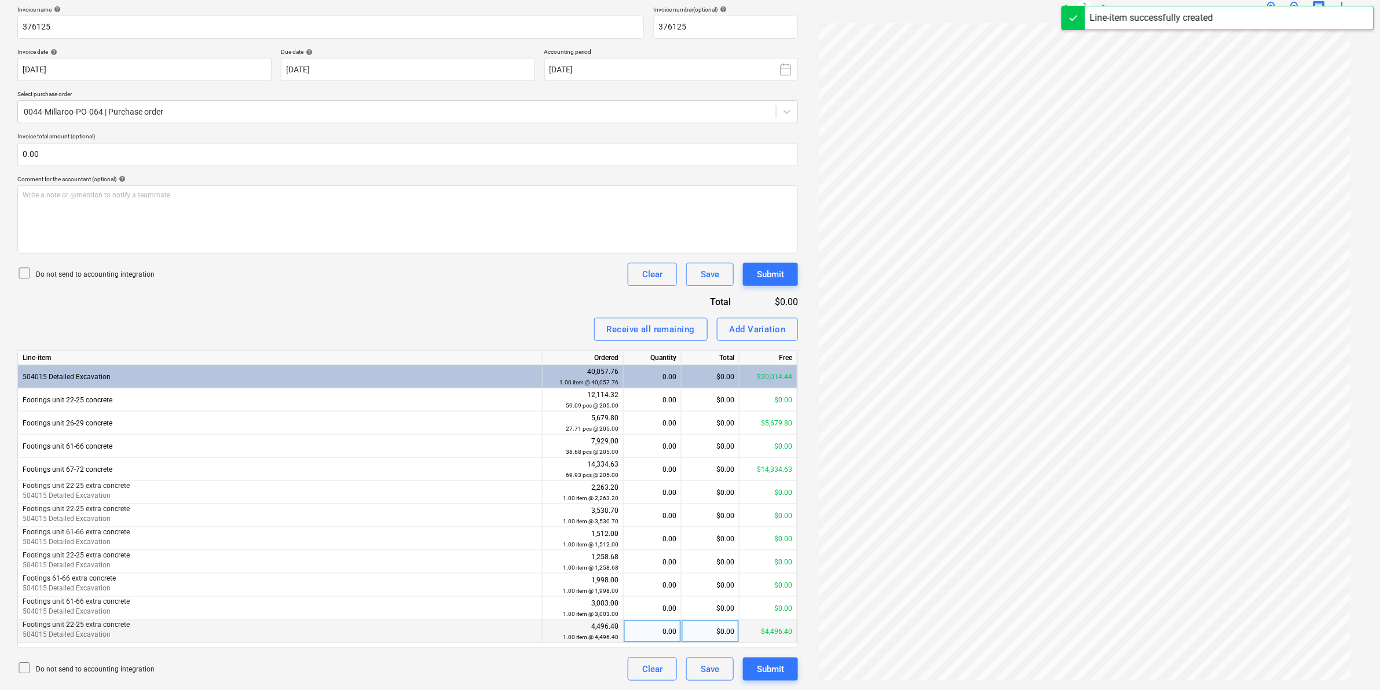
click at [664, 635] on div "0.00" at bounding box center [652, 631] width 48 height 23
click at [423, 311] on div "Invoice name help 376125 Invoice number (optional) help 376125 Invoice date hel…" at bounding box center [407, 343] width 781 height 675
click at [772, 670] on div "Submit" at bounding box center [770, 669] width 27 height 15
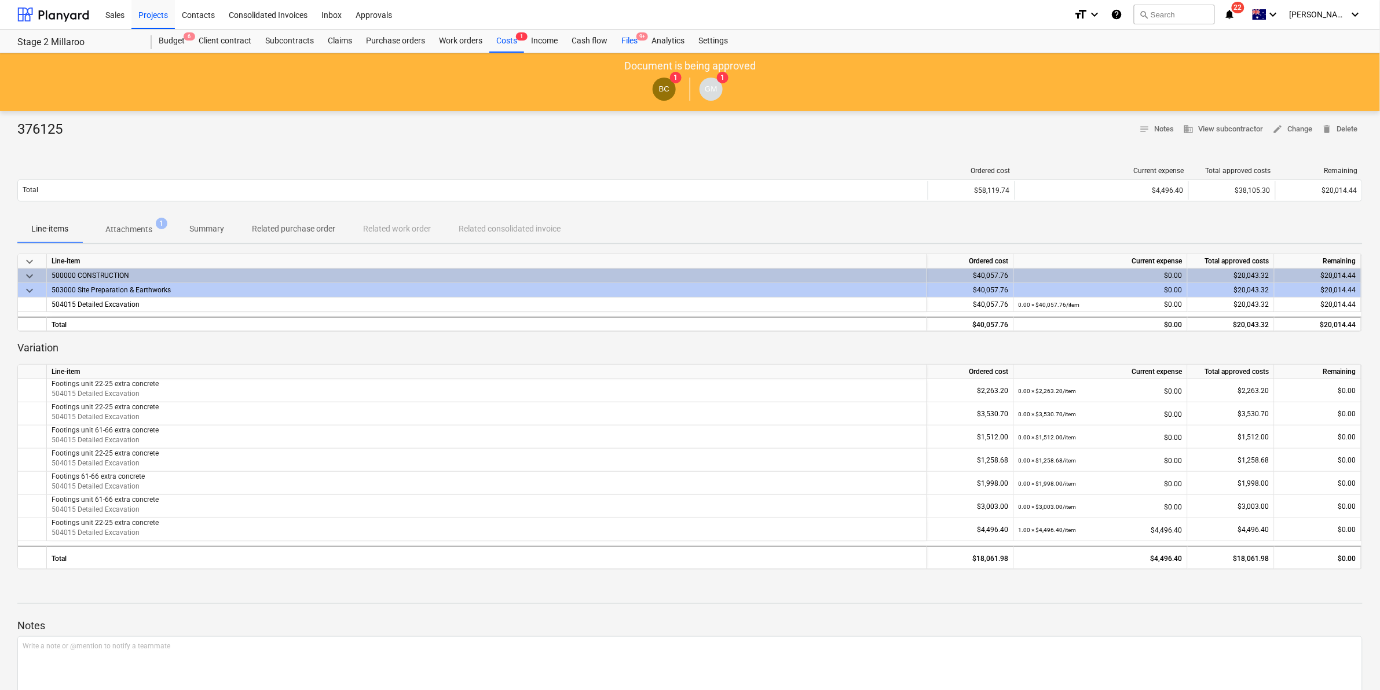
click at [624, 35] on div "Files 9+" at bounding box center [629, 41] width 30 height 23
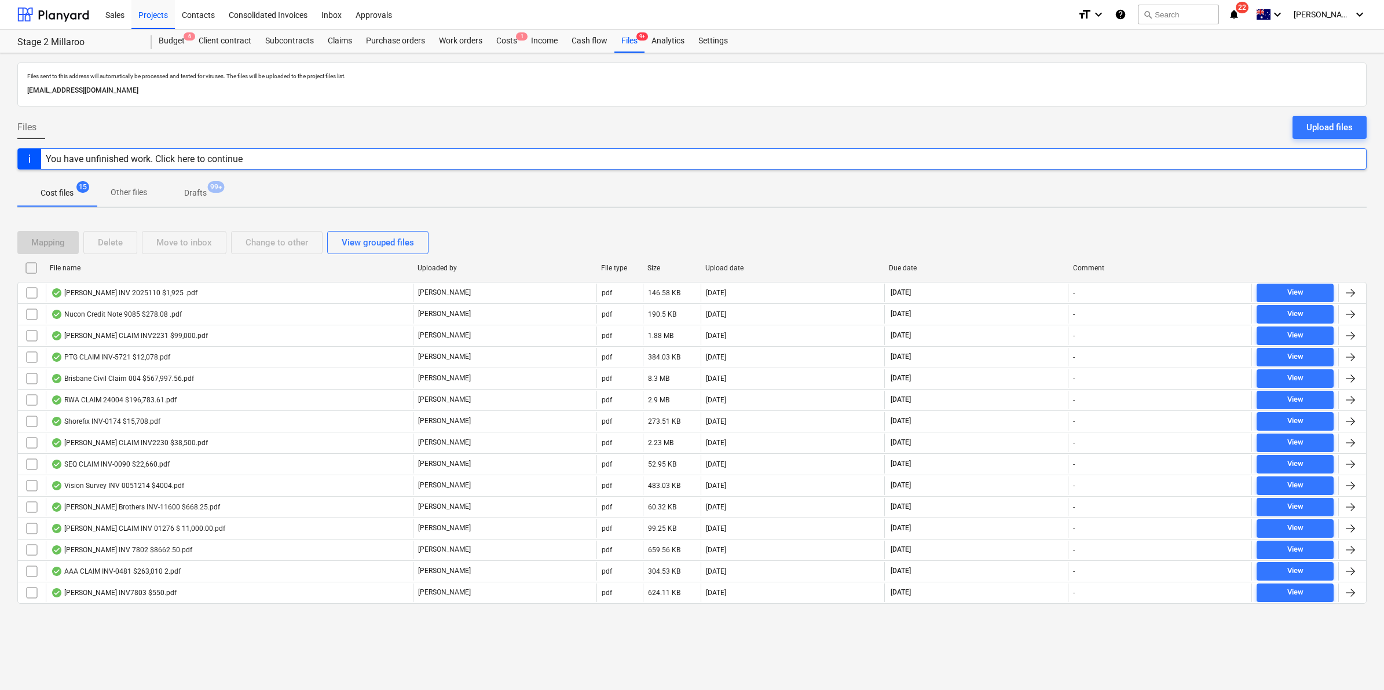
click at [153, 269] on div "File name" at bounding box center [229, 268] width 359 height 8
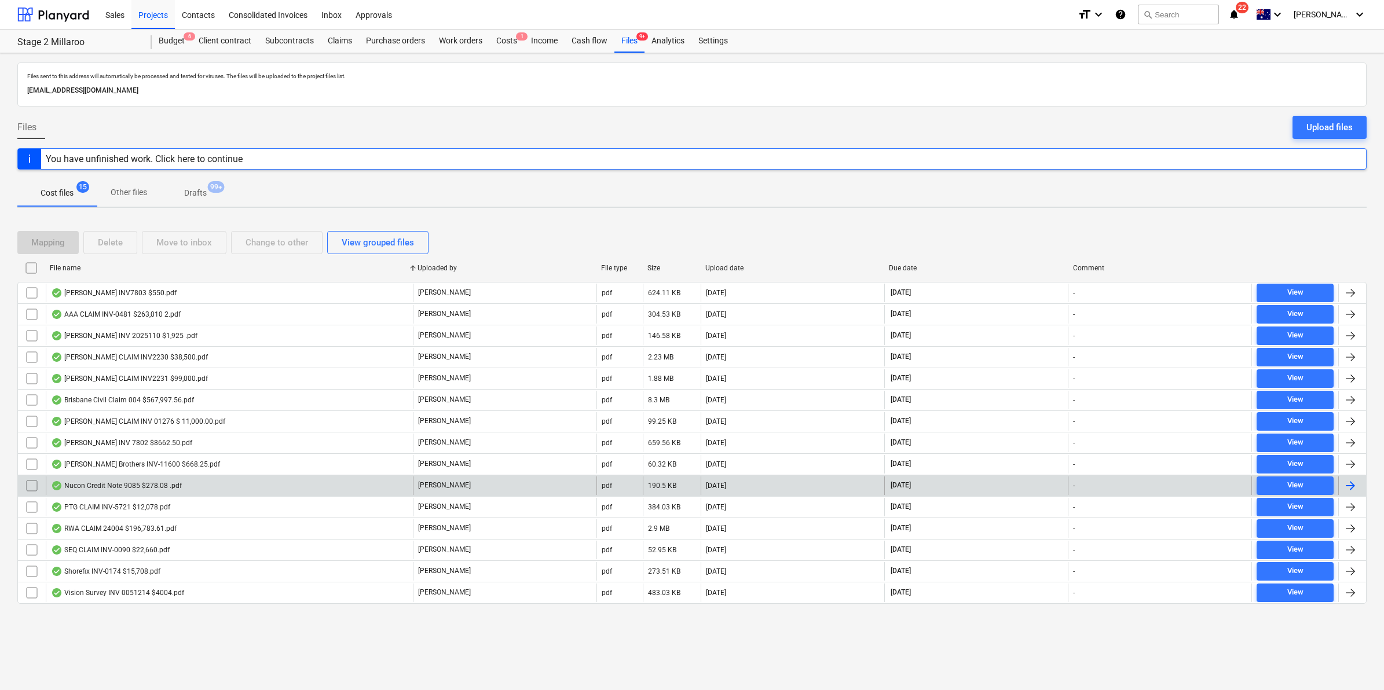
click at [168, 489] on div "Nucon Credit Note 9085 $278.08 .pdf" at bounding box center [116, 485] width 131 height 9
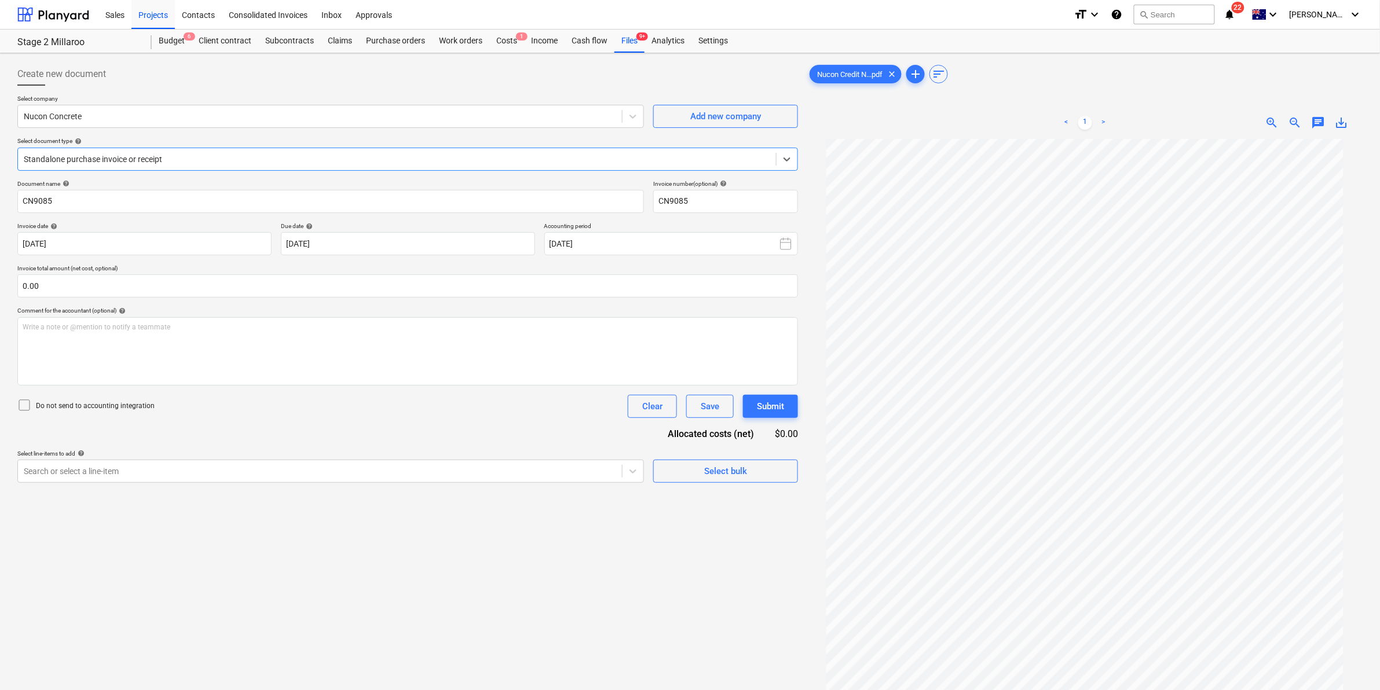
click at [281, 151] on div "Standalone purchase invoice or receipt" at bounding box center [397, 159] width 758 height 16
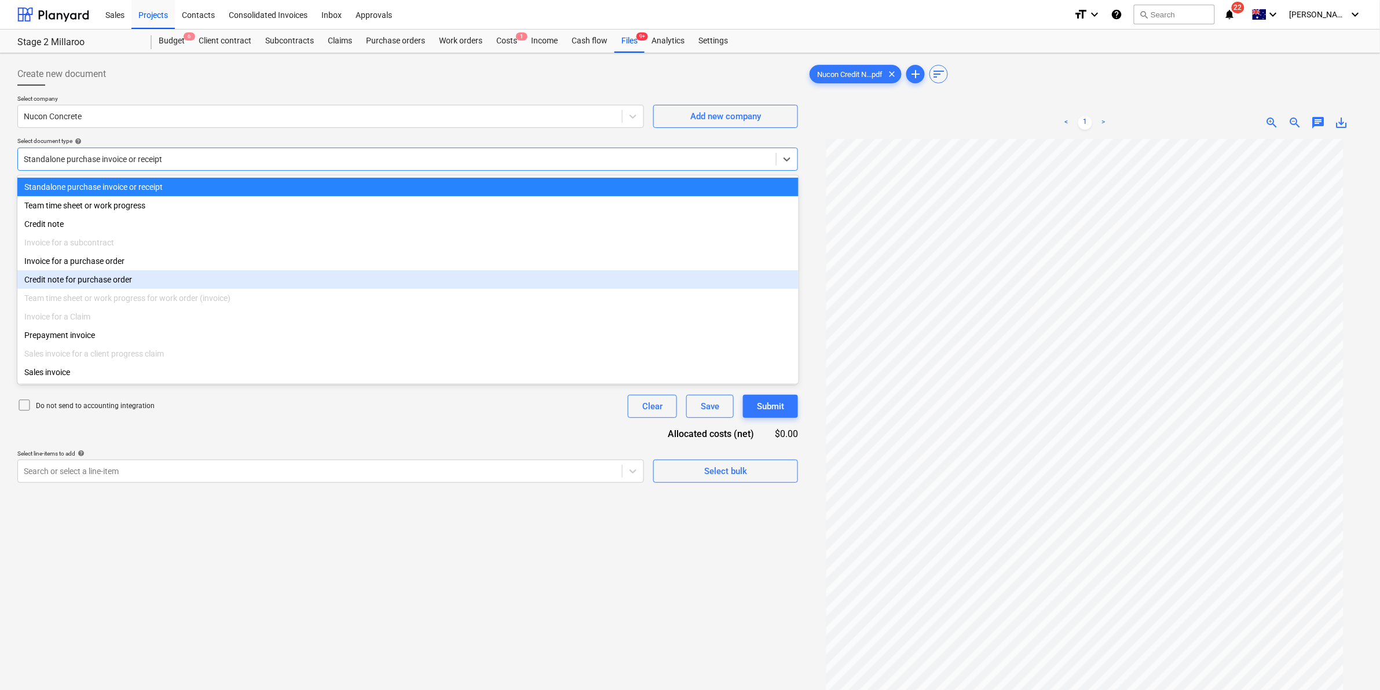
click at [125, 280] on div "Credit note for purchase order" at bounding box center [407, 279] width 781 height 19
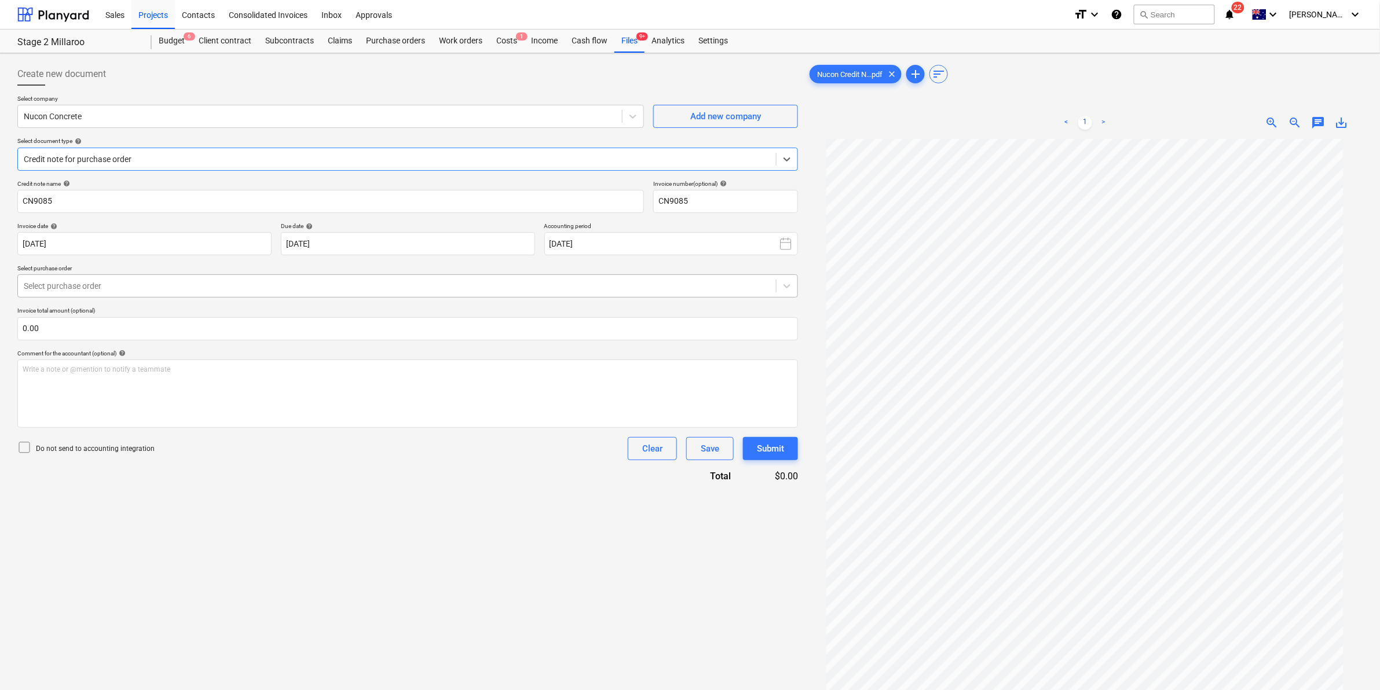
click at [129, 280] on div at bounding box center [397, 286] width 747 height 12
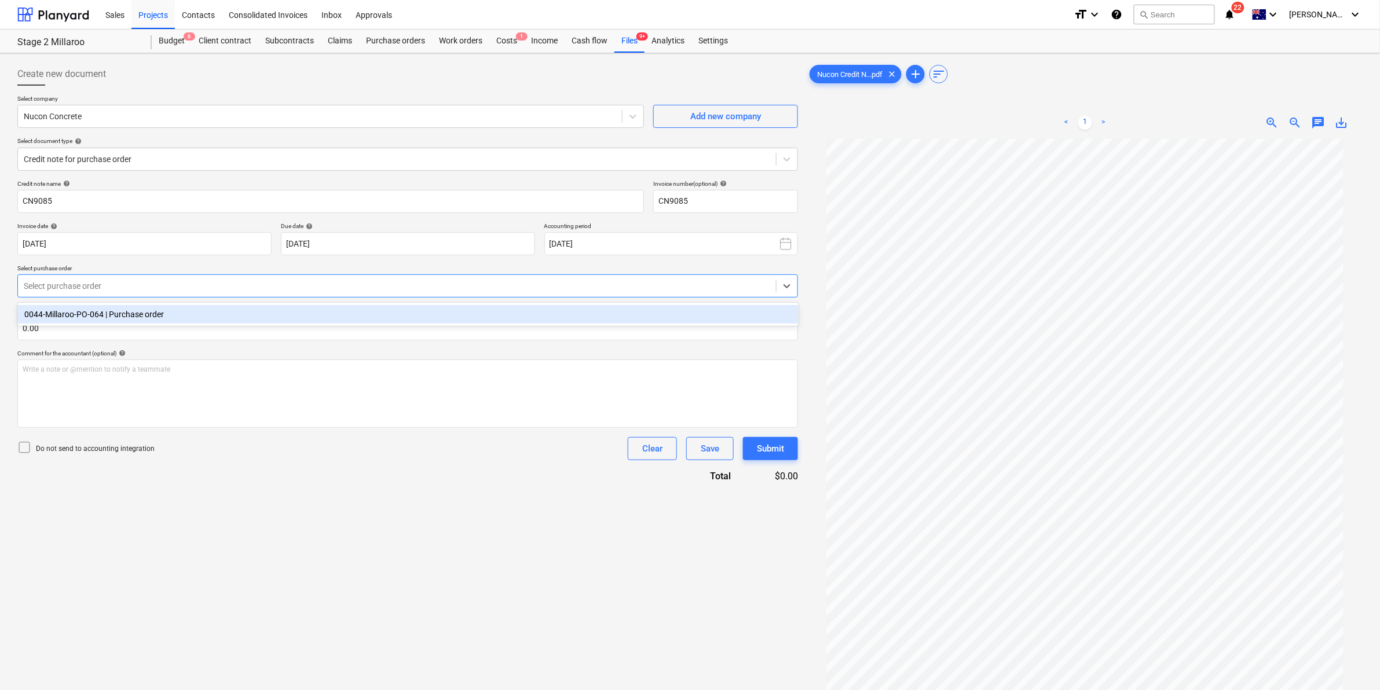
click at [119, 314] on div "0044-Millaroo-PO-064 | Purchase order" at bounding box center [407, 314] width 781 height 19
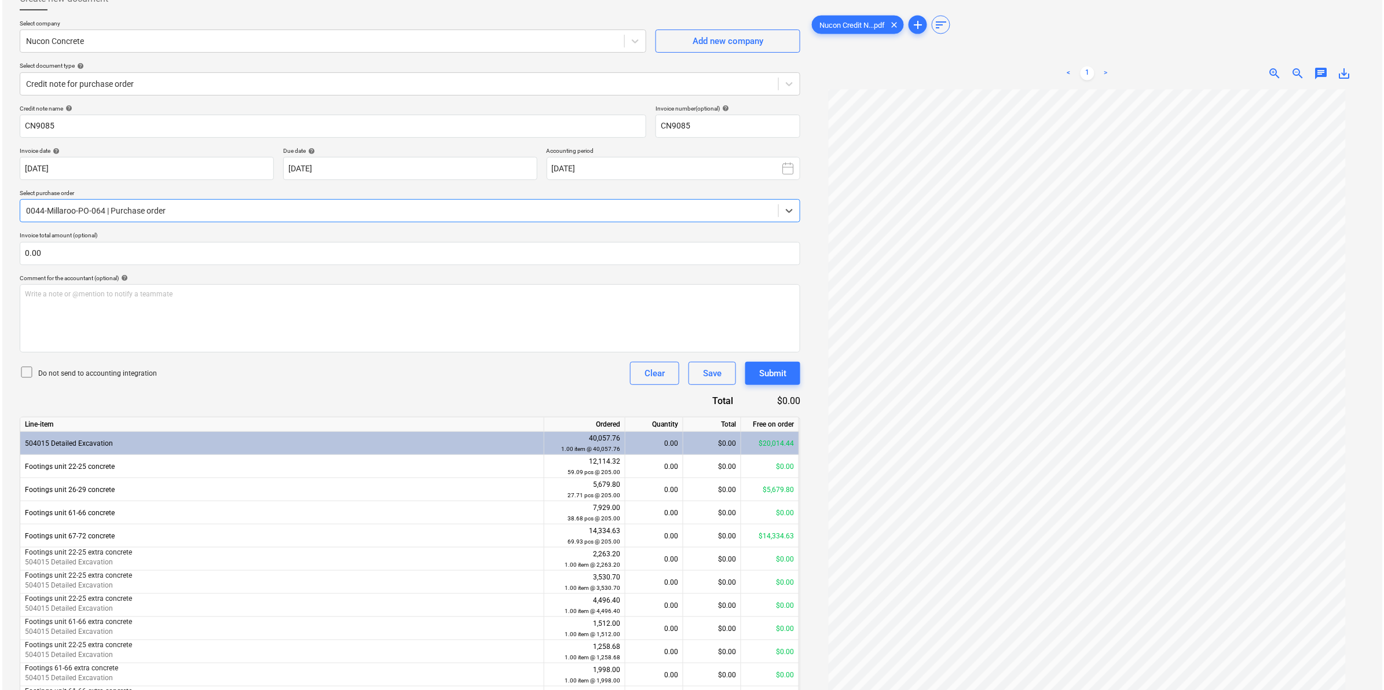
scroll to position [142, 0]
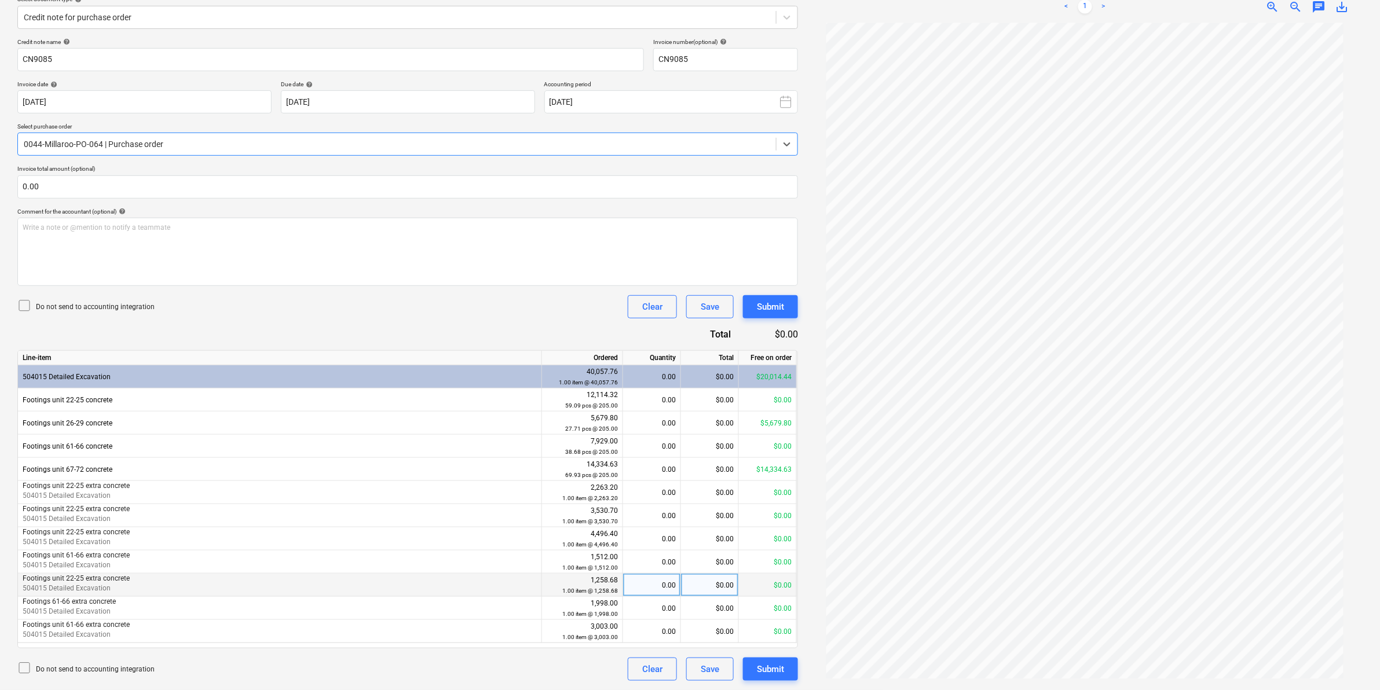
click at [707, 586] on div "$0.00" at bounding box center [710, 585] width 58 height 23
click at [771, 305] on div "Submit" at bounding box center [770, 306] width 27 height 15
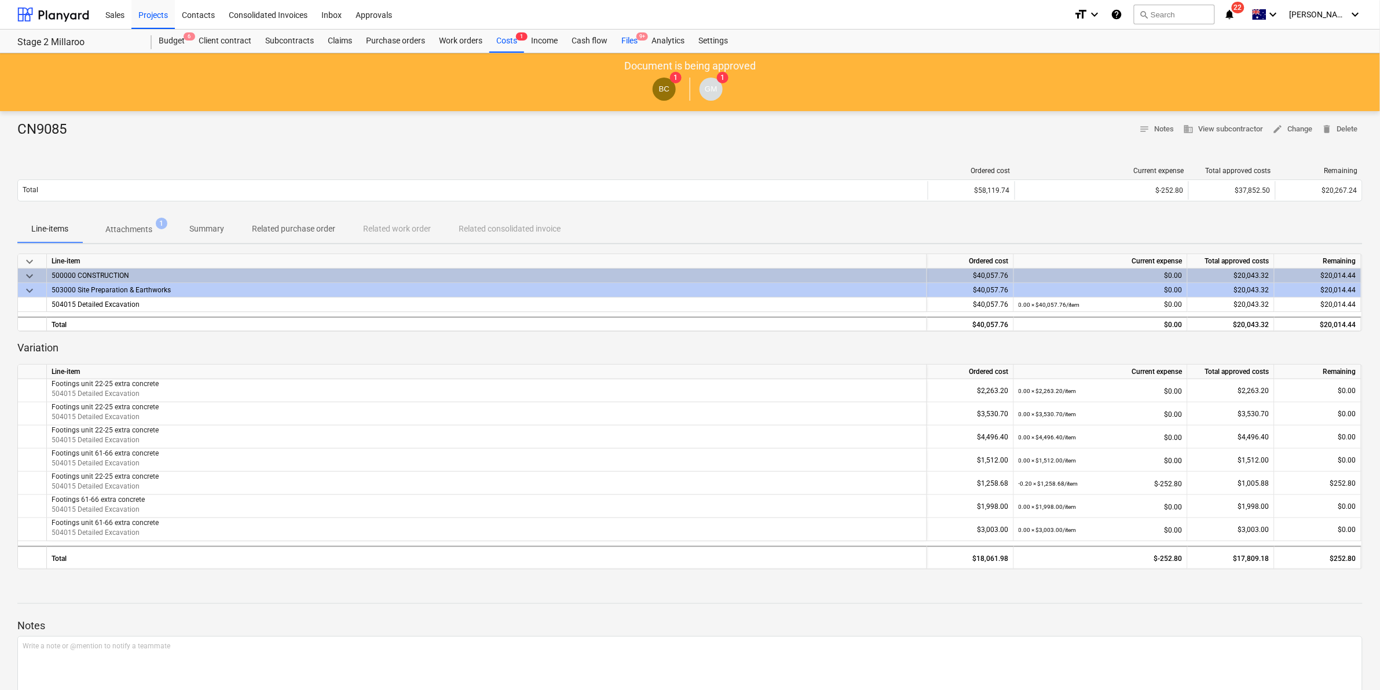
click at [627, 38] on div "Files 9+" at bounding box center [629, 41] width 30 height 23
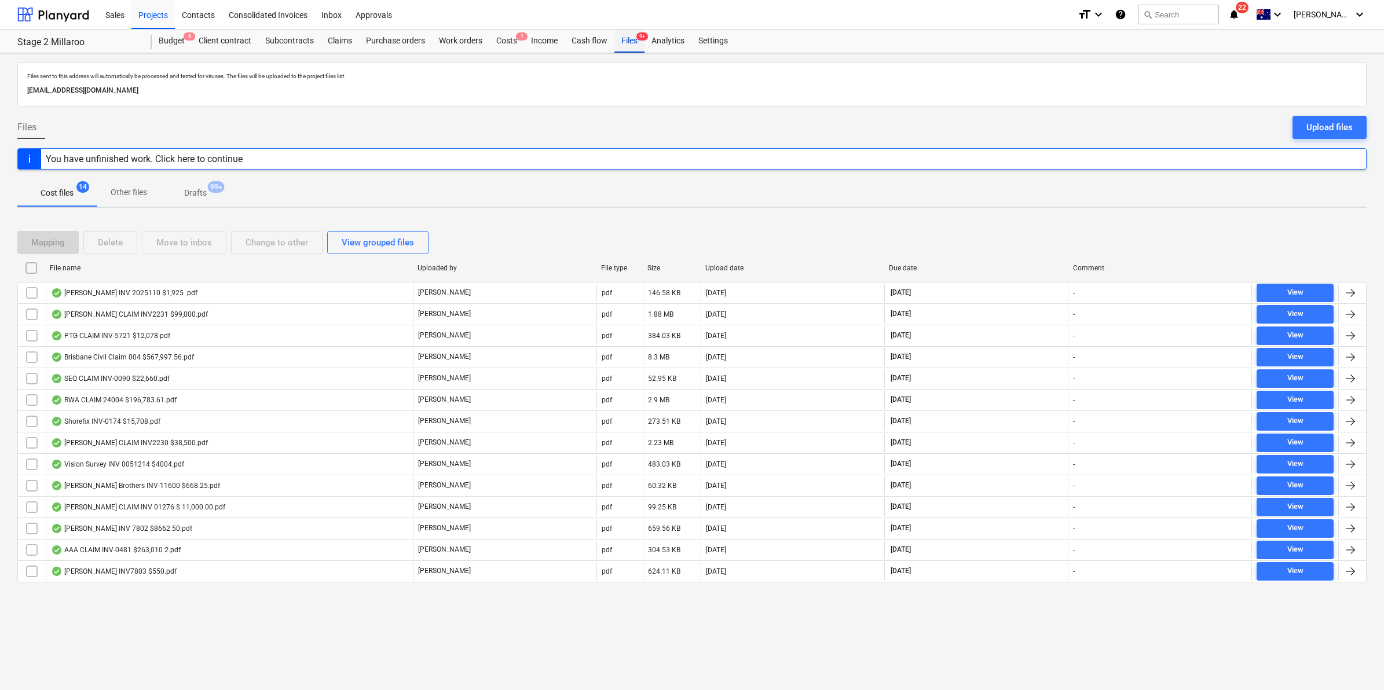
click at [630, 35] on div "Files 9+" at bounding box center [629, 41] width 30 height 23
click at [520, 36] on span "1" at bounding box center [522, 36] width 12 height 8
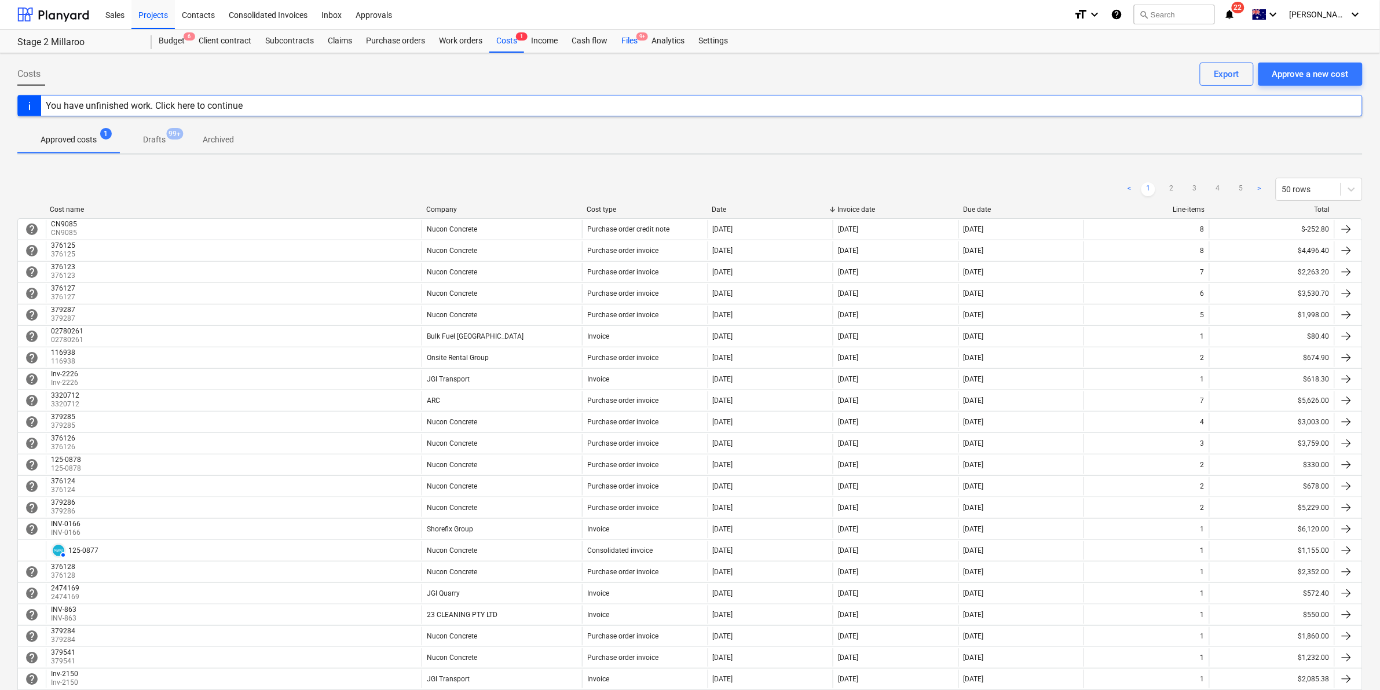
click at [624, 41] on div "Files 9+" at bounding box center [629, 41] width 30 height 23
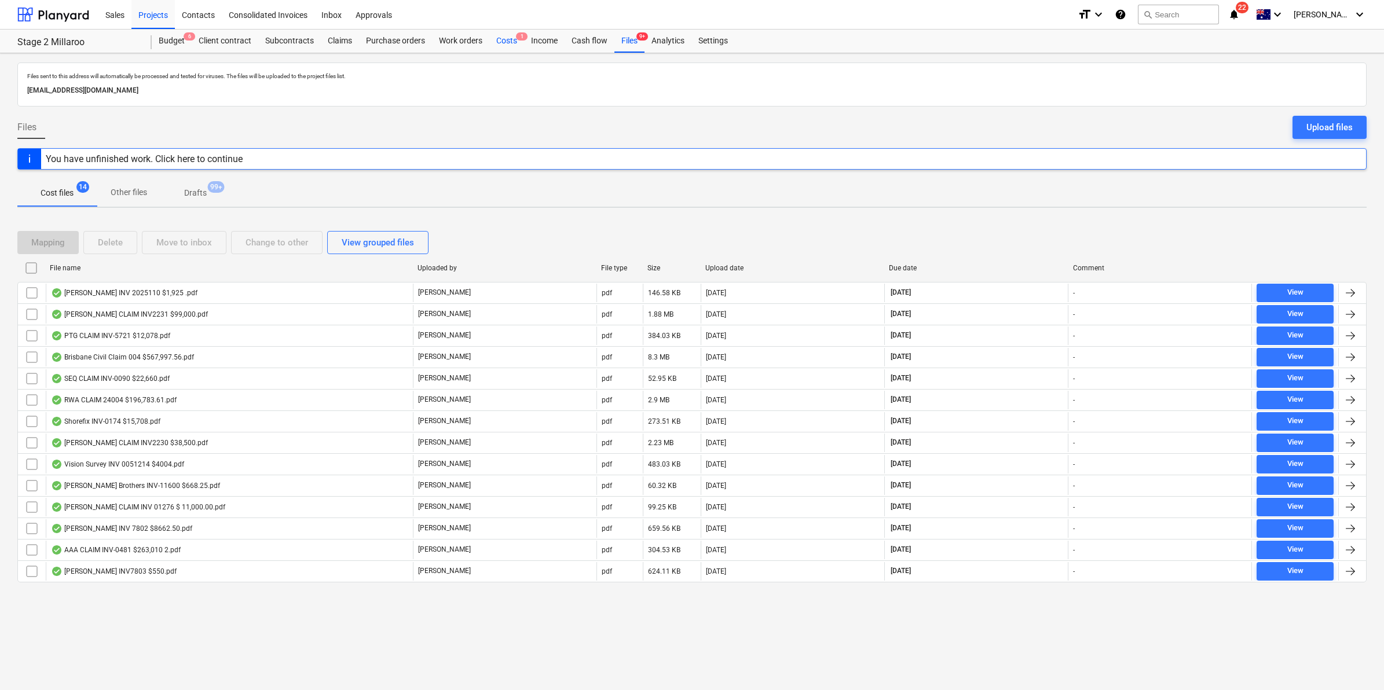
click at [506, 39] on div "Costs 1" at bounding box center [506, 41] width 35 height 23
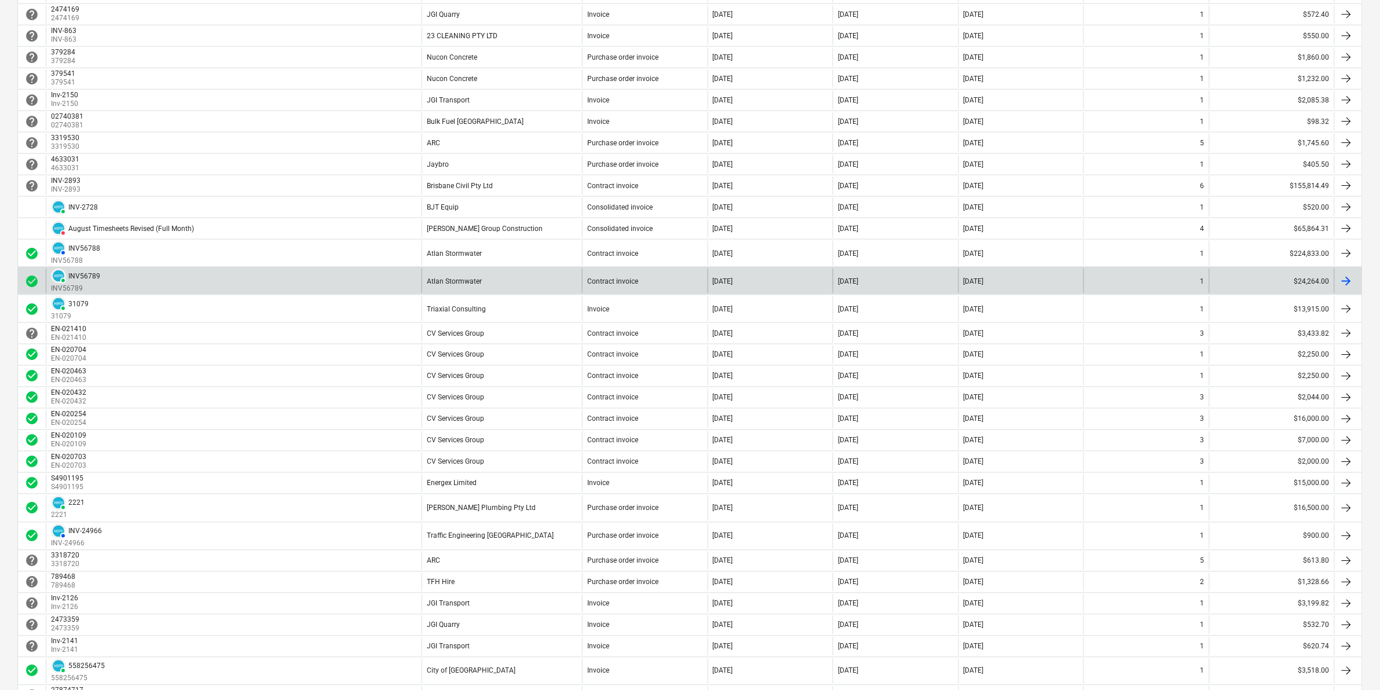
scroll to position [709, 0]
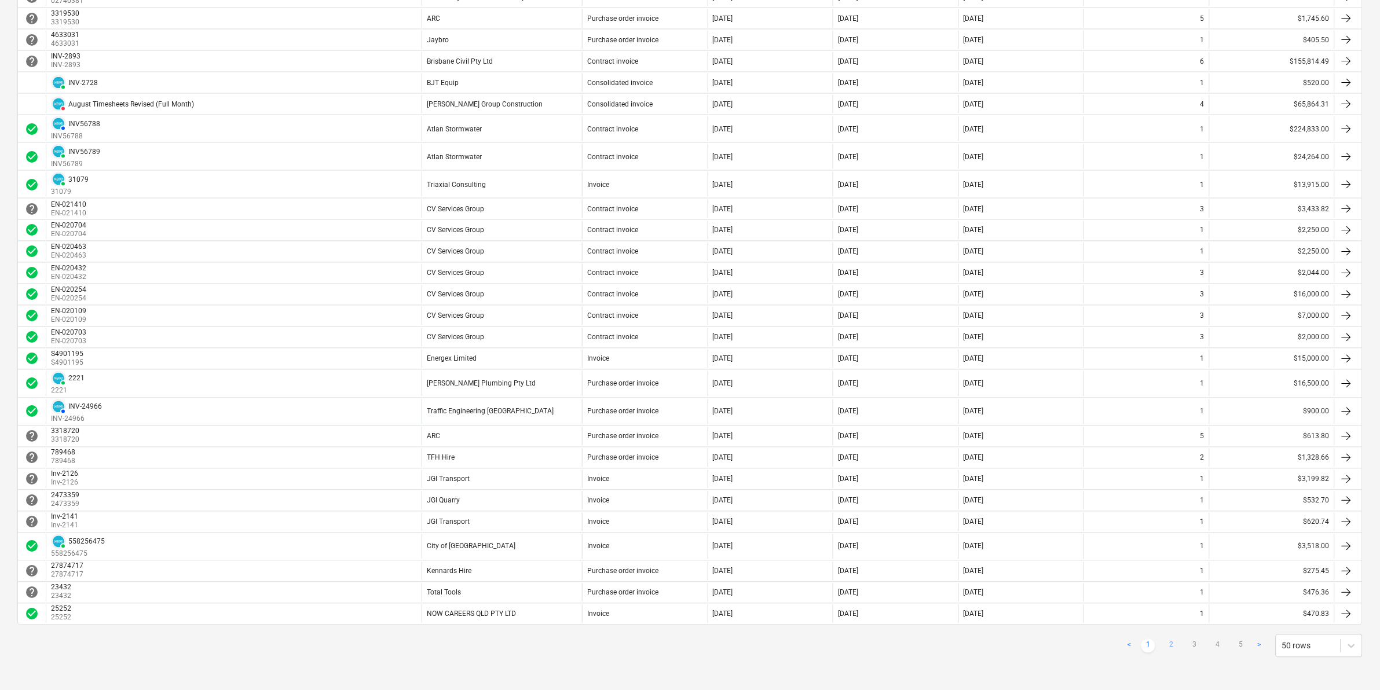
click at [1169, 646] on link "2" at bounding box center [1172, 646] width 14 height 14
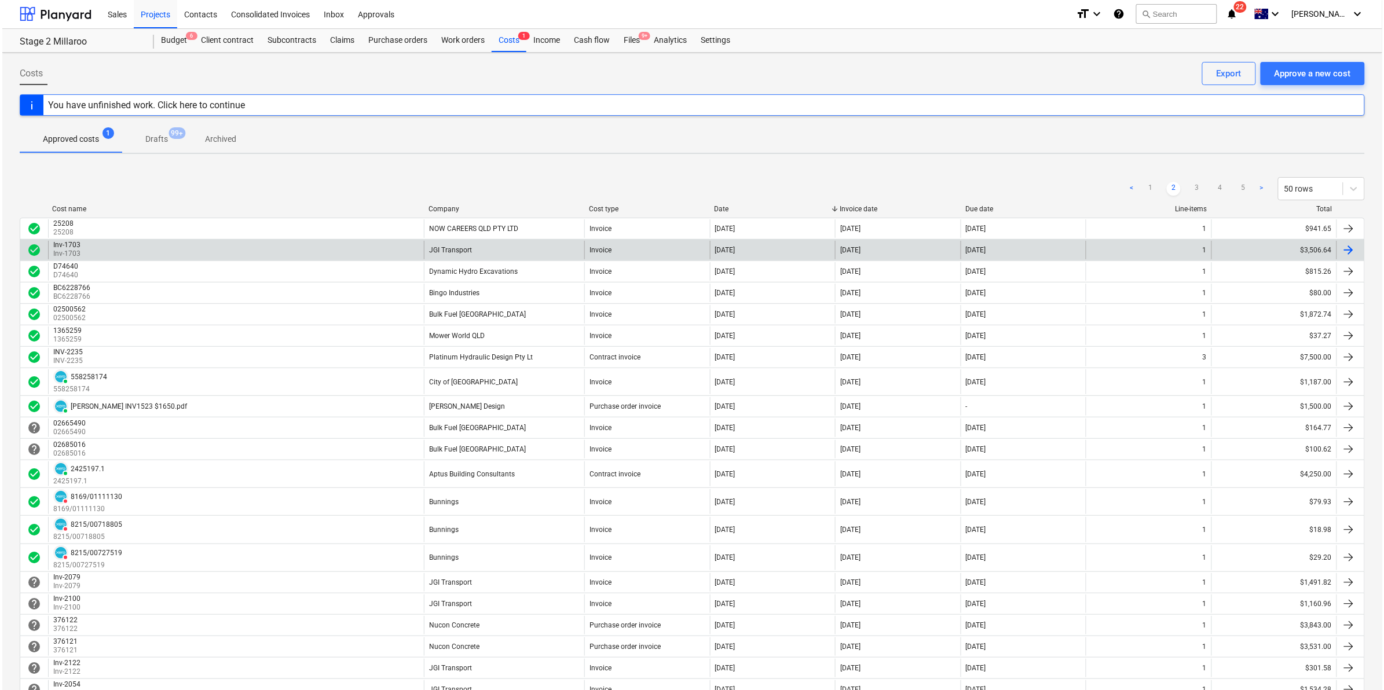
scroll to position [0, 0]
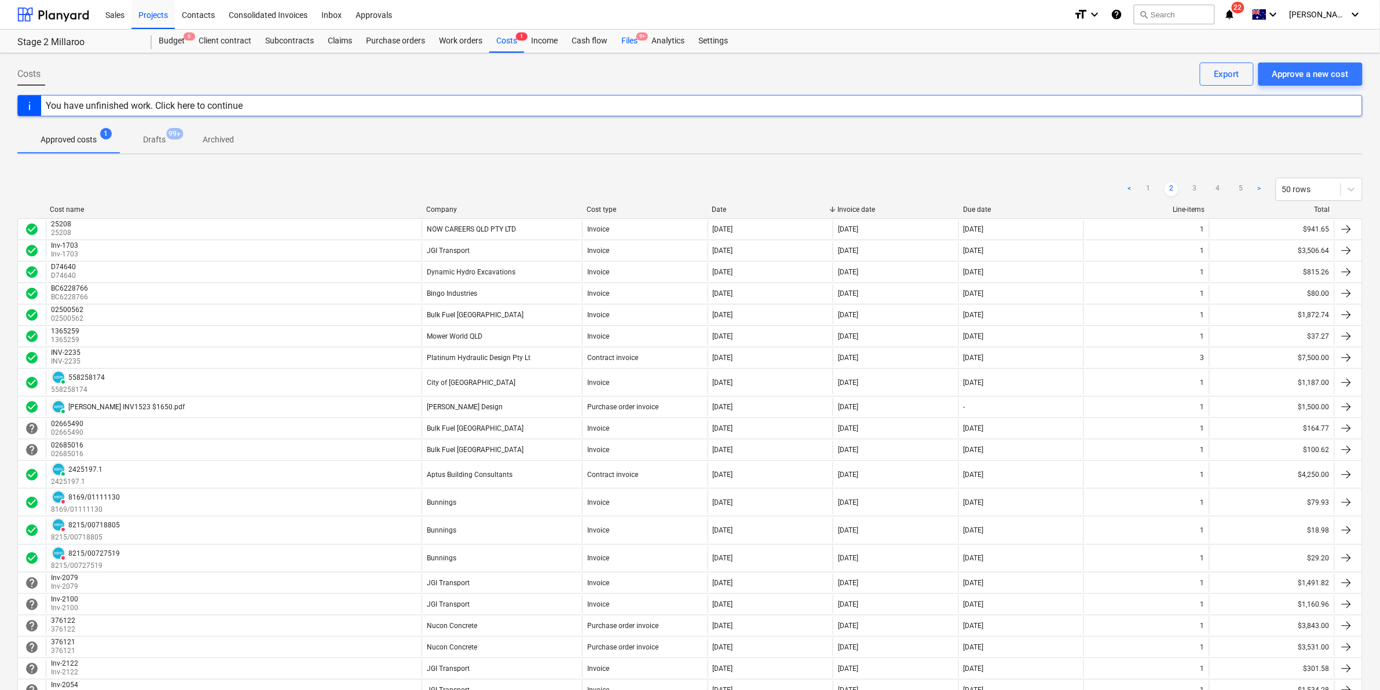
click at [629, 41] on div "Files 9+" at bounding box center [629, 41] width 30 height 23
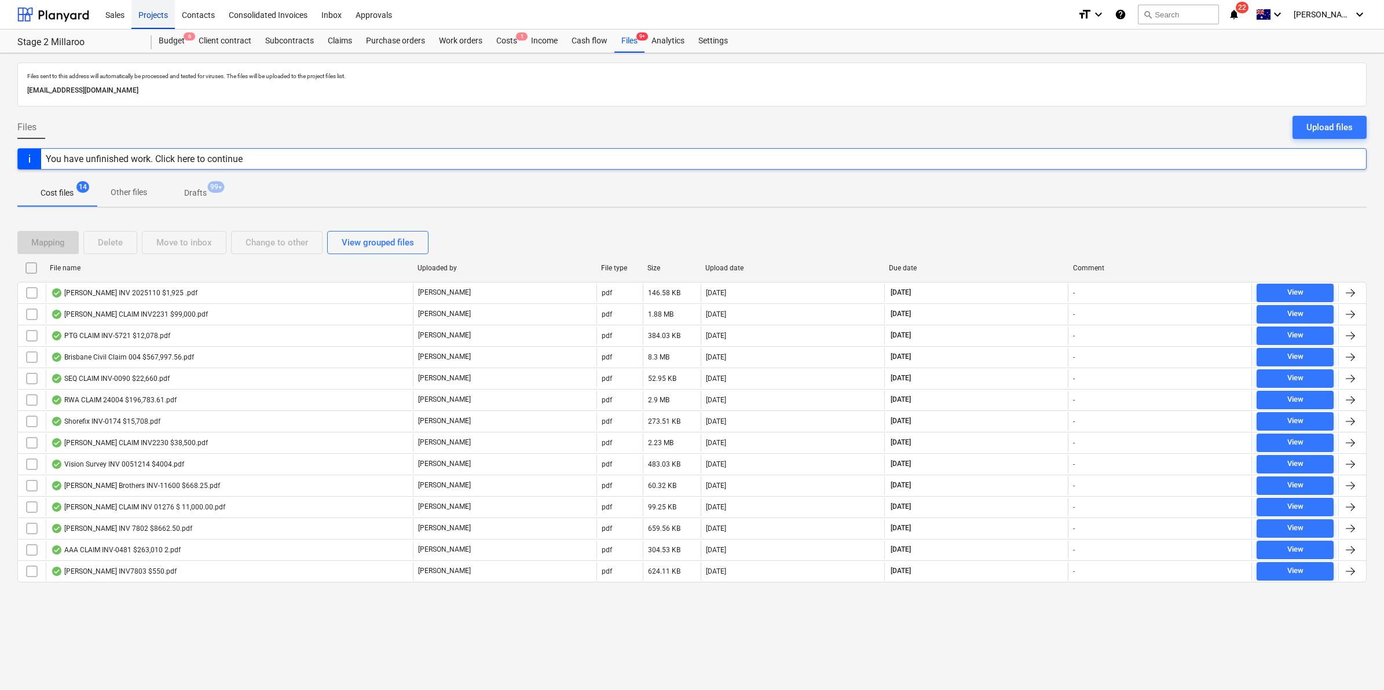
click at [154, 15] on div "Projects" at bounding box center [152, 14] width 43 height 30
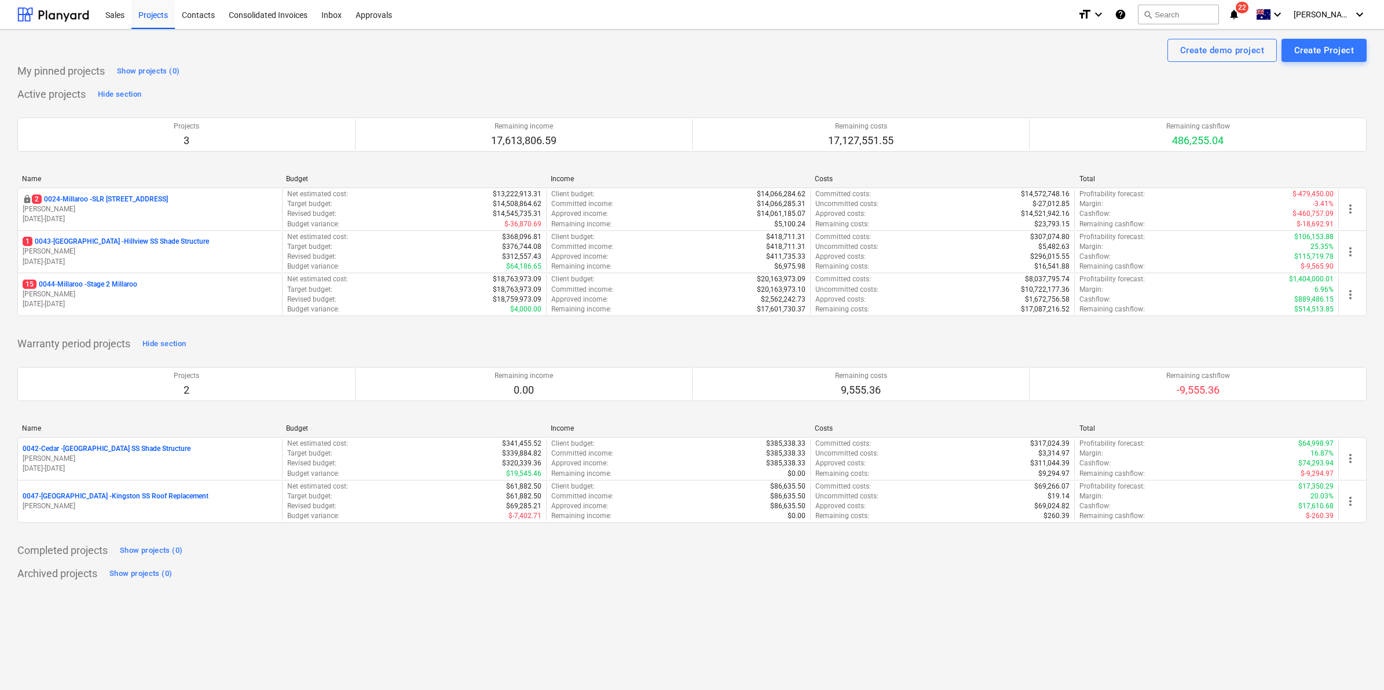
click at [1240, 12] on icon "notifications" at bounding box center [1234, 15] width 12 height 14
click at [950, 74] on div "My pinned projects Show projects (0)" at bounding box center [691, 71] width 1349 height 19
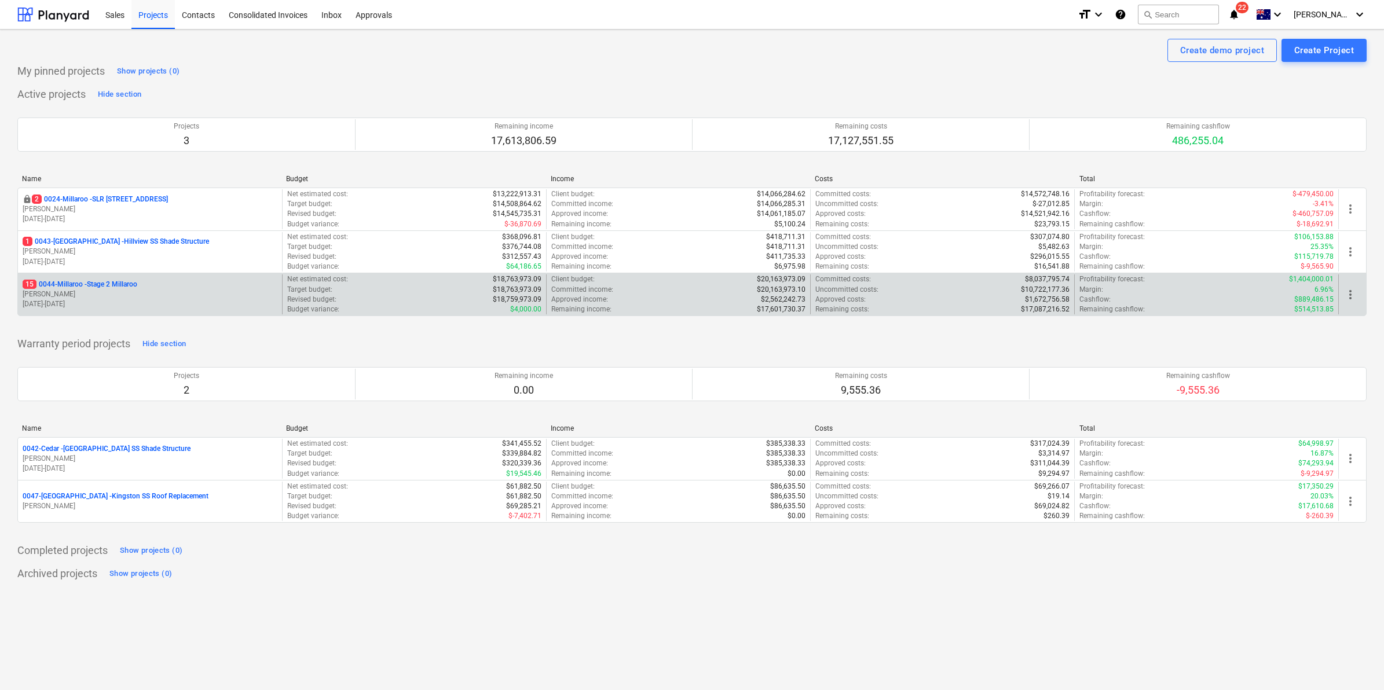
click at [120, 281] on p "15 0044-Millaroo - Stage 2 Millaroo" at bounding box center [80, 285] width 115 height 10
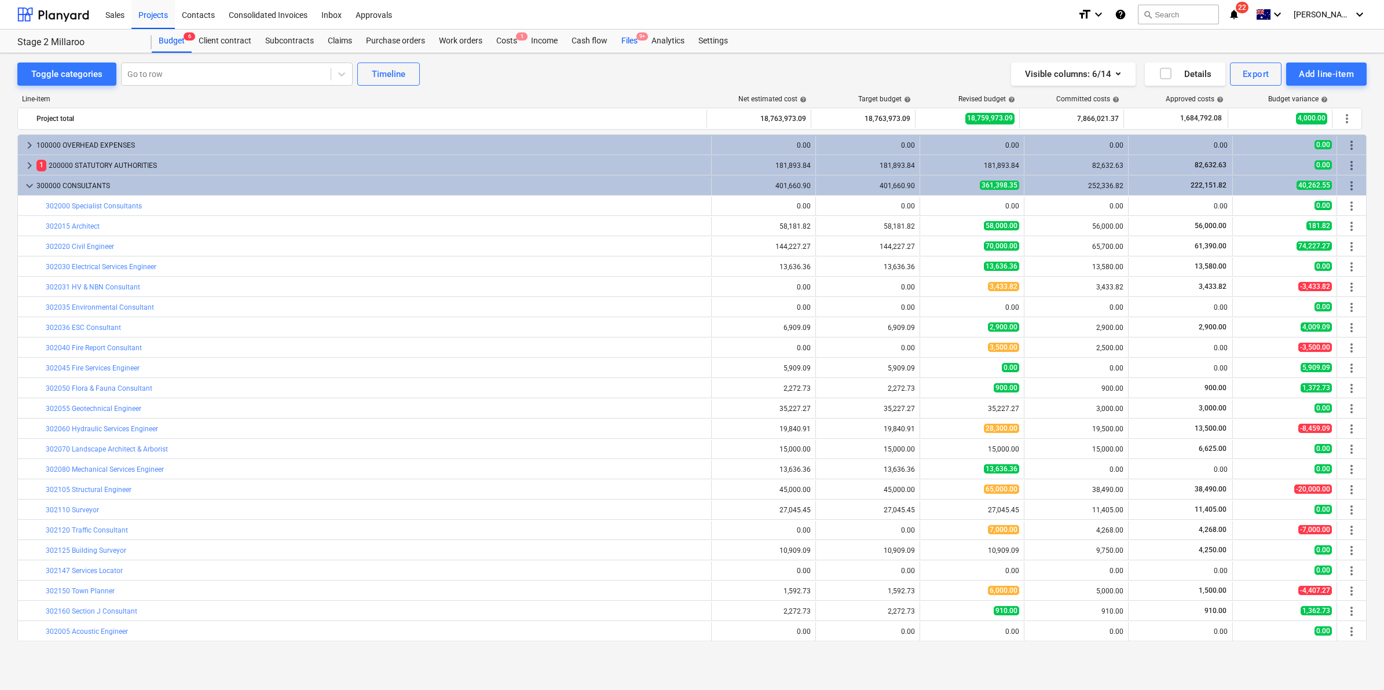
click at [627, 43] on div "Files 9+" at bounding box center [629, 41] width 30 height 23
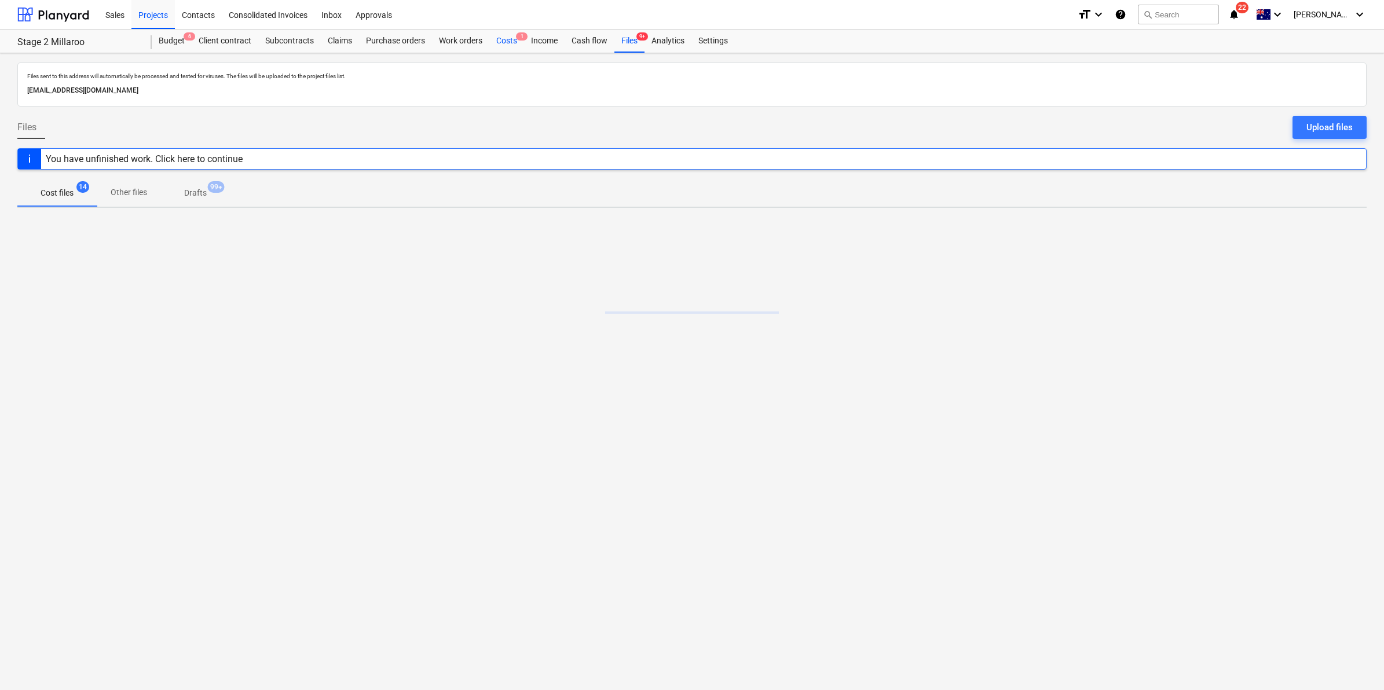
click at [503, 41] on div "Costs 1" at bounding box center [506, 41] width 35 height 23
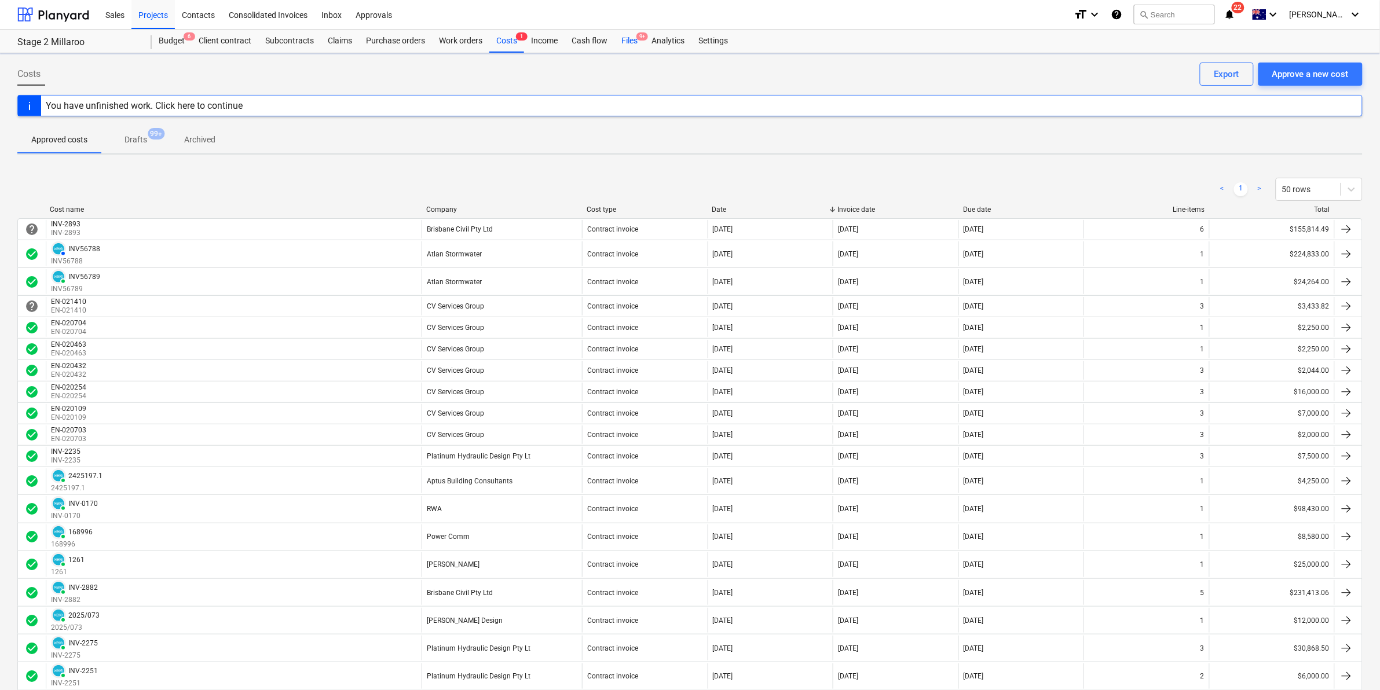
click at [634, 45] on div "Files 9+" at bounding box center [629, 41] width 30 height 23
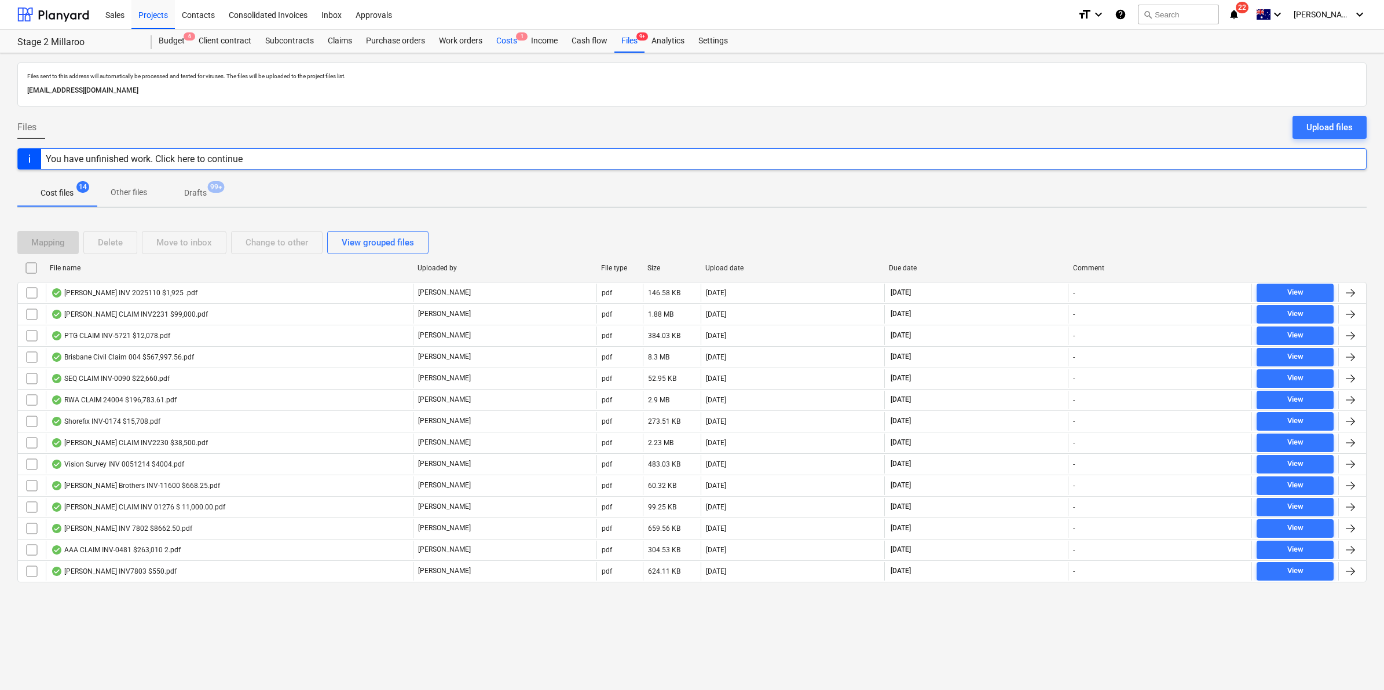
click at [509, 38] on div "Costs 1" at bounding box center [506, 41] width 35 height 23
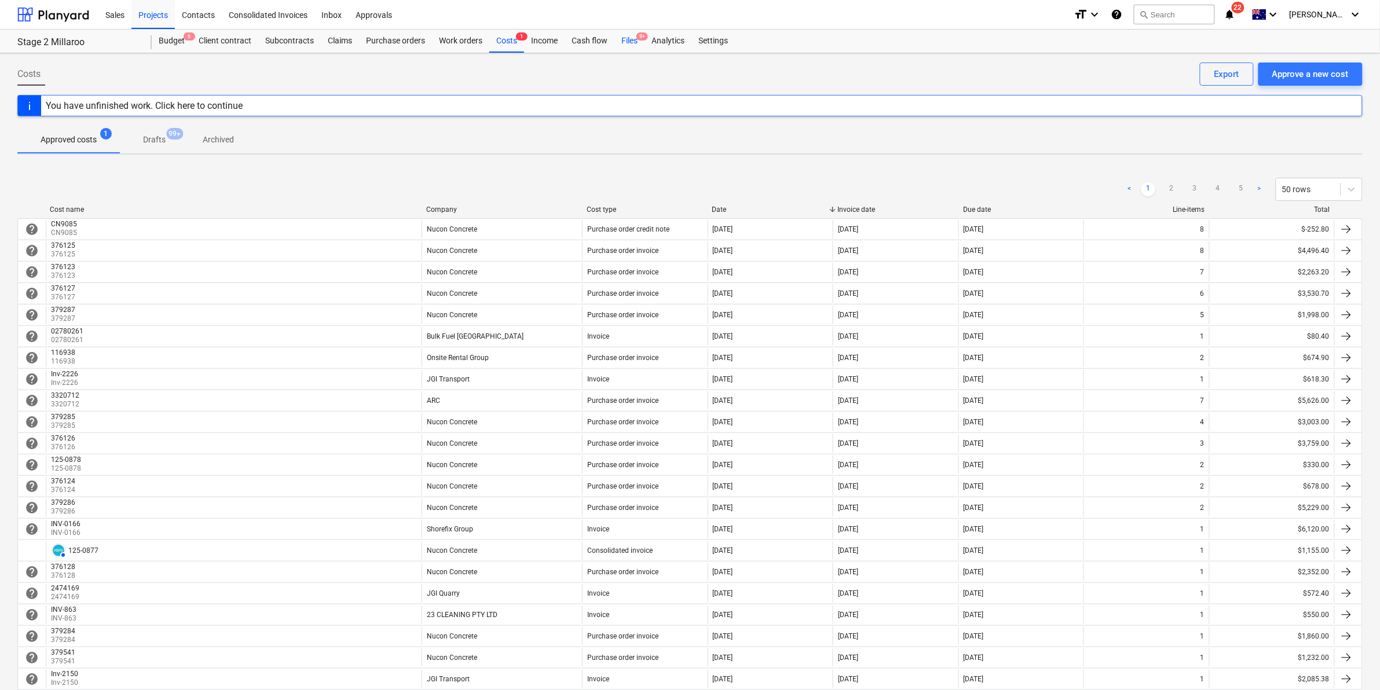
click at [620, 39] on div "Files 9+" at bounding box center [629, 41] width 30 height 23
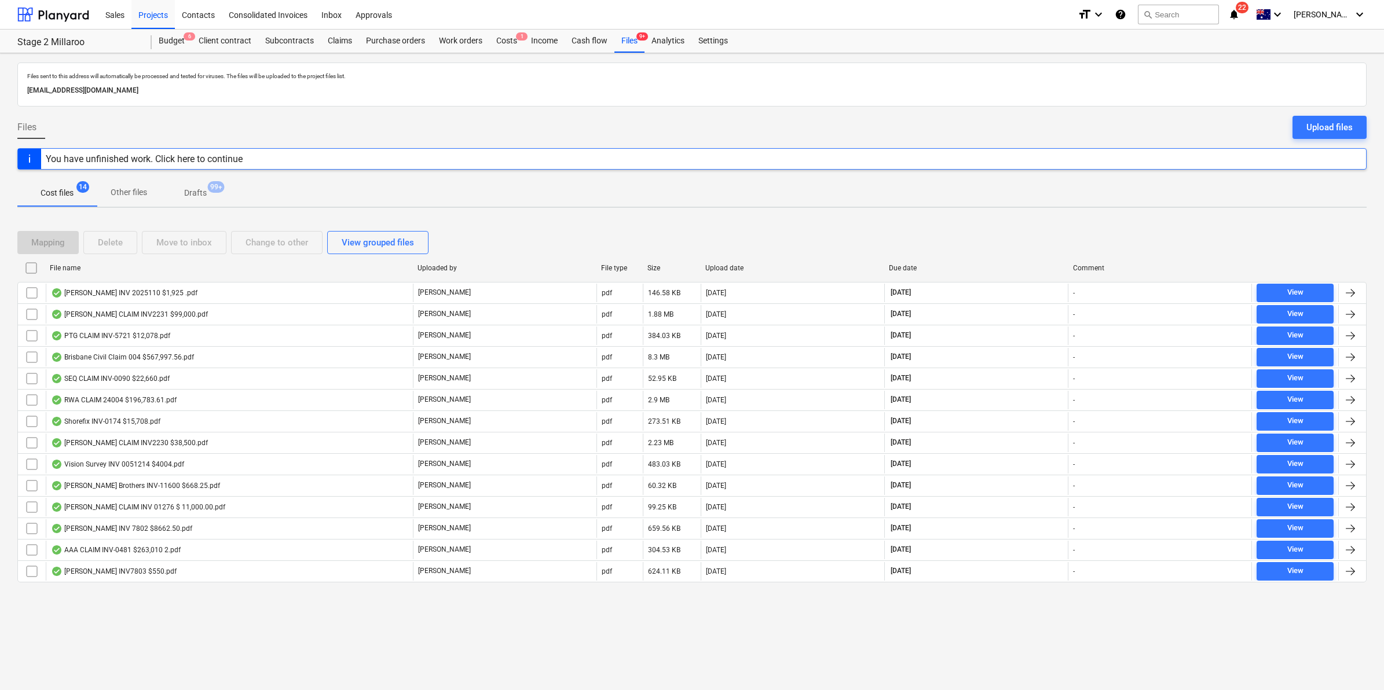
click at [1240, 18] on icon "notifications" at bounding box center [1234, 15] width 12 height 14
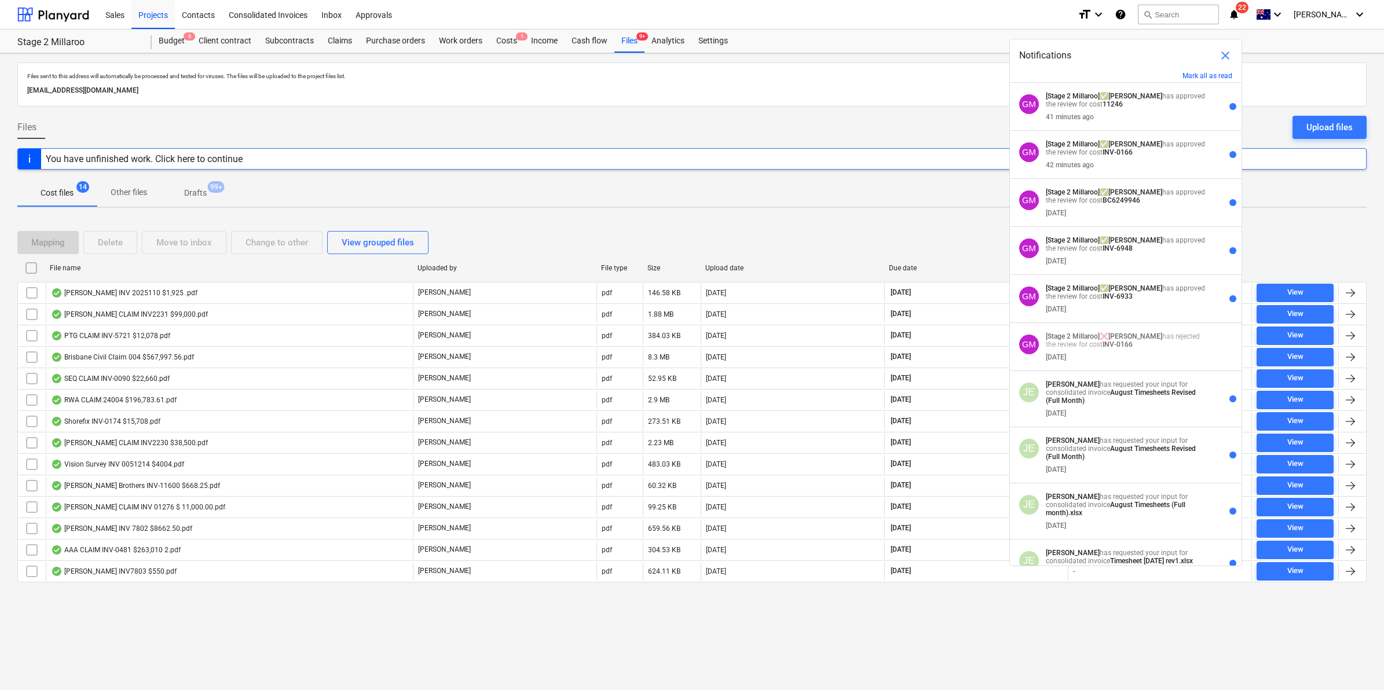
drag, startPoint x: 932, startPoint y: 20, endPoint x: 943, endPoint y: 21, distance: 10.5
click at [943, 21] on div "Sales Projects Contacts Consolidated Invoices Inbox Approvals" at bounding box center [583, 14] width 970 height 29
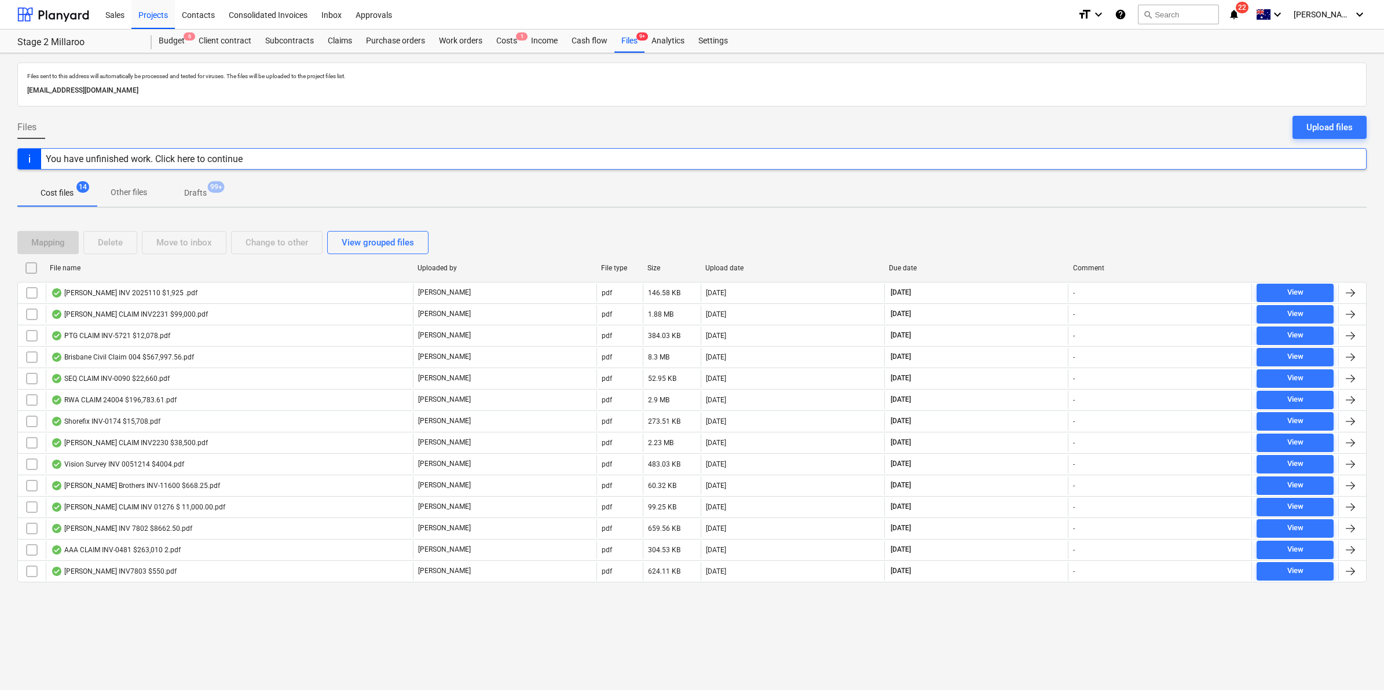
click at [1240, 14] on icon "notifications" at bounding box center [1234, 15] width 12 height 14
click at [835, 19] on div "Sales Projects Contacts Consolidated Invoices Inbox Approvals" at bounding box center [583, 14] width 970 height 29
click at [1240, 13] on icon "notifications" at bounding box center [1234, 15] width 12 height 14
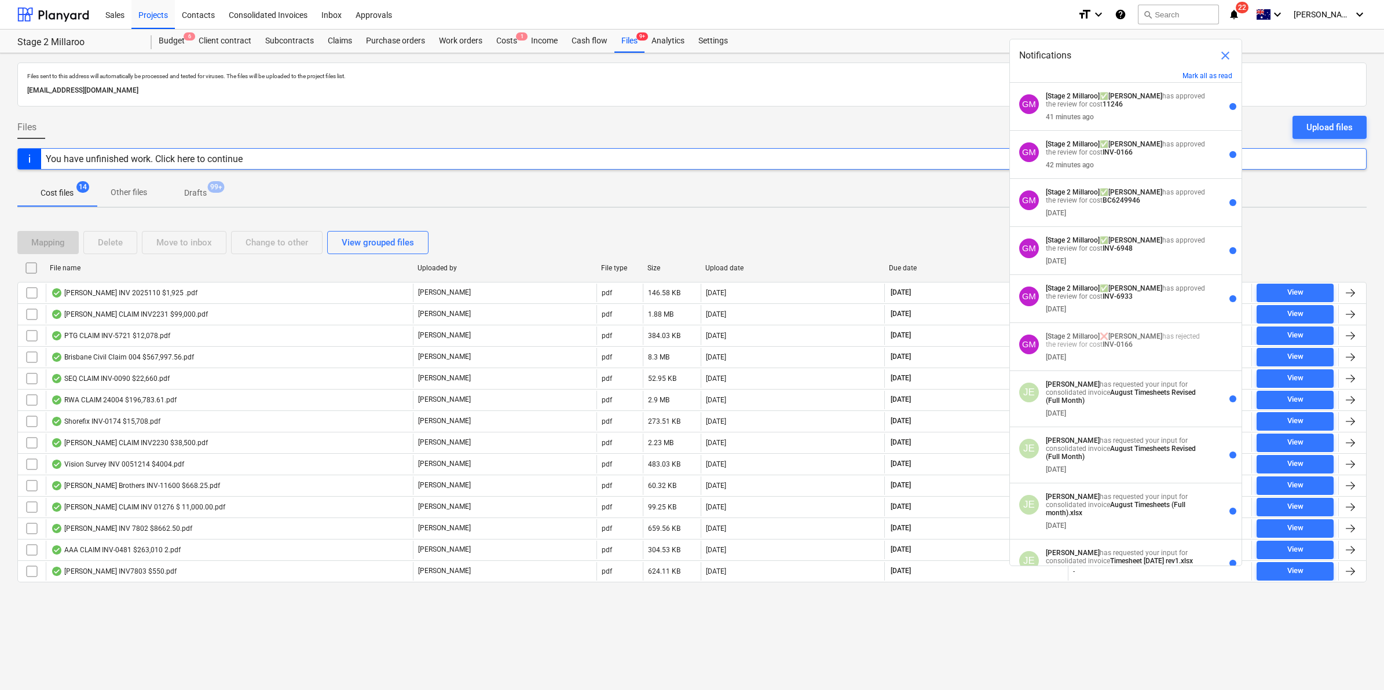
click at [841, 23] on div "Sales Projects Contacts Consolidated Invoices Inbox Approvals" at bounding box center [583, 14] width 970 height 29
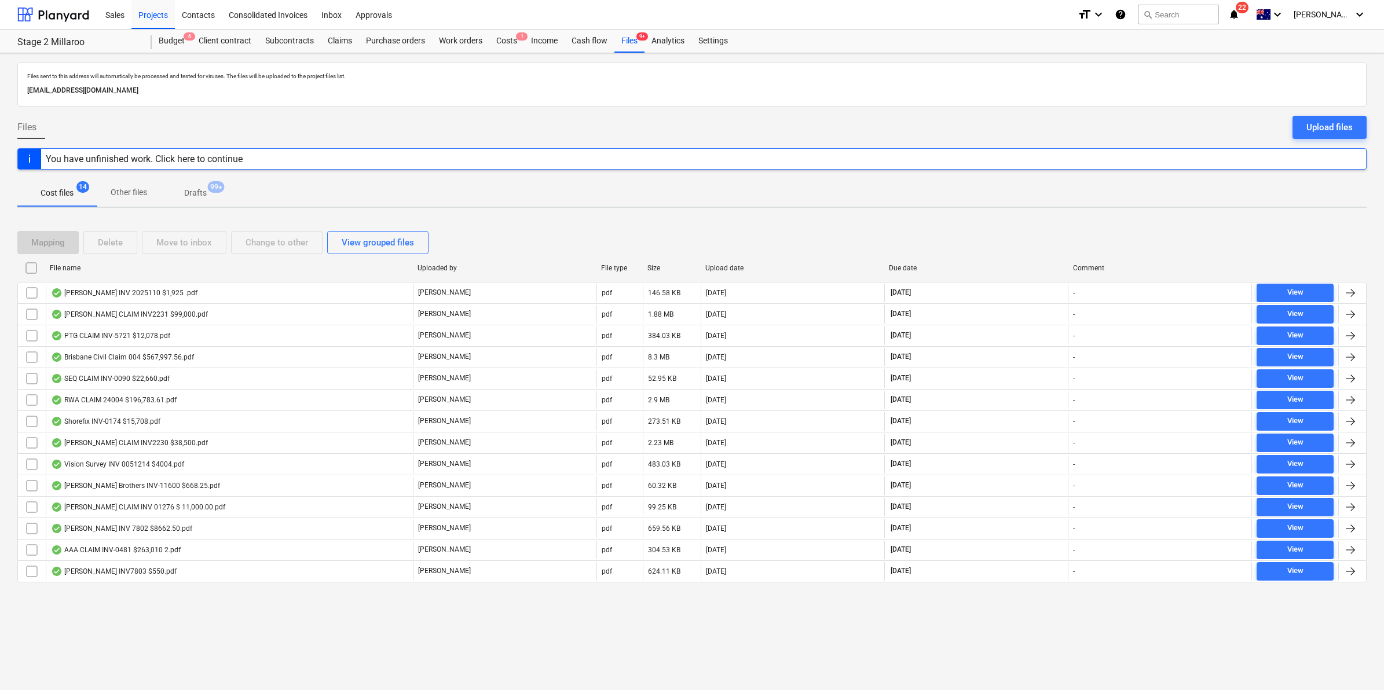
click at [1240, 21] on icon "notifications" at bounding box center [1234, 15] width 12 height 14
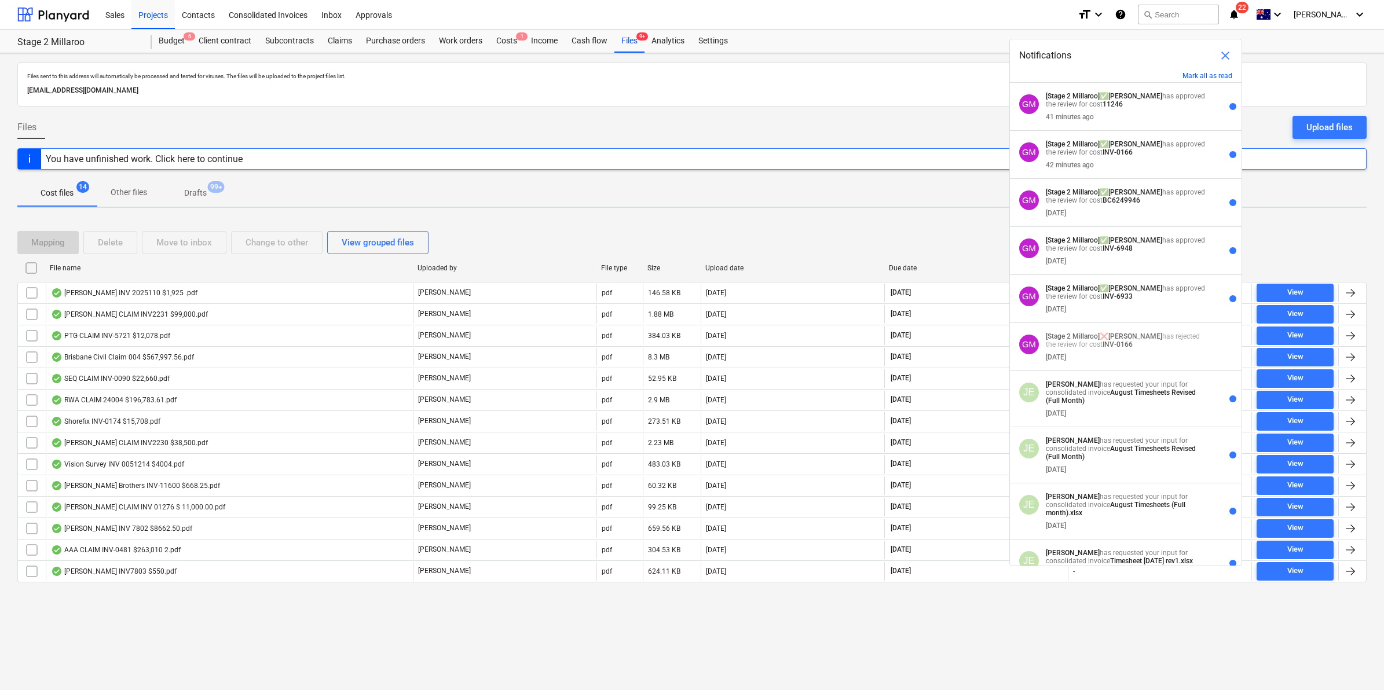
click at [920, 24] on div "Sales Projects Contacts Consolidated Invoices Inbox Approvals" at bounding box center [583, 14] width 970 height 29
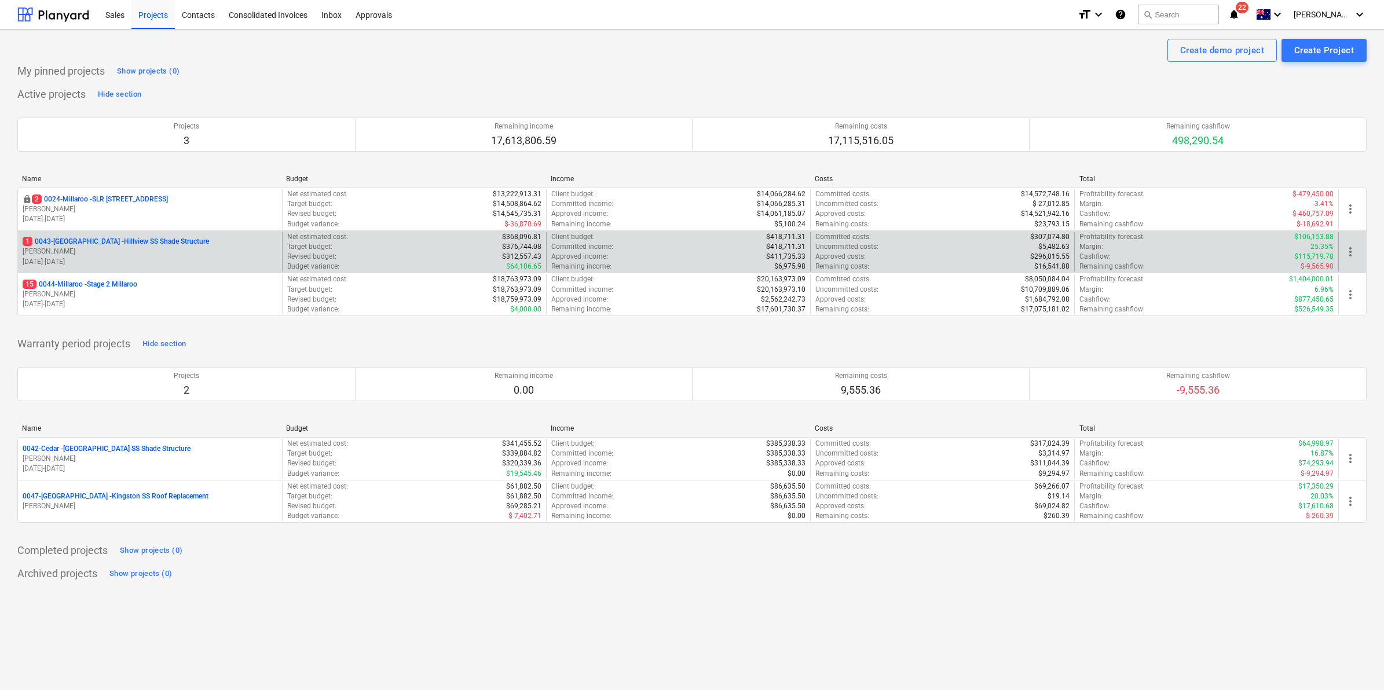
click at [125, 239] on p "1 0043-[GEOGRAPHIC_DATA] - [GEOGRAPHIC_DATA] [GEOGRAPHIC_DATA] Shade Structure" at bounding box center [116, 242] width 186 height 10
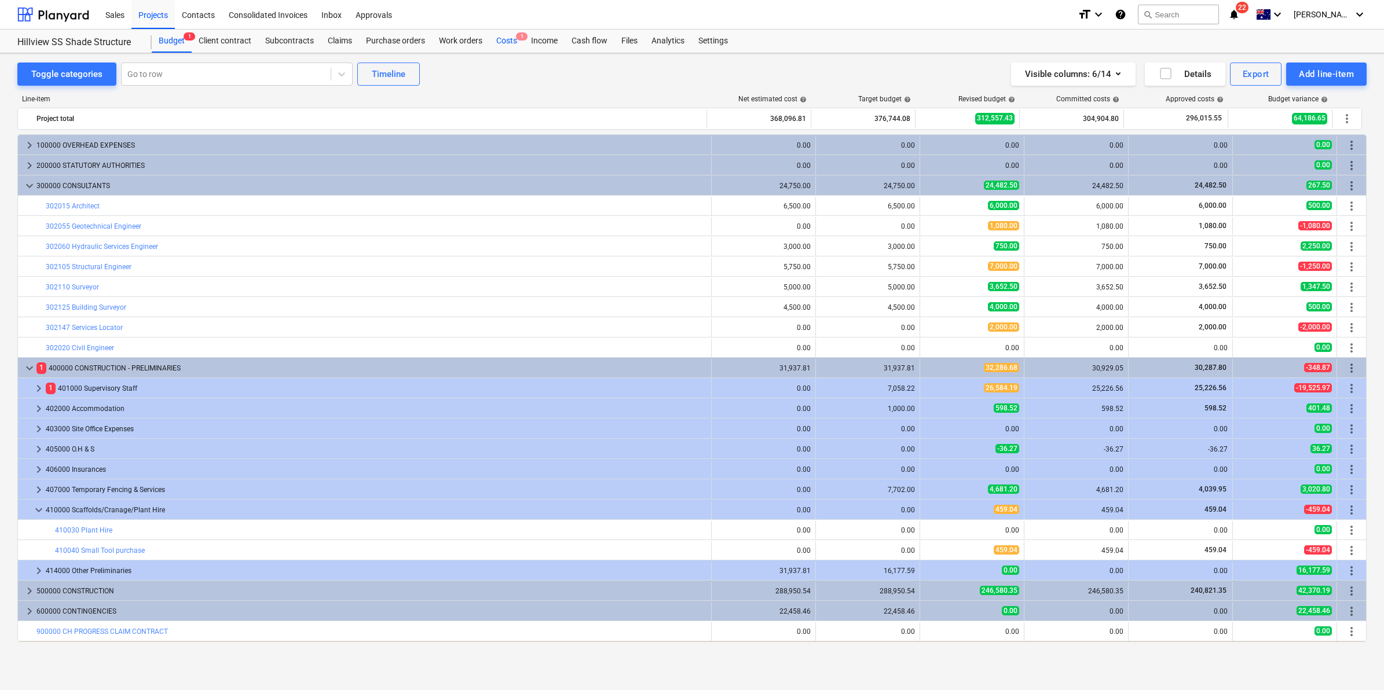
click at [516, 34] on span "1" at bounding box center [522, 36] width 12 height 8
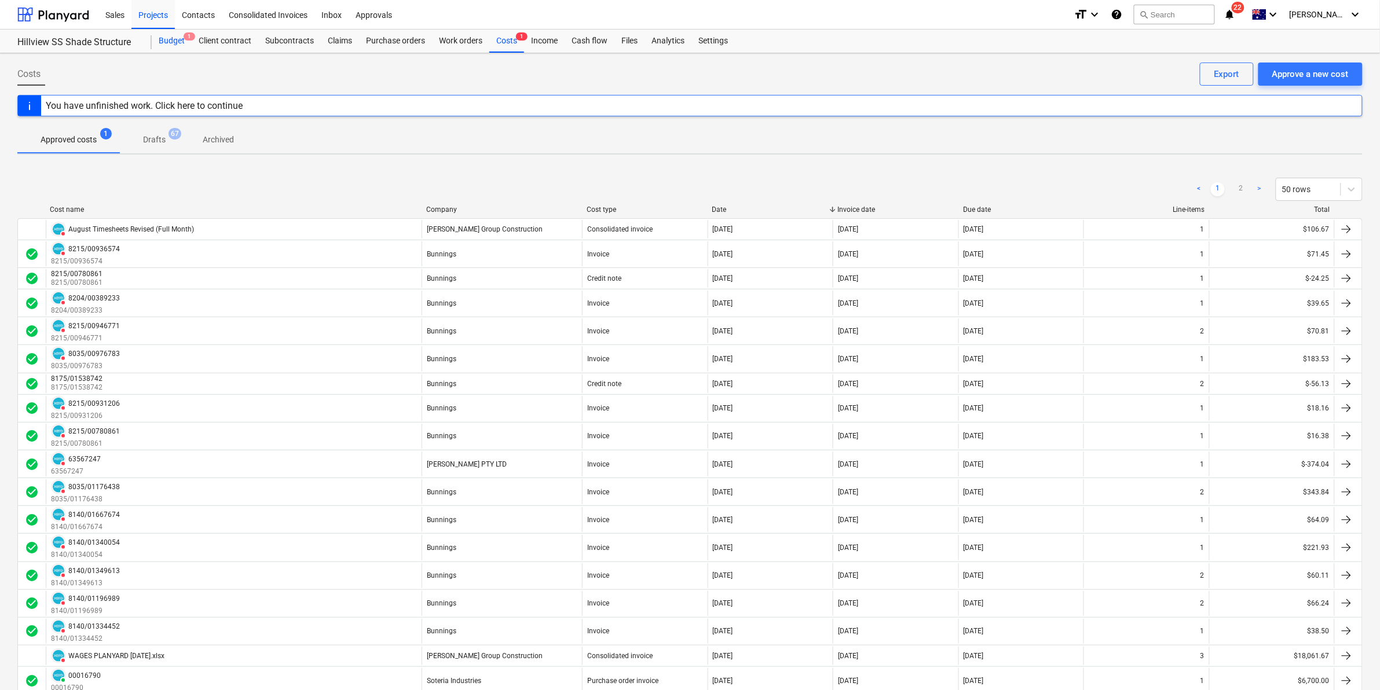
click at [178, 46] on div "Budget 1" at bounding box center [172, 41] width 40 height 23
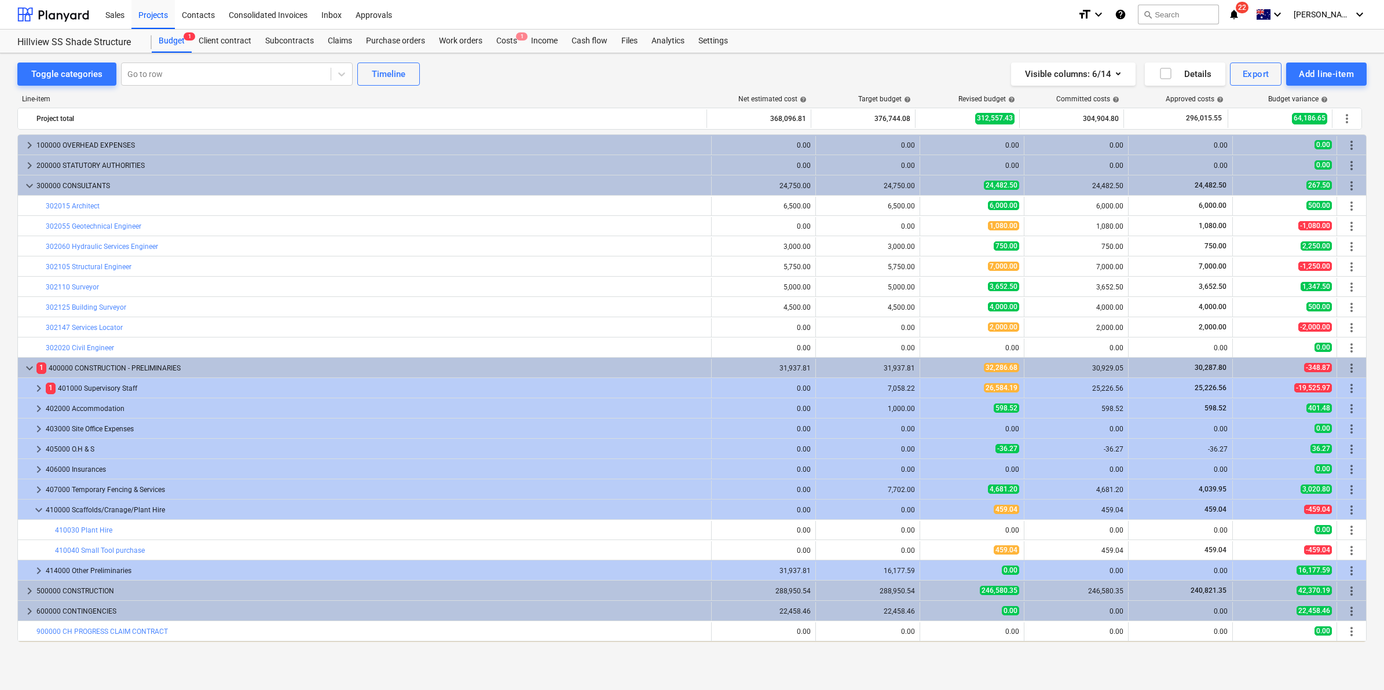
click at [1240, 13] on icon "notifications" at bounding box center [1234, 15] width 12 height 14
click at [925, 19] on div "Sales Projects Contacts Consolidated Invoices Inbox Approvals" at bounding box center [583, 14] width 970 height 29
